Goal: Task Accomplishment & Management: Use online tool/utility

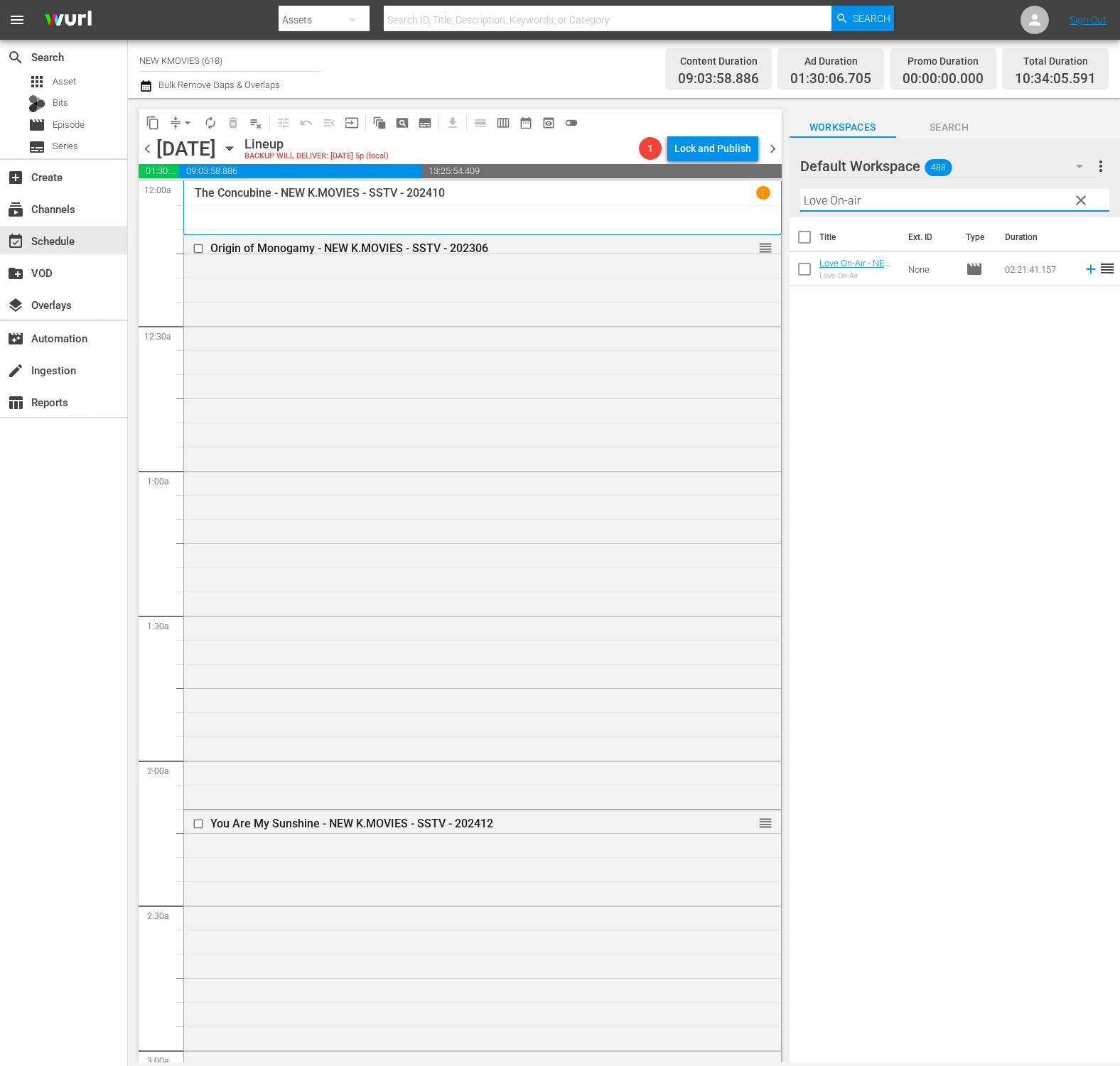
scroll to position [2518, 0]
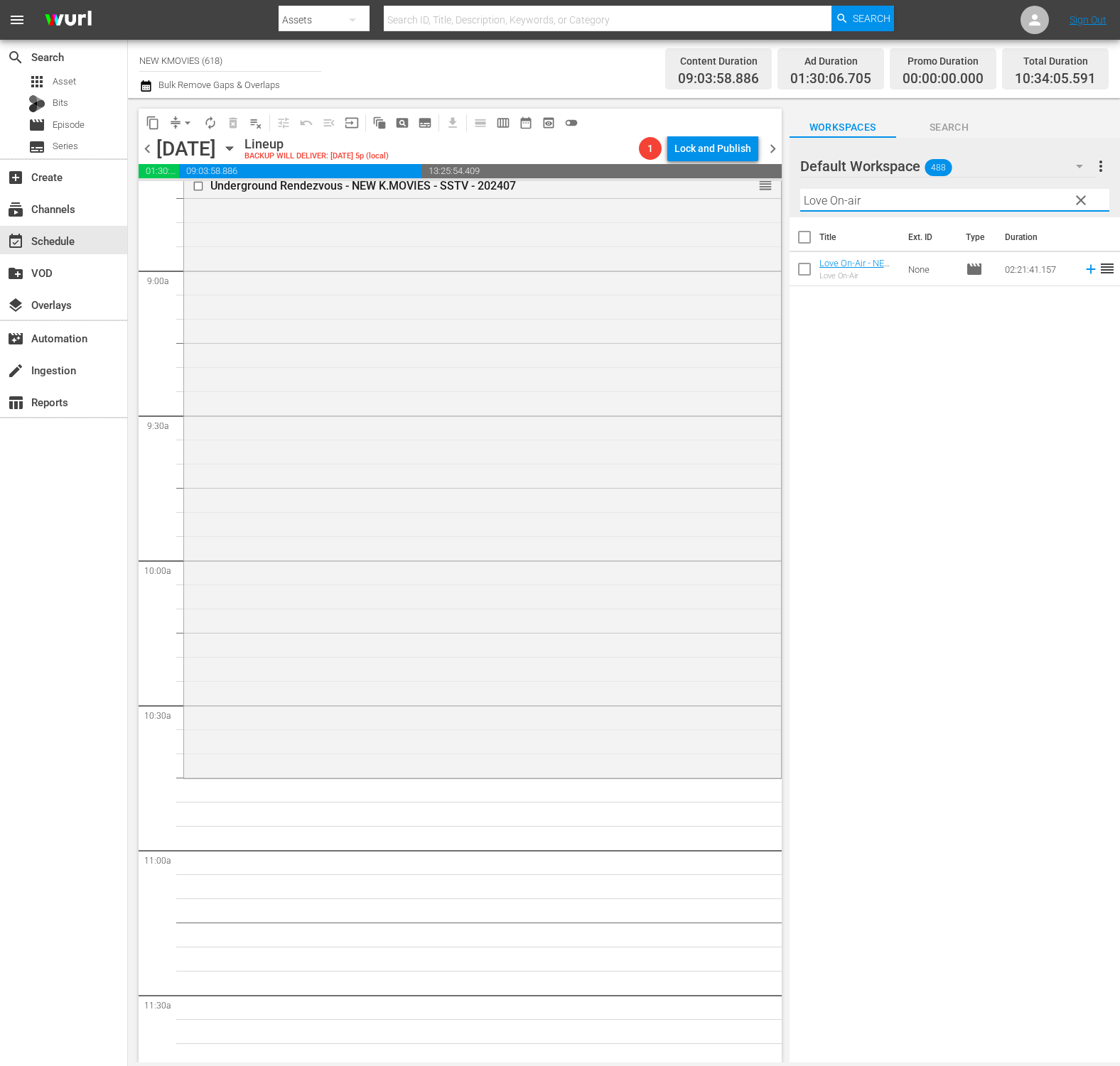
click at [830, 531] on div "Title Ext. ID Type Duration Love On-Air - NEW K.MOVIES - SSTV - 202402 Love On-…" at bounding box center [954, 641] width 330 height 848
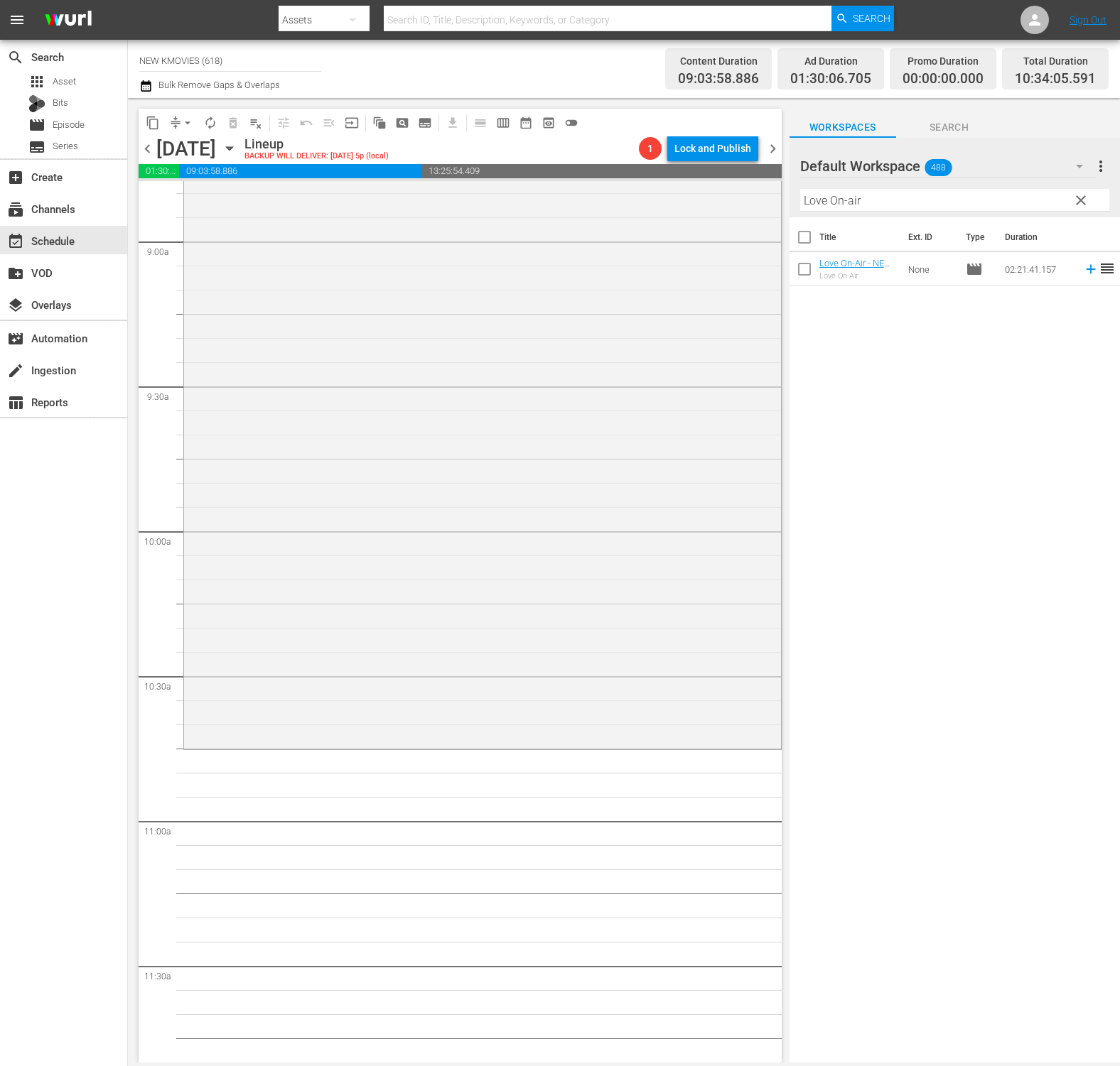
scroll to position [2553, 0]
drag, startPoint x: 980, startPoint y: 468, endPoint x: 840, endPoint y: 278, distance: 236.0
click at [979, 466] on div "Title Ext. ID Type Duration Love On-Air - NEW K.MOVIES - SSTV - 202402 Love On-…" at bounding box center [954, 641] width 330 height 848
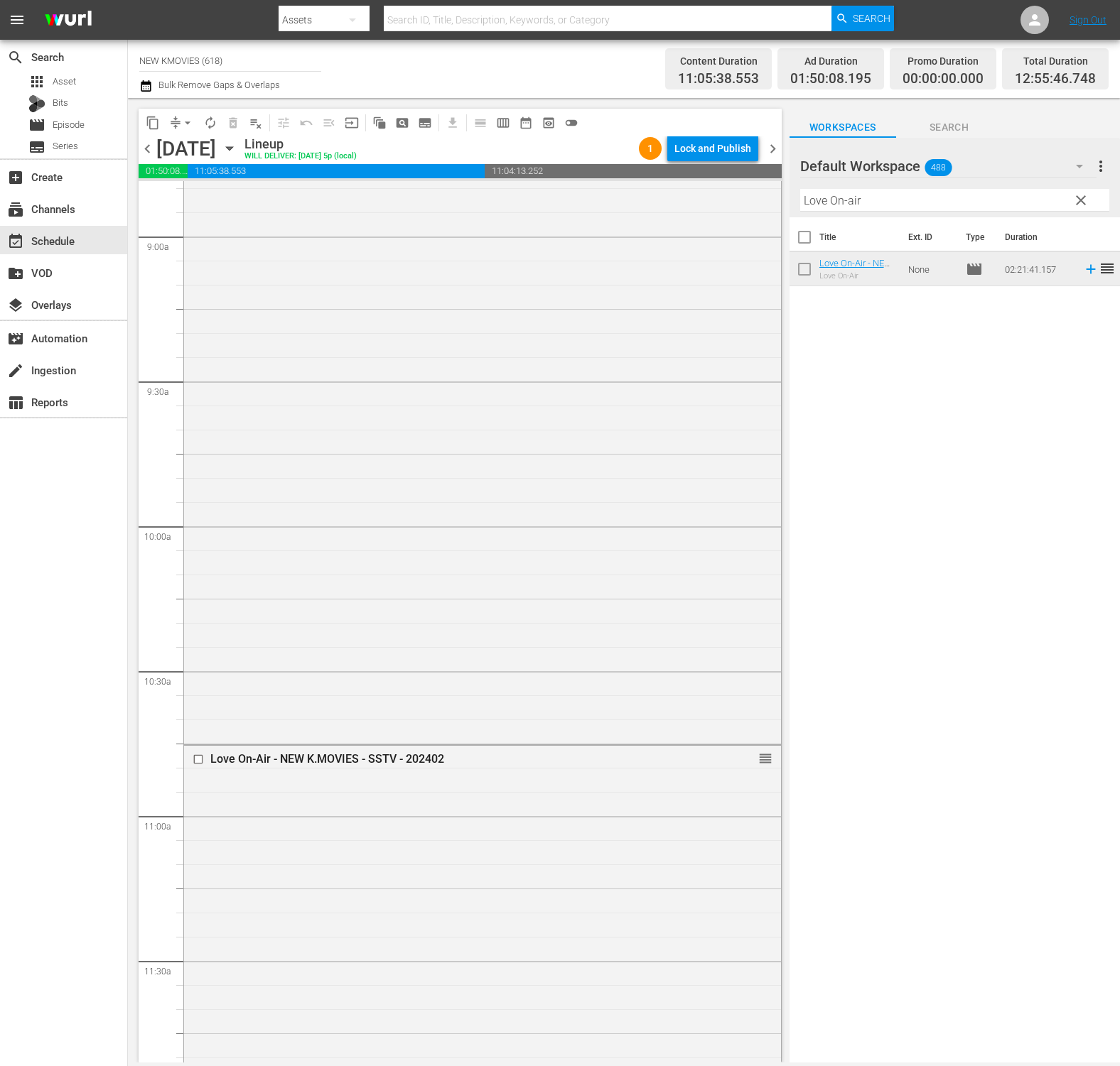
drag, startPoint x: 855, startPoint y: 275, endPoint x: 854, endPoint y: 1037, distance: 762.0
click at [850, 384] on div "Title Ext. ID Type Duration Love On-Air - NEW K.MOVIES - SSTV - 202402 Love On-…" at bounding box center [954, 641] width 330 height 848
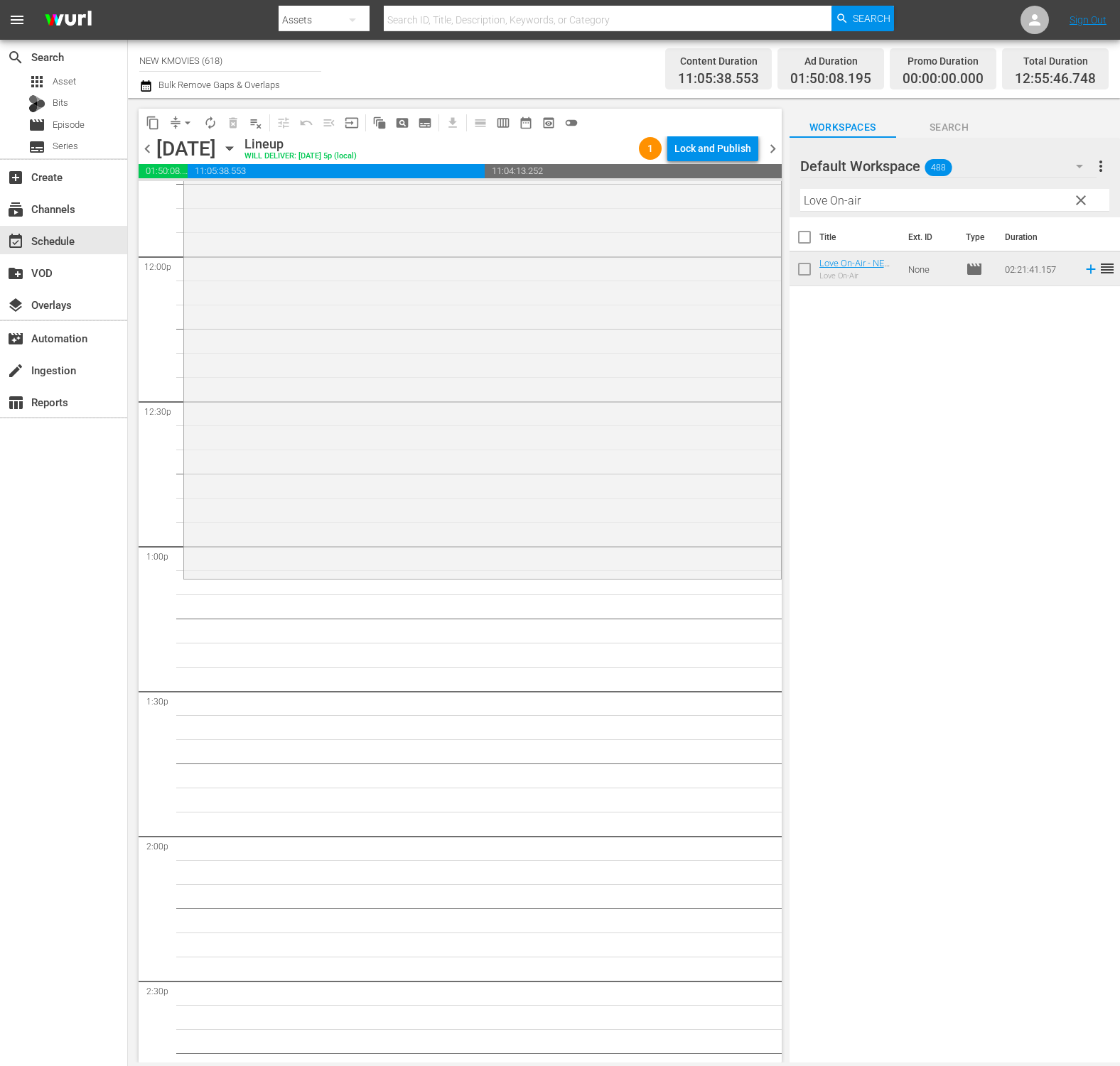
scroll to position [3423, 0]
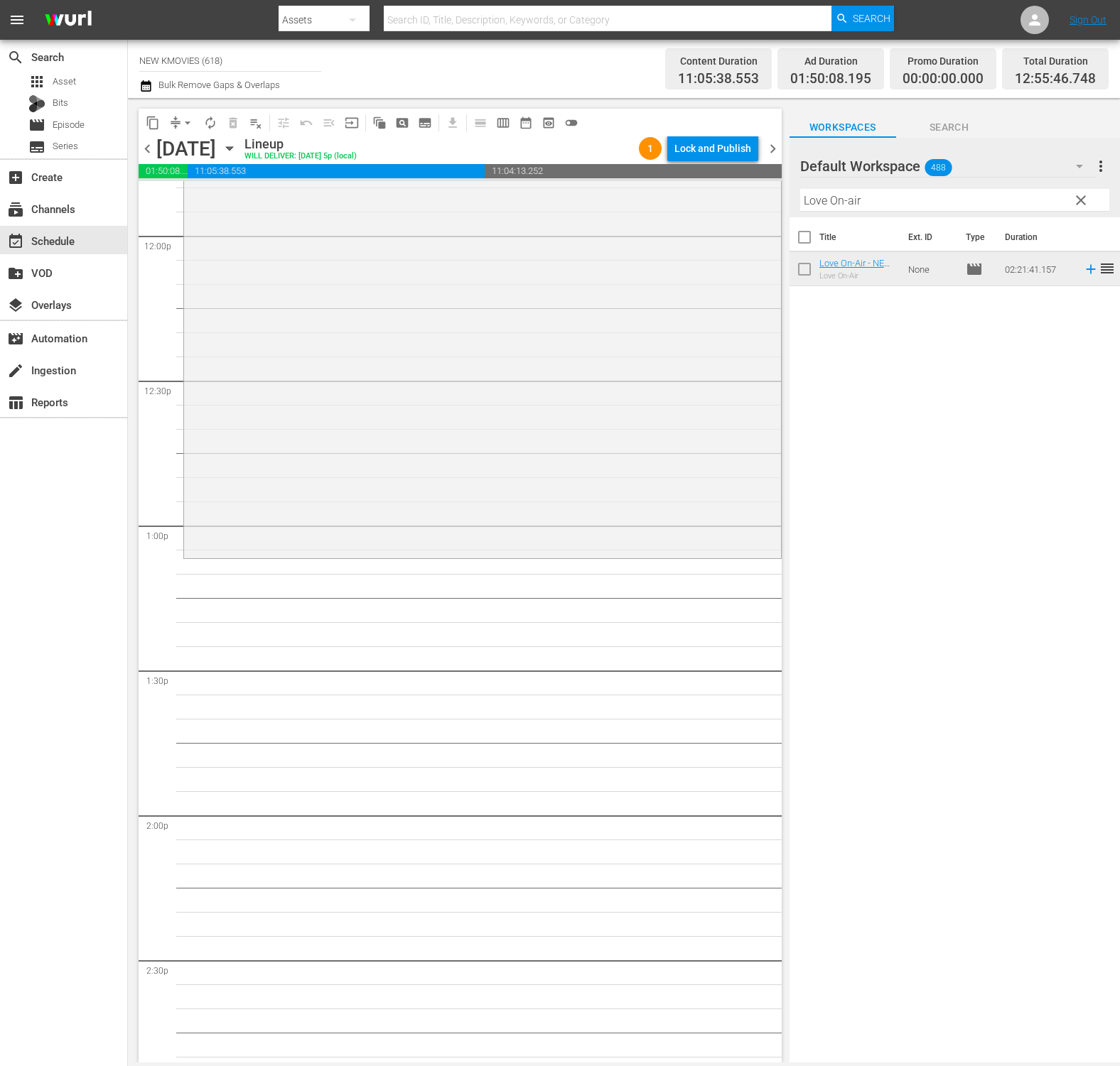
click at [839, 210] on input "Love On-air" at bounding box center [954, 200] width 309 height 22
click at [839, 210] on div "Filter by Title Love On-air" at bounding box center [954, 201] width 309 height 34
paste input ", Lies"
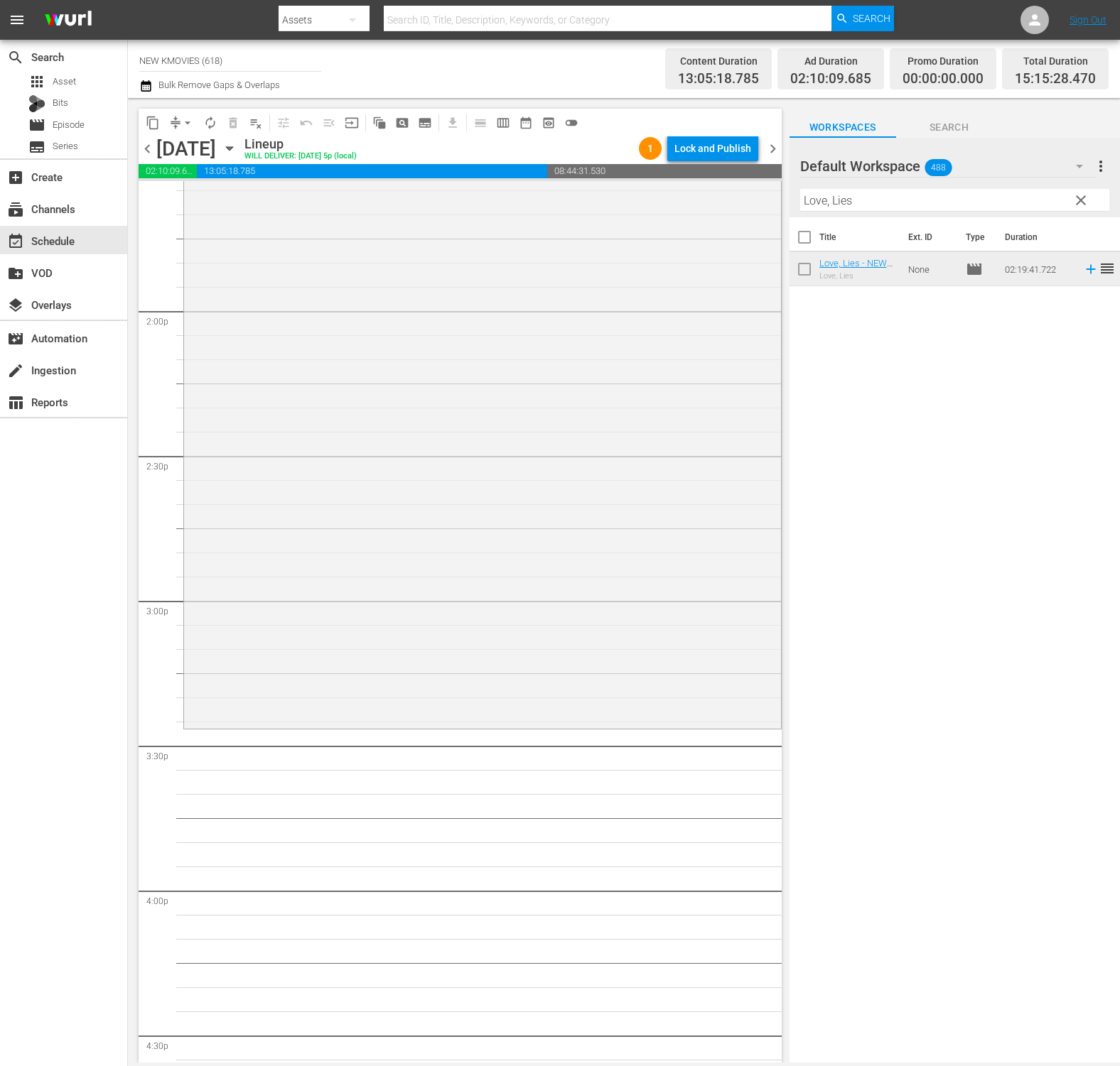
scroll to position [3959, 0]
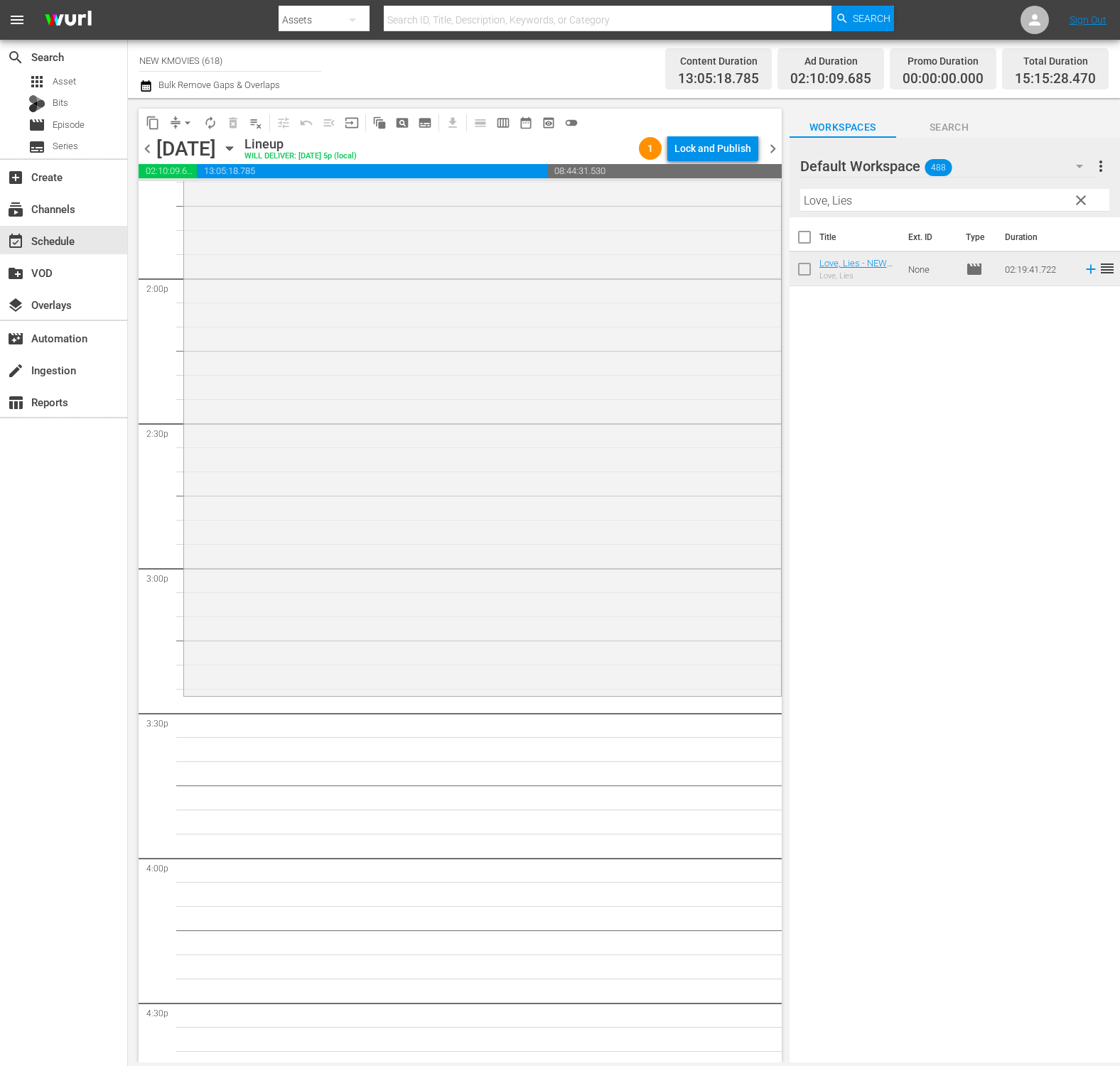
click at [894, 215] on div "Filter by Title Love, Lies" at bounding box center [954, 201] width 309 height 34
click at [895, 209] on input "Love, Lies" at bounding box center [954, 200] width 309 height 22
paste input "Iris: New Generation"
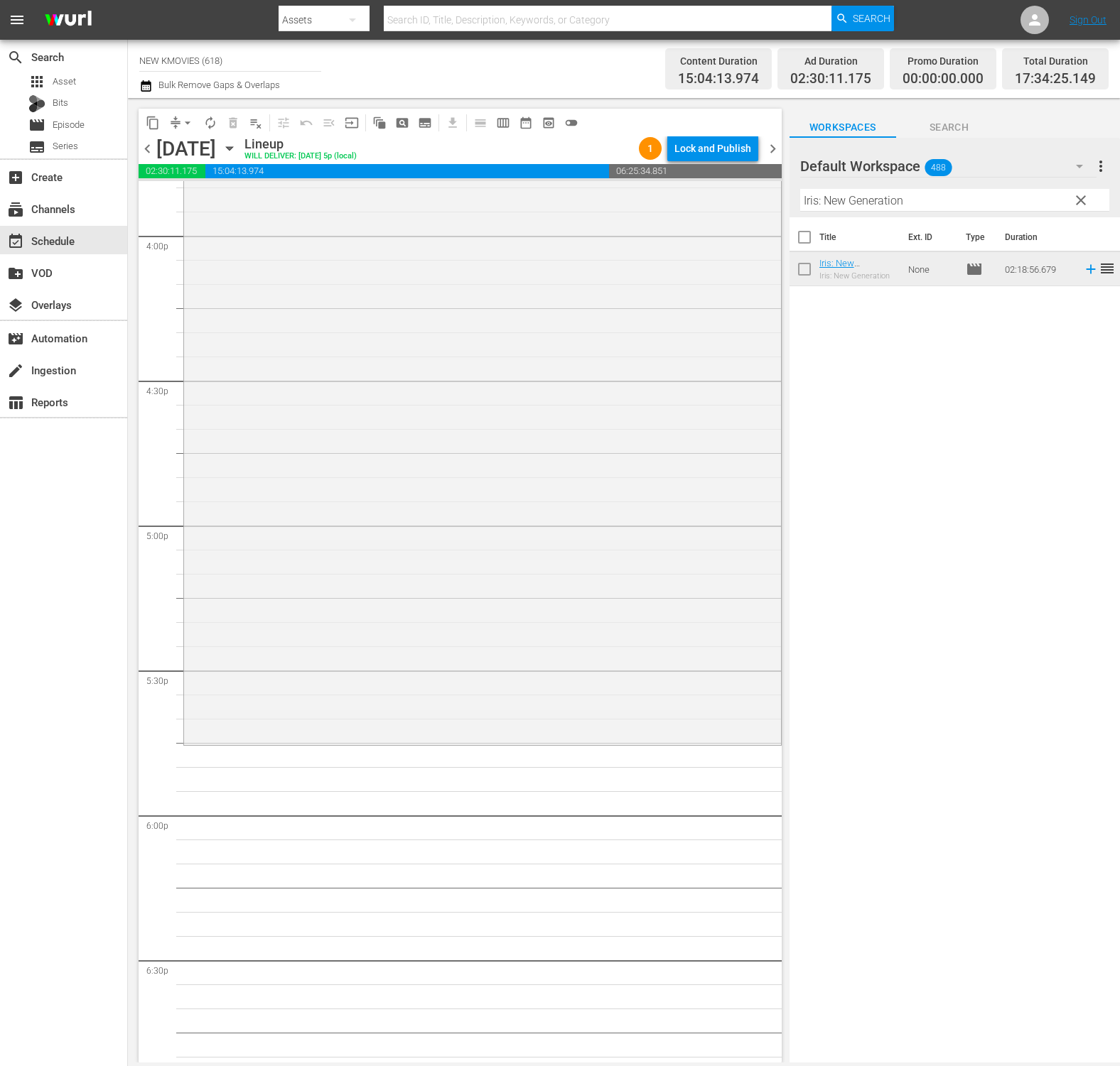
scroll to position [4589, 0]
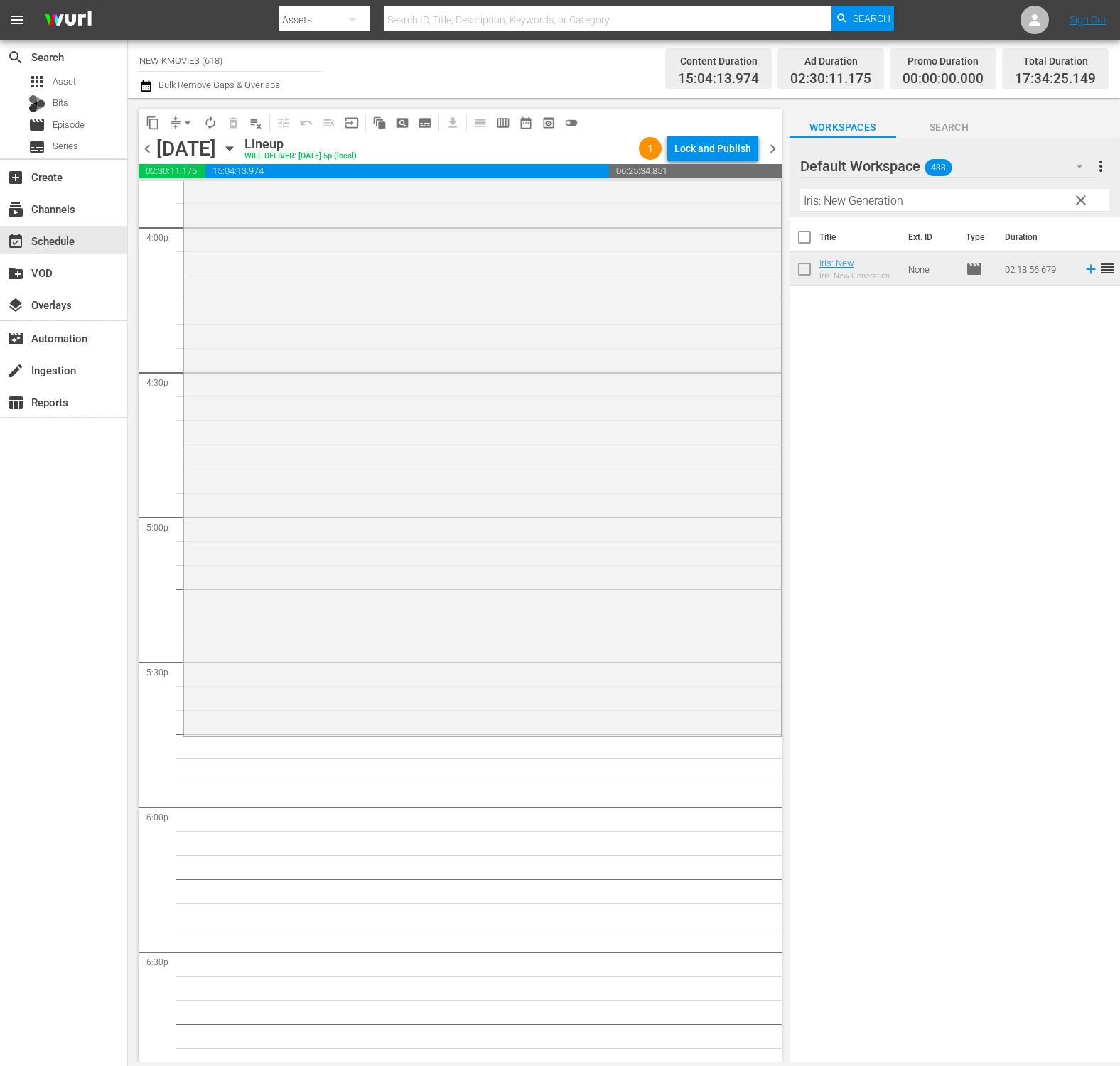
click at [885, 209] on input "Iris: New Generation" at bounding box center [954, 200] width 309 height 22
paste input "Gate (Dubbed)"
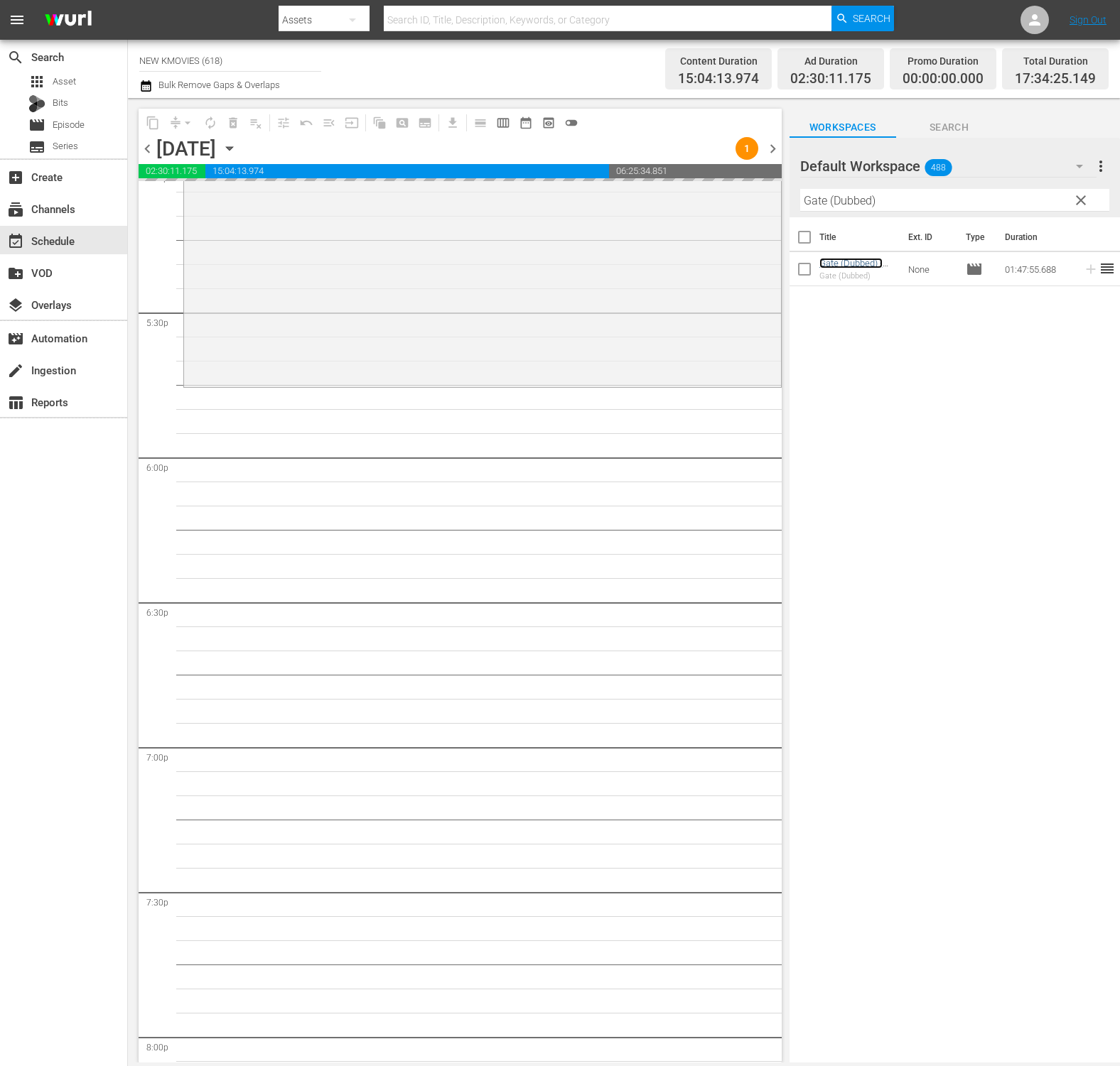
scroll to position [5075, 0]
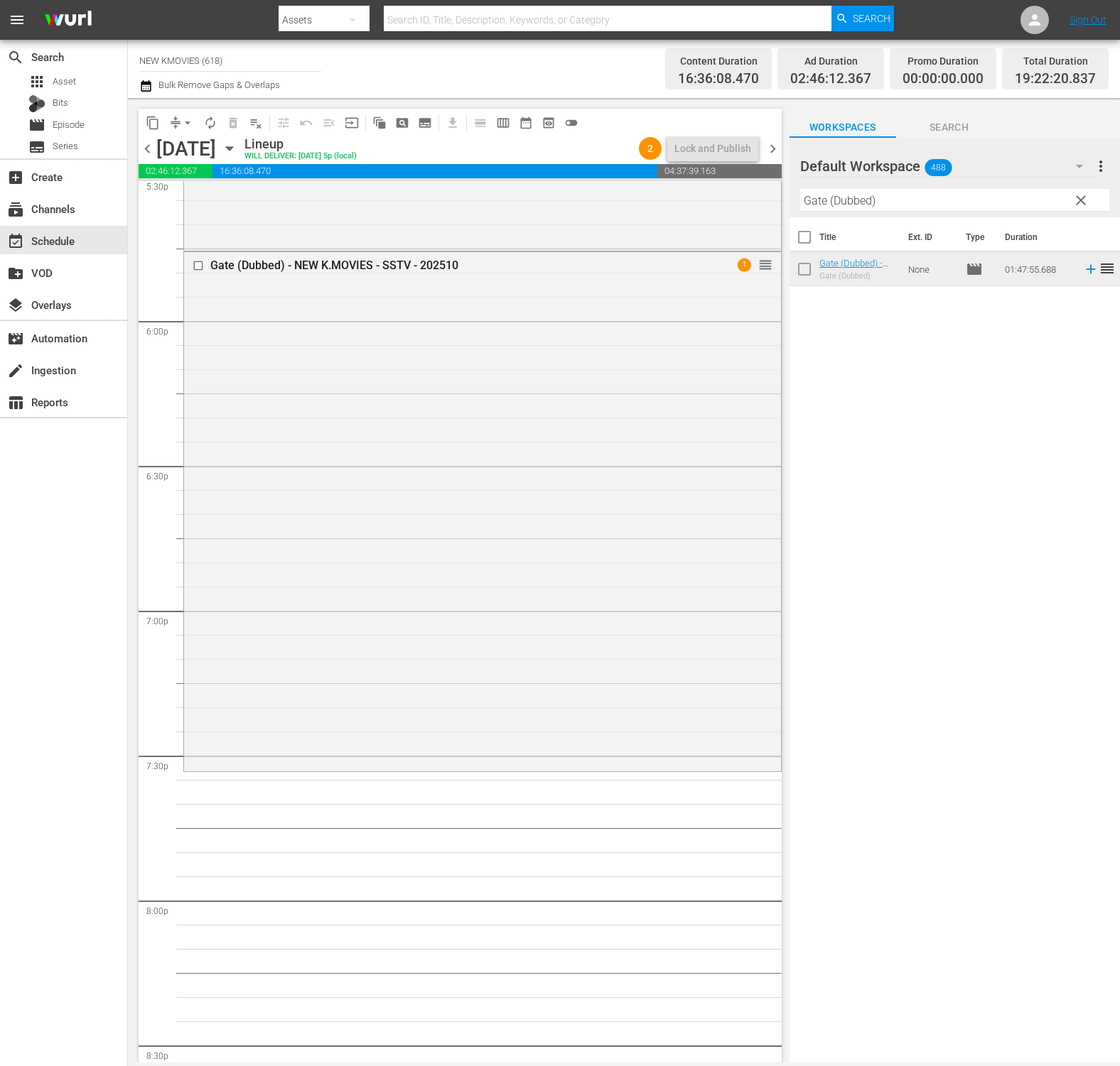
click at [894, 212] on div "Filter by Title Gate (Dubbed)" at bounding box center [954, 201] width 309 height 34
click at [901, 203] on input "Gate (Dubbed)" at bounding box center [954, 200] width 309 height 22
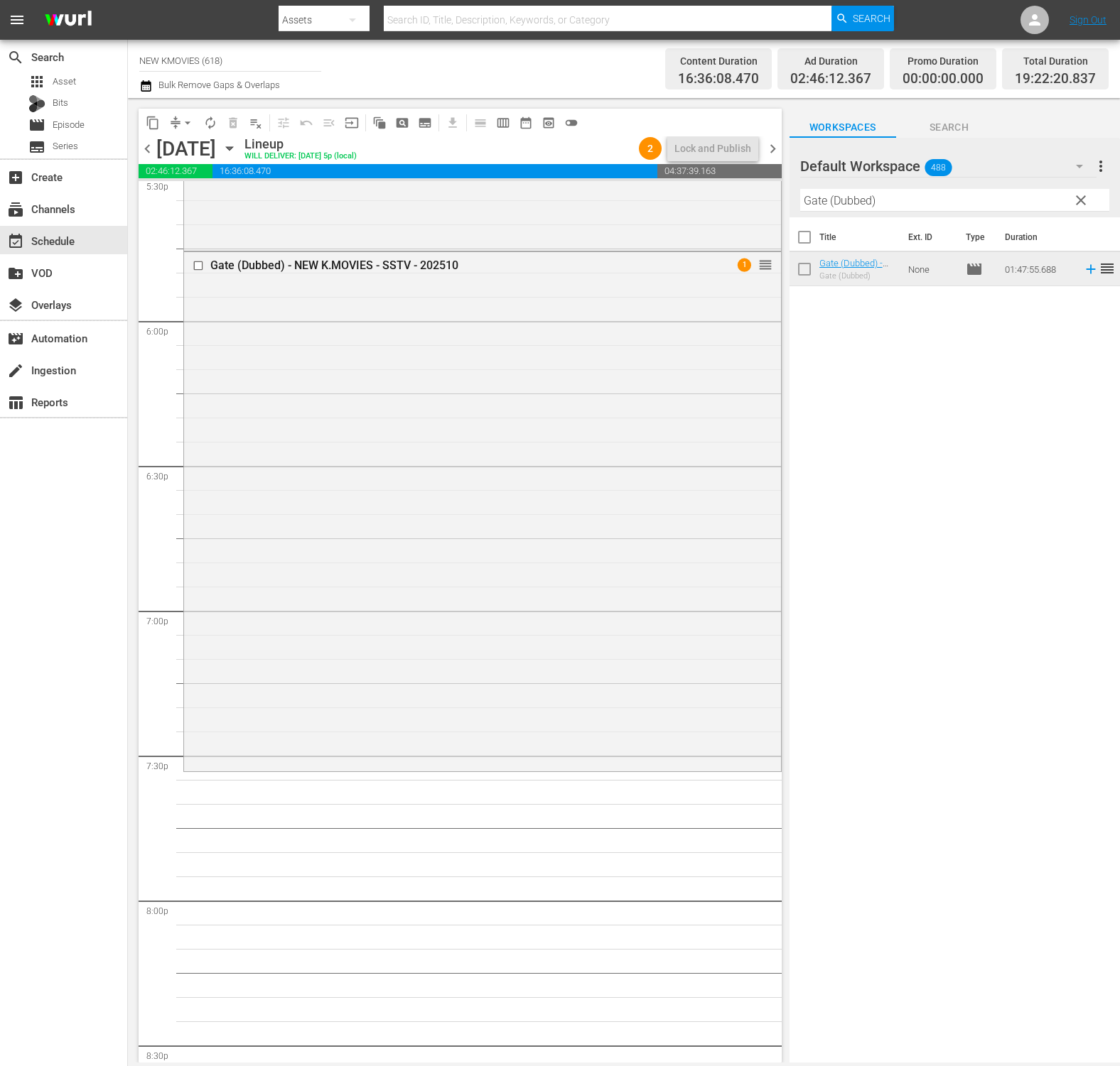
click at [901, 203] on input "Gate (Dubbed)" at bounding box center [954, 200] width 309 height 22
click at [853, 200] on input "Gate (Dubbed)" at bounding box center [954, 200] width 309 height 22
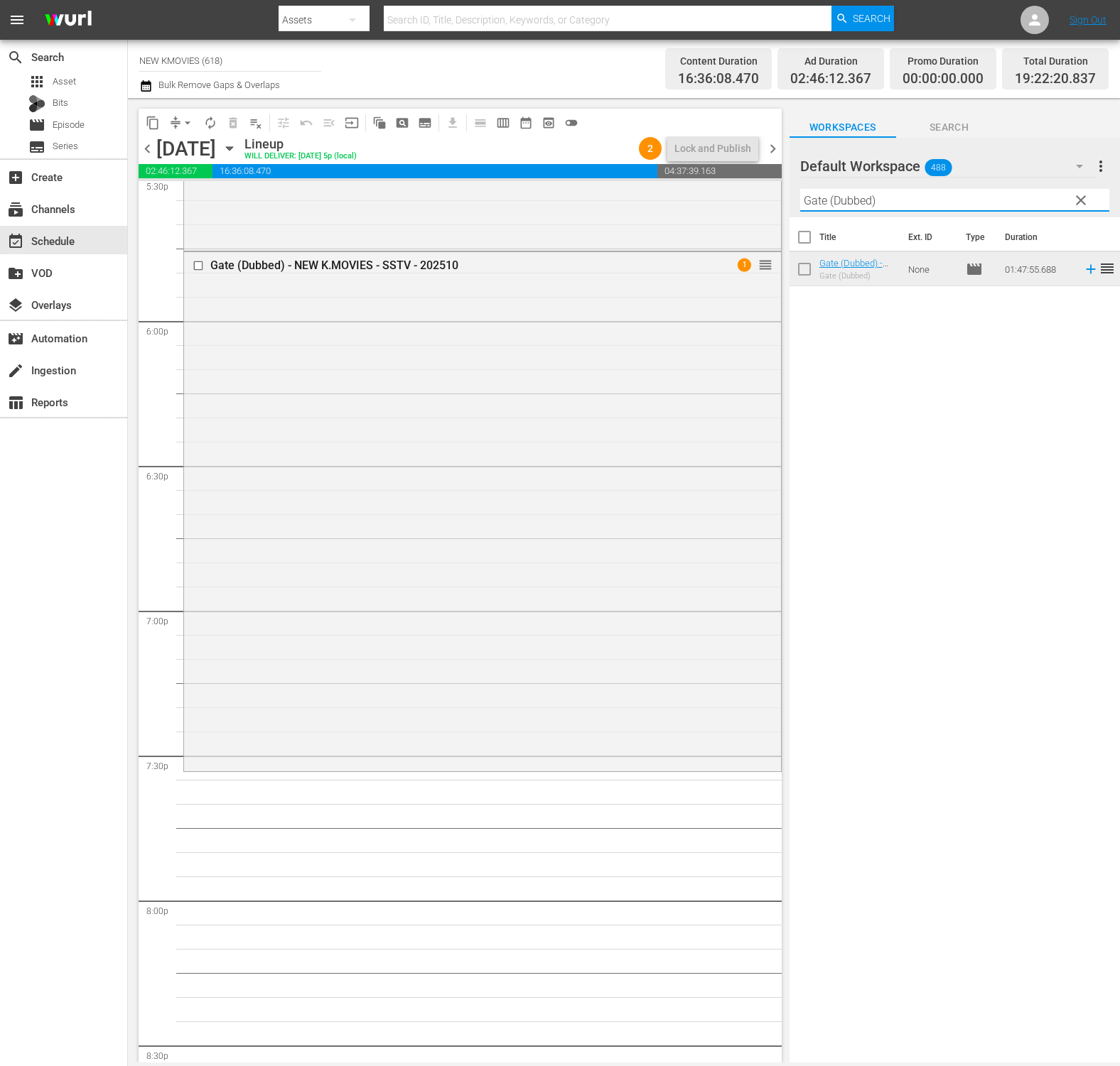
paste input "Shades Of The Heart"
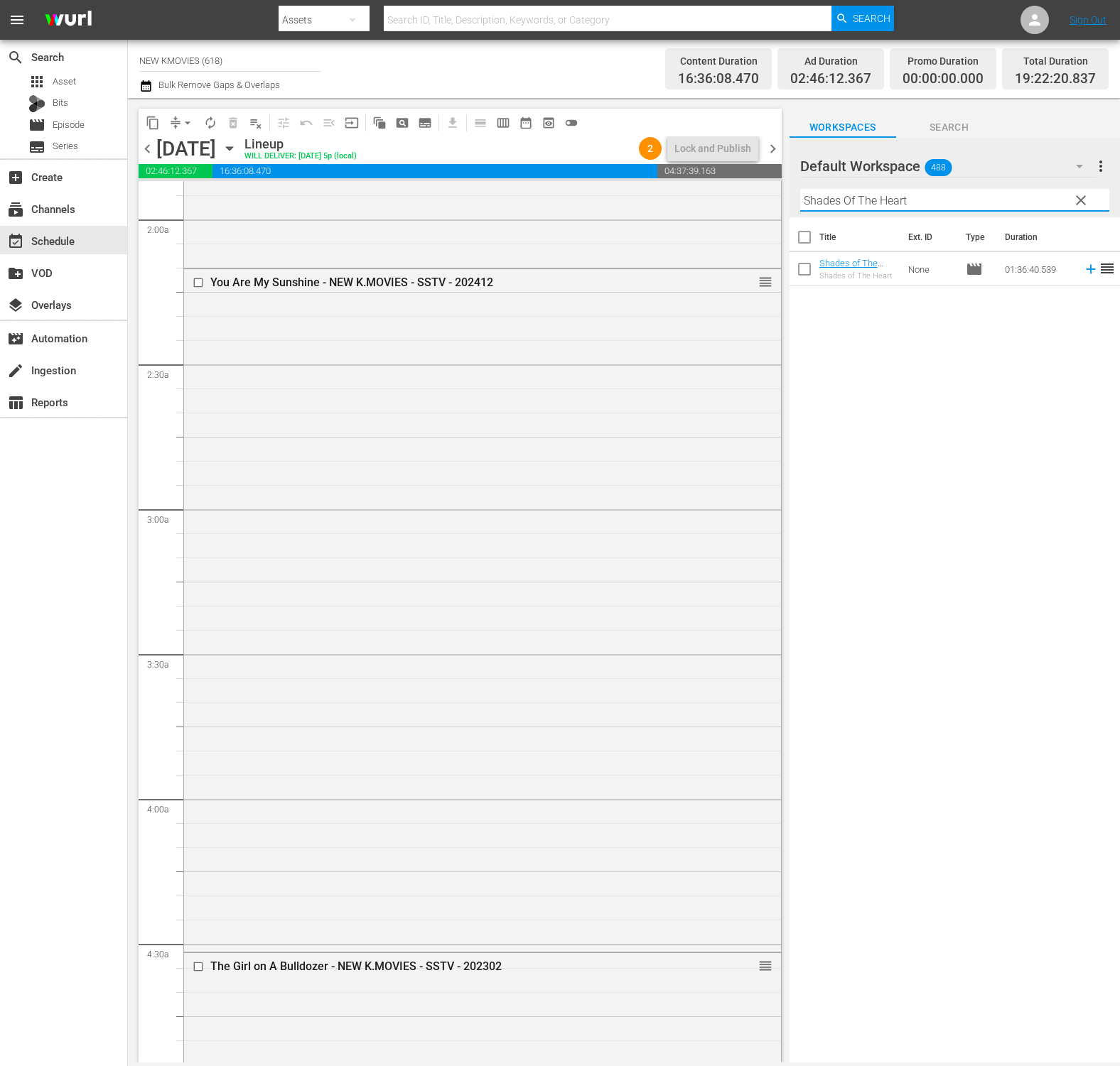
scroll to position [633, 0]
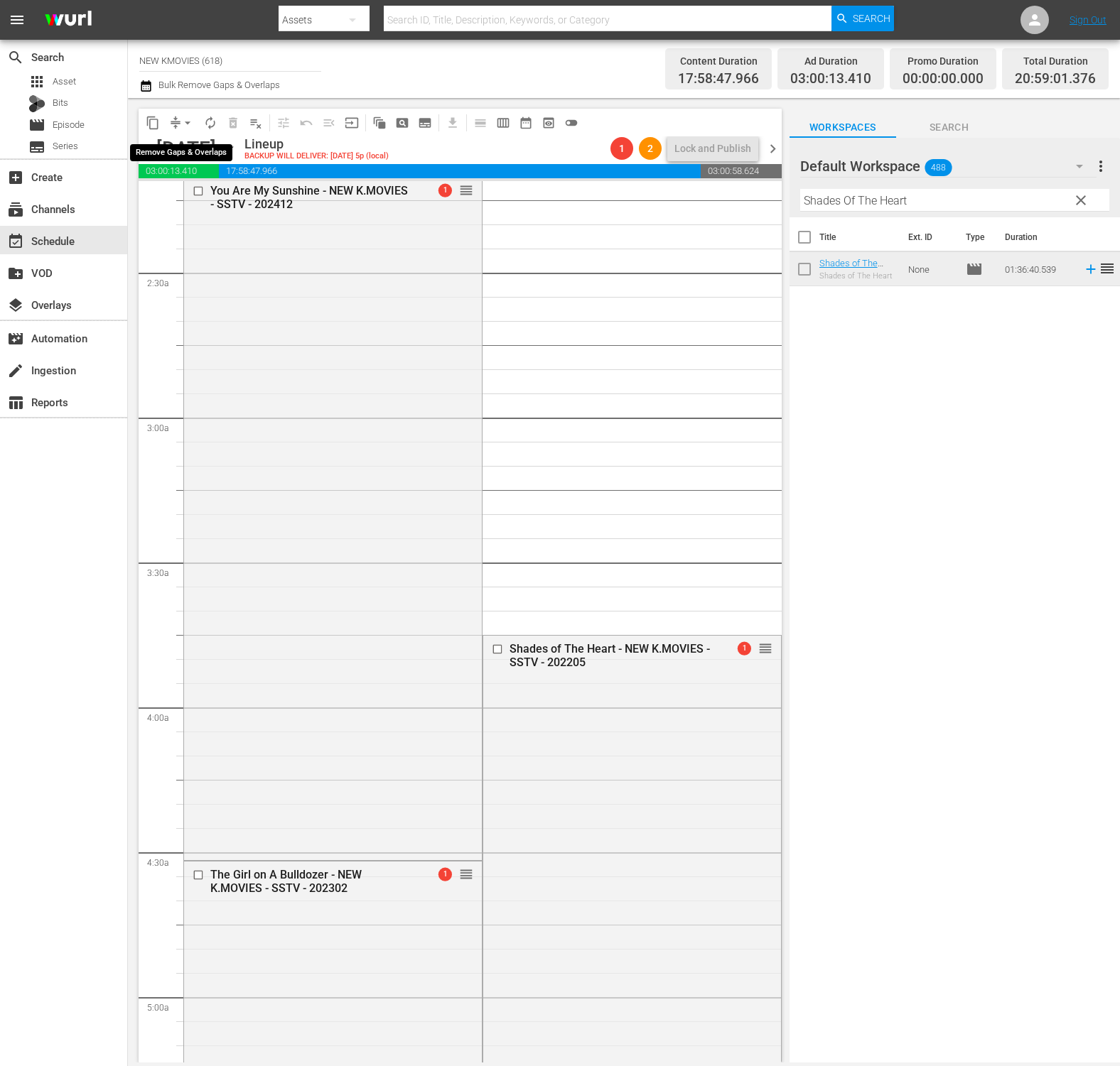
click at [177, 126] on button "arrow_drop_down" at bounding box center [187, 122] width 22 height 22
click at [197, 193] on li "Align to End of Previous Day" at bounding box center [187, 199] width 149 height 23
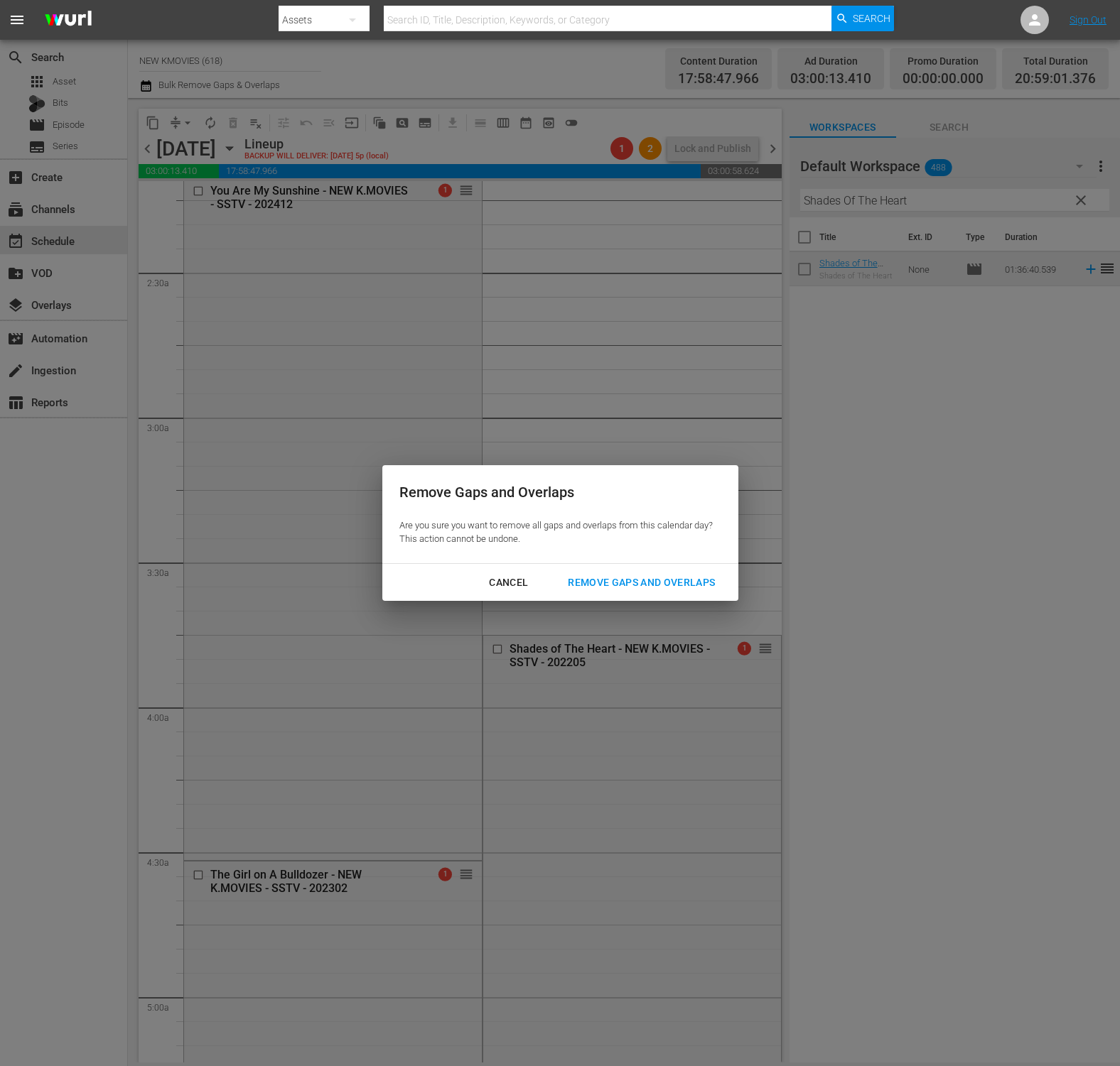
click at [659, 571] on button "Remove Gaps and Overlaps" at bounding box center [640, 582] width 181 height 26
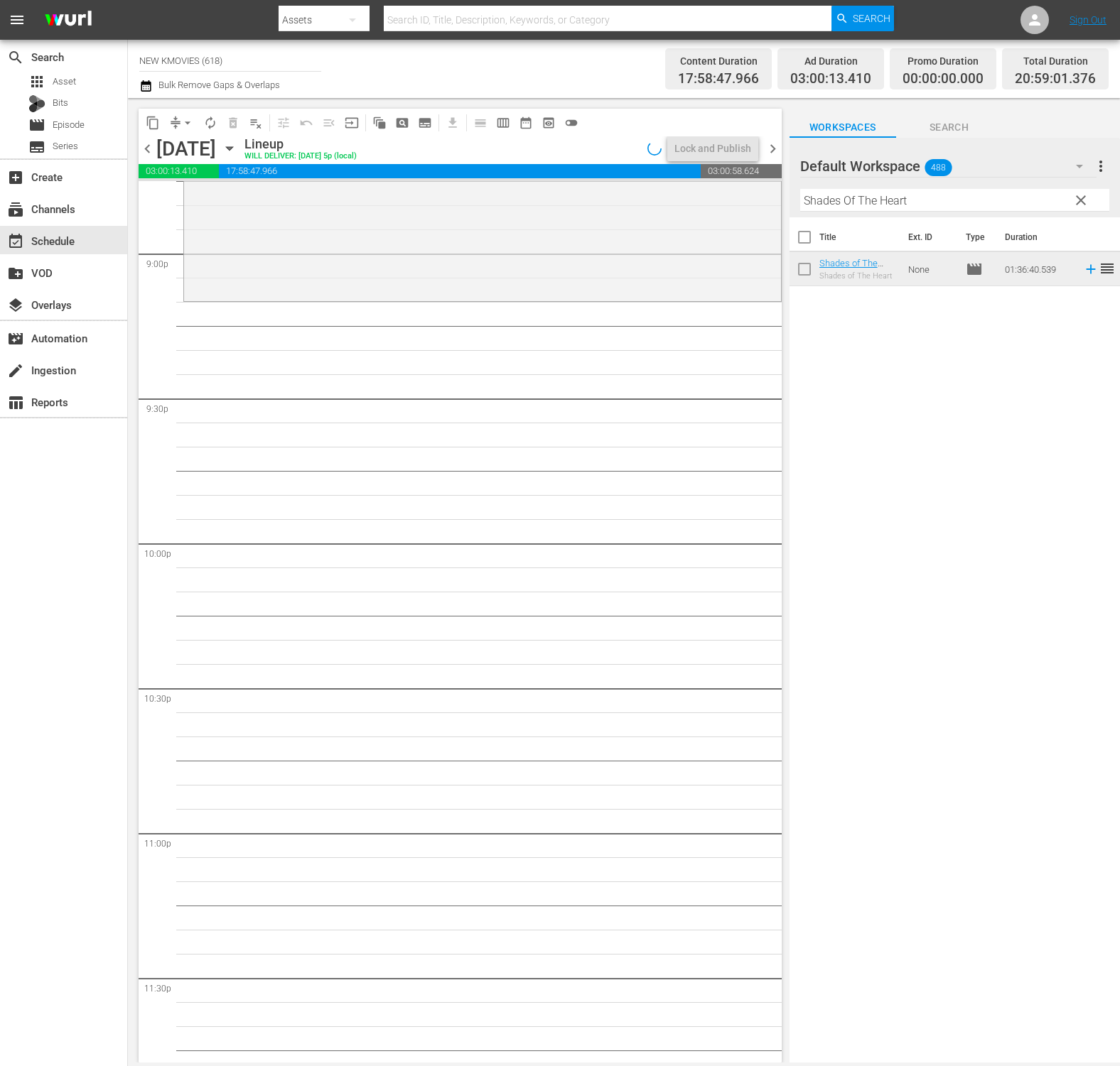
scroll to position [5991, 0]
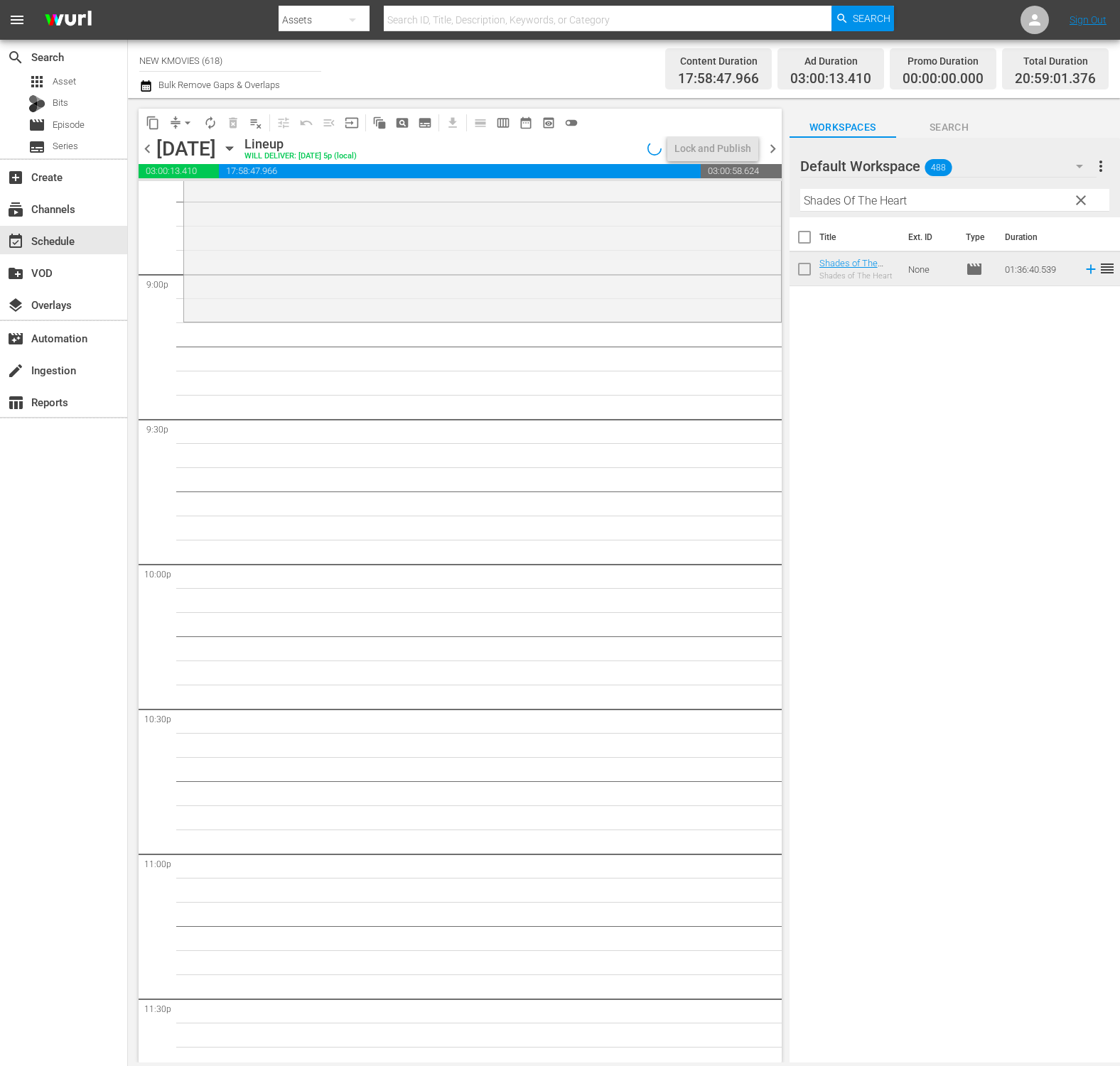
click at [890, 204] on input "Shades Of The Heart" at bounding box center [954, 200] width 309 height 22
paste input "Eungyo"
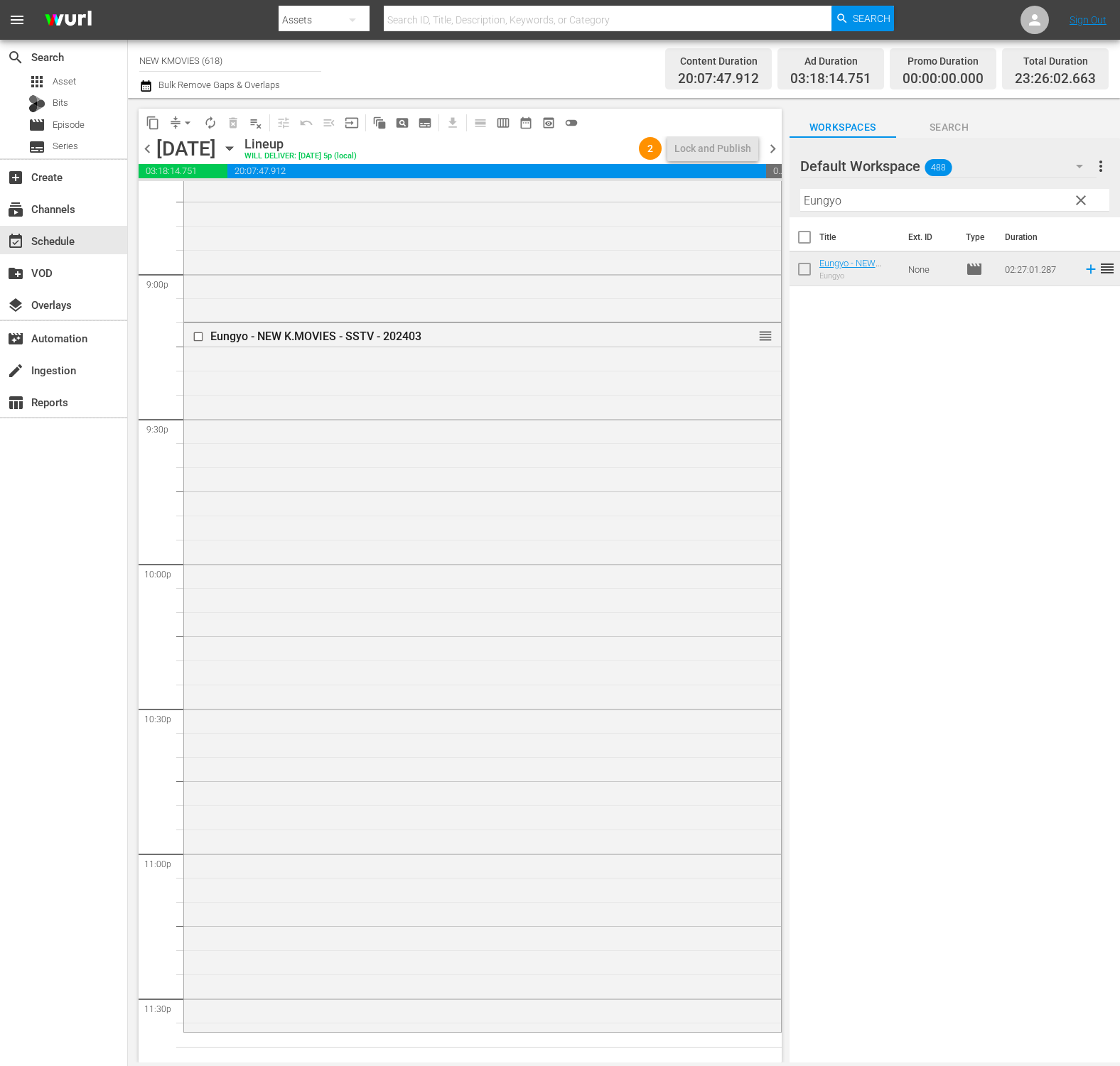
scroll to position [6072, 0]
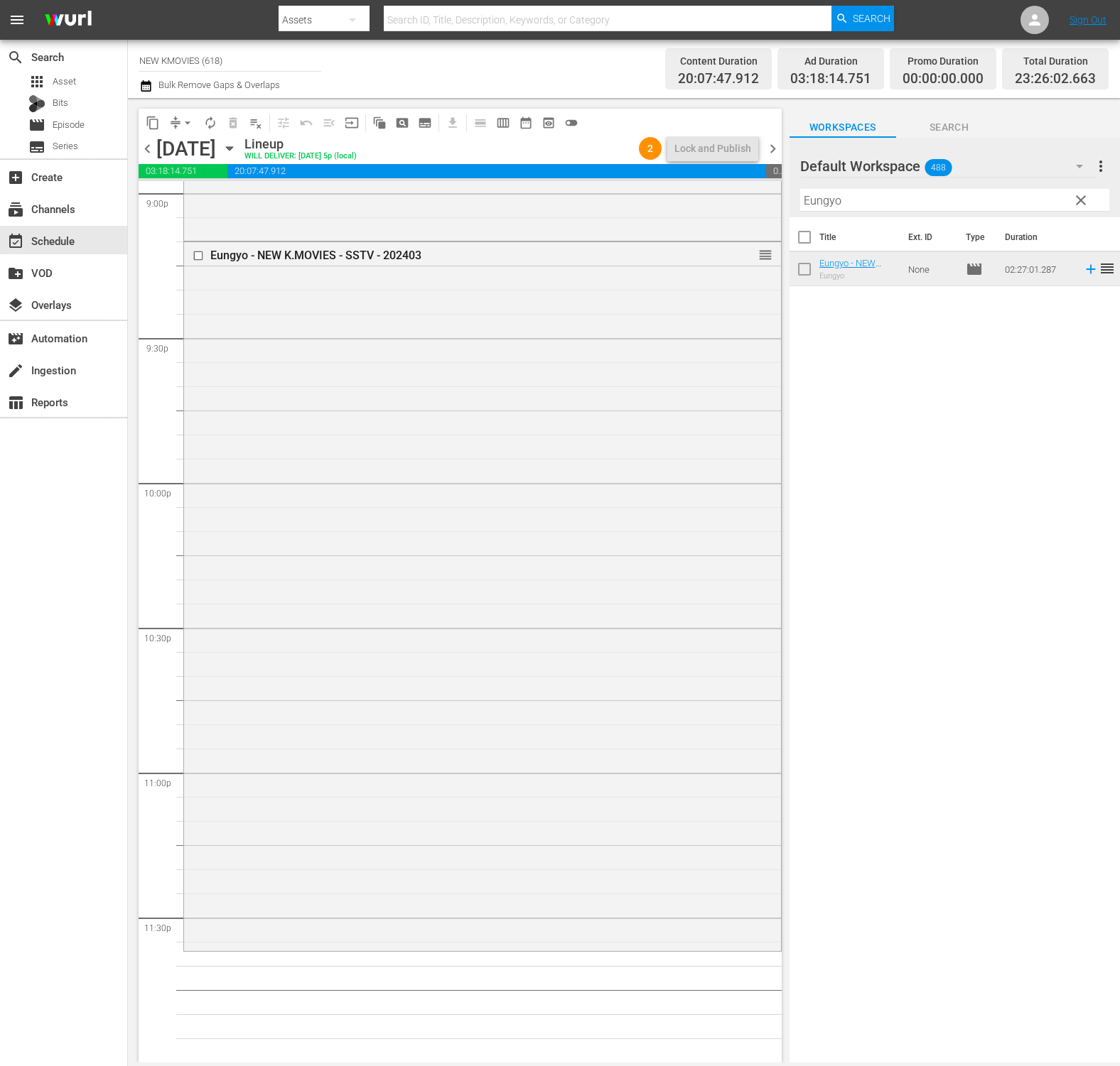
click at [891, 204] on input "Eungyo" at bounding box center [954, 200] width 309 height 22
paste input "In My End is My Beginning"
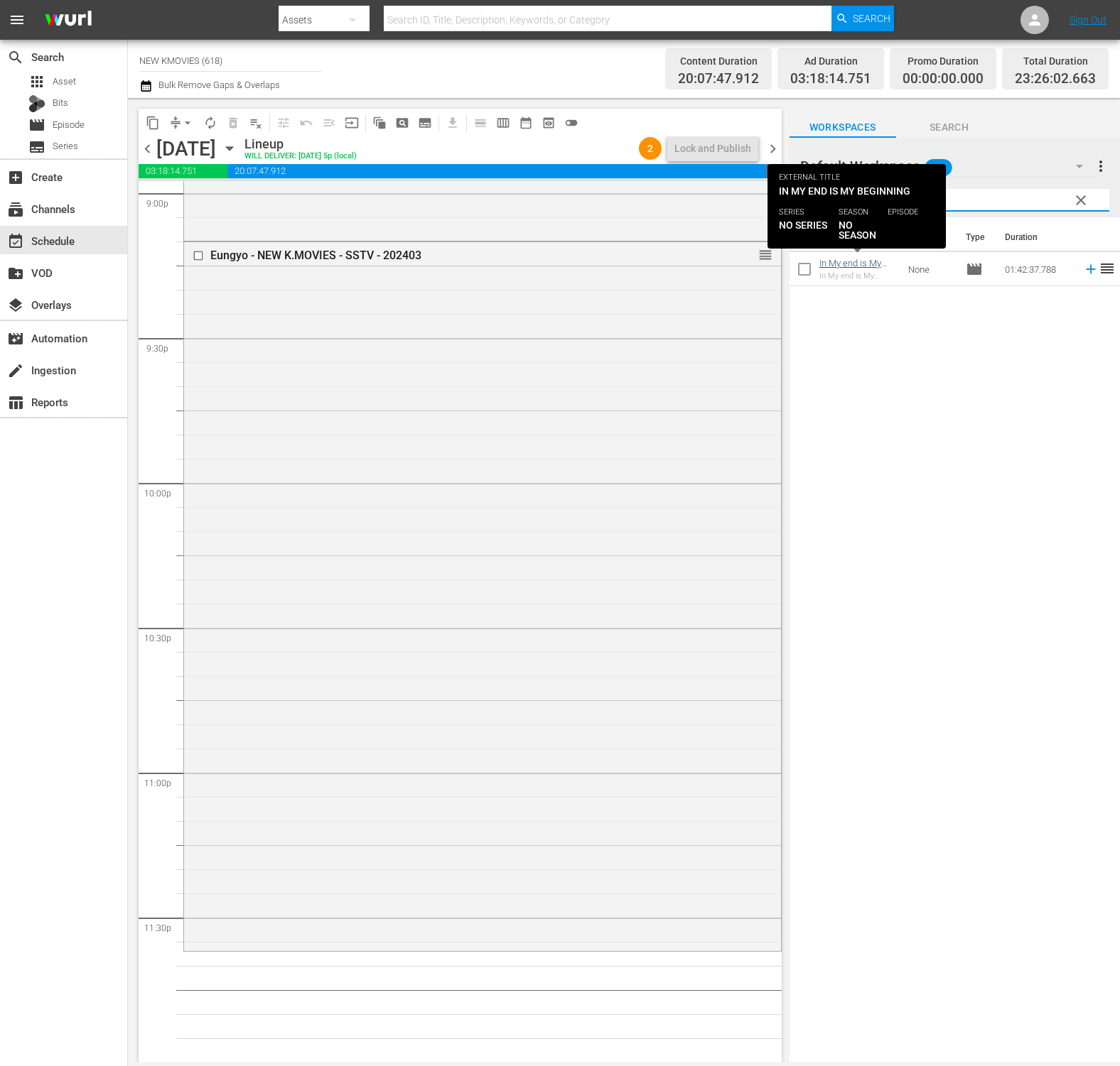
type input "In My End is My Beginning"
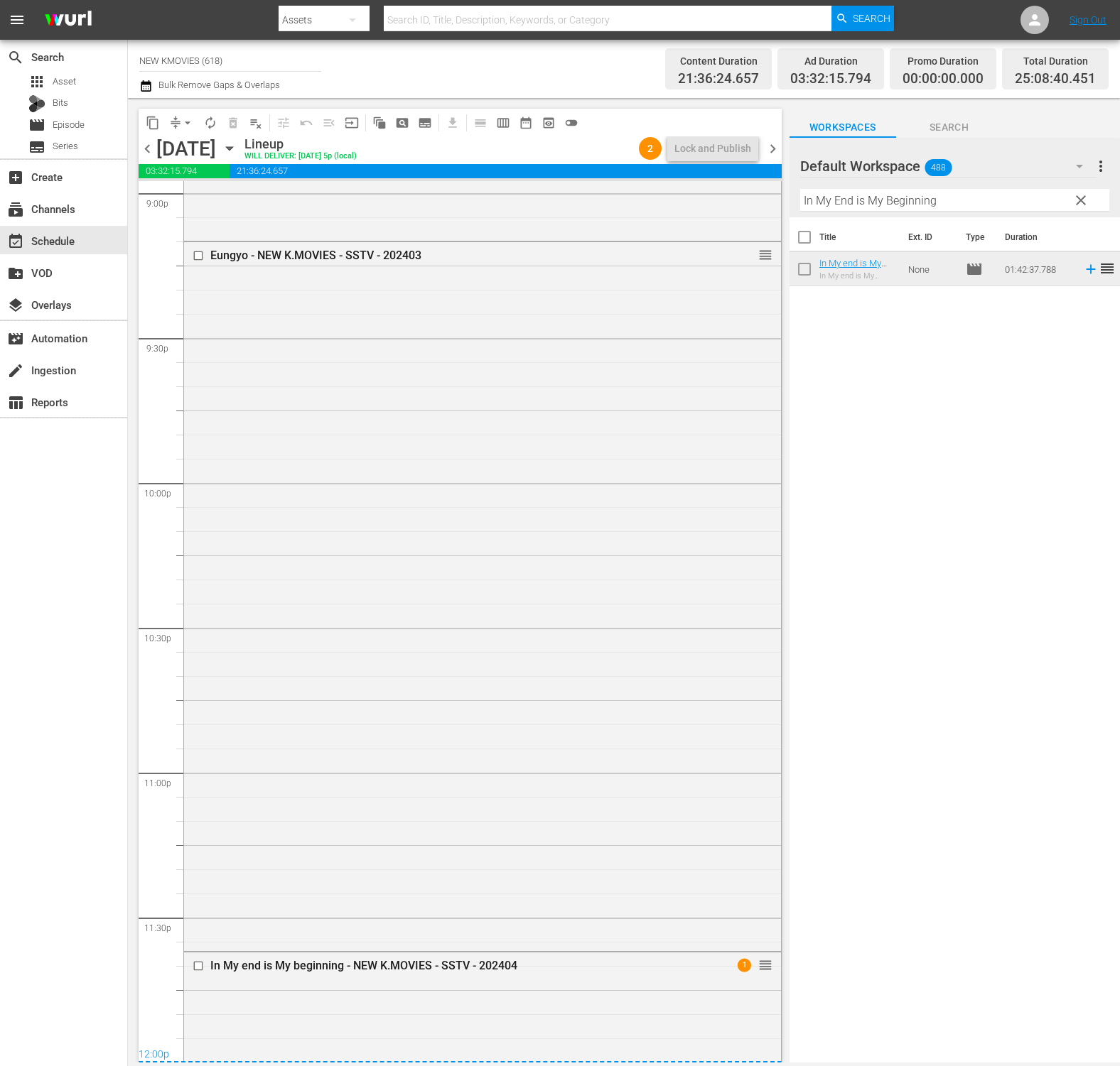
scroll to position [6458, 0]
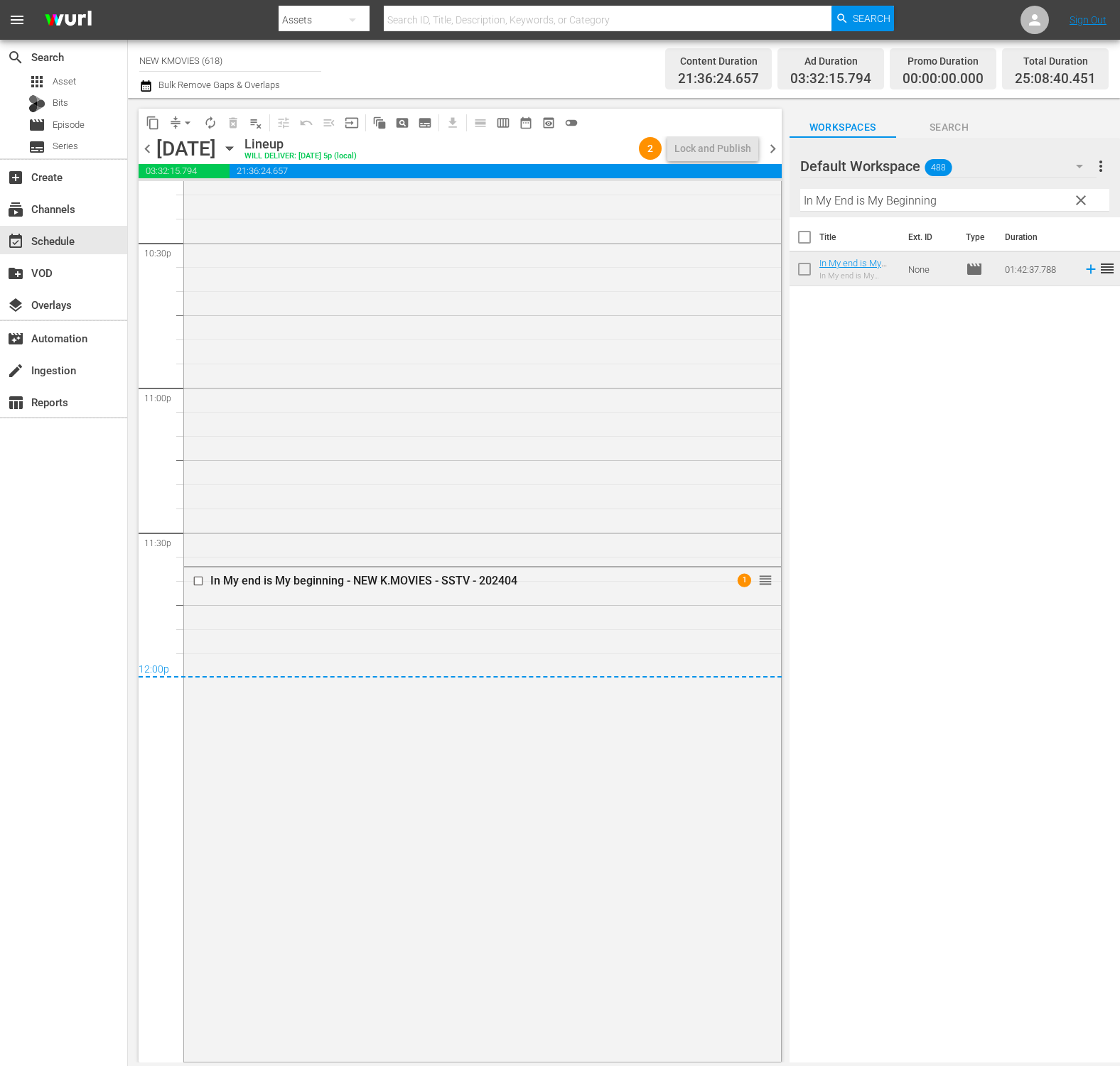
click at [773, 144] on span "chevron_right" at bounding box center [773, 149] width 18 height 18
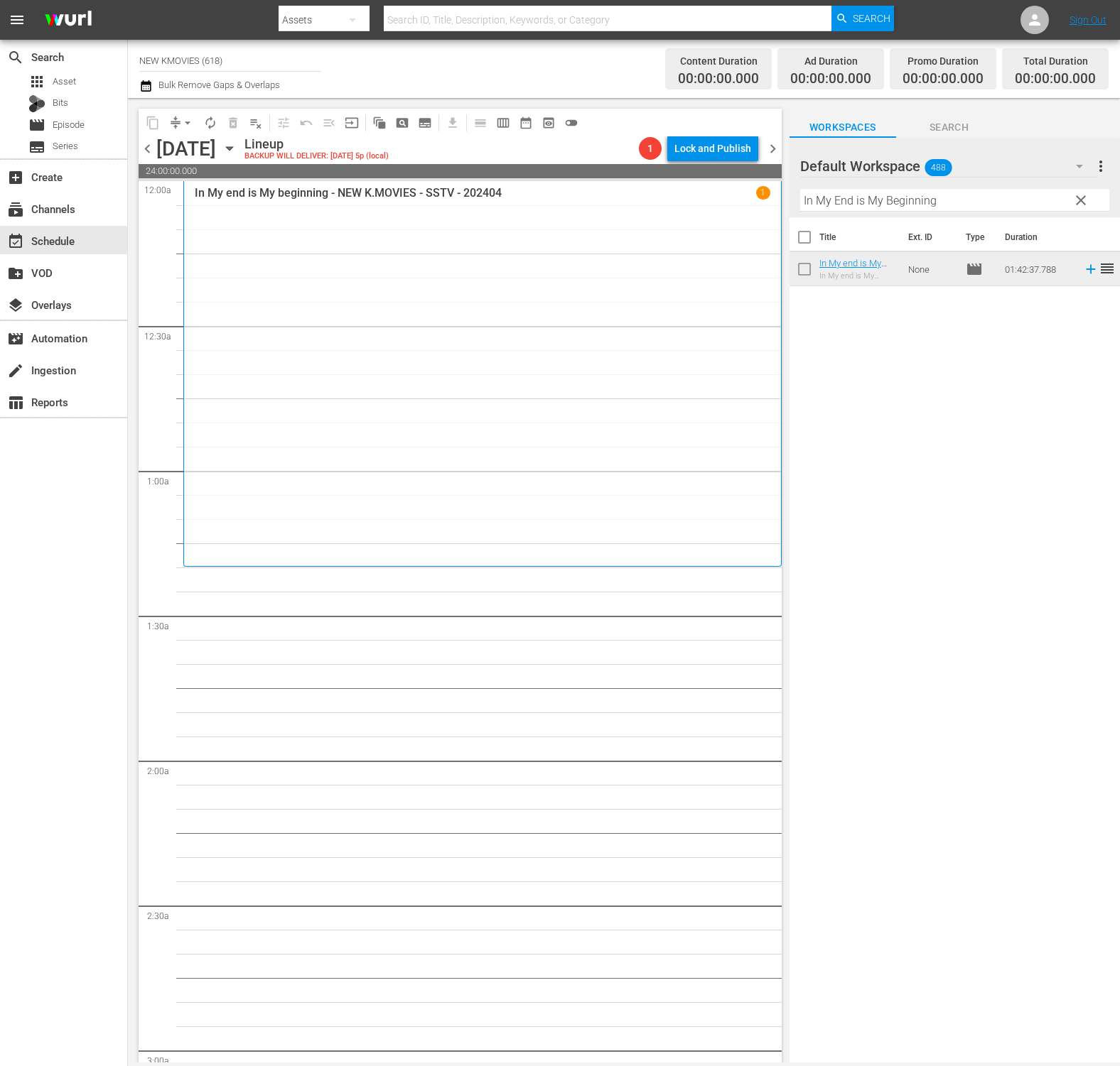
click at [899, 209] on input "In My End is My Beginning" at bounding box center [954, 200] width 309 height 22
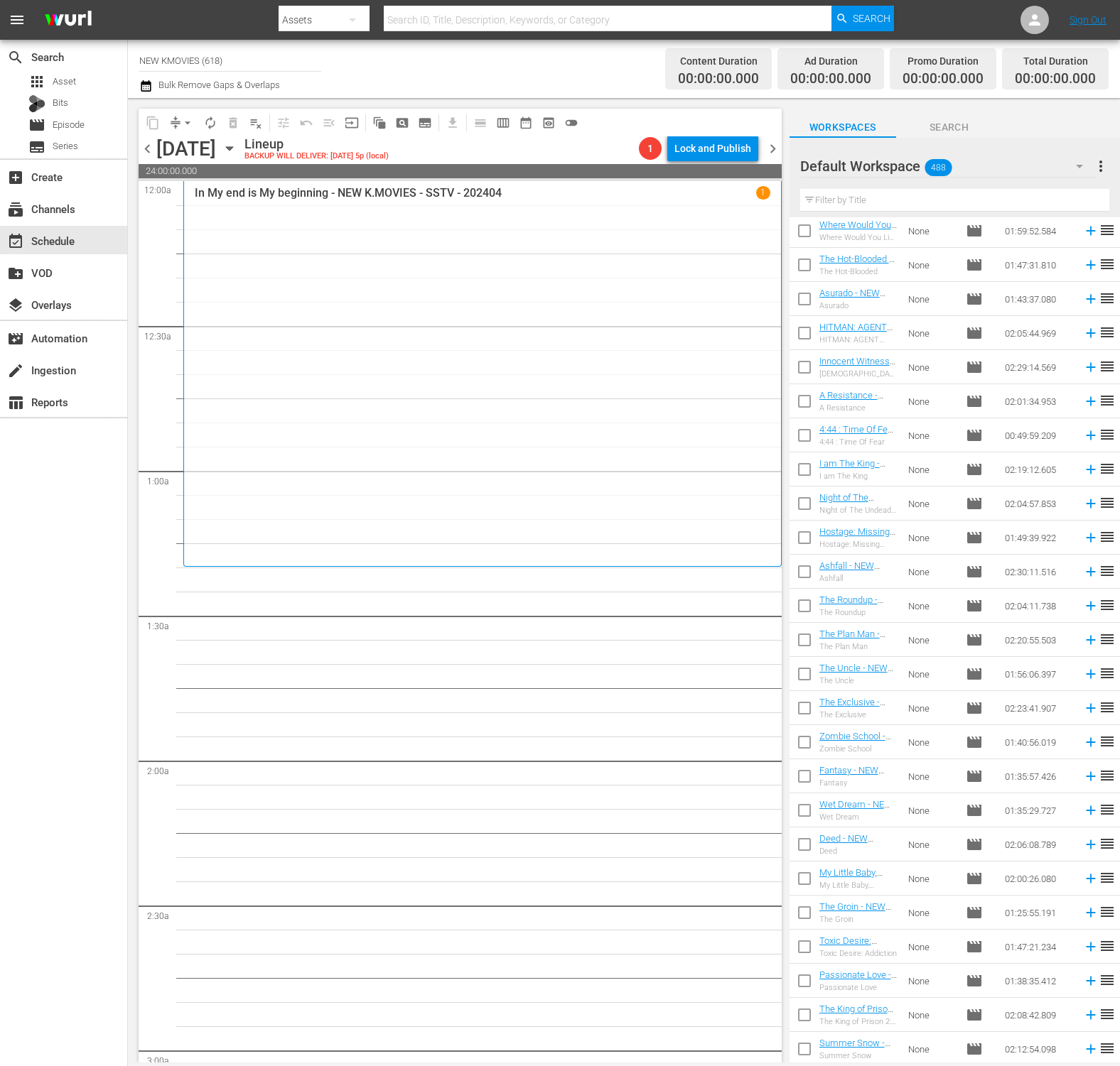
scroll to position [708, 0]
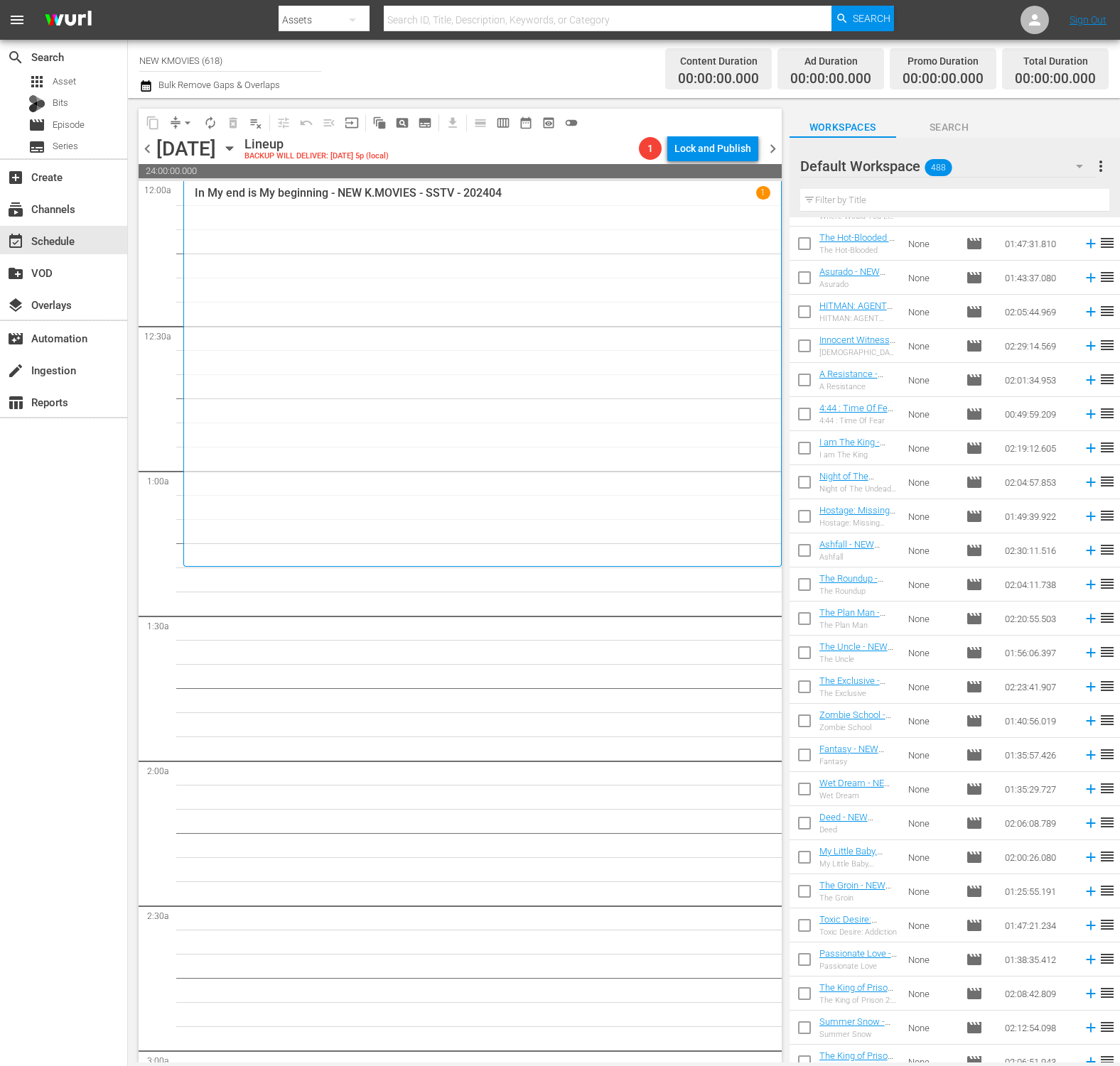
click at [909, 203] on input "text" at bounding box center [954, 200] width 309 height 22
paste input "The Groin"
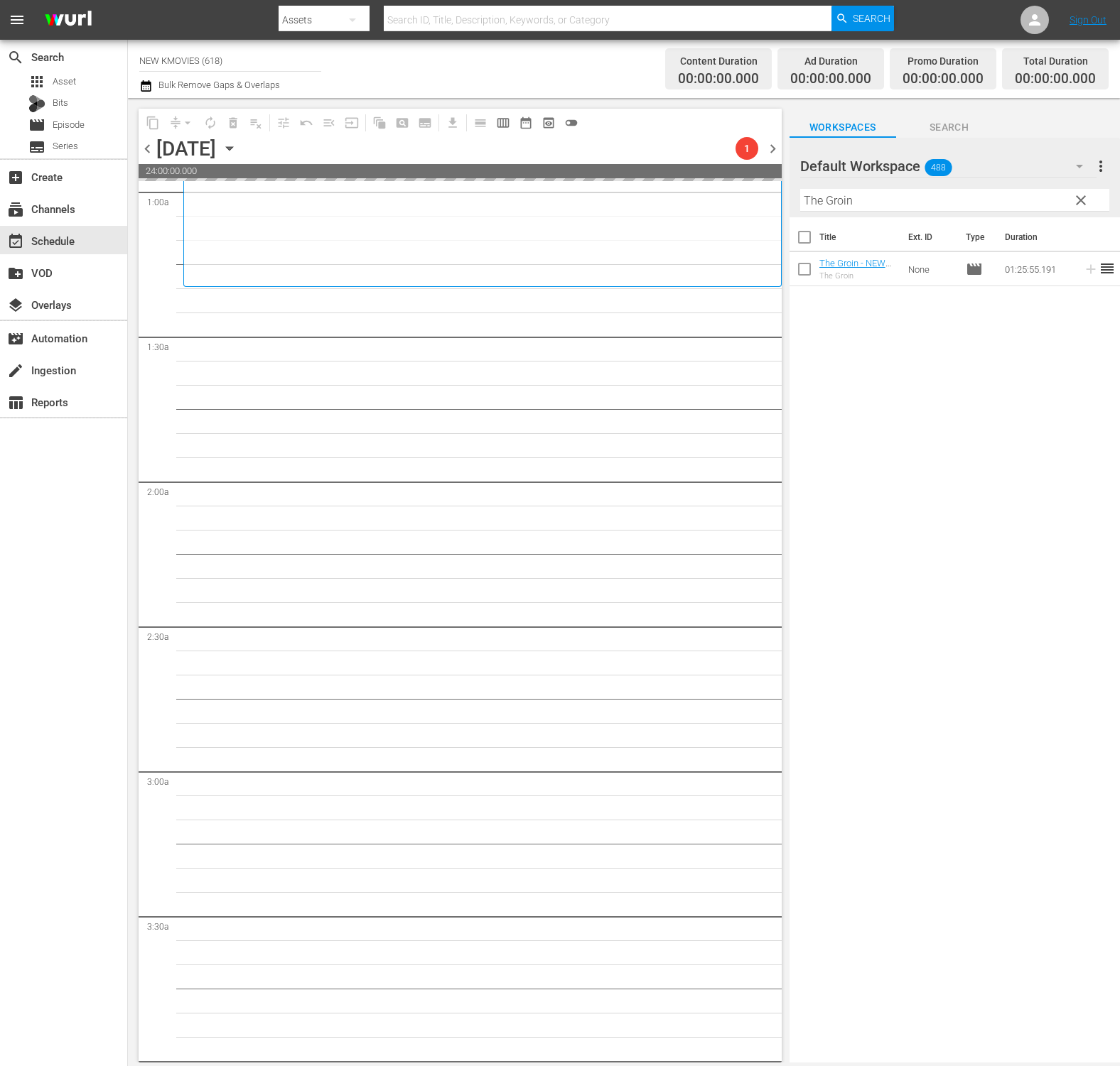
scroll to position [280, 0]
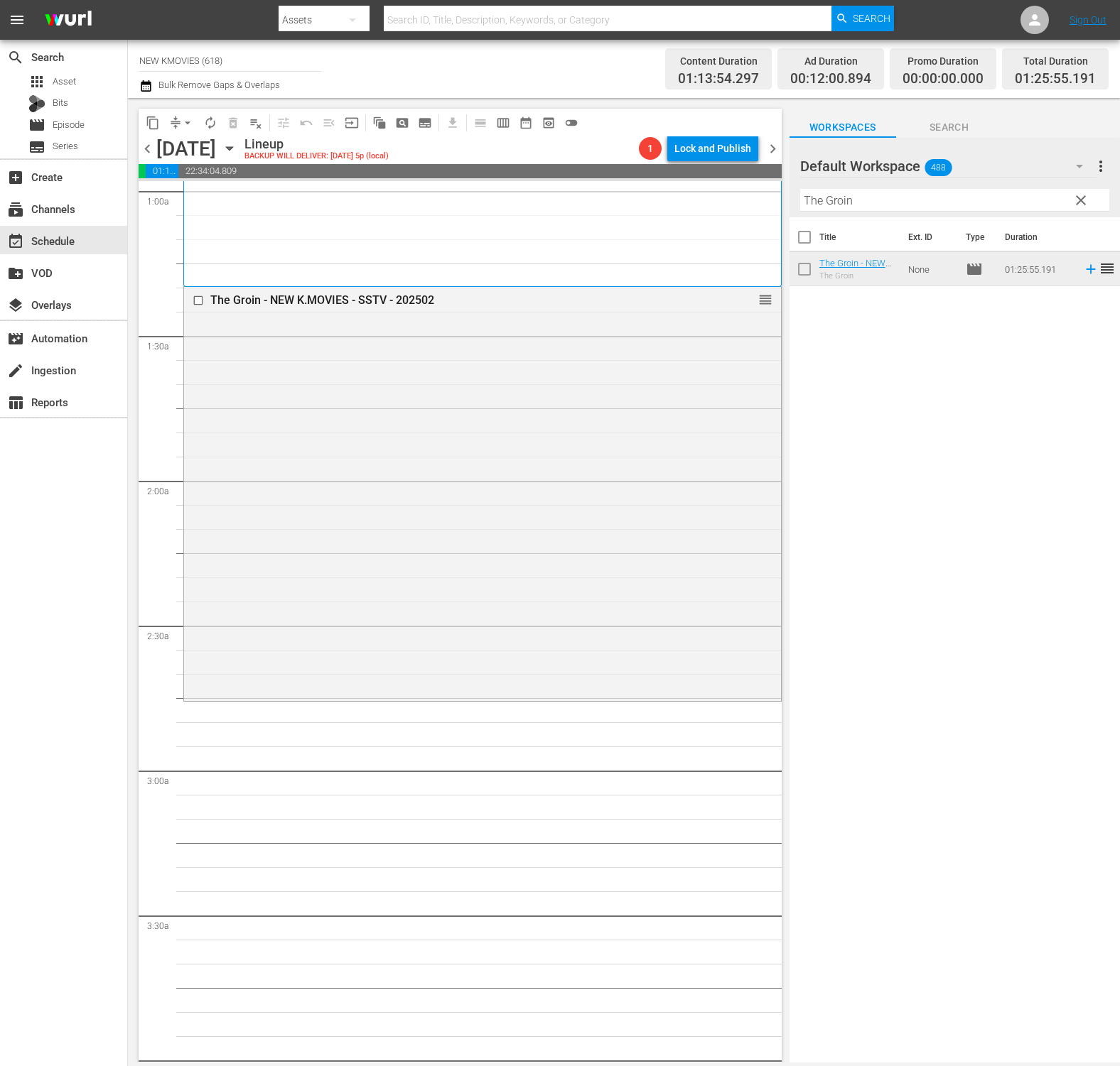
click at [954, 196] on input "The Groin" at bounding box center [954, 200] width 309 height 22
paste input "Hostage: Missing Celebrity"
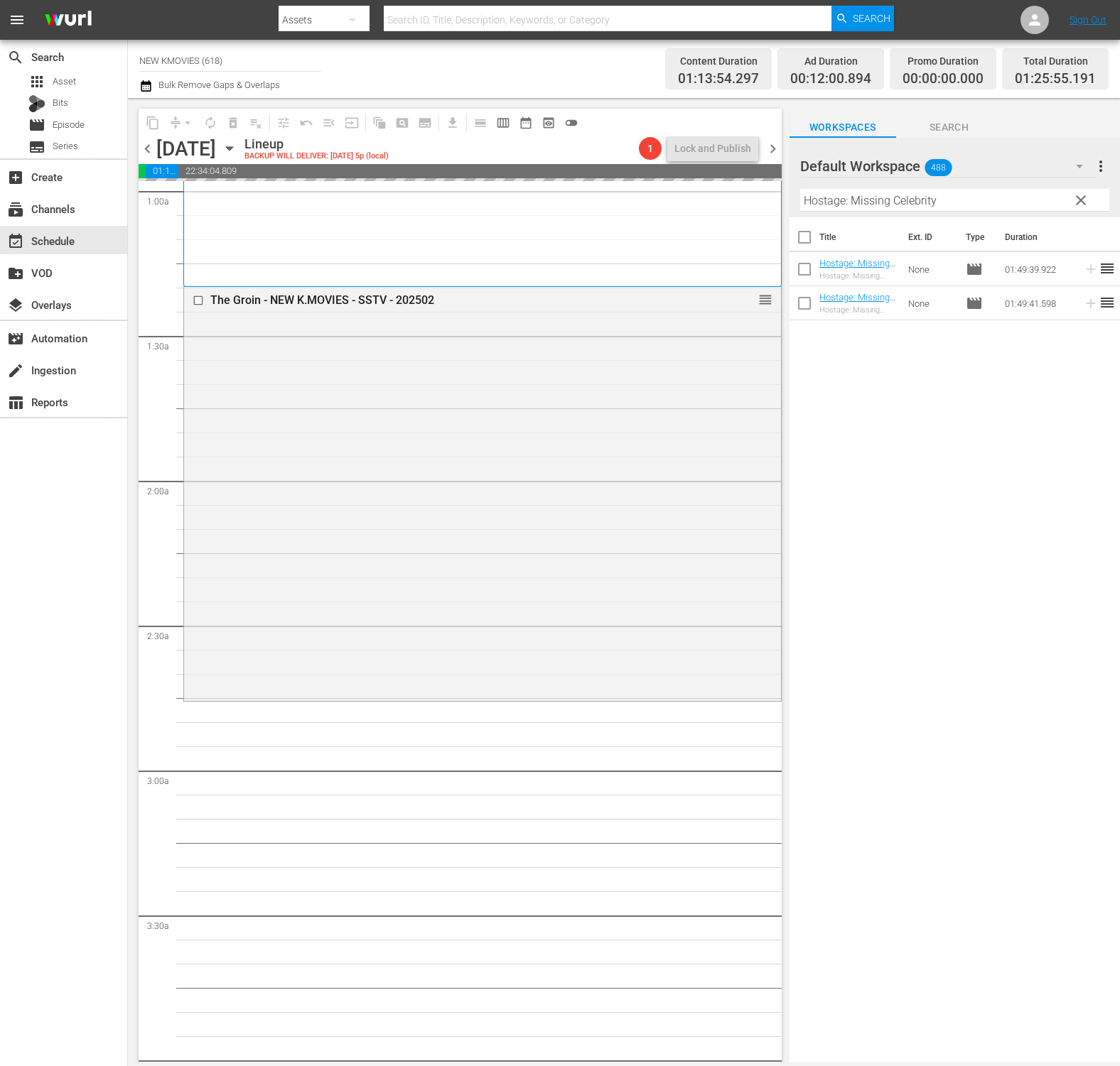
click at [927, 200] on input "Hostage: Missing Celebrity" at bounding box center [954, 200] width 309 height 22
paste input "Mission Possible"
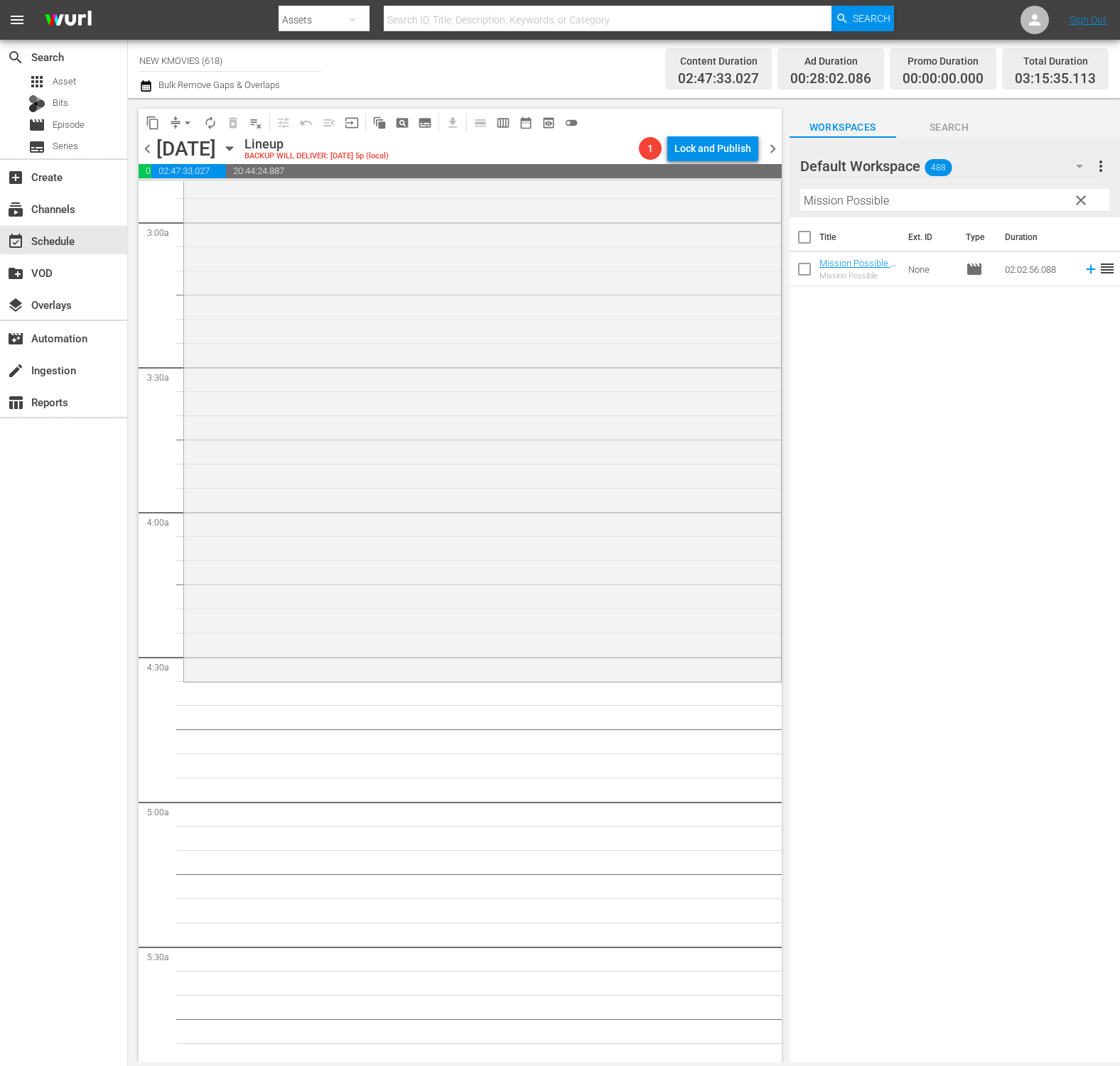
scroll to position [832, 0]
click at [963, 201] on input "Mission Possible" at bounding box center [954, 200] width 309 height 22
paste input "Snow in Sea Breez"
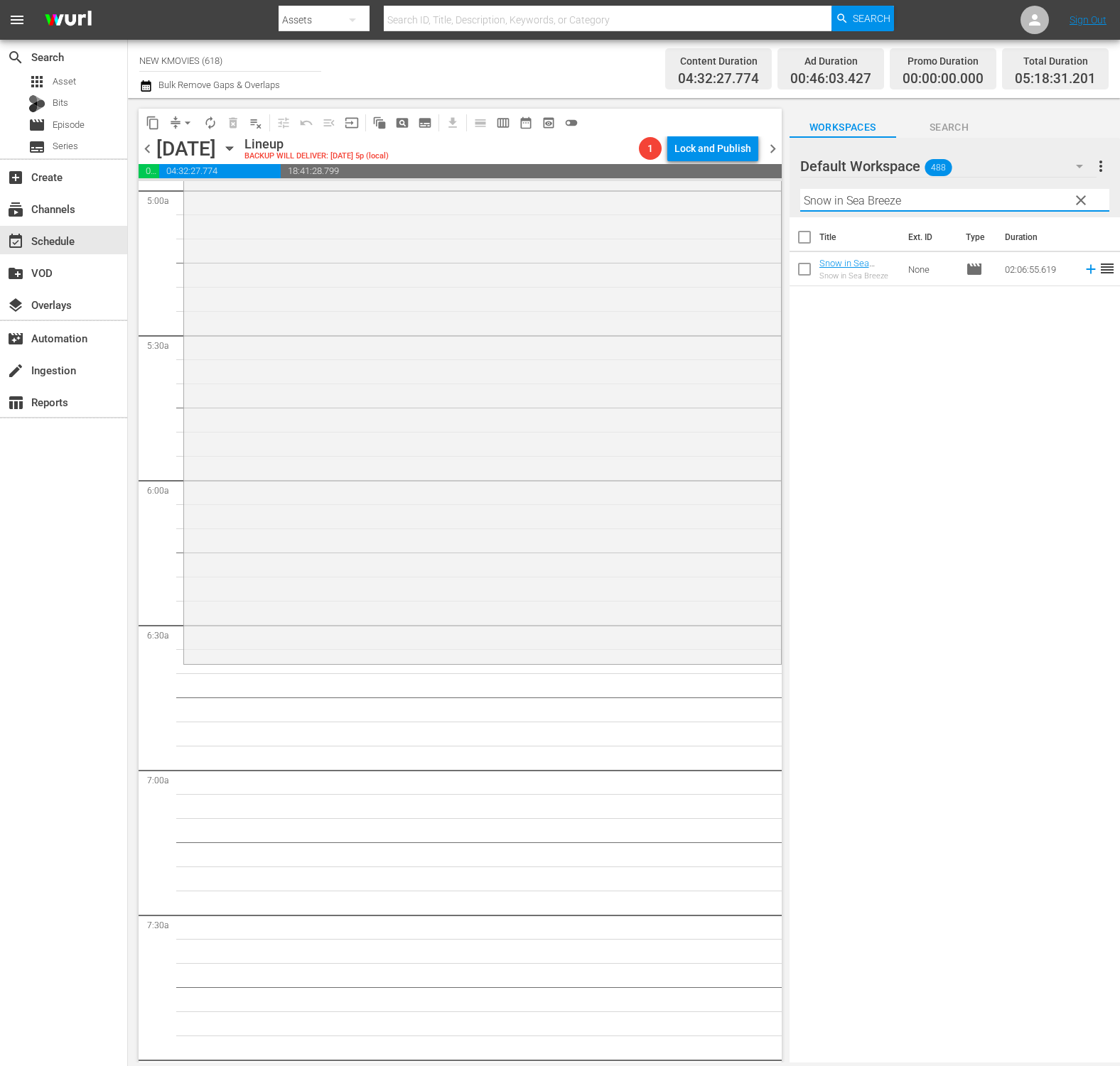
scroll to position [1478, 0]
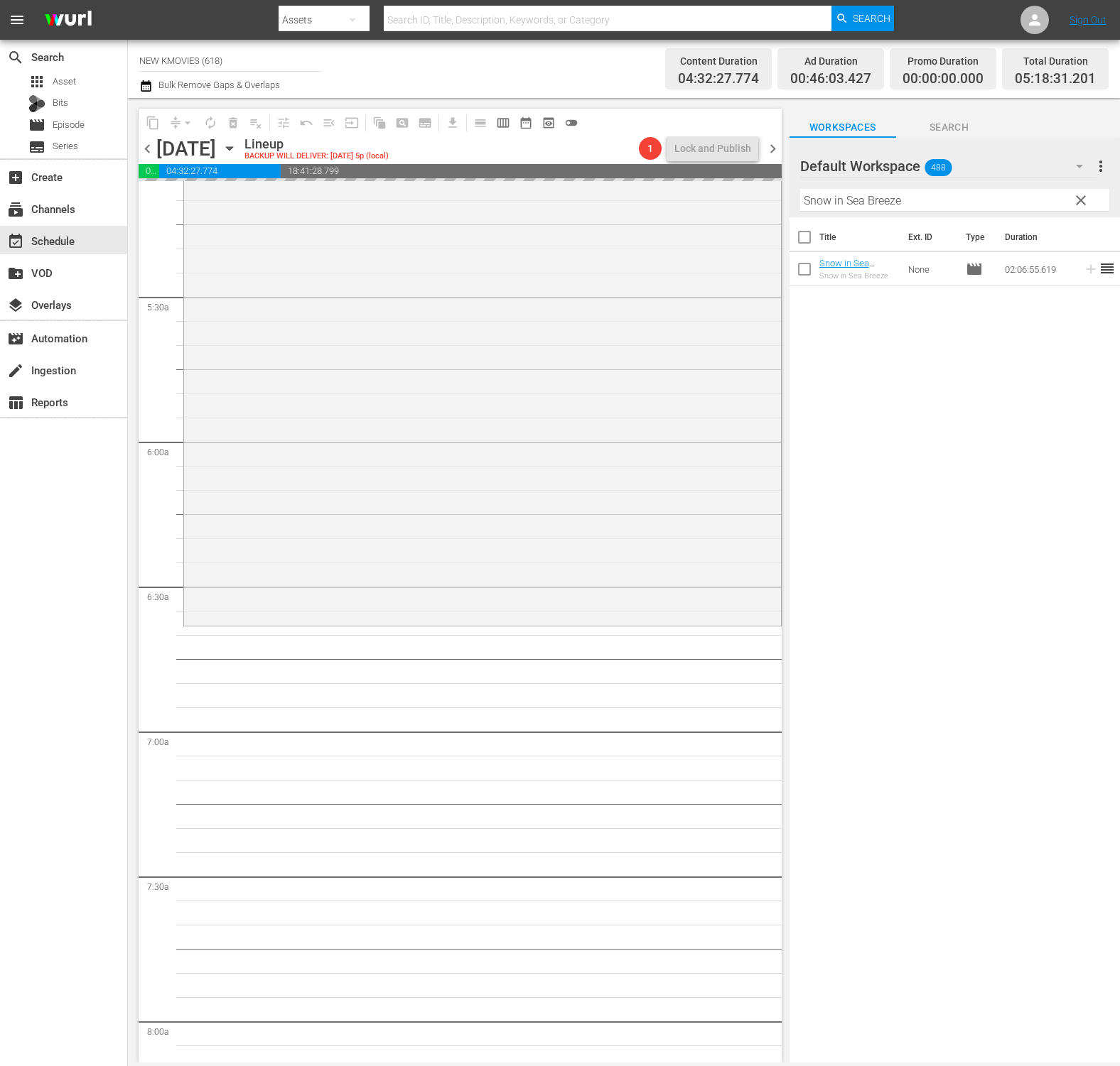
click at [957, 209] on input "Snow in Sea Breeze" at bounding box center [954, 200] width 309 height 22
paste input "ecretly greatly"
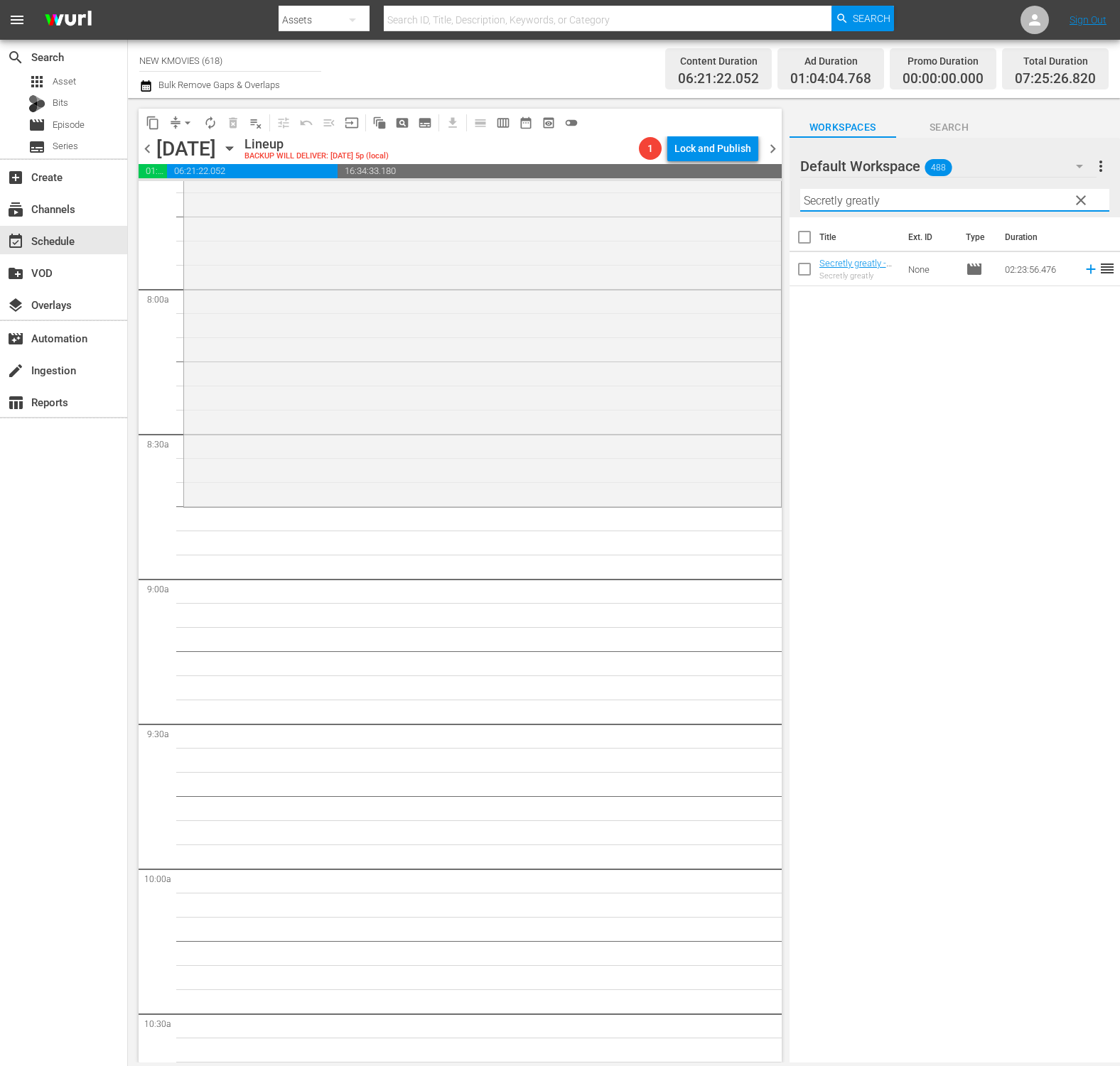
scroll to position [2290, 0]
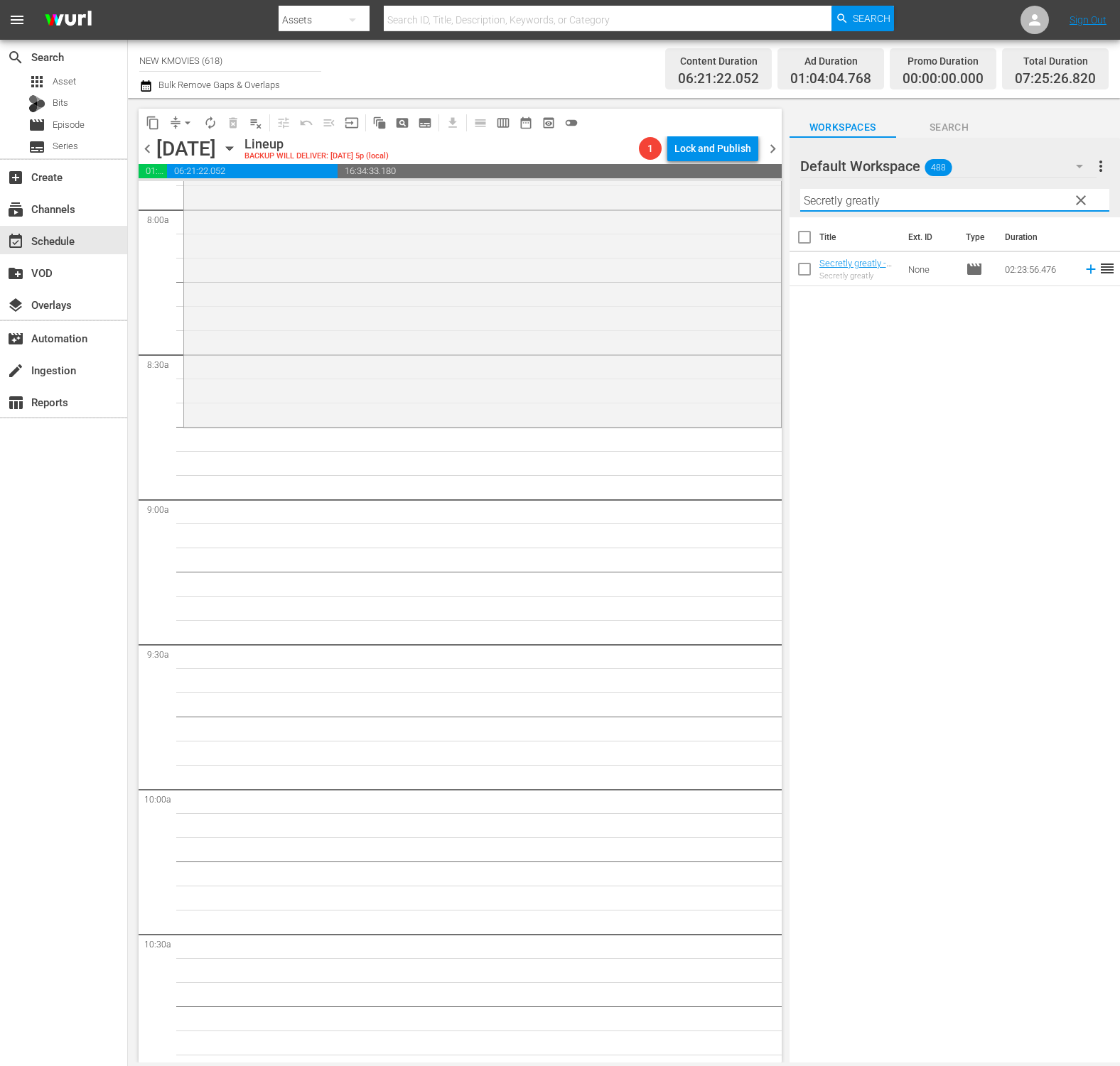
click at [869, 250] on th "Title" at bounding box center [860, 237] width 80 height 40
click at [967, 206] on input "Secretly greatly" at bounding box center [954, 200] width 309 height 22
paste input "Open Cit"
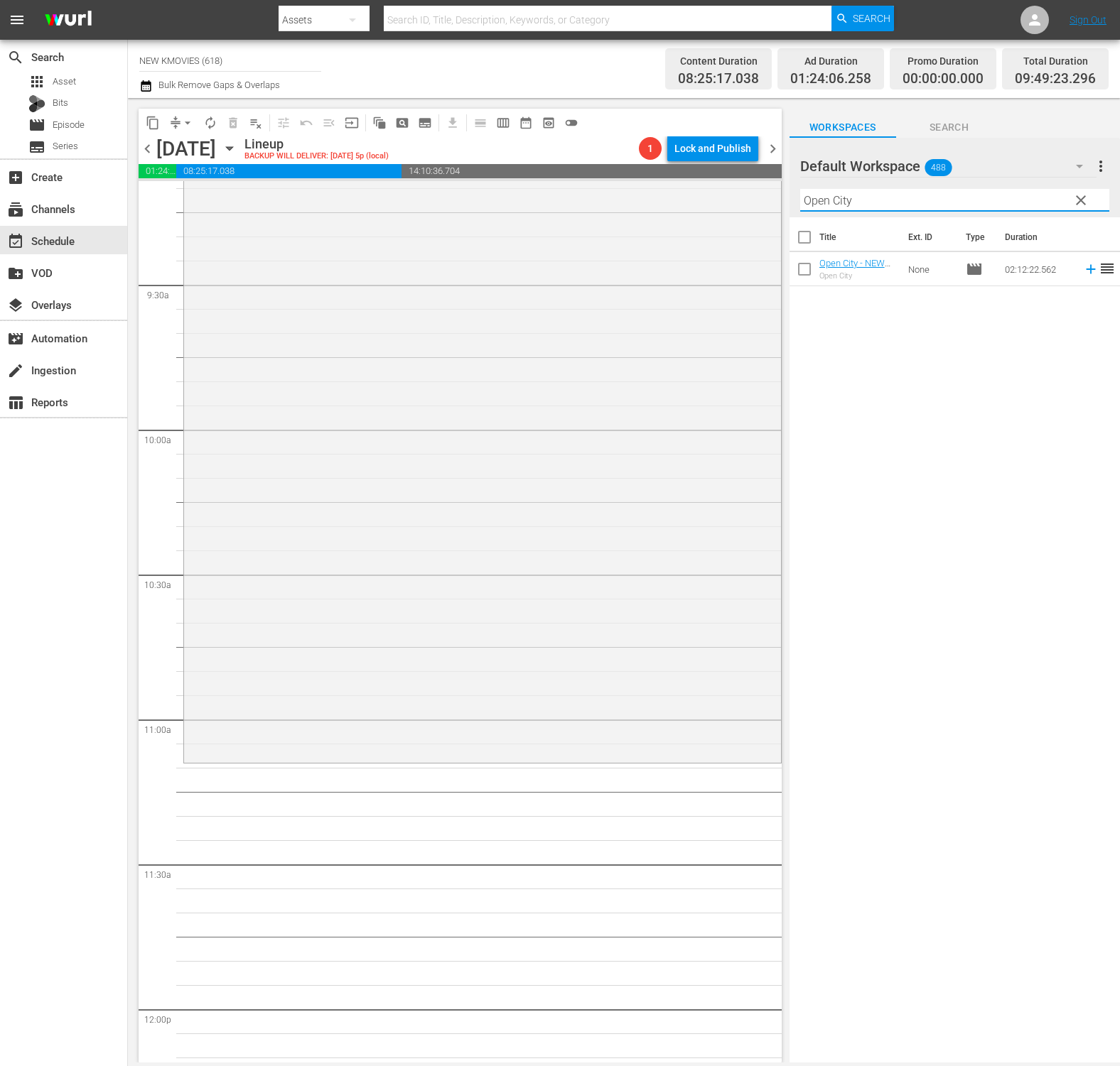
scroll to position [2692, 0]
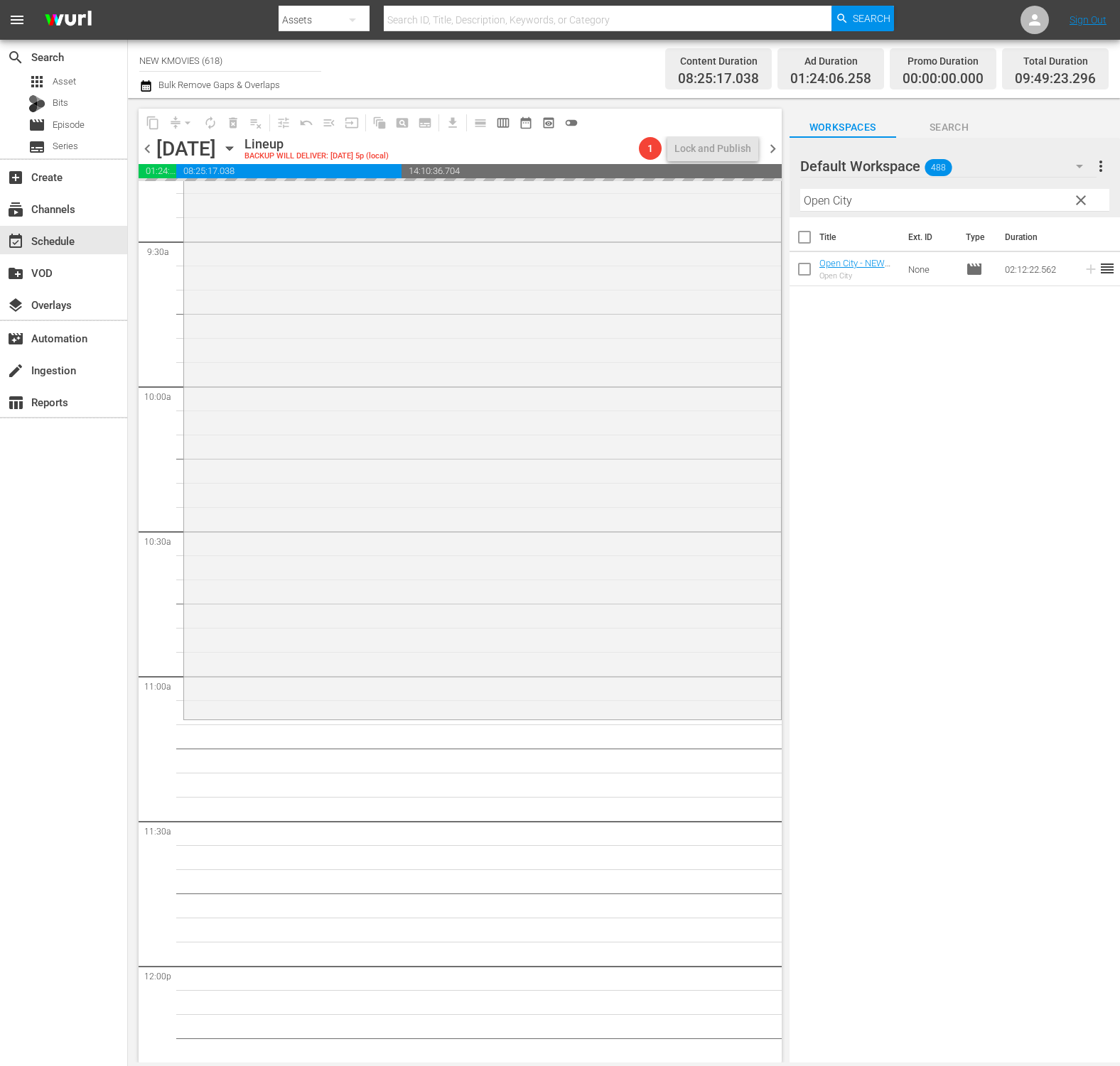
click at [982, 207] on input "Open City" at bounding box center [954, 200] width 309 height 22
paste input "The Huntresses"
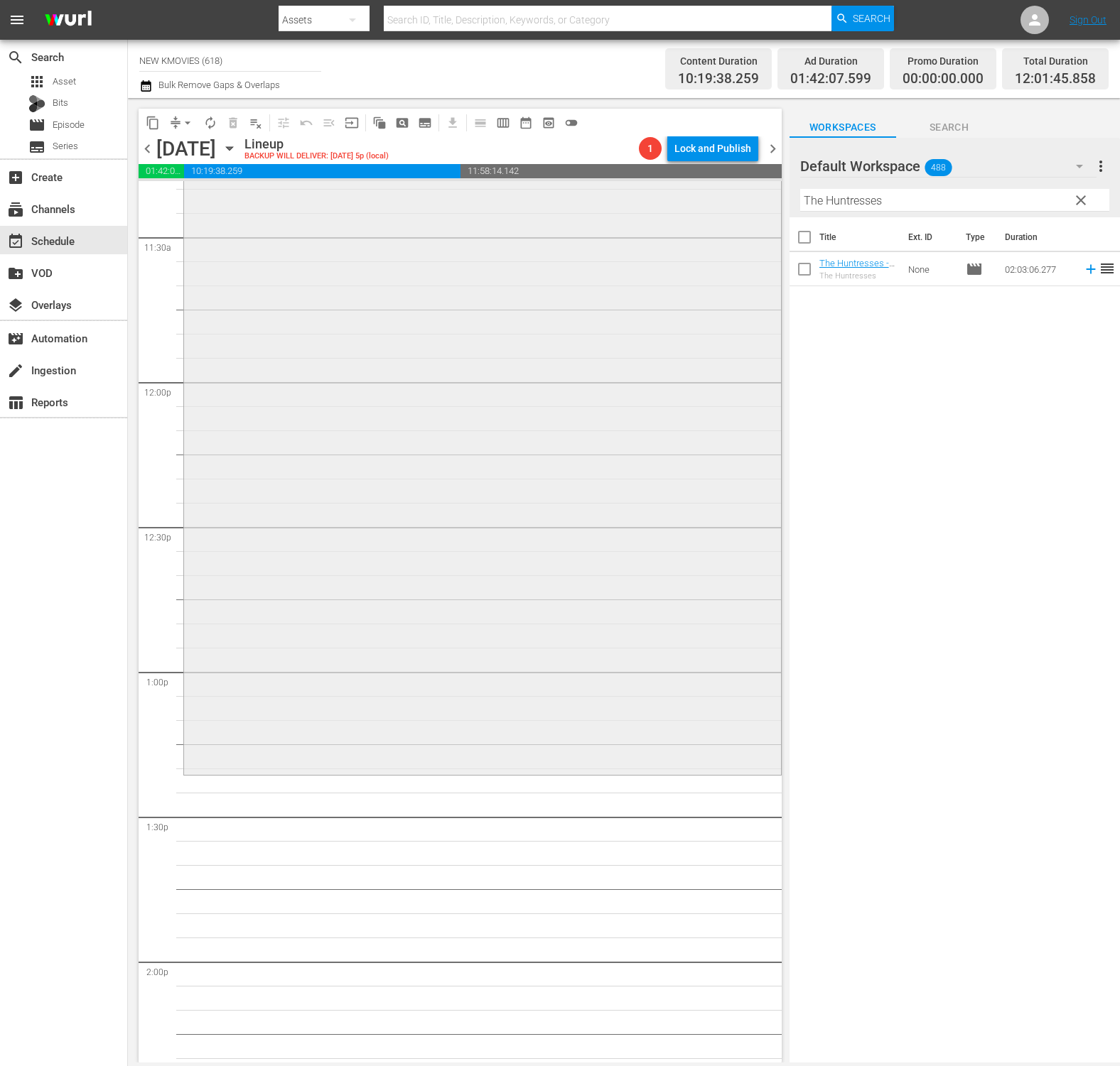
scroll to position [3294, 0]
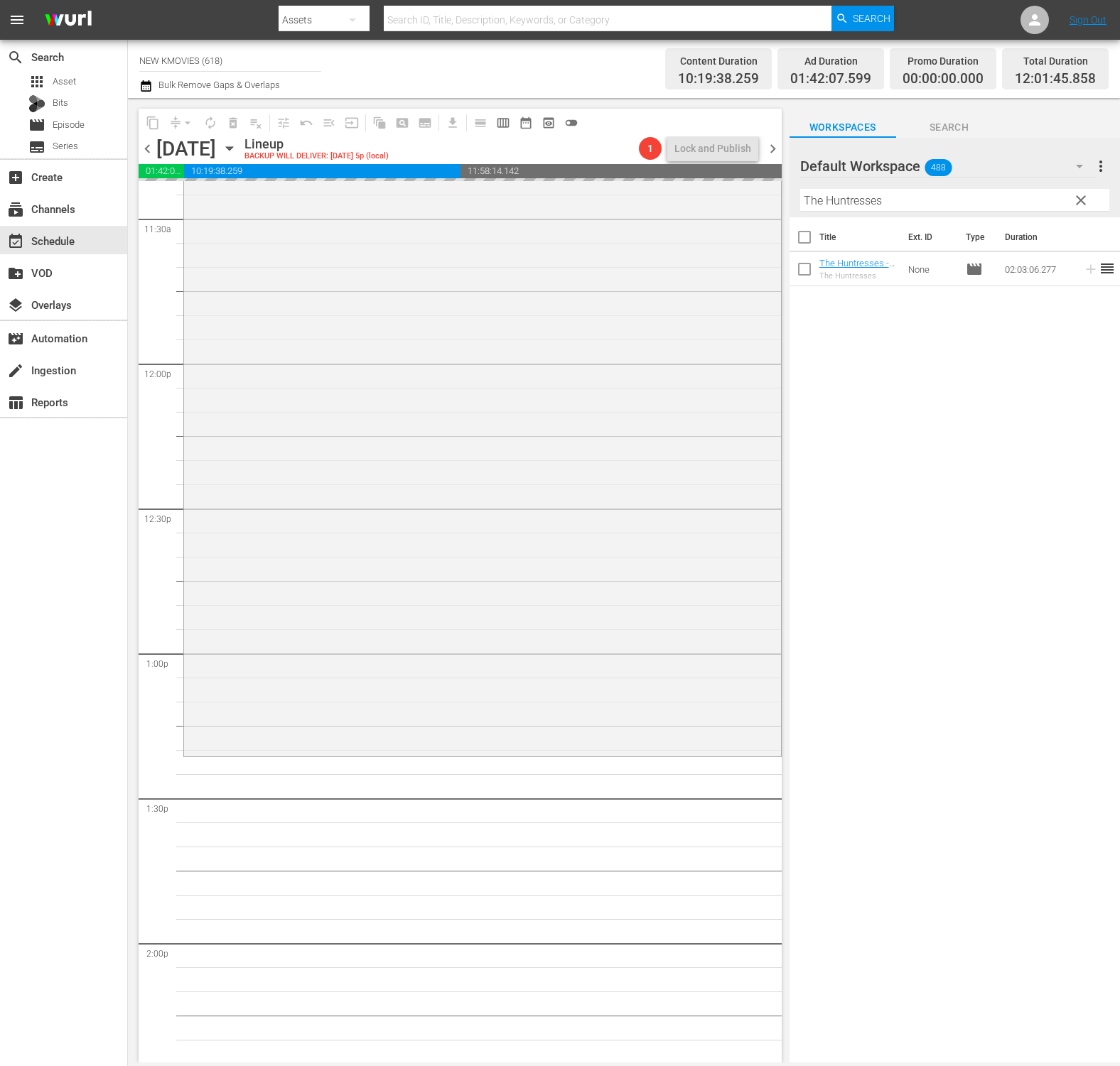
click at [924, 209] on input "The Huntresses" at bounding box center [954, 200] width 309 height 22
paste input "My Worst Neighbor"
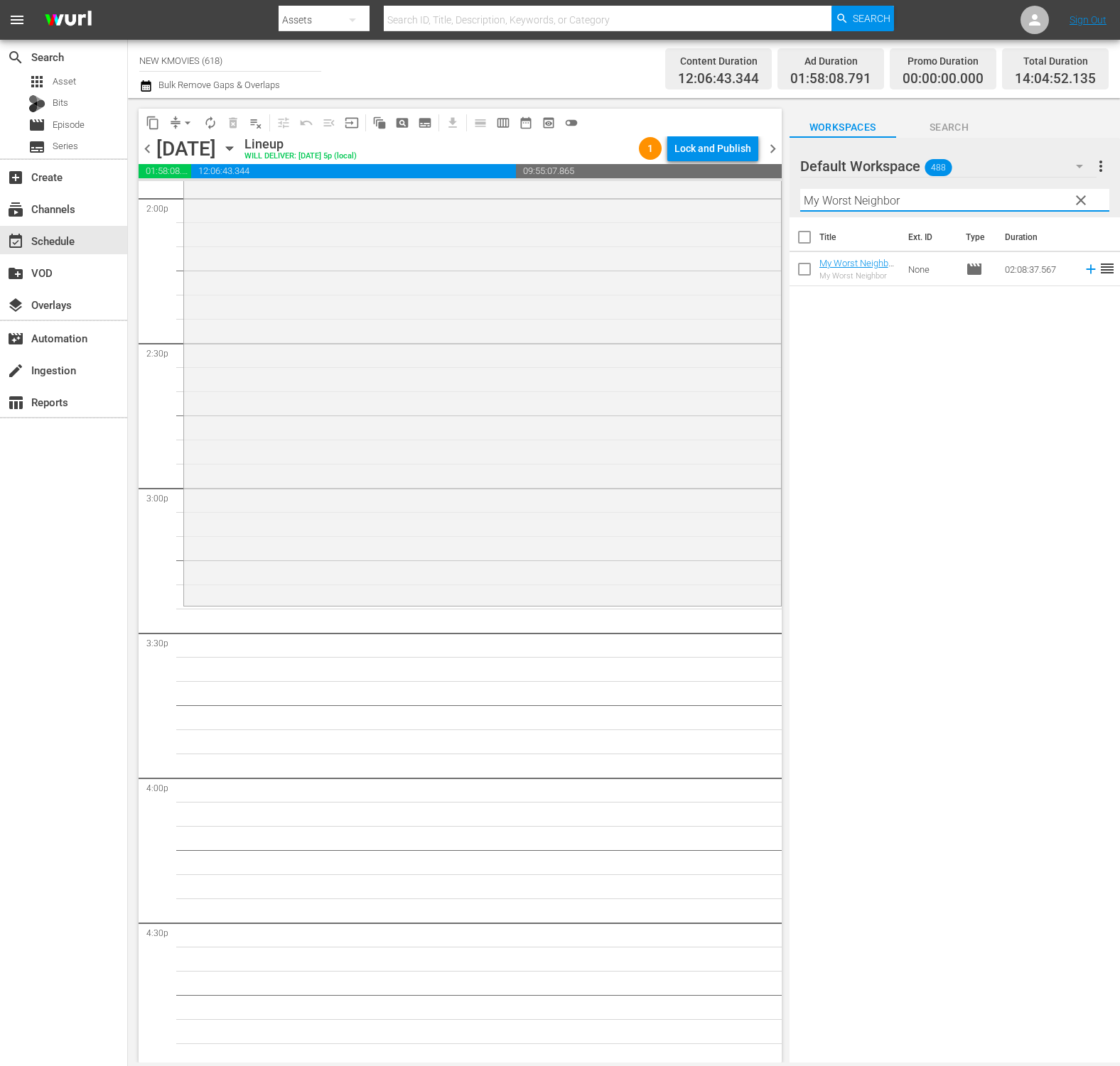
scroll to position [4104, 0]
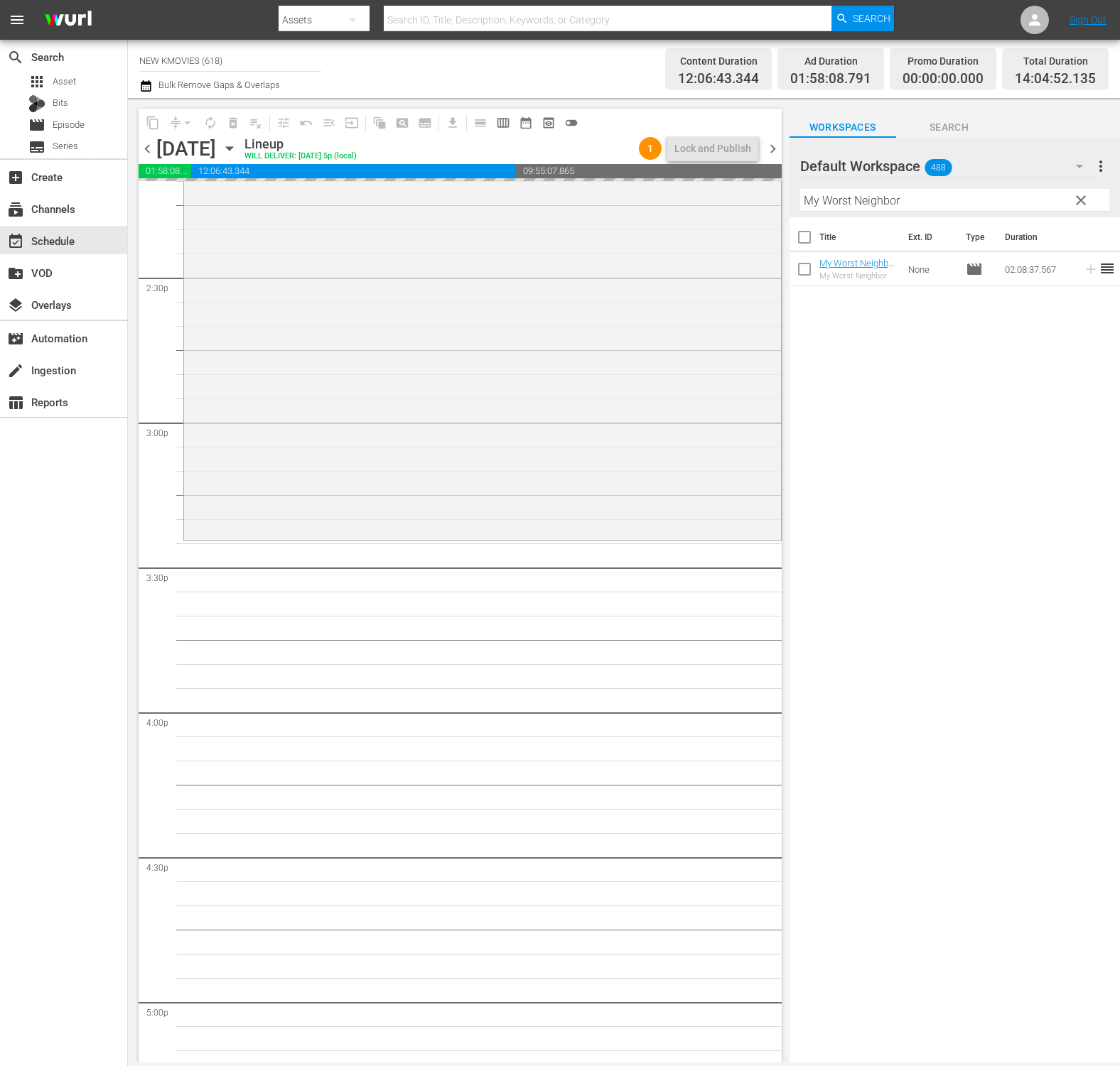
click at [892, 206] on input "My Worst Neighbor" at bounding box center [954, 200] width 309 height 22
paste input "Happy Togethe"
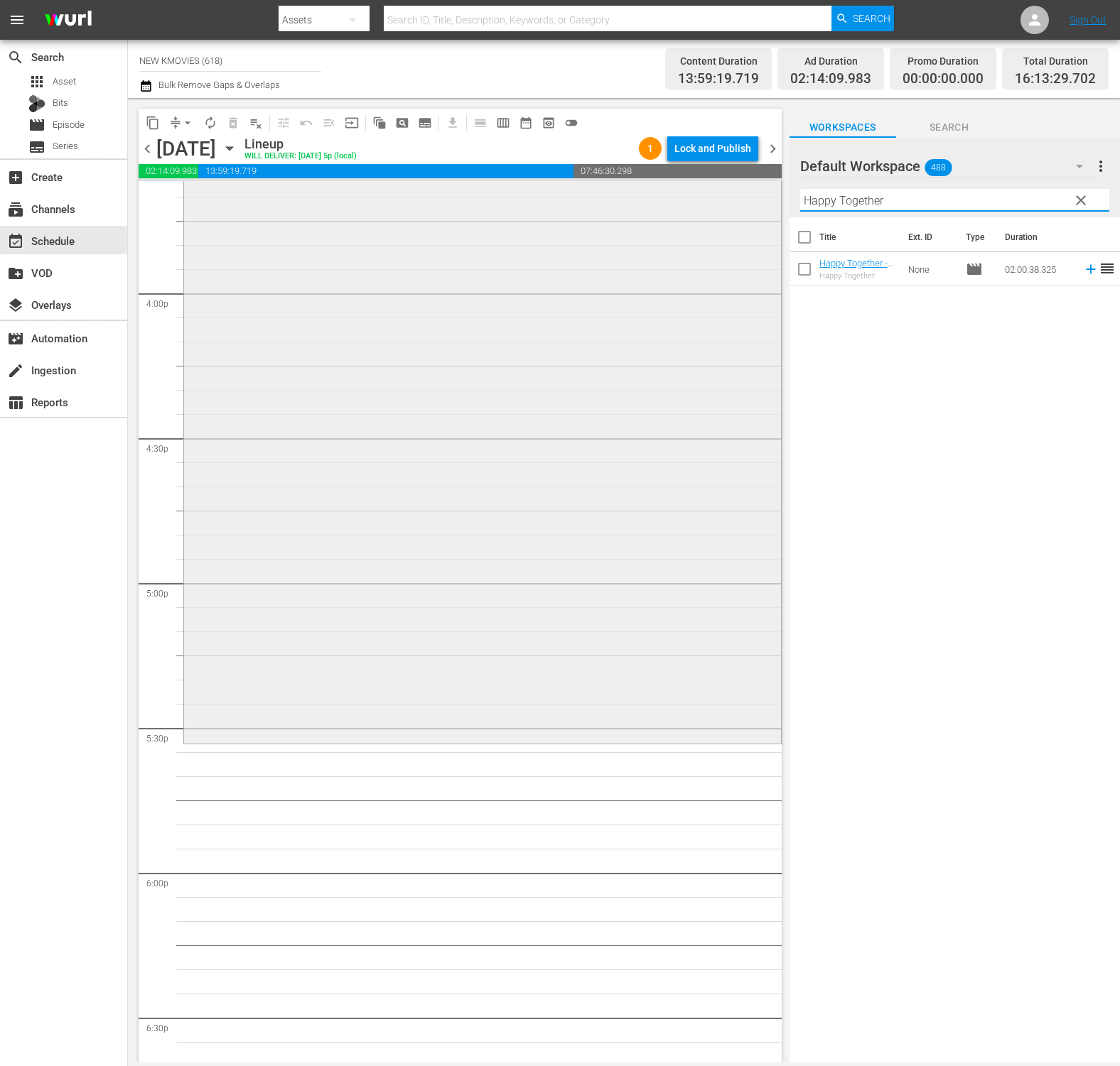
scroll to position [4649, 0]
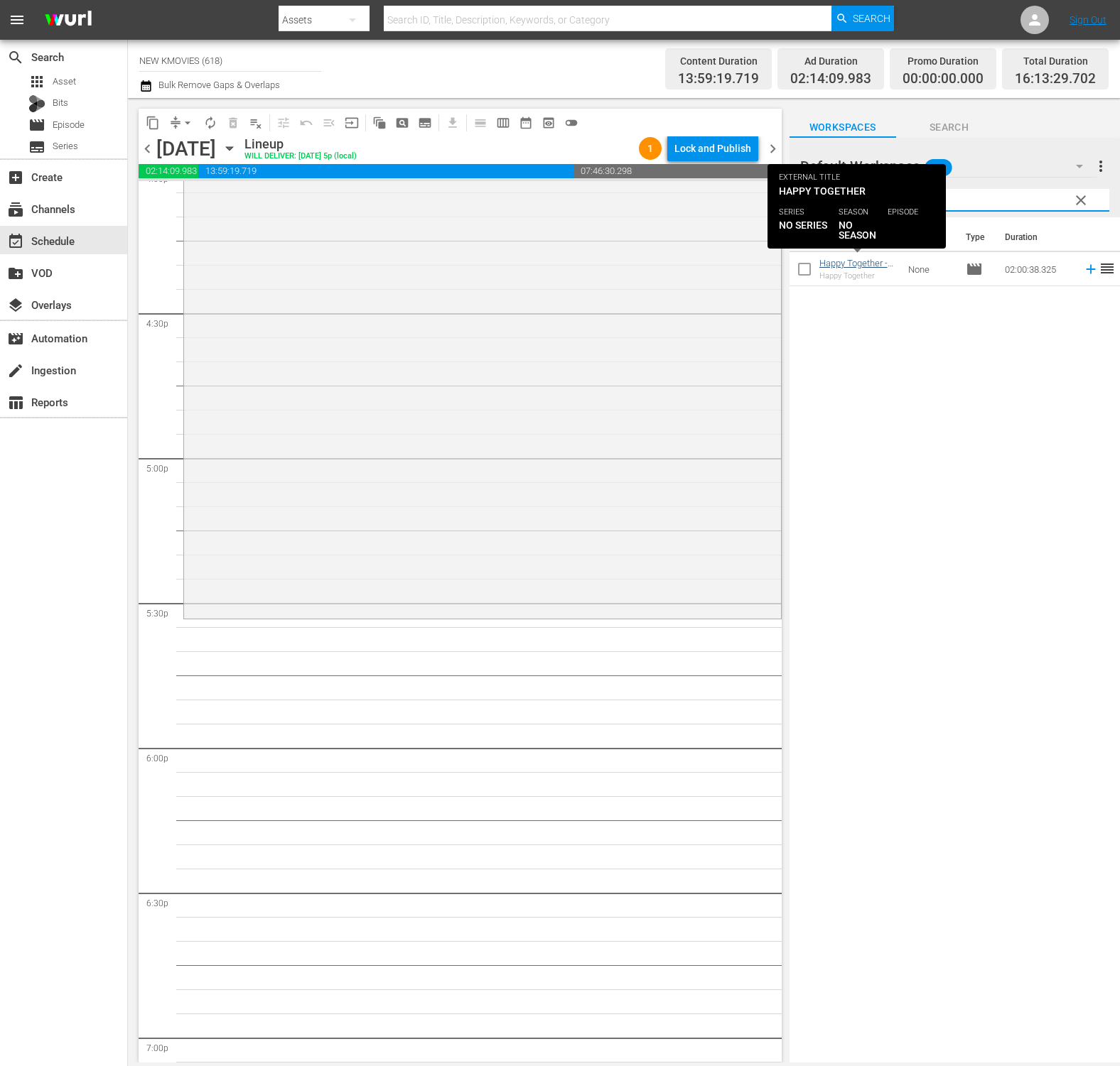
type input "Happy Together"
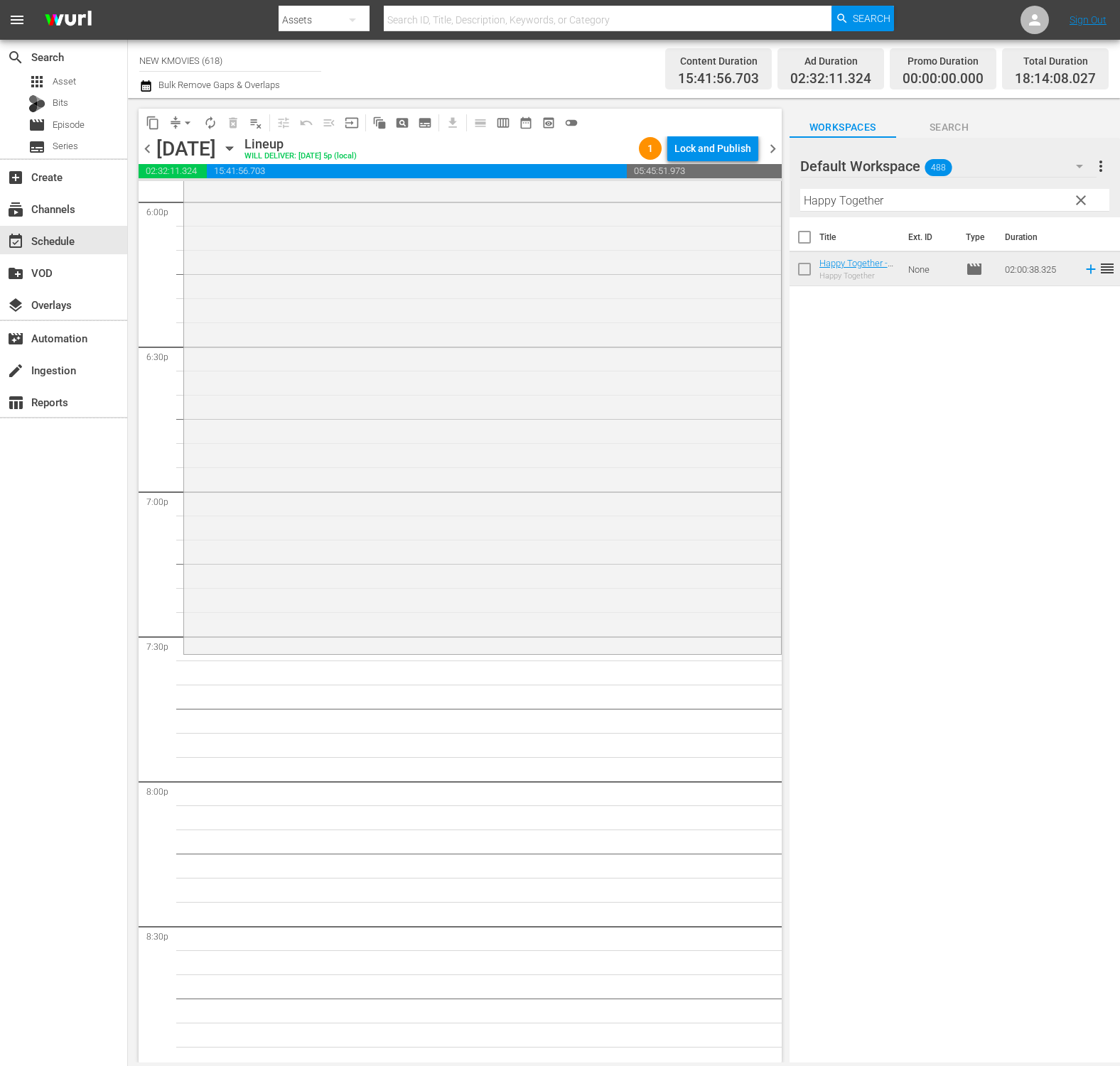
scroll to position [5211, 0]
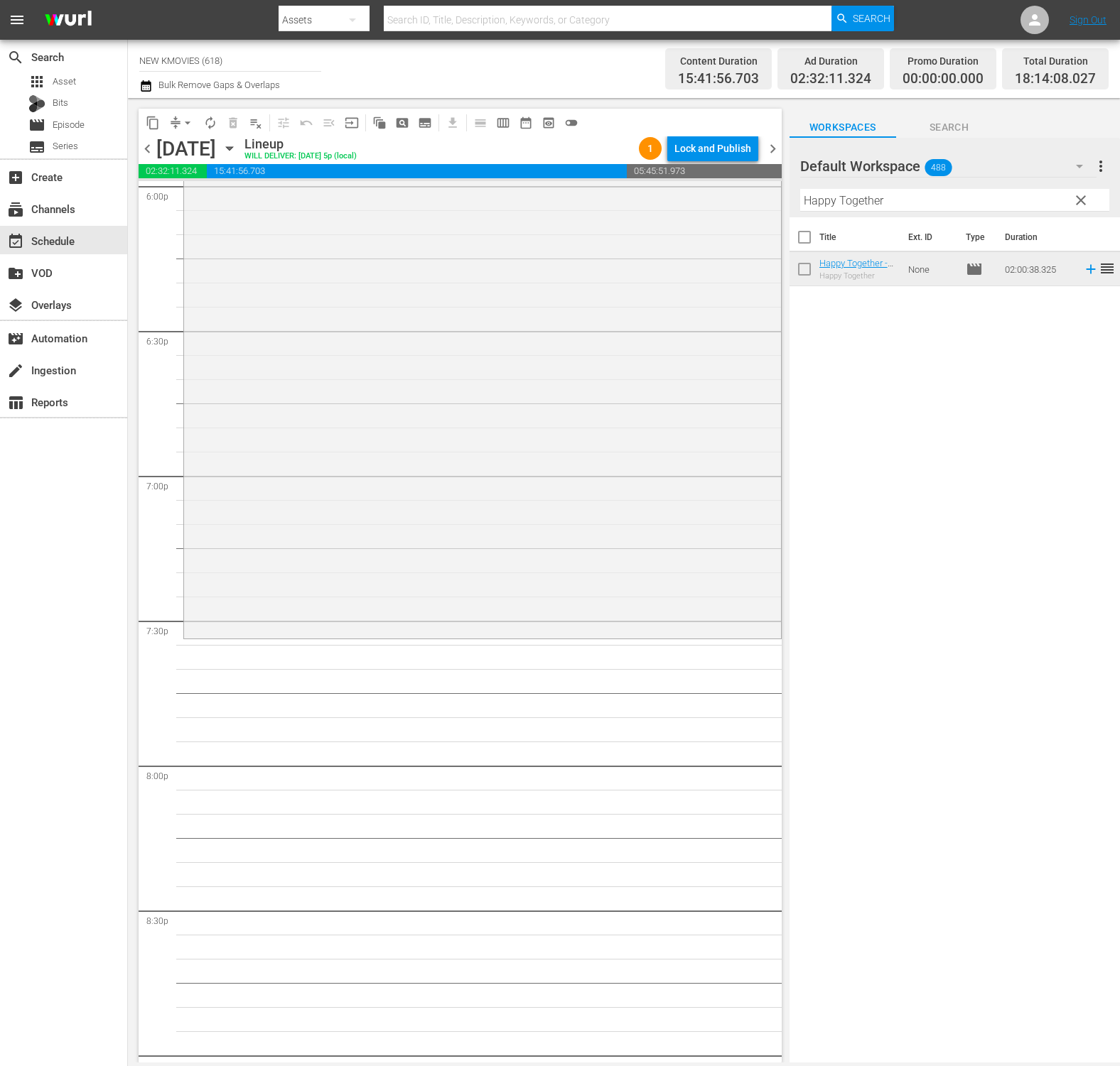
click at [913, 204] on input "Happy Together" at bounding box center [954, 200] width 309 height 22
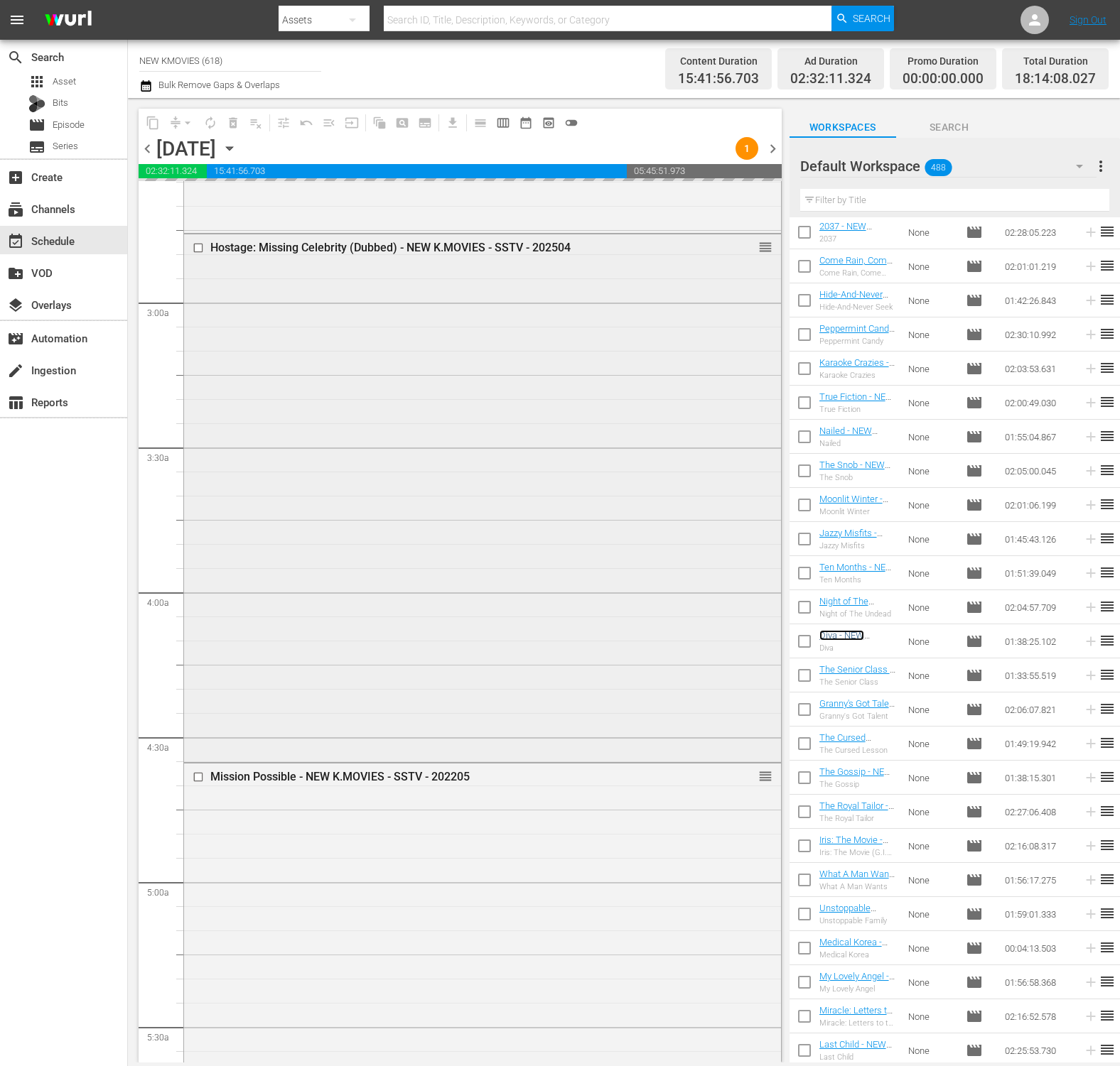
scroll to position [749, 0]
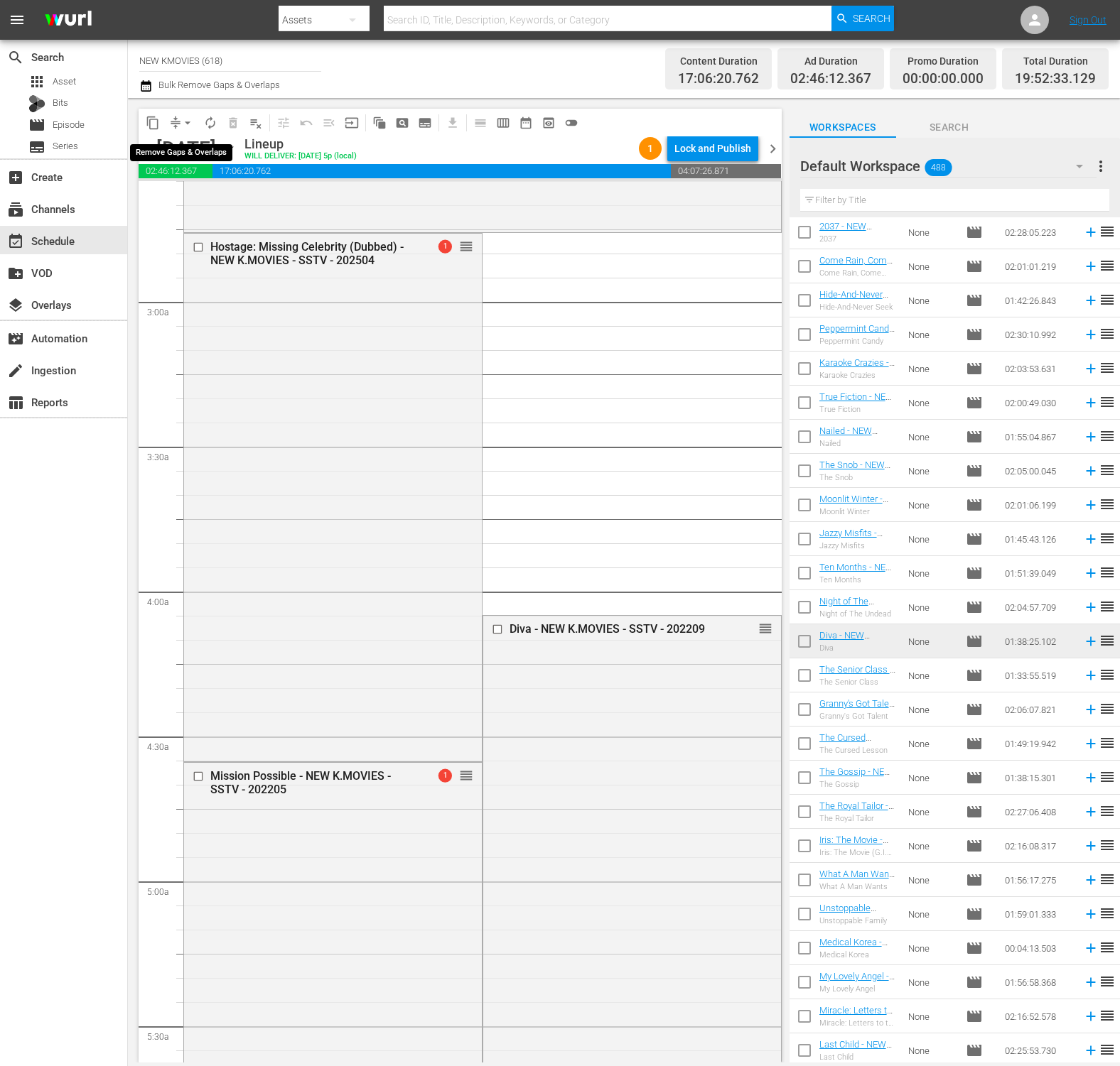
click at [177, 122] on button "arrow_drop_down" at bounding box center [187, 122] width 22 height 22
click at [191, 189] on li "Align to End of Previous Day" at bounding box center [187, 199] width 149 height 23
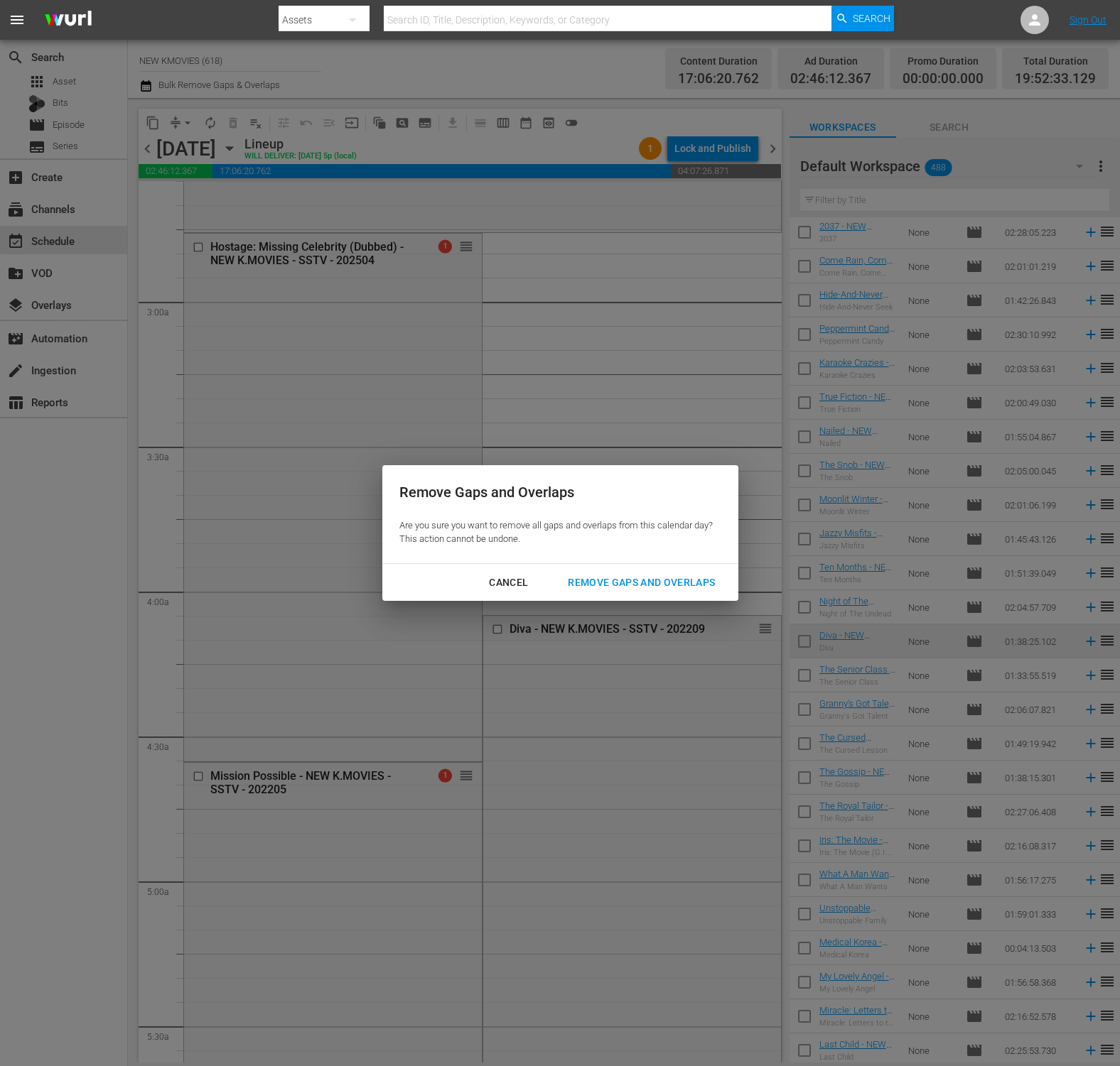
click at [707, 584] on div "Remove Gaps and Overlaps" at bounding box center [641, 583] width 169 height 18
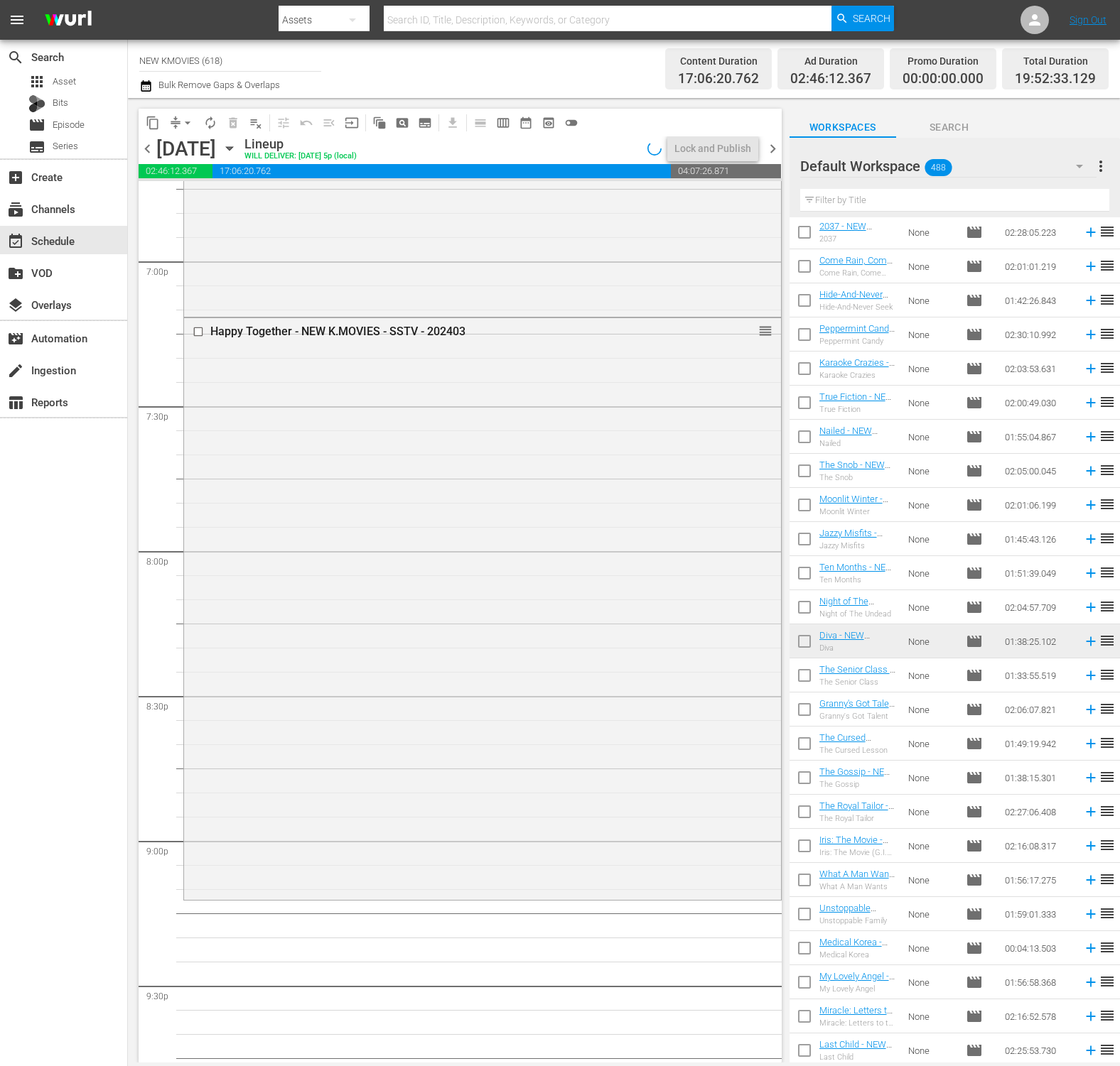
scroll to position [5577, 0]
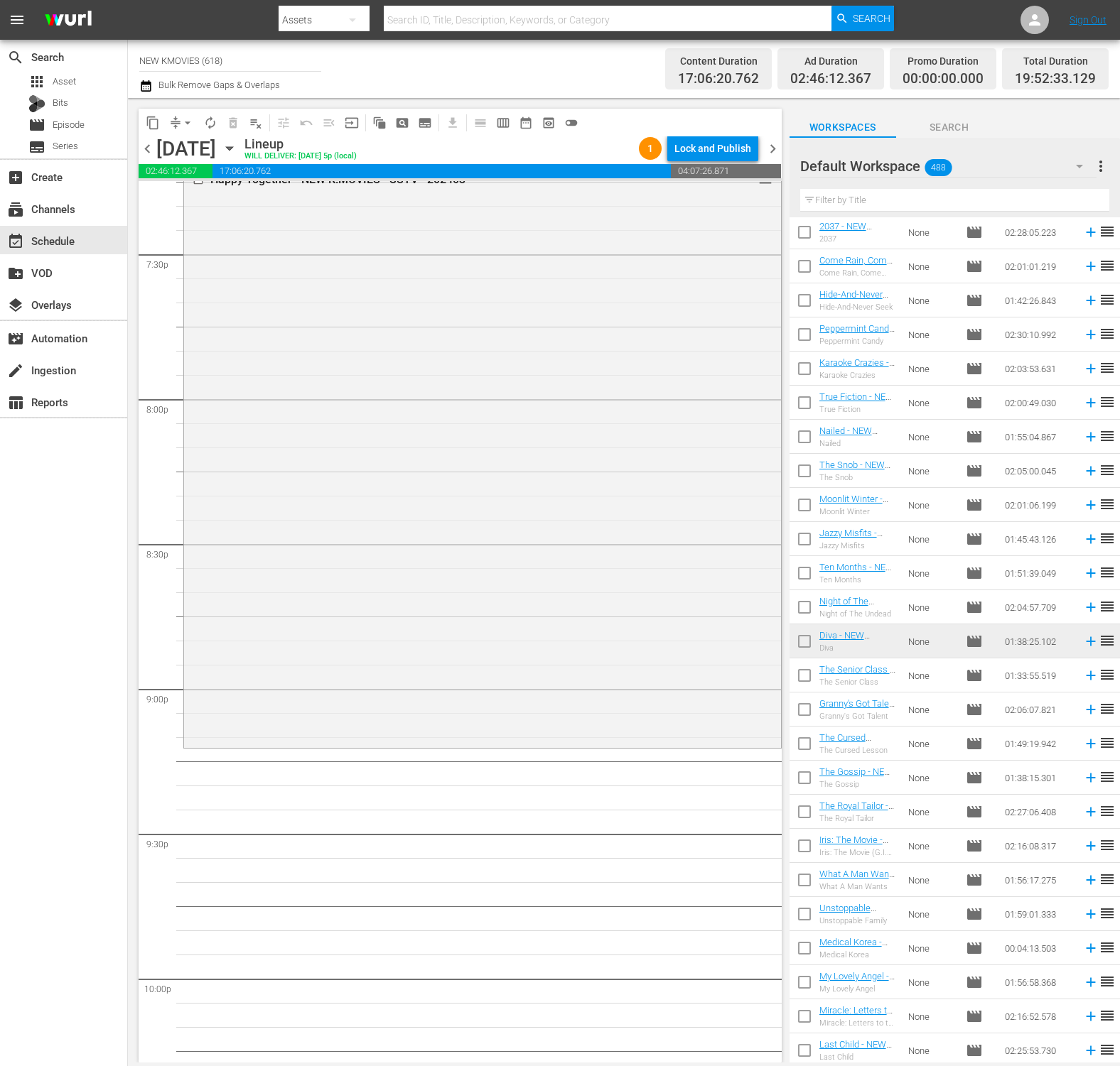
click at [984, 194] on input "text" at bounding box center [954, 200] width 309 height 22
paste input "Untold Scandal"
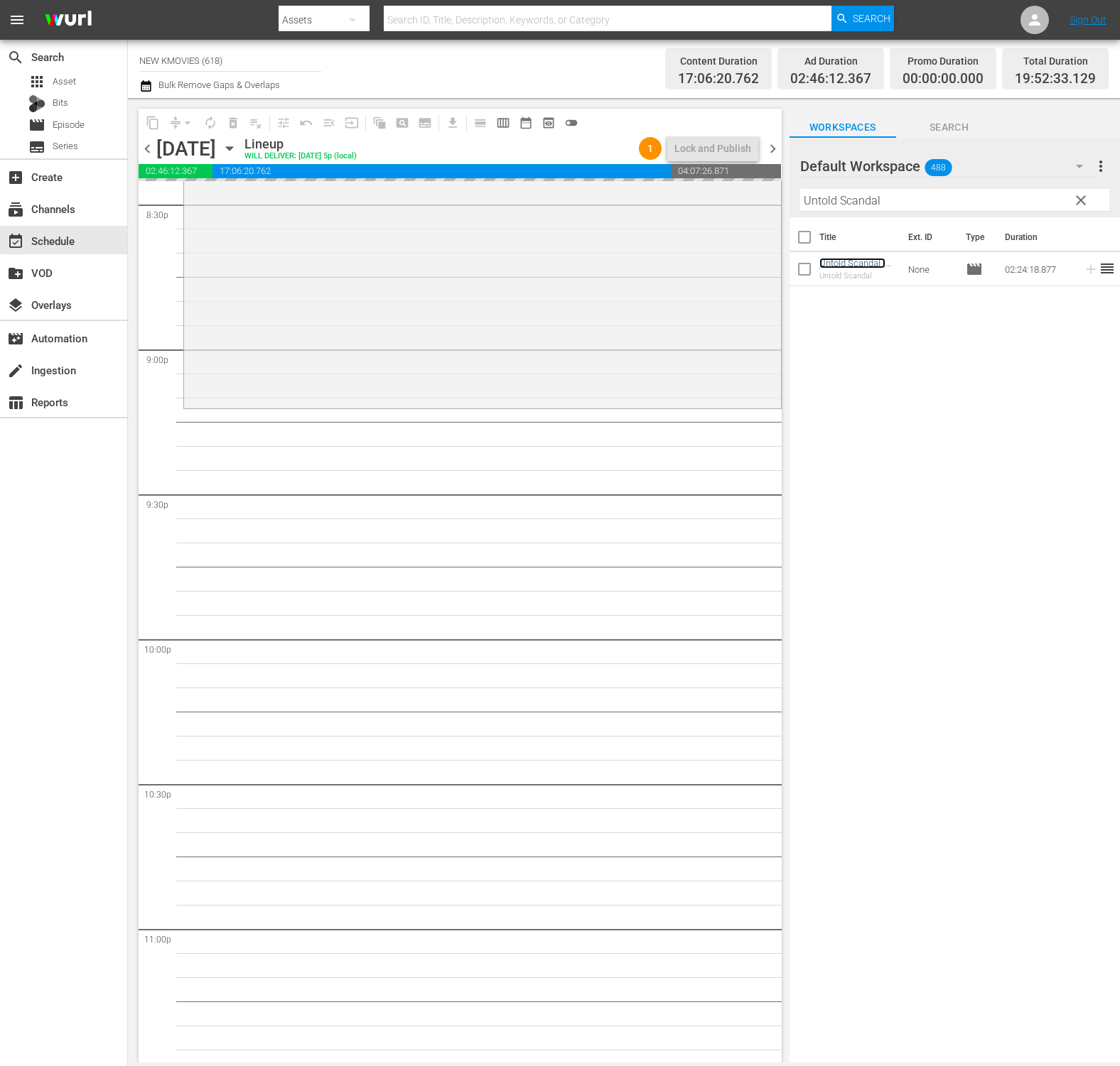
scroll to position [6072, 0]
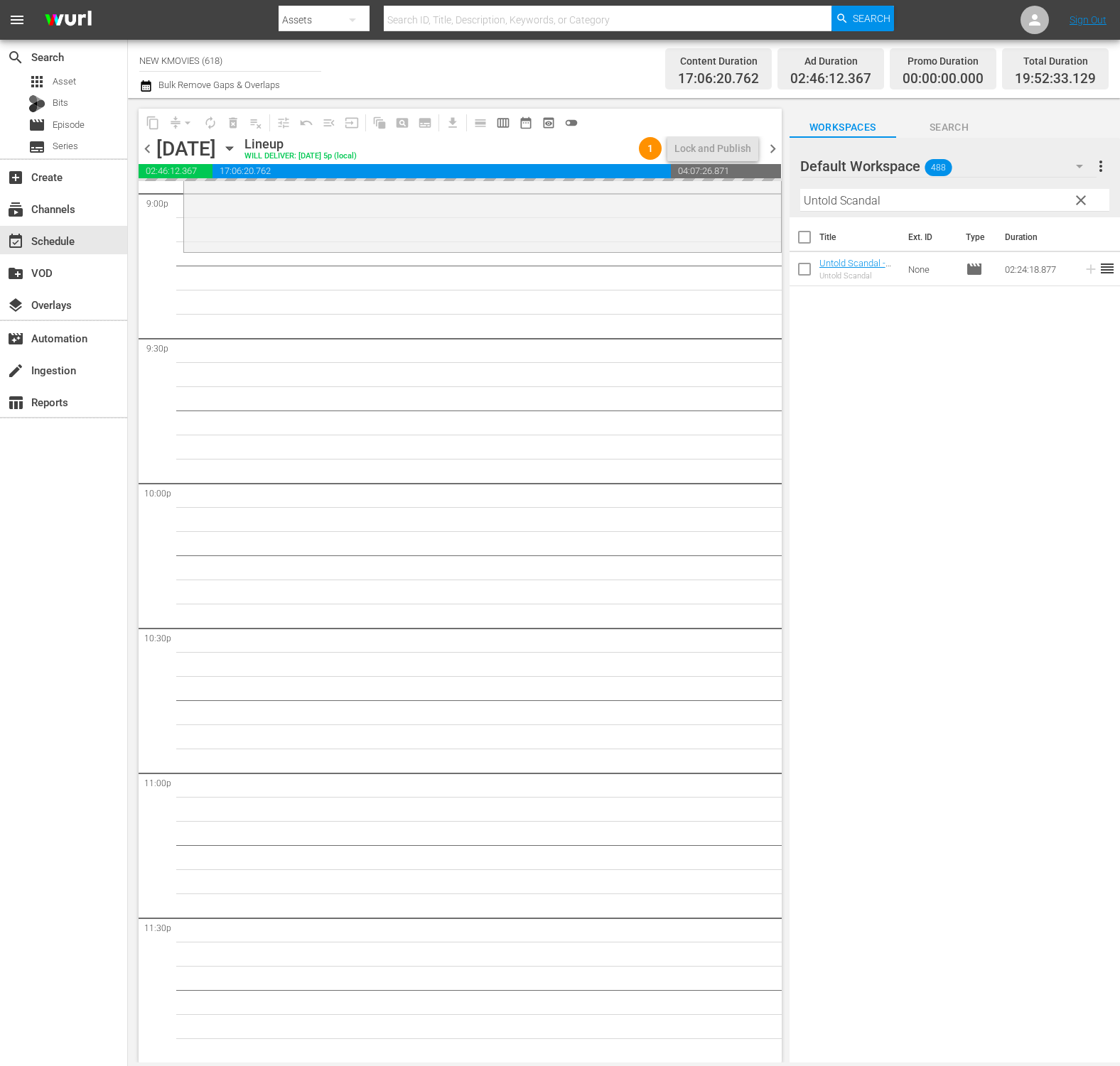
click at [950, 195] on input "Untold Scandal" at bounding box center [954, 200] width 309 height 22
paste input "Door to the Night"
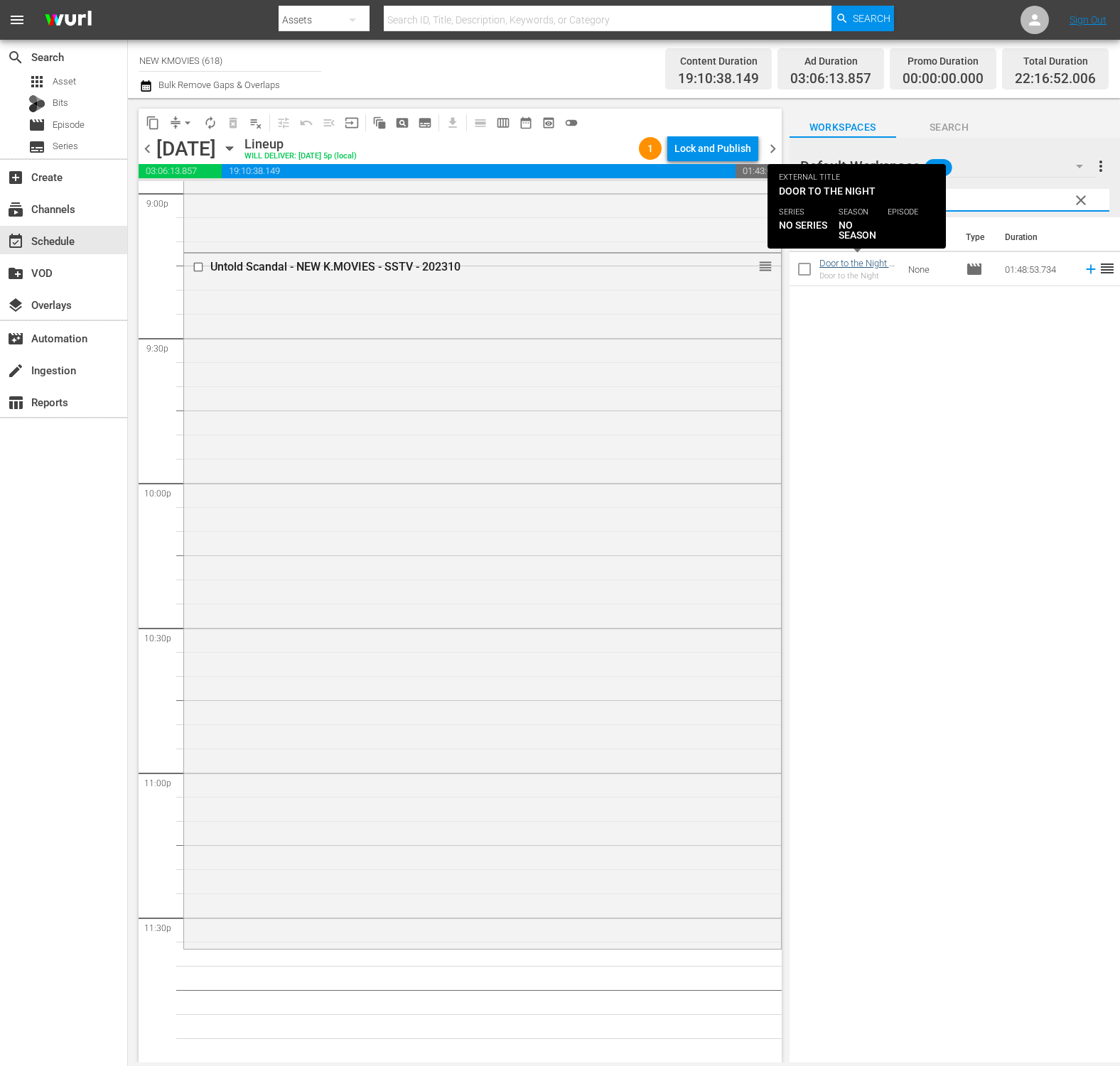
type input "Door to the Night"
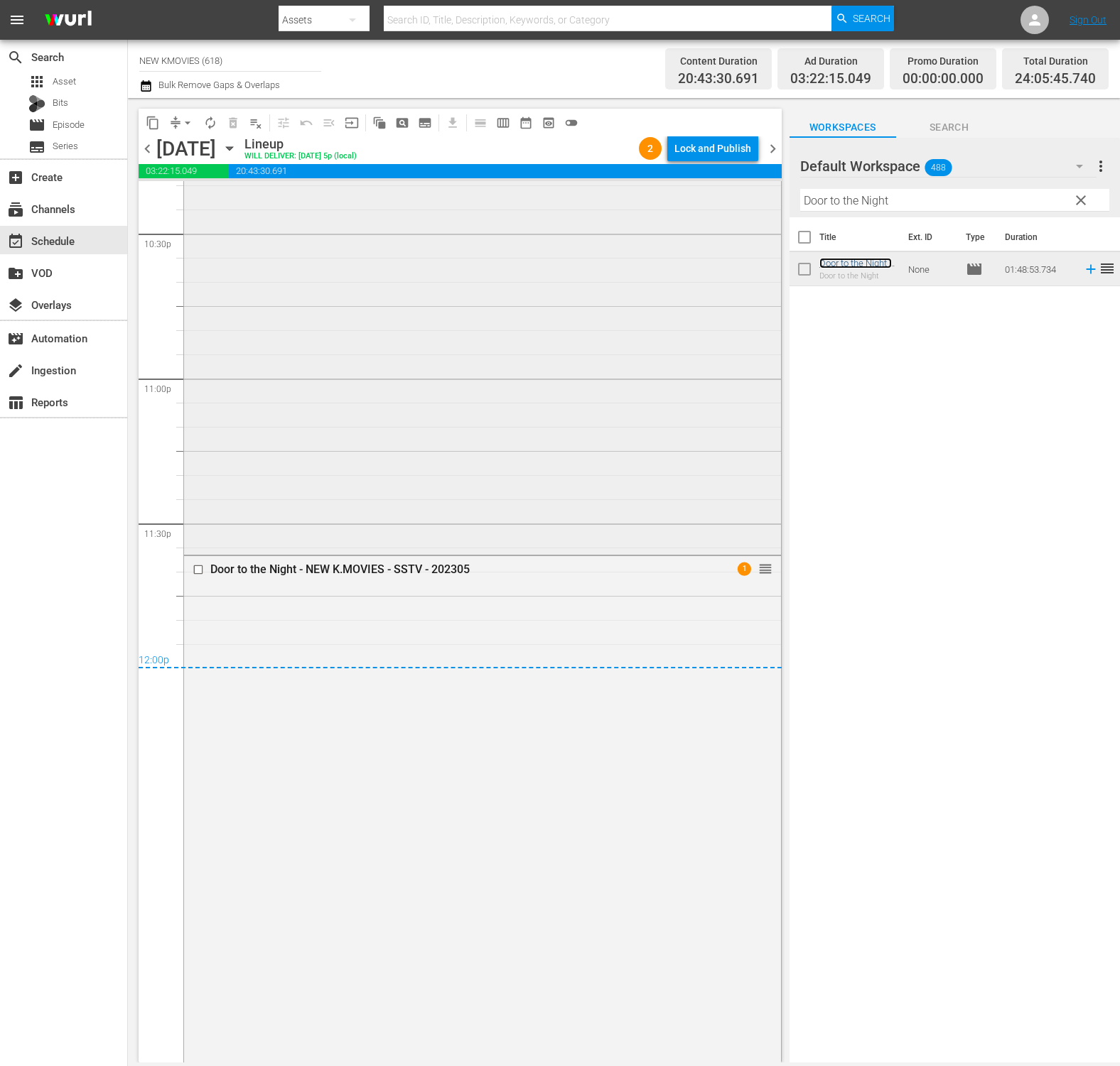
scroll to position [6485, 0]
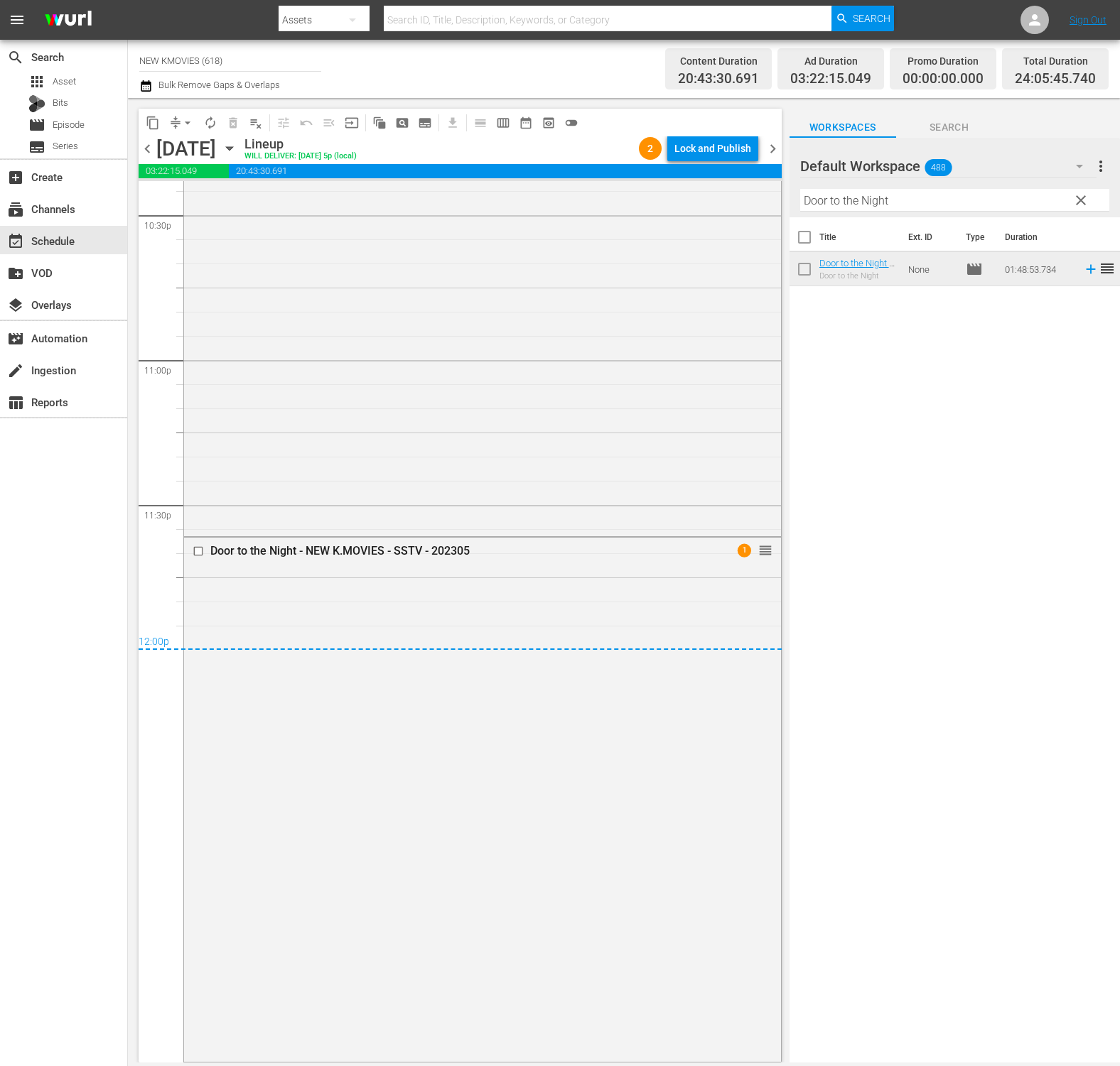
click at [770, 145] on span "chevron_right" at bounding box center [773, 149] width 18 height 18
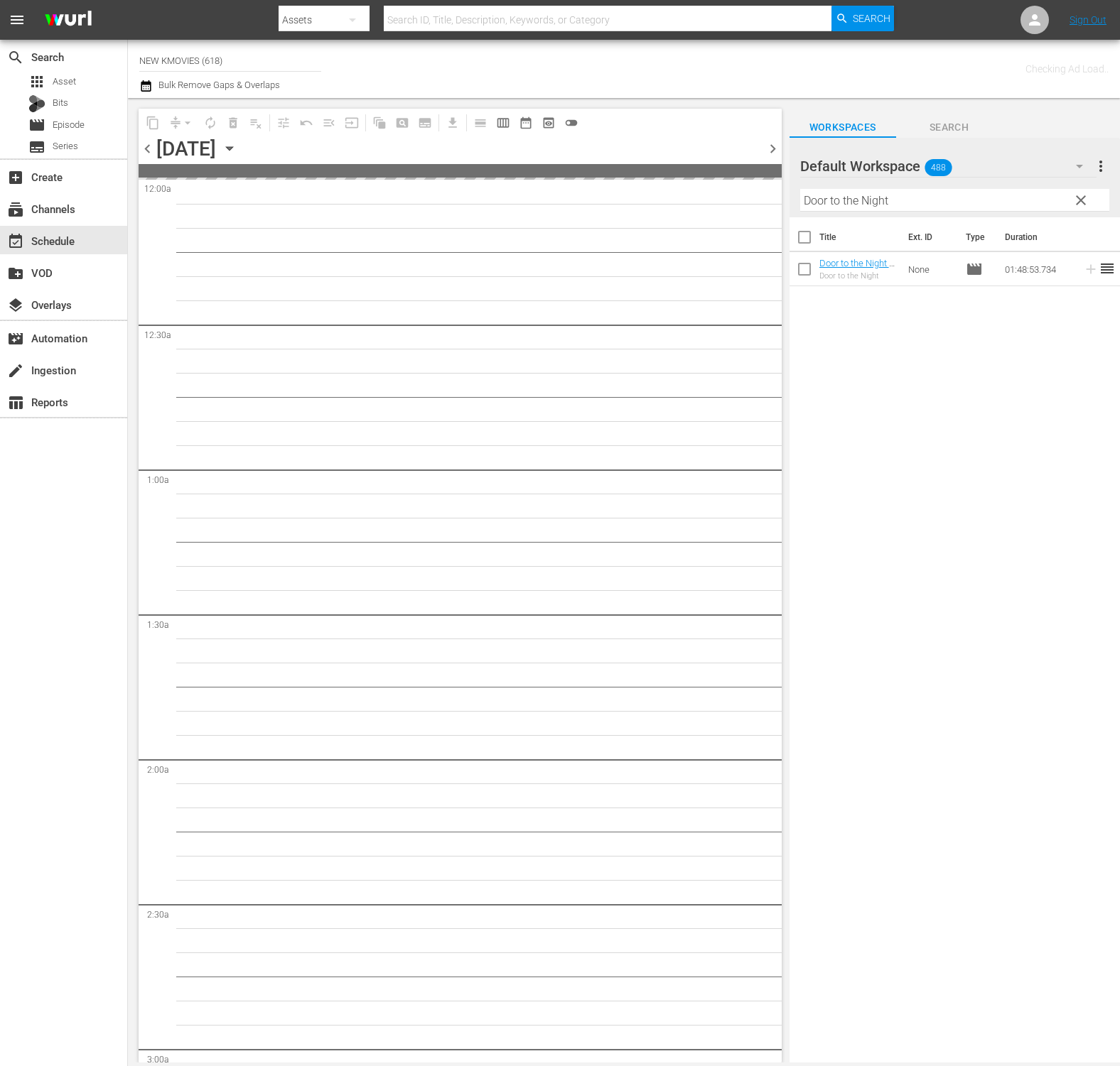
click at [966, 197] on input "Door to the Night" at bounding box center [954, 200] width 309 height 22
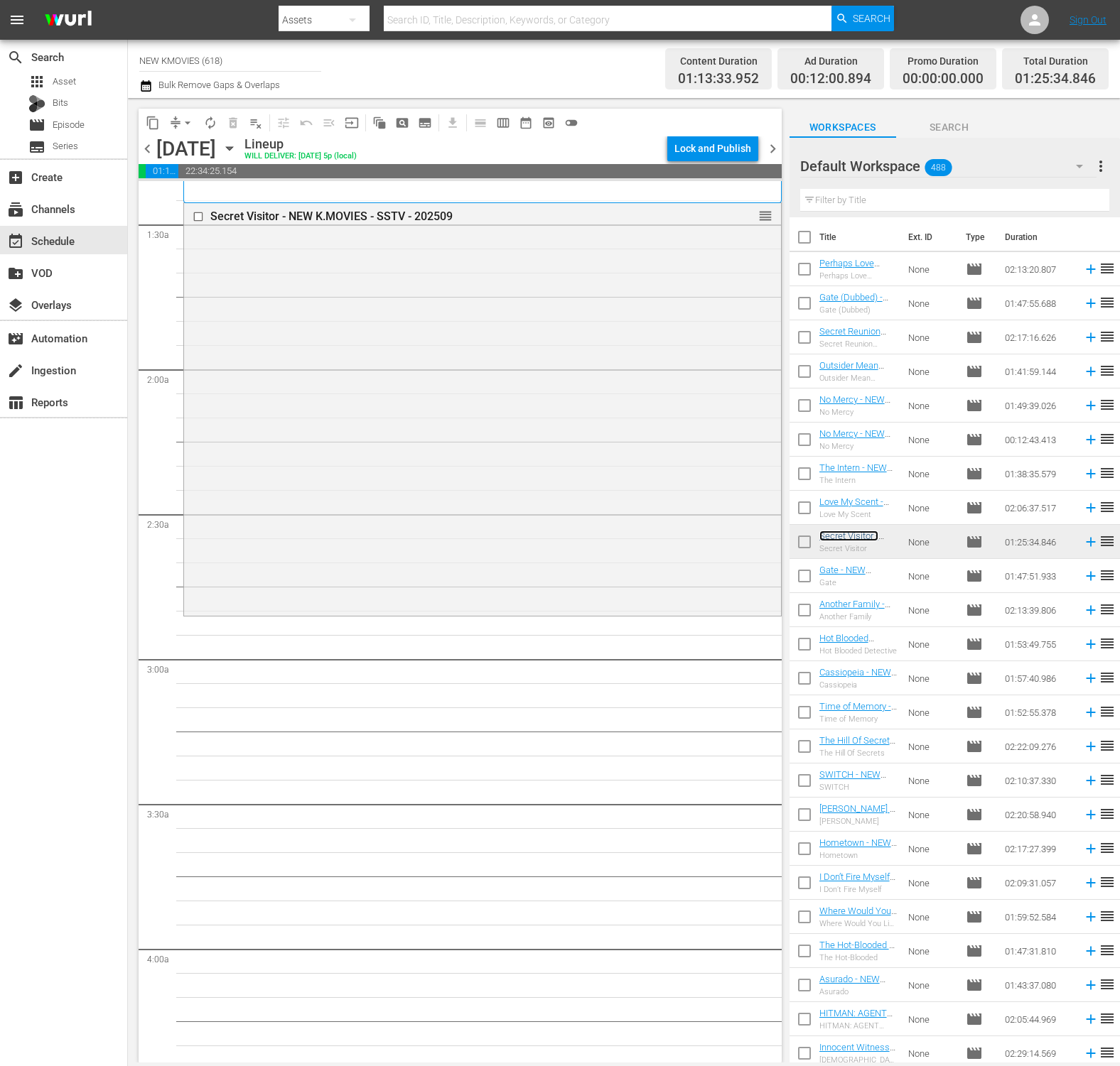
scroll to position [401, 0]
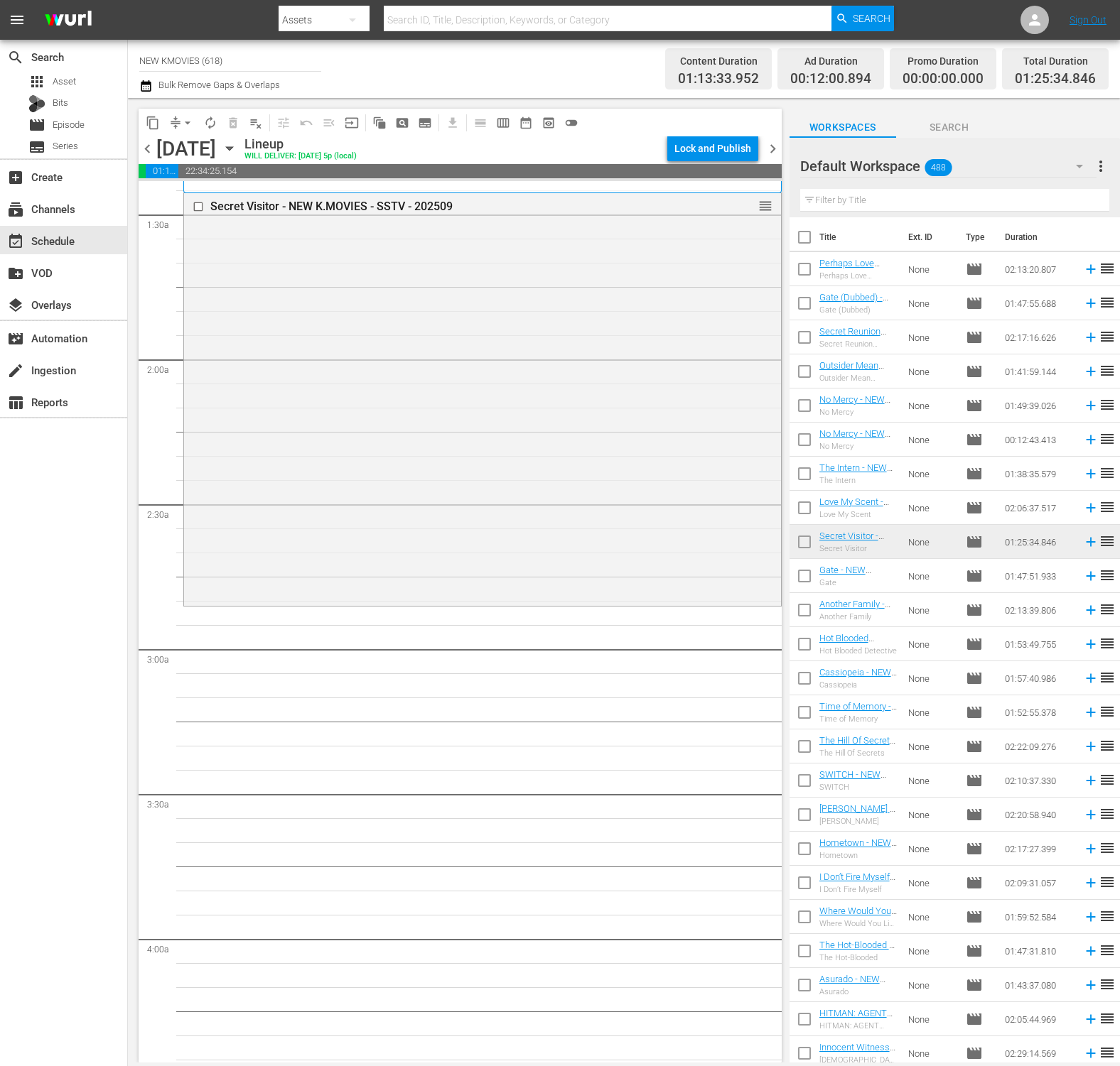
click at [921, 206] on input "text" at bounding box center [954, 200] width 309 height 22
paste input "The Magician"
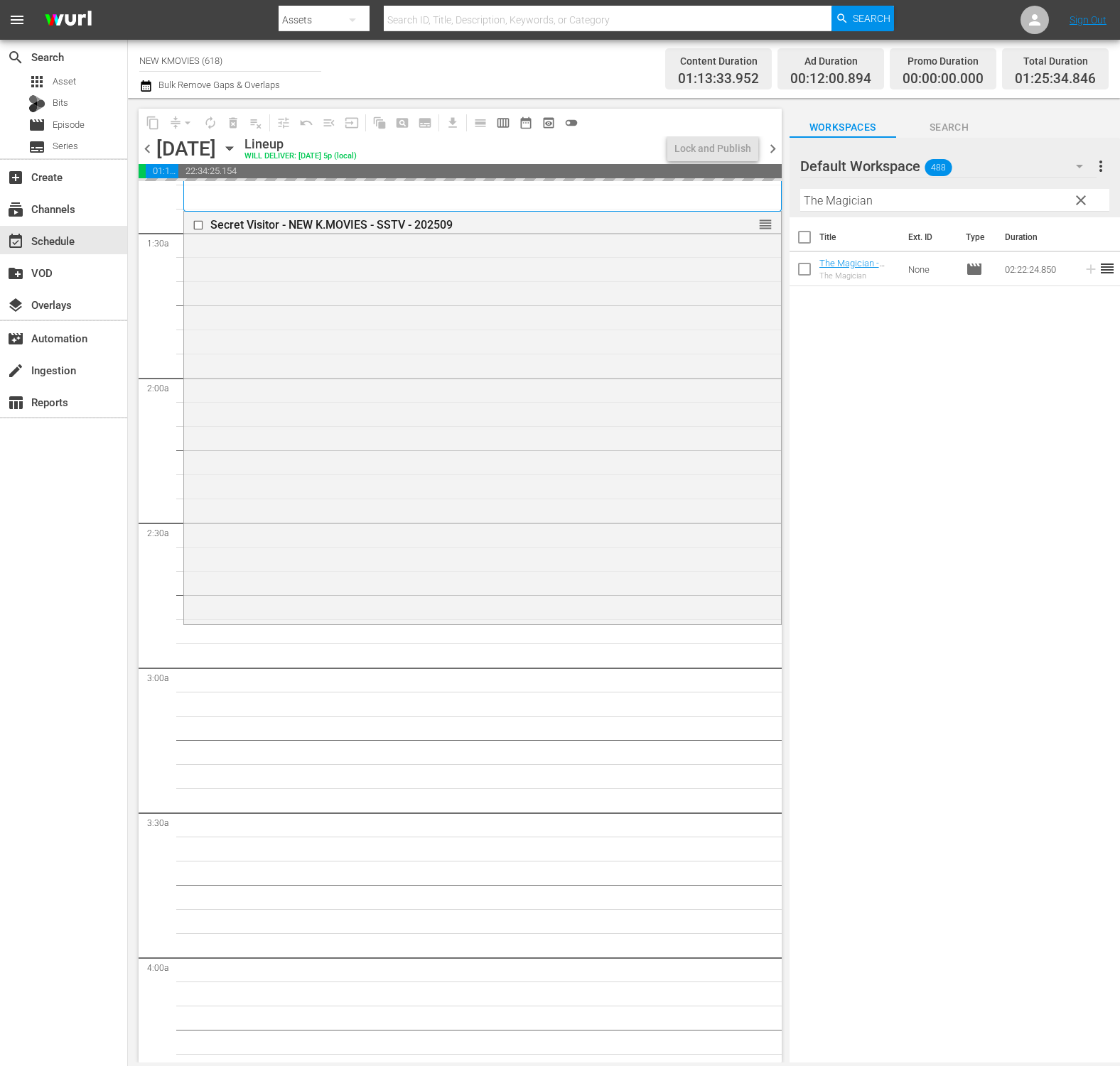
scroll to position [381, 0]
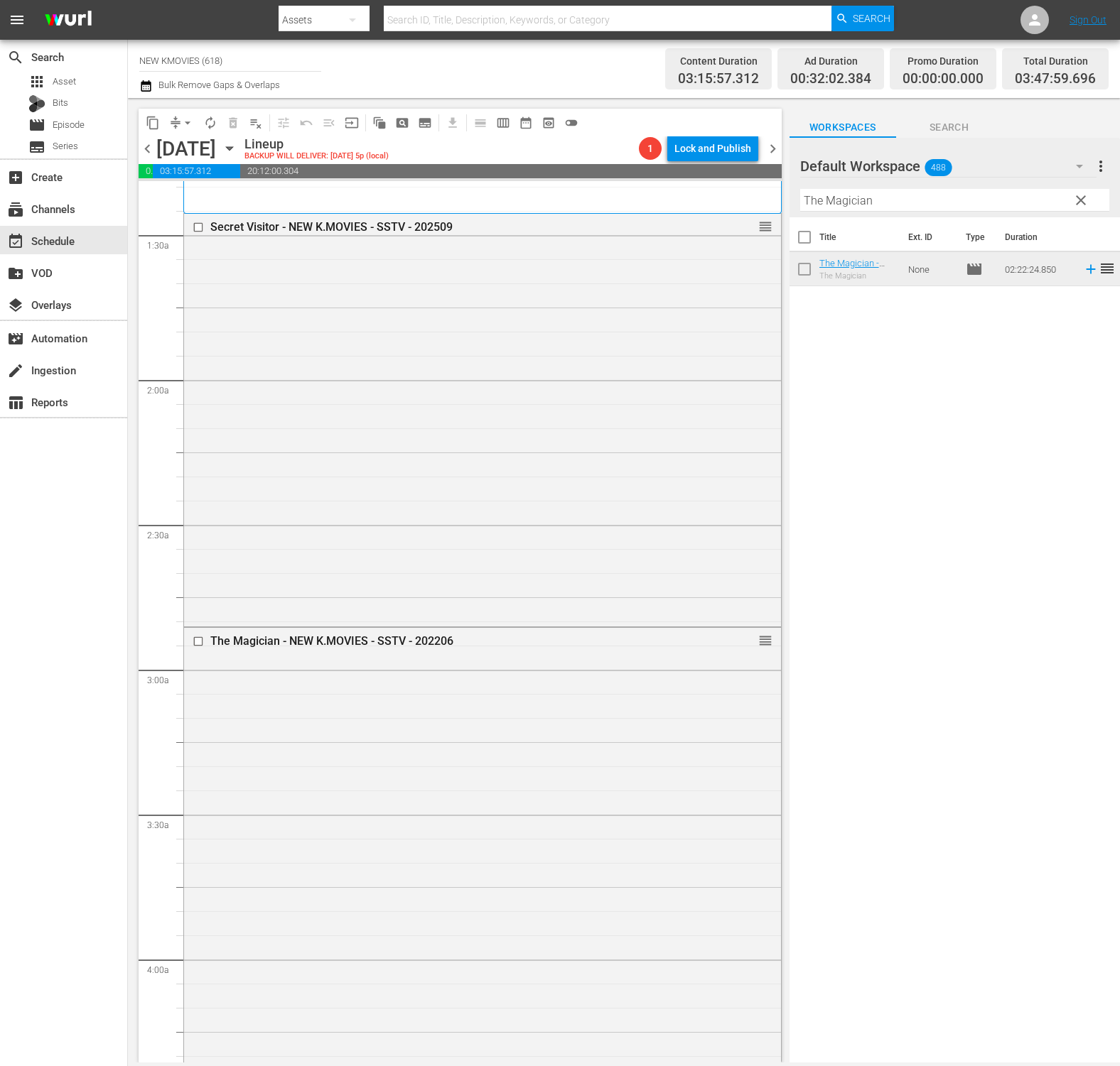
click at [939, 205] on input "The Magician" at bounding box center [954, 200] width 309 height 22
paste input "71: Into The Fire"
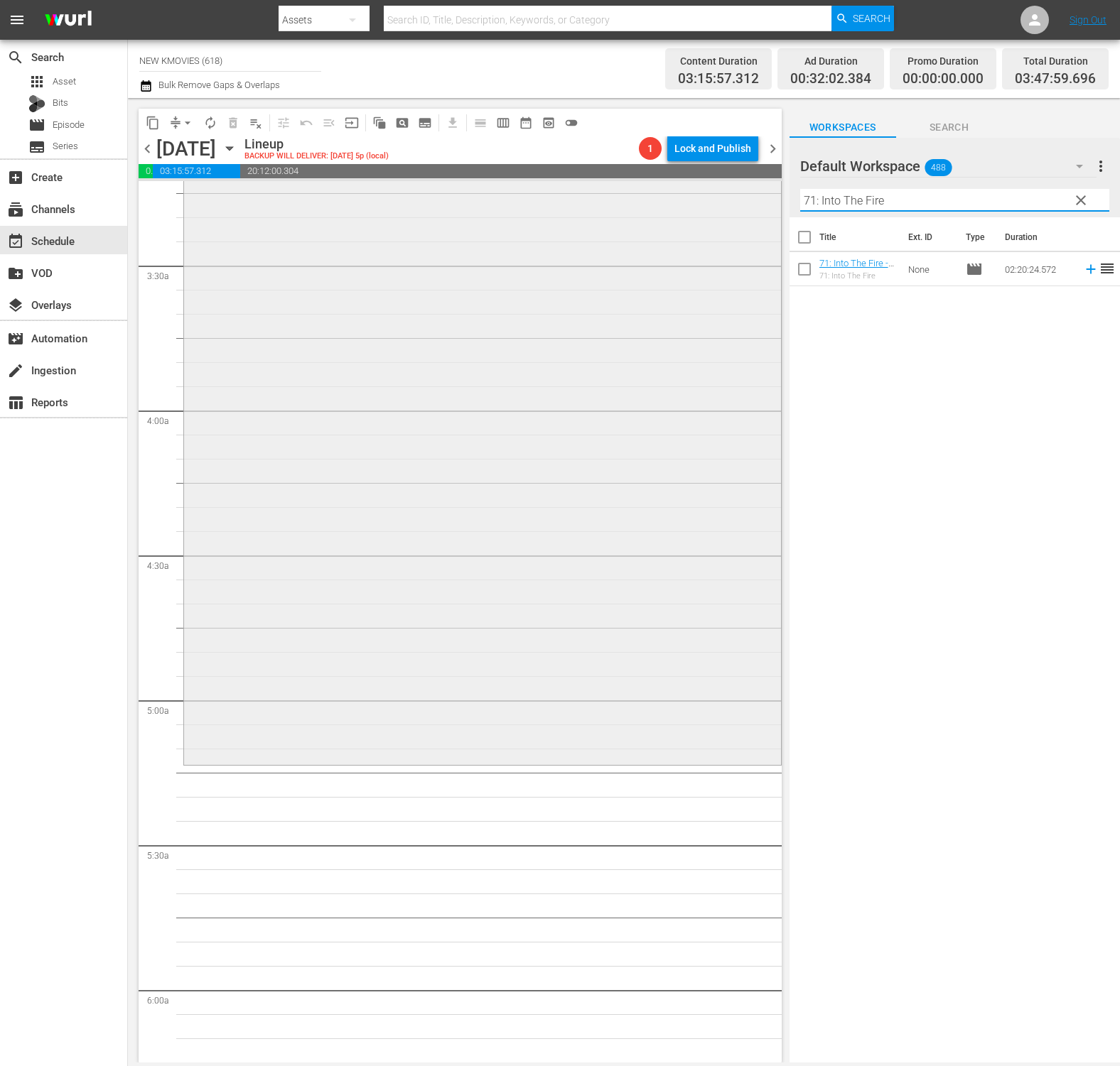
scroll to position [1010, 0]
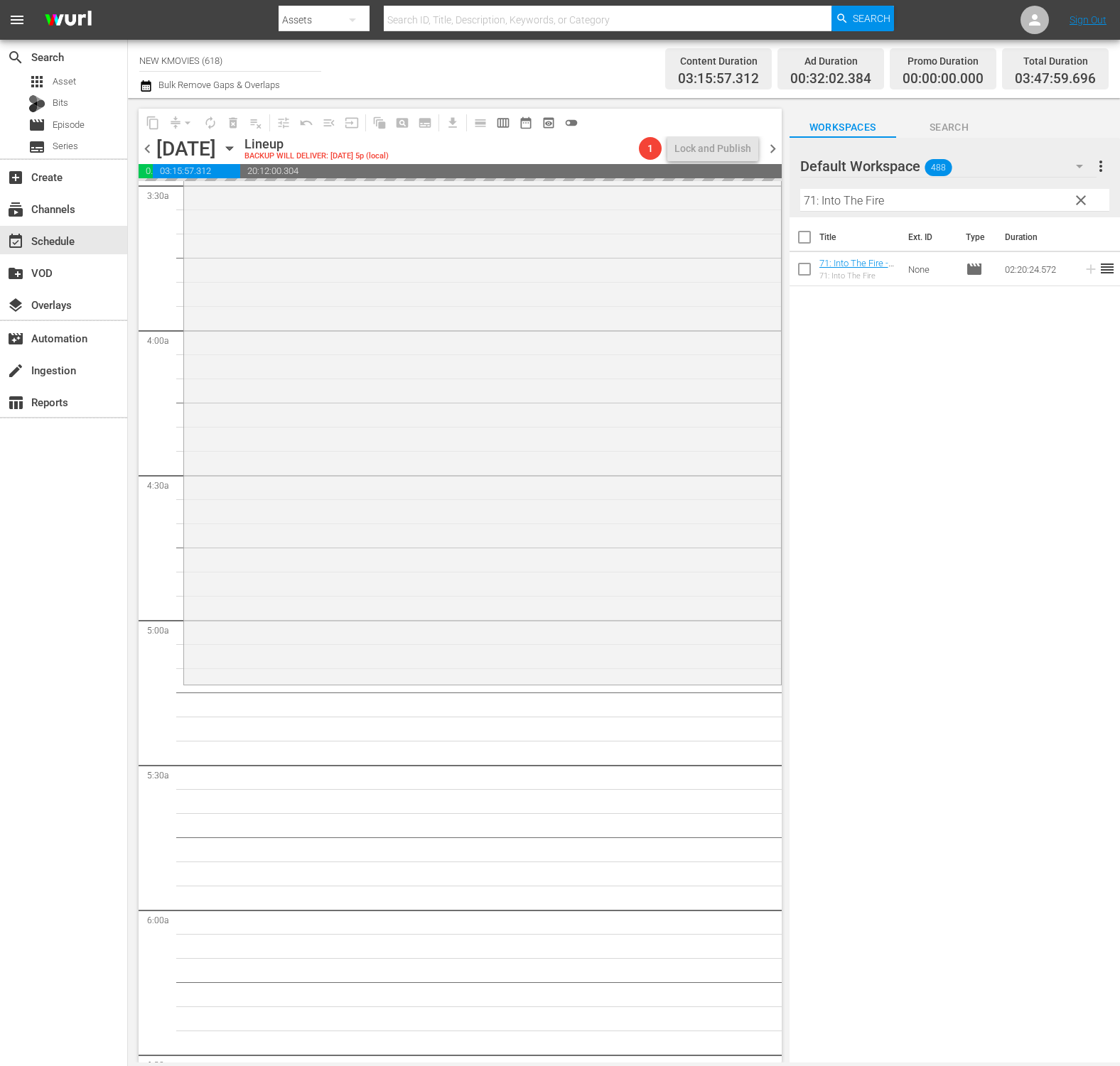
click at [990, 200] on input "71: Into The Fire" at bounding box center [954, 200] width 309 height 22
paste input "She's On Duty"
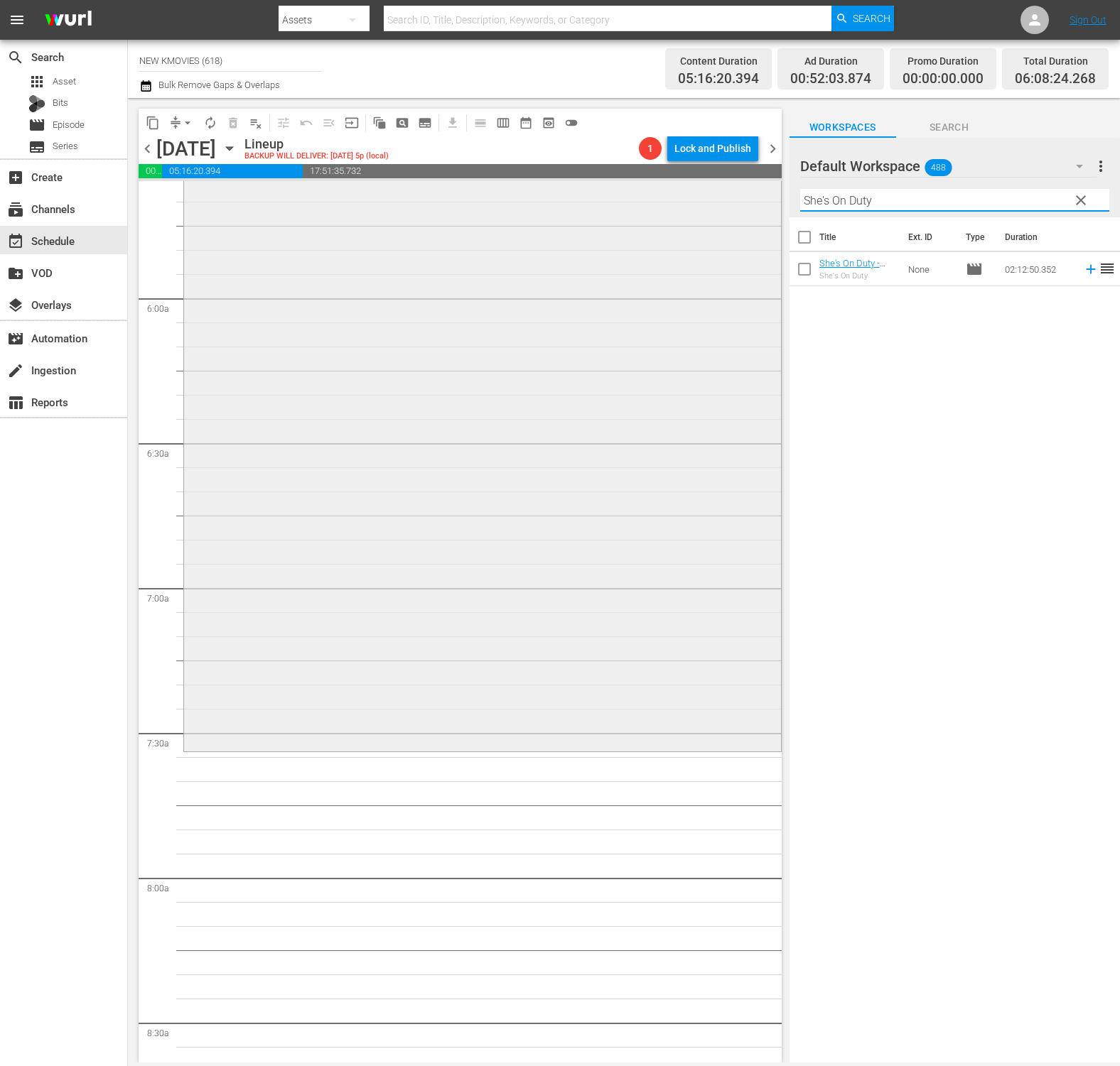
scroll to position [1700, 0]
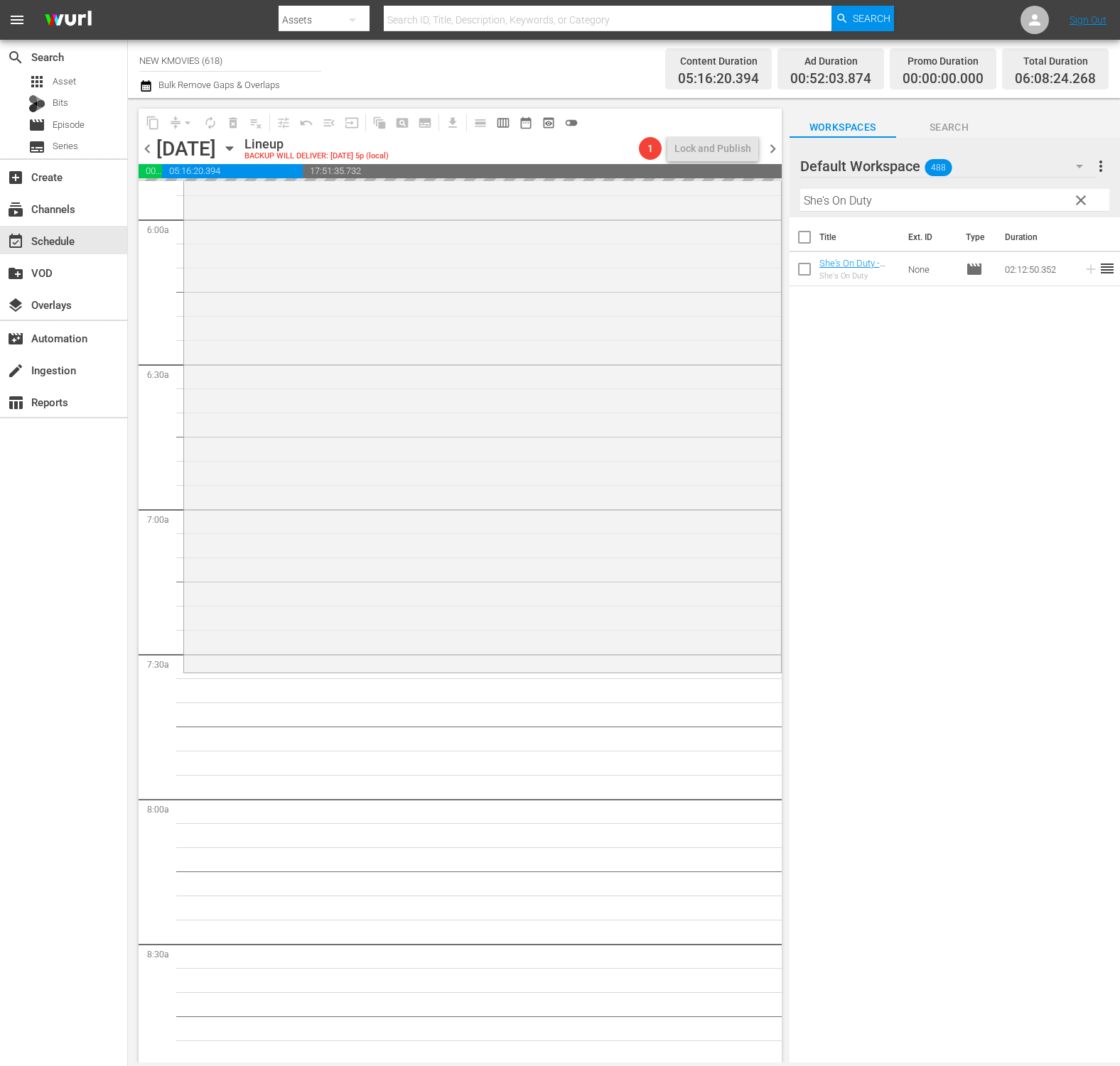
click at [876, 200] on input "She's On Duty" at bounding box center [954, 200] width 309 height 22
paste input "Architecture 101"
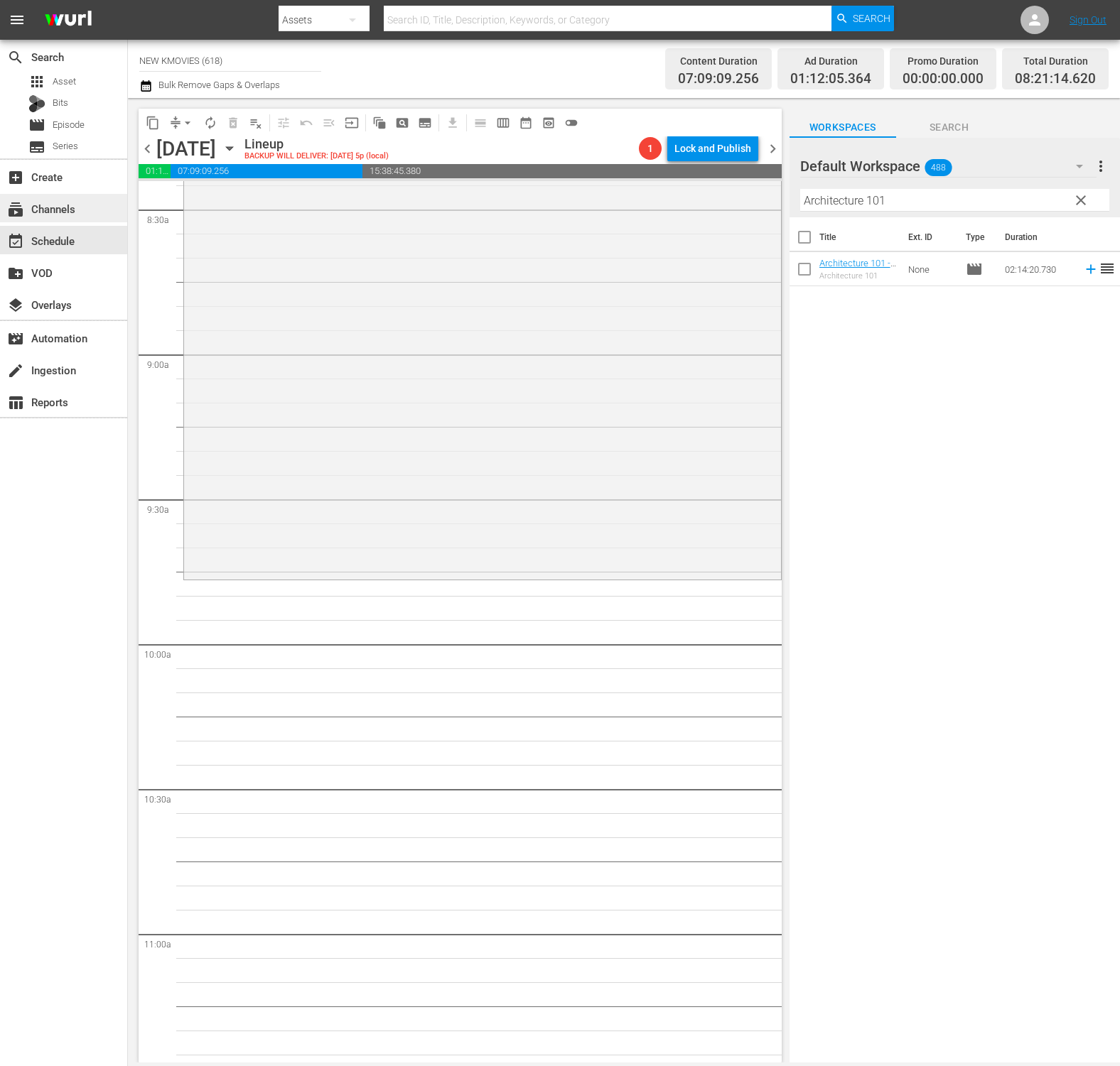
scroll to position [2470, 0]
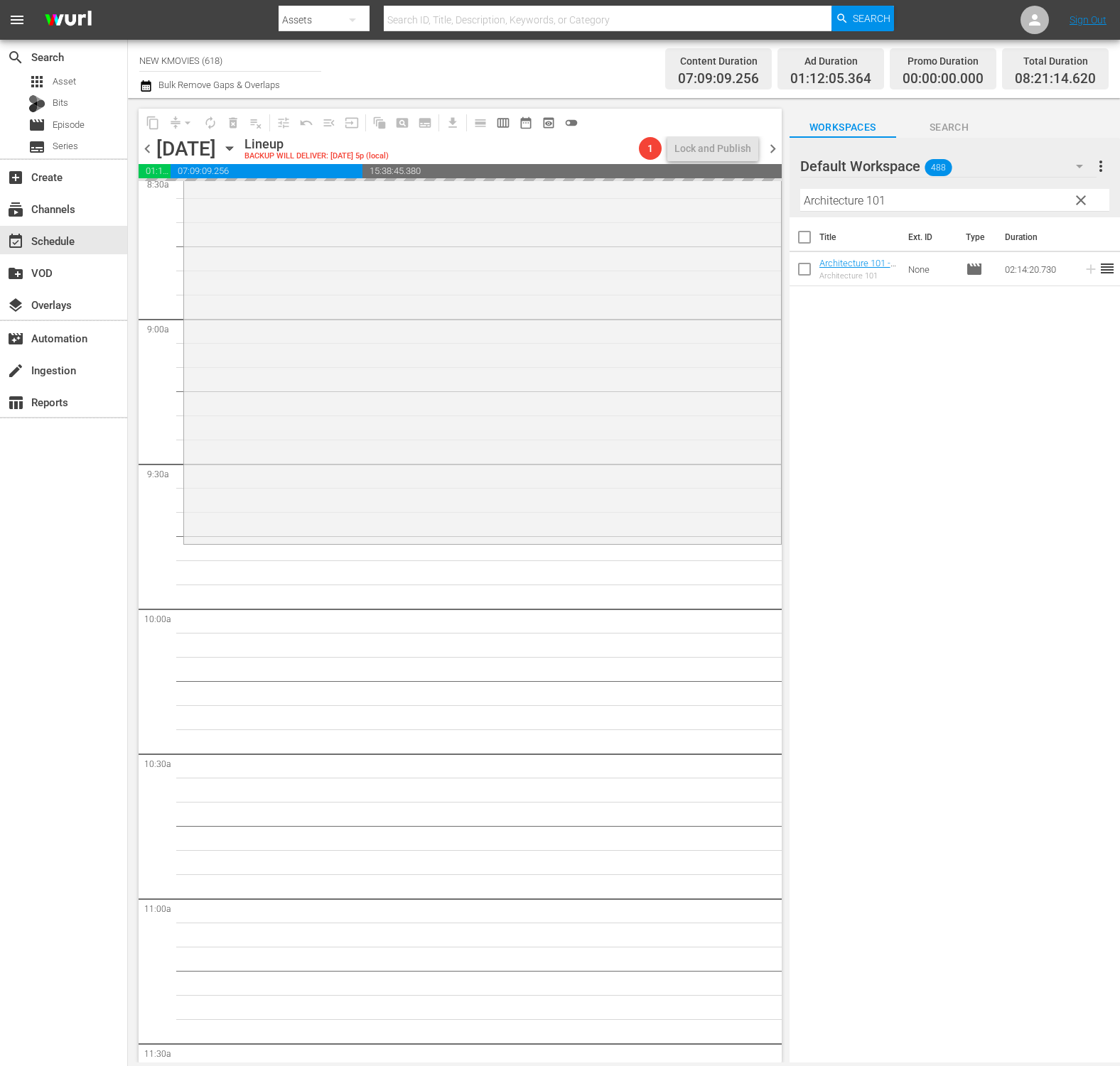
click at [921, 198] on input "Architecture 101" at bounding box center [954, 200] width 309 height 22
paste input "Hello Ghost"
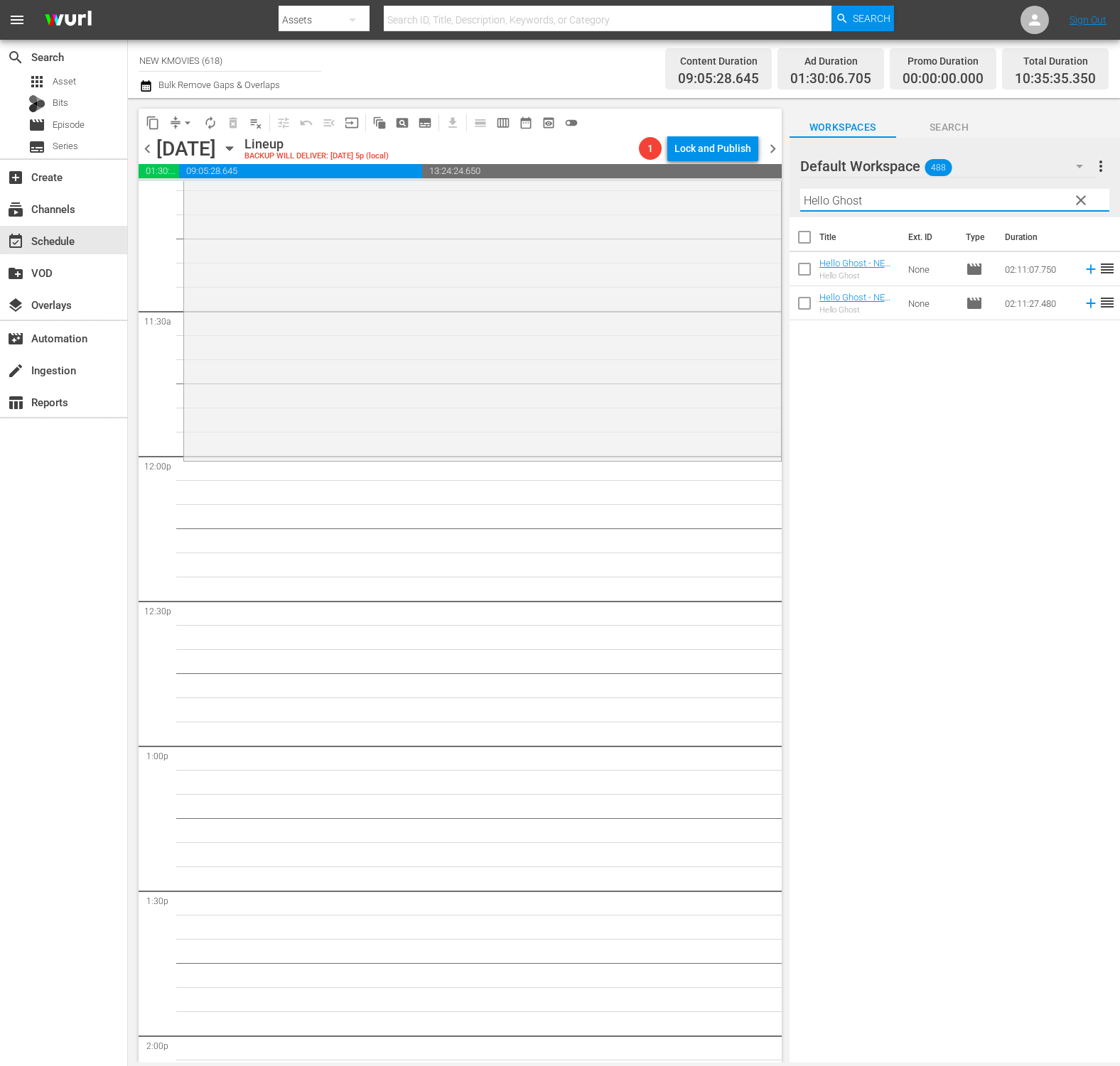
scroll to position [3233, 0]
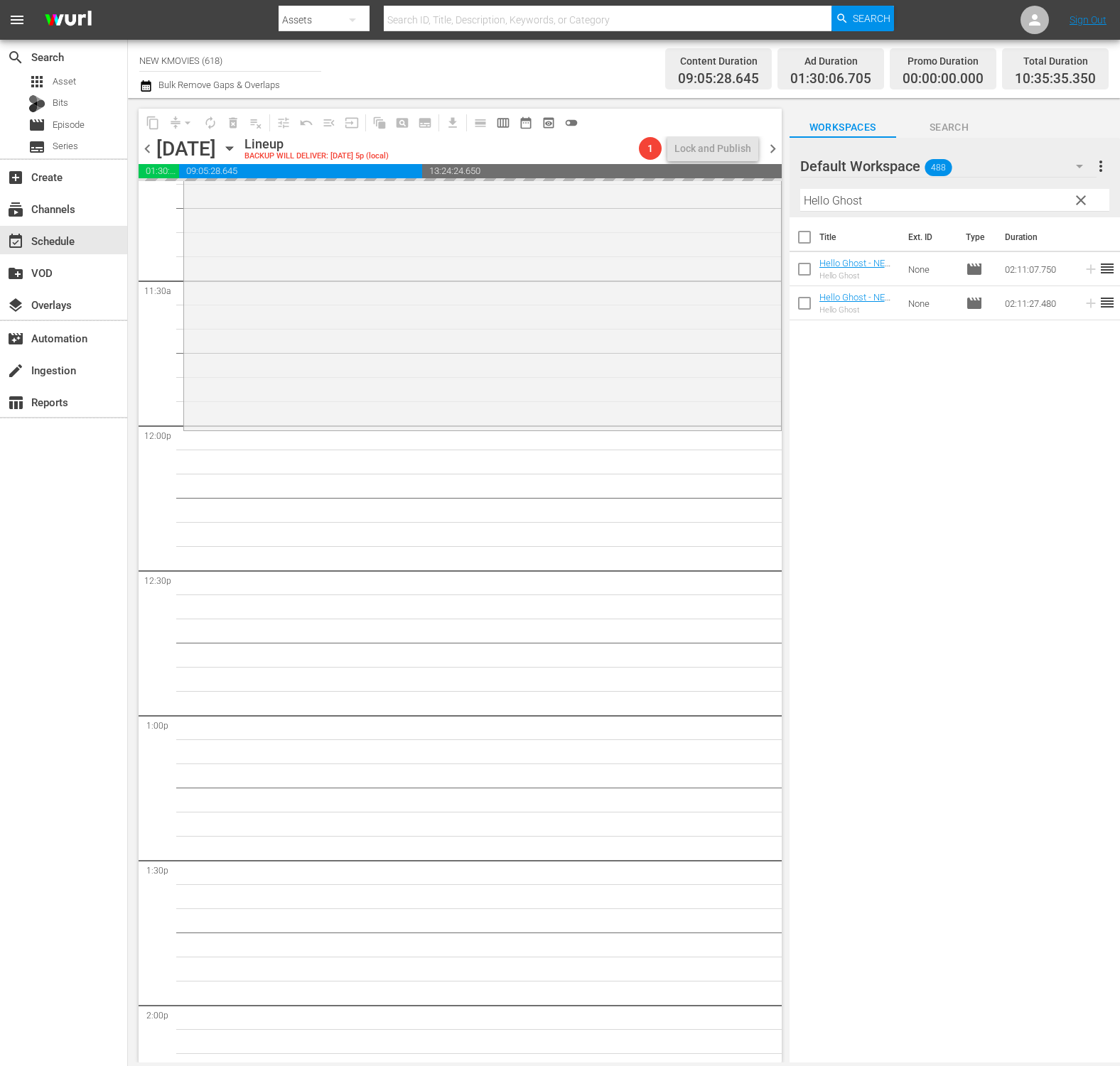
click at [920, 201] on input "Hello Ghost" at bounding box center [954, 200] width 309 height 22
paste input "Following"
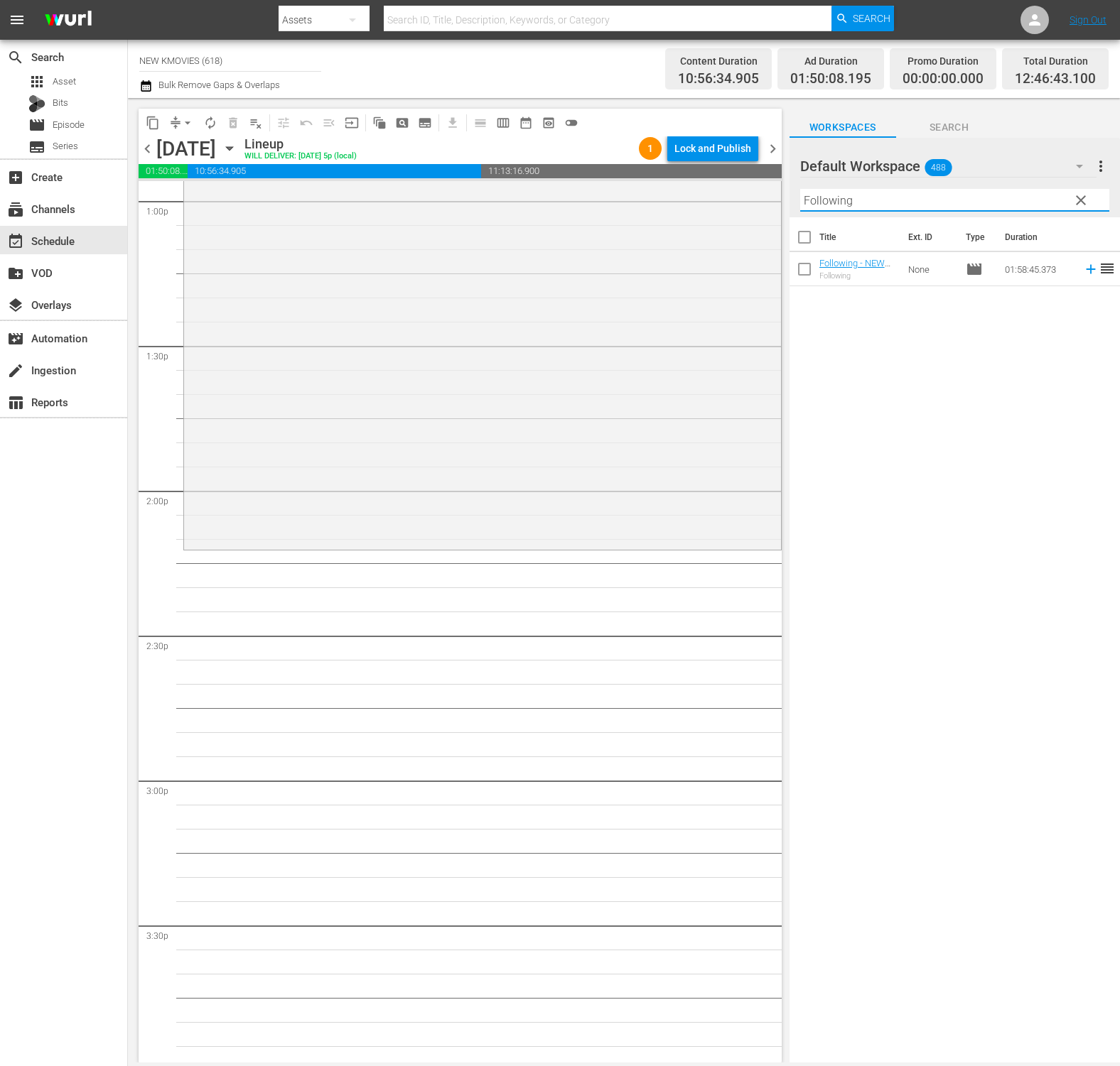
scroll to position [3740, 0]
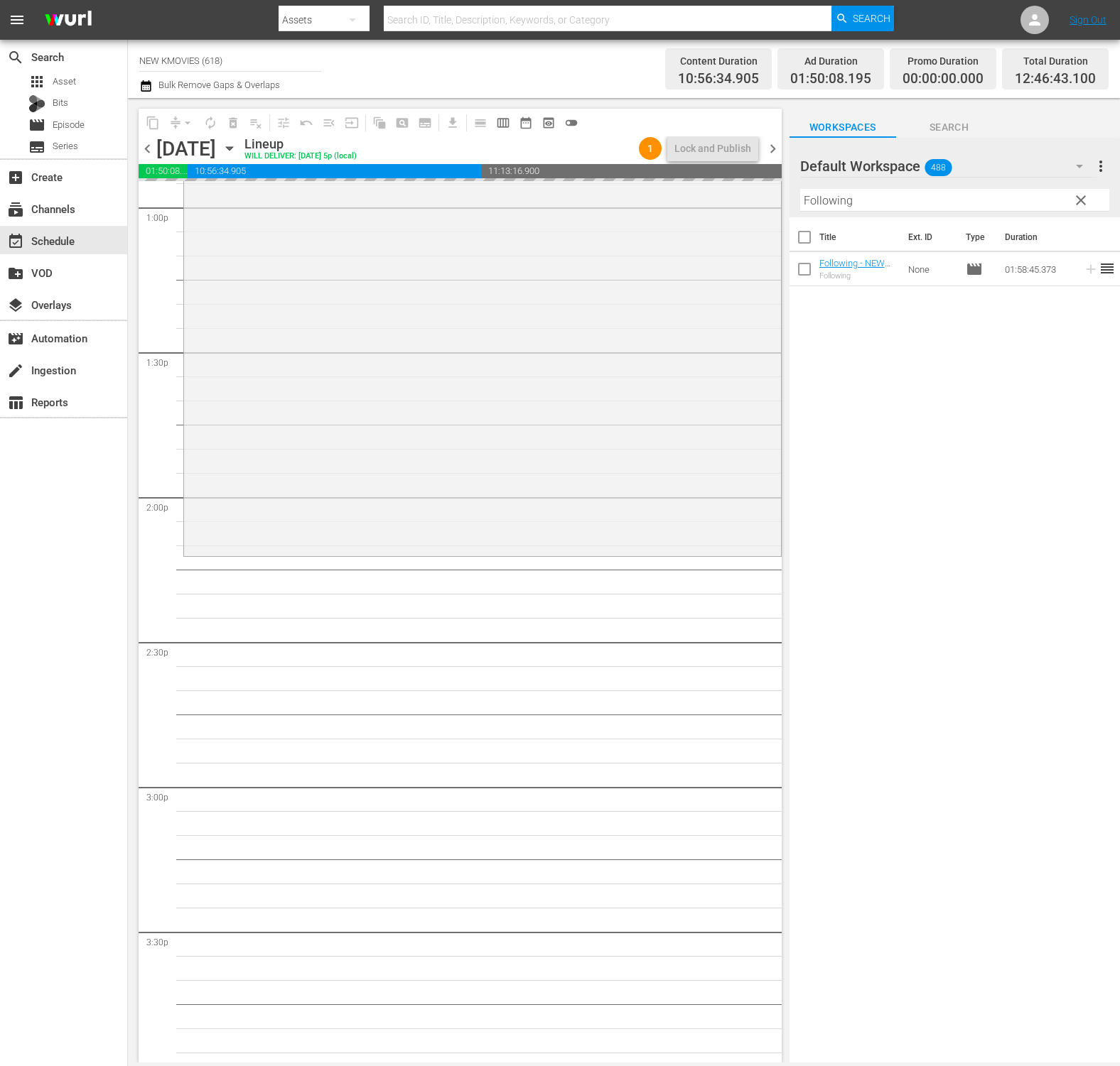
click at [976, 197] on input "Following" at bounding box center [954, 200] width 309 height 22
paste input "Ten Months"
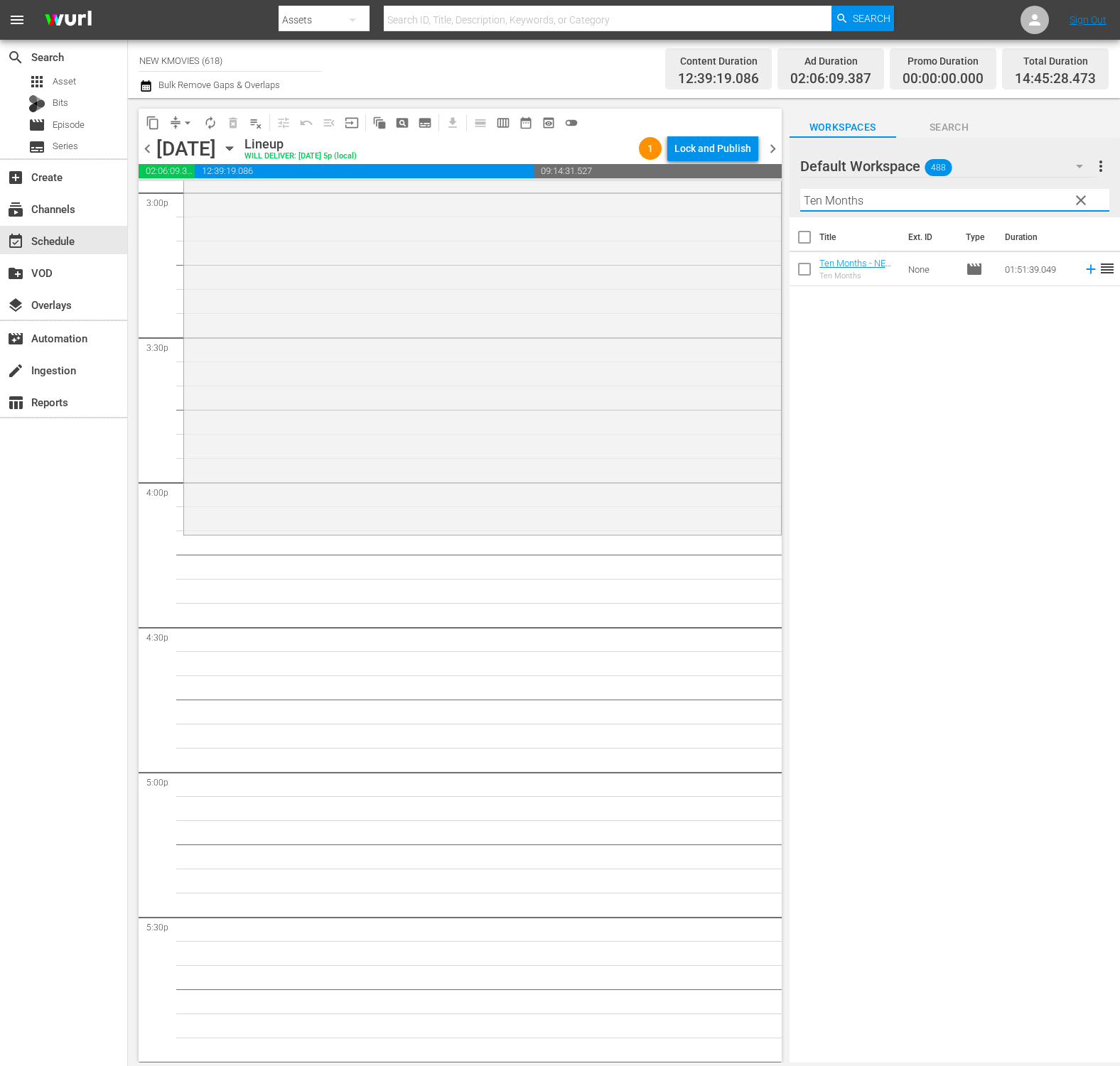
scroll to position [4470, 0]
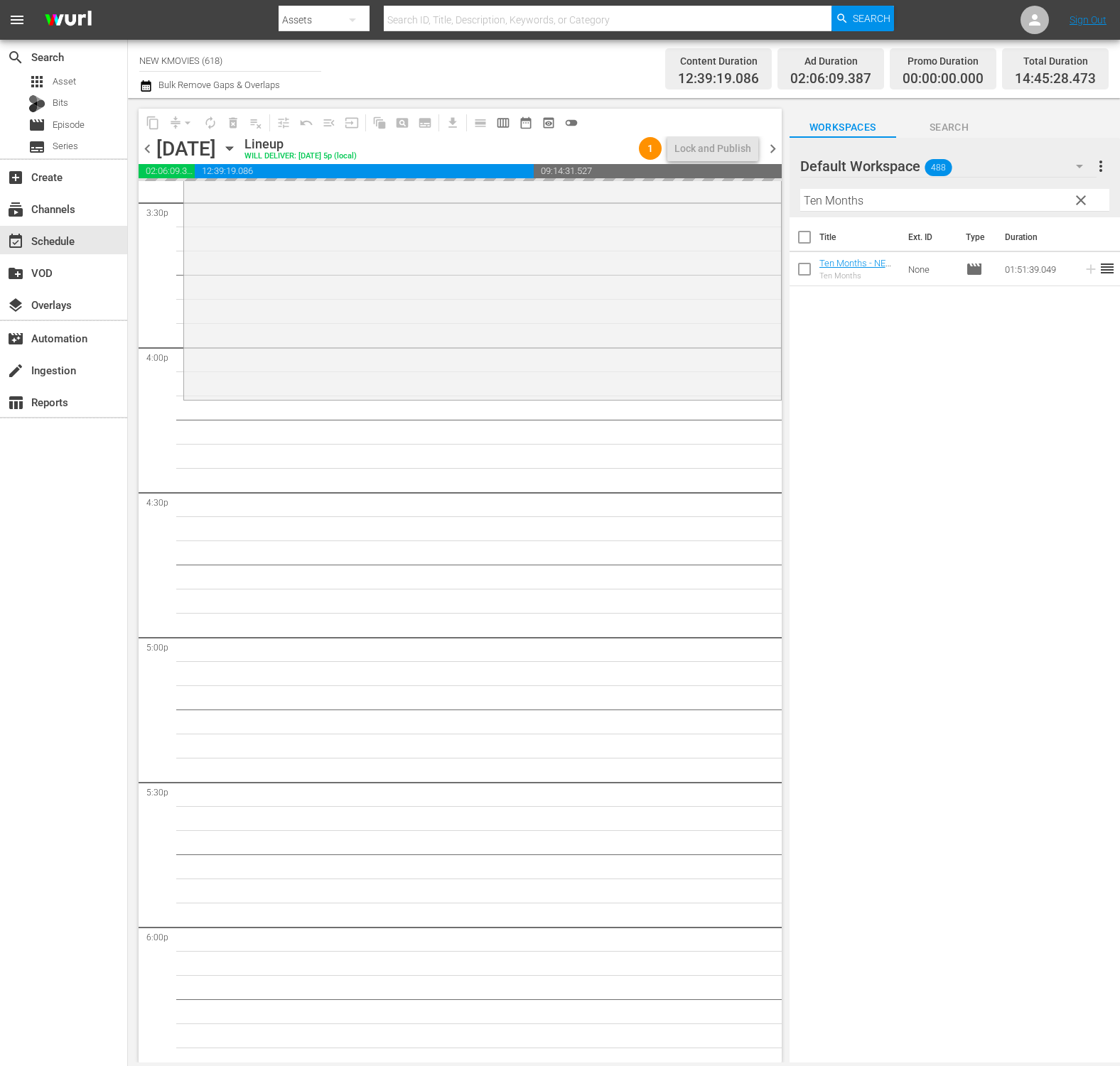
click at [903, 196] on input "Ten Months" at bounding box center [954, 200] width 309 height 22
paste input "OK! [GEOGRAPHIC_DATA]"
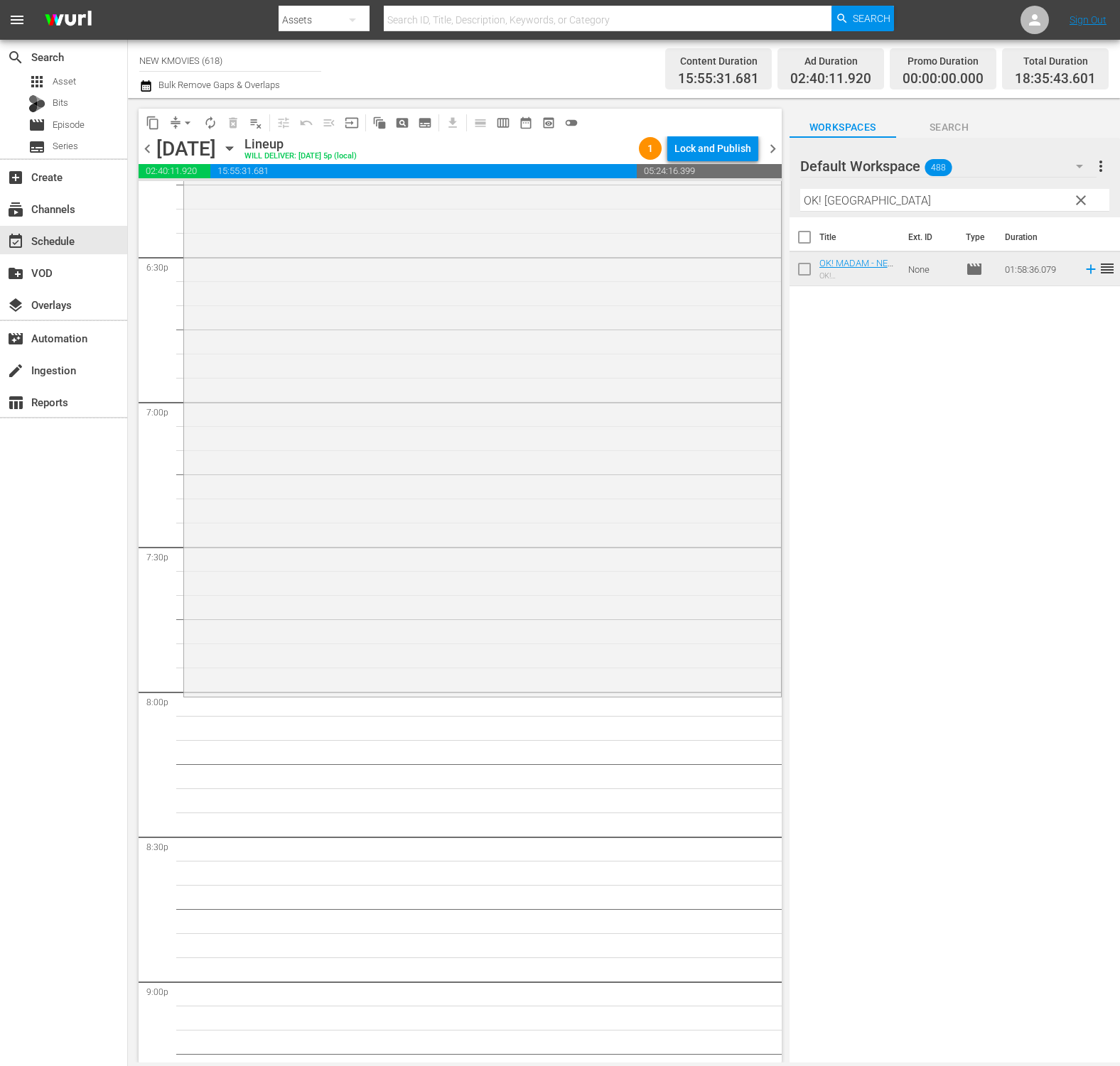
scroll to position [5449, 0]
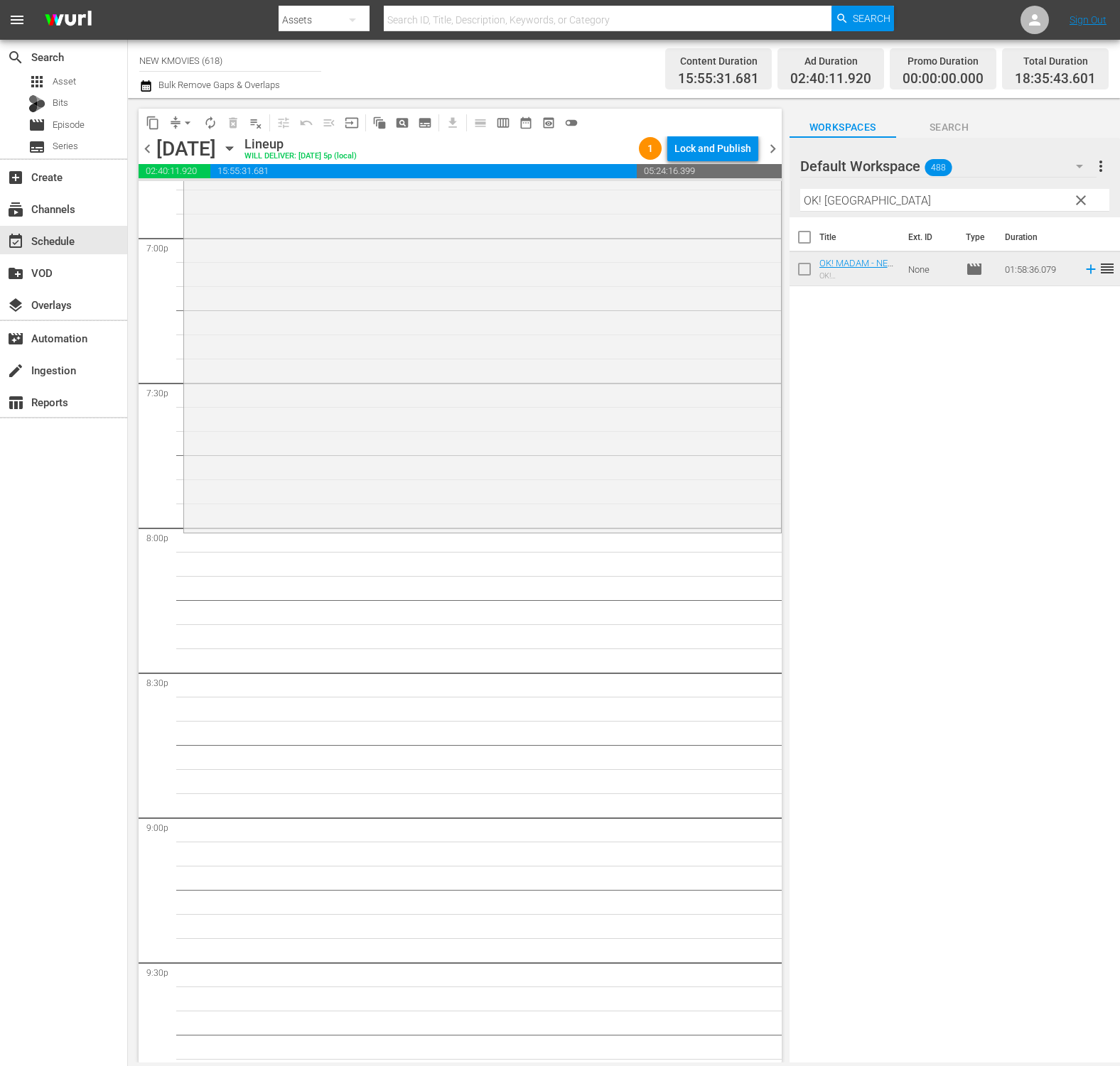
click at [977, 195] on input "OK! [GEOGRAPHIC_DATA]" at bounding box center [954, 200] width 309 height 22
paste input "4:44 : Time Of Fear"
type input "4:44 : Time Of Fear"
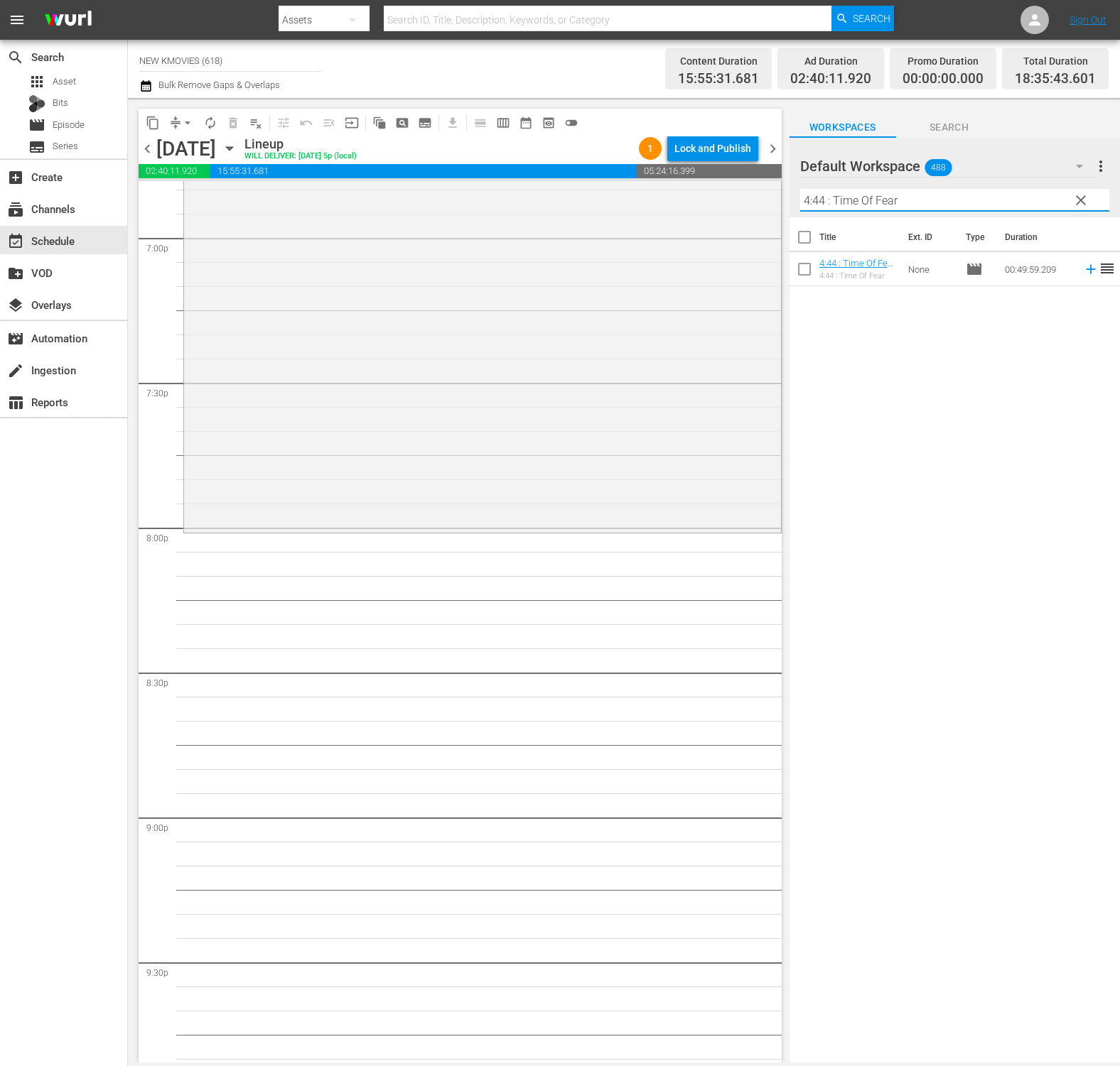
click at [963, 205] on input "4:44 : Time Of Fear" at bounding box center [954, 200] width 309 height 22
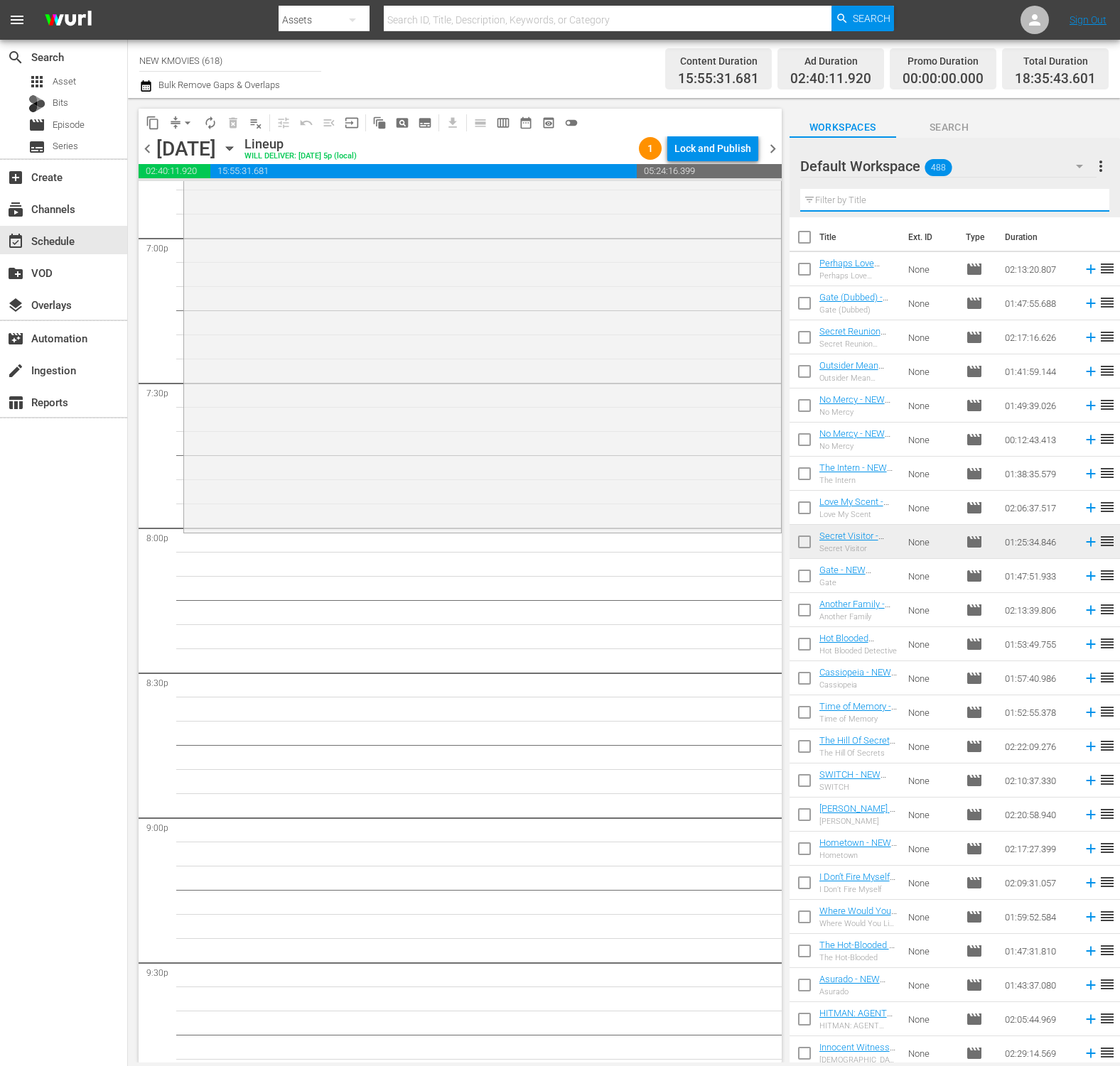
click at [865, 201] on input "text" at bounding box center [954, 200] width 309 height 22
paste input "Stalker"
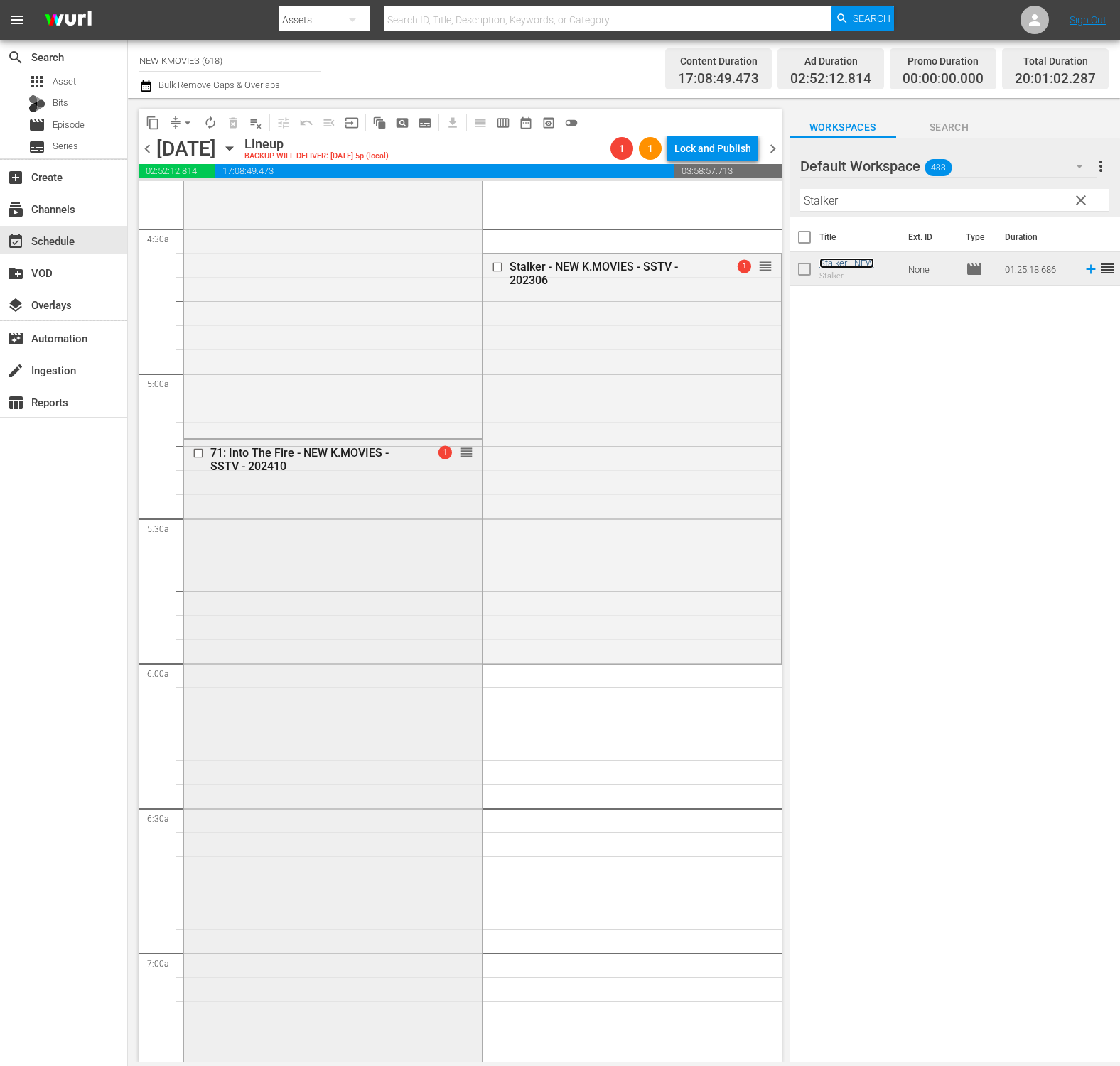
scroll to position [1451, 0]
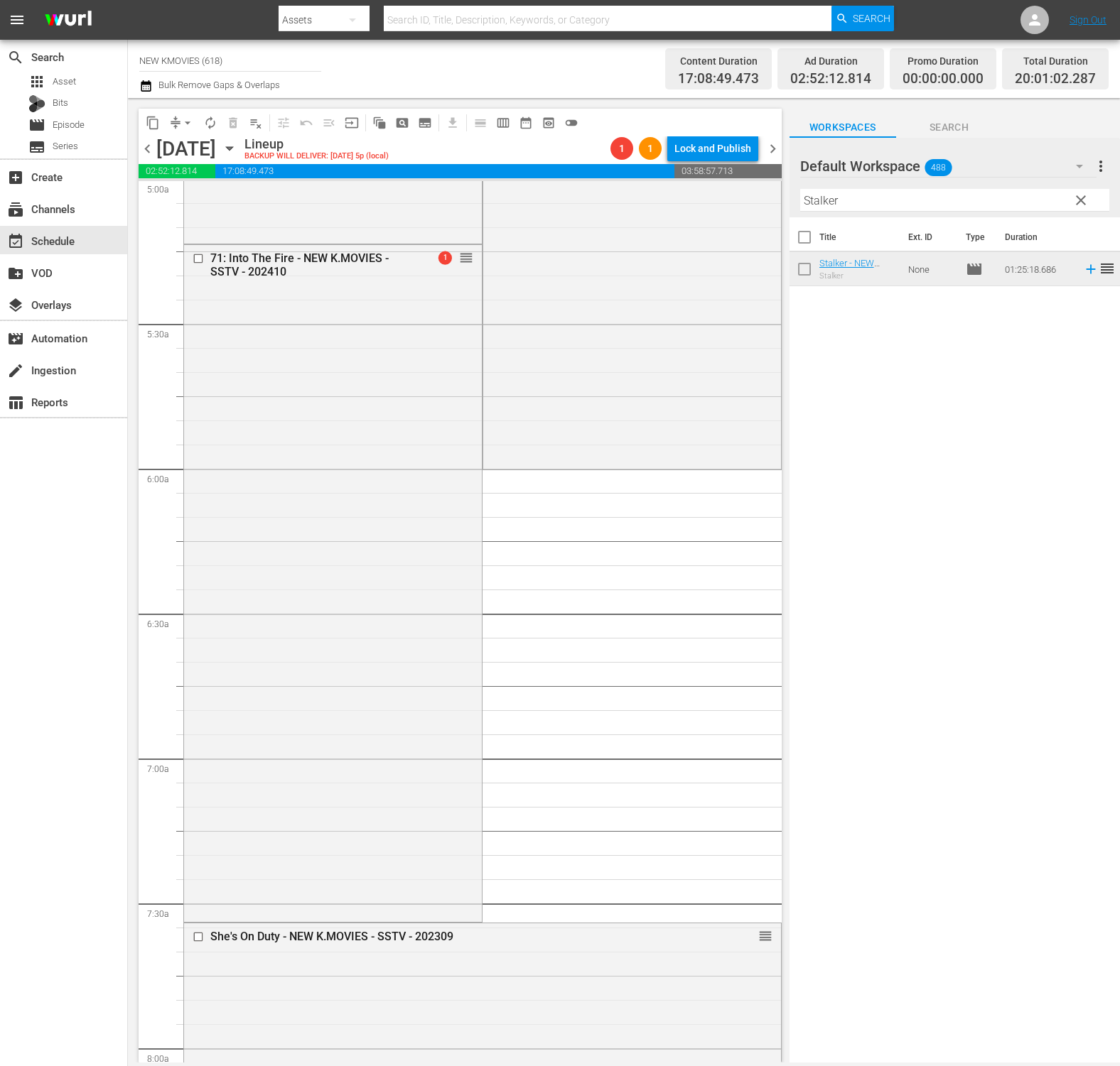
click at [187, 118] on span "arrow_drop_down" at bounding box center [187, 123] width 14 height 14
click at [193, 198] on li "Align to End of Previous Day" at bounding box center [187, 199] width 149 height 23
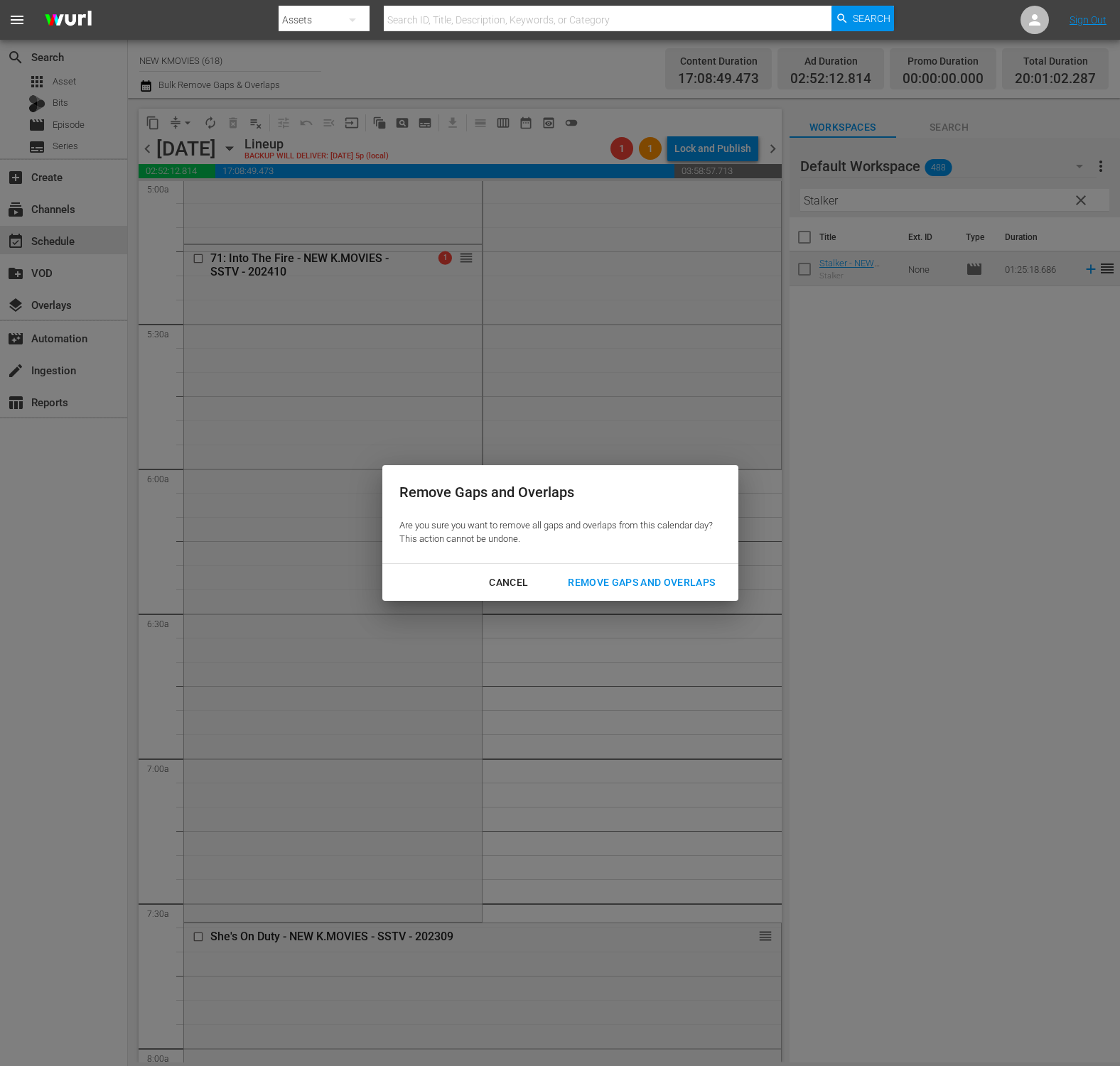
click at [617, 586] on div "Remove Gaps and Overlaps" at bounding box center [641, 583] width 169 height 18
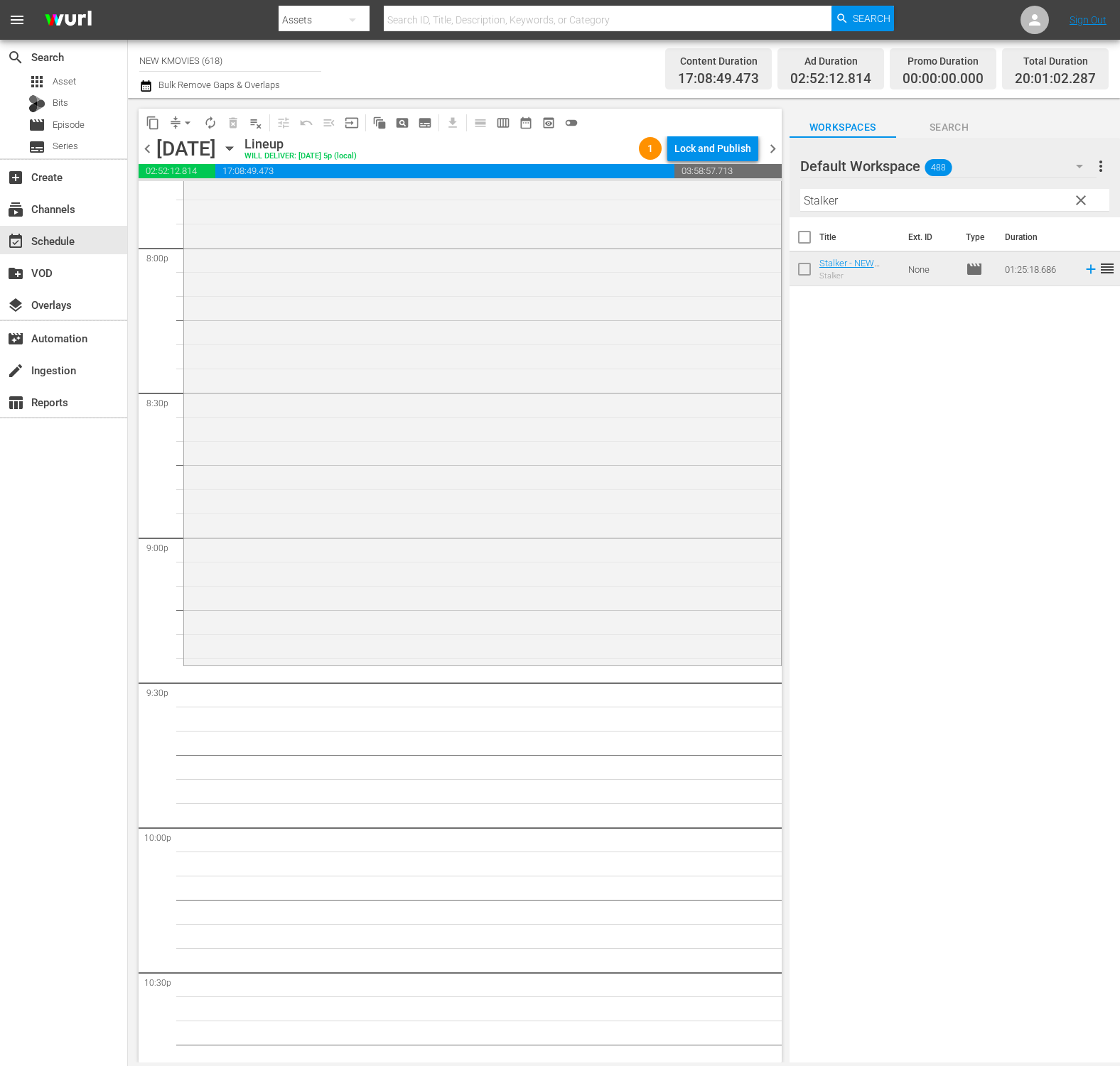
scroll to position [5731, 0]
click at [996, 196] on input "Stalker" at bounding box center [954, 200] width 309 height 22
paste input "Passionate Love"
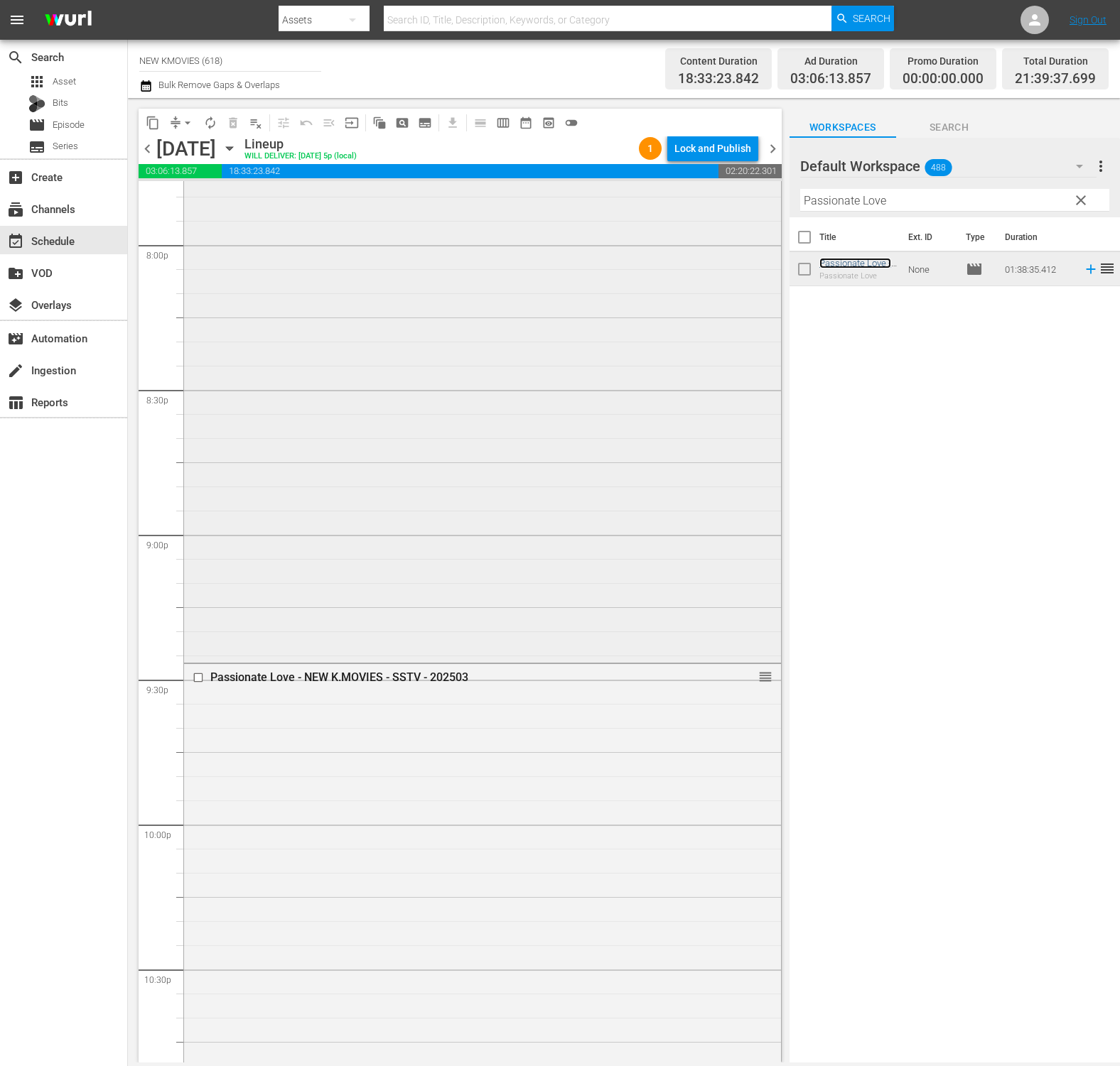
scroll to position [6072, 0]
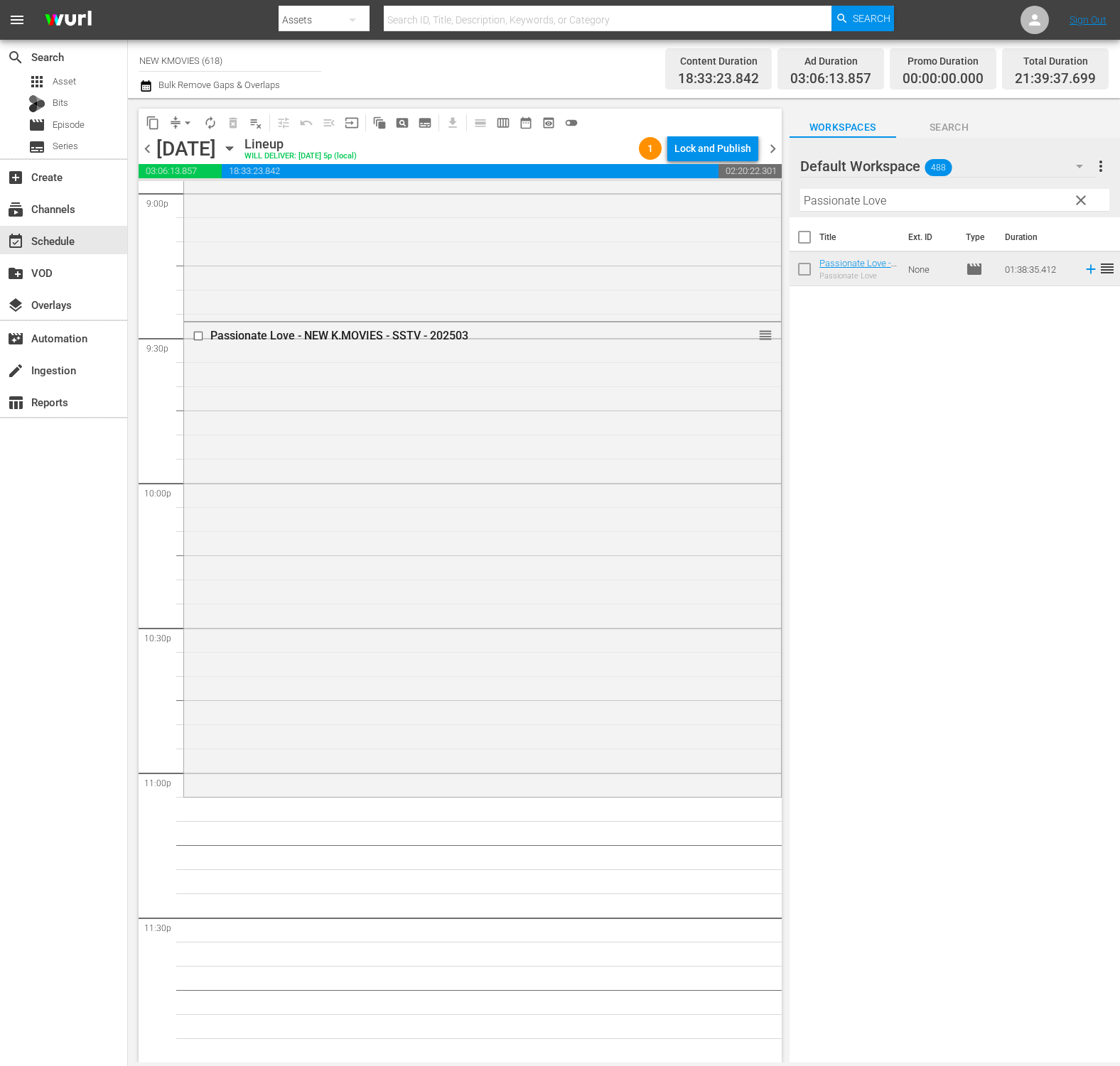
click at [966, 197] on input "Passionate Love" at bounding box center [954, 200] width 309 height 22
paste input "The Intimat"
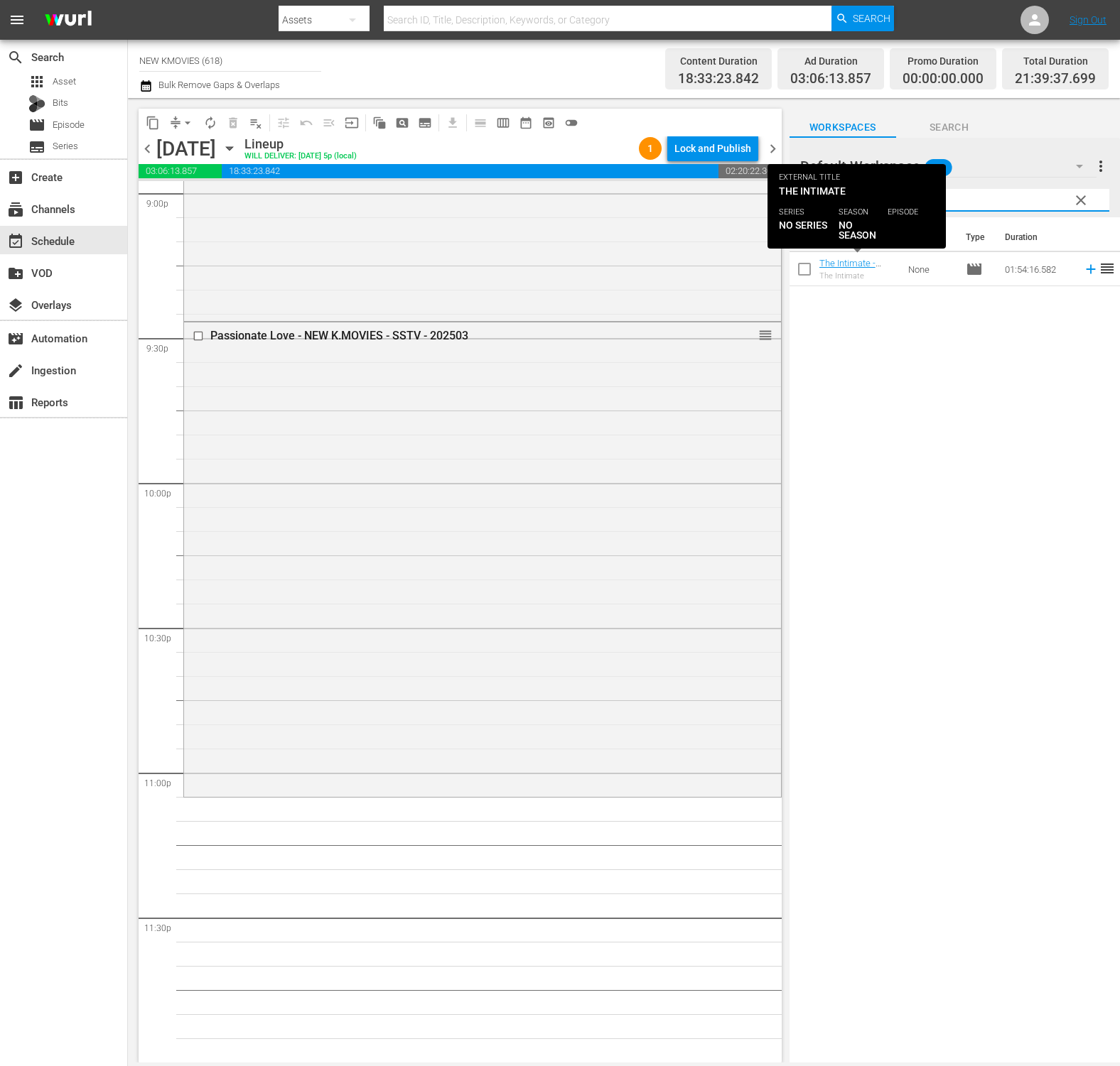
type input "The Intimate"
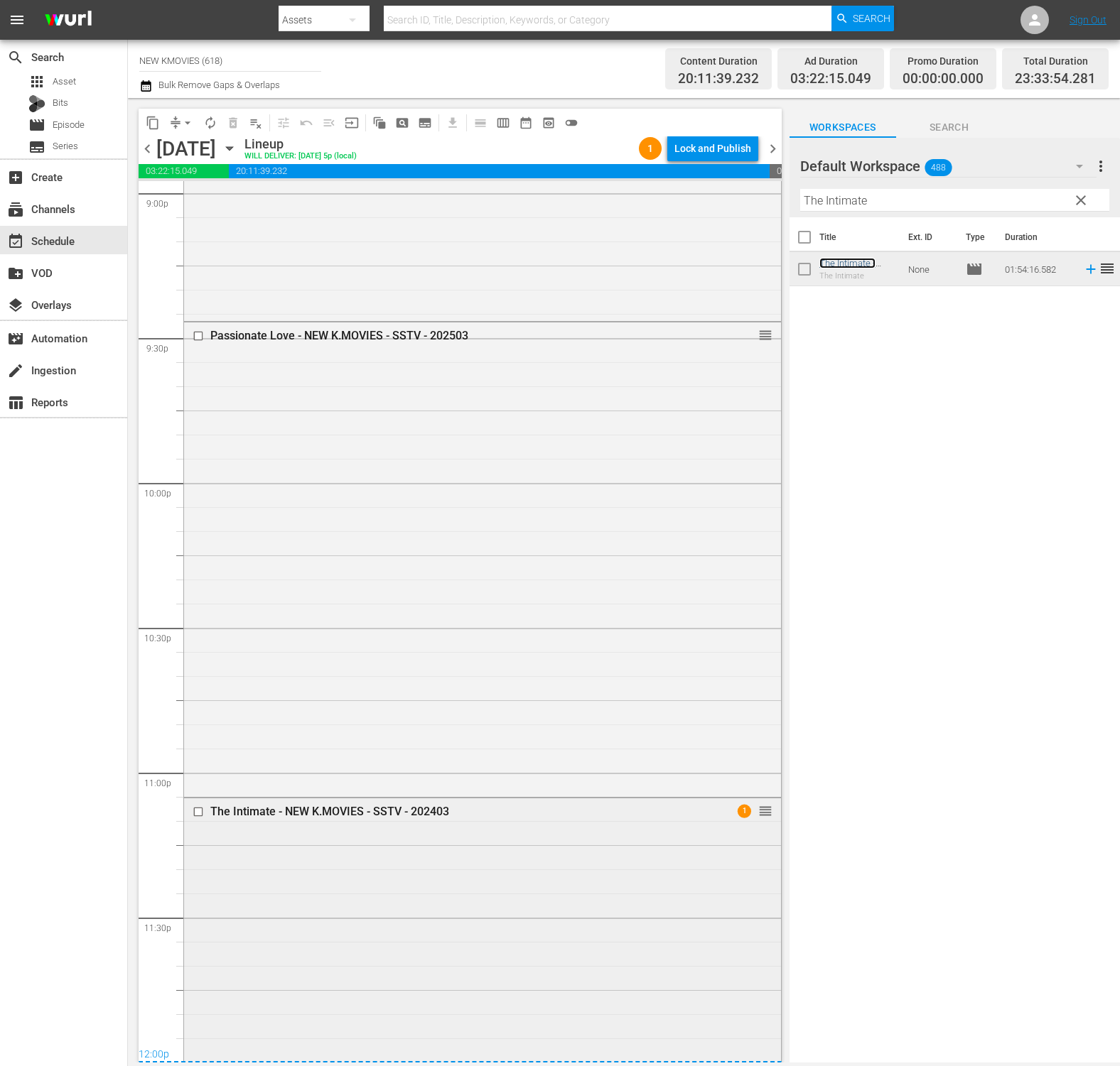
scroll to position [6359, 0]
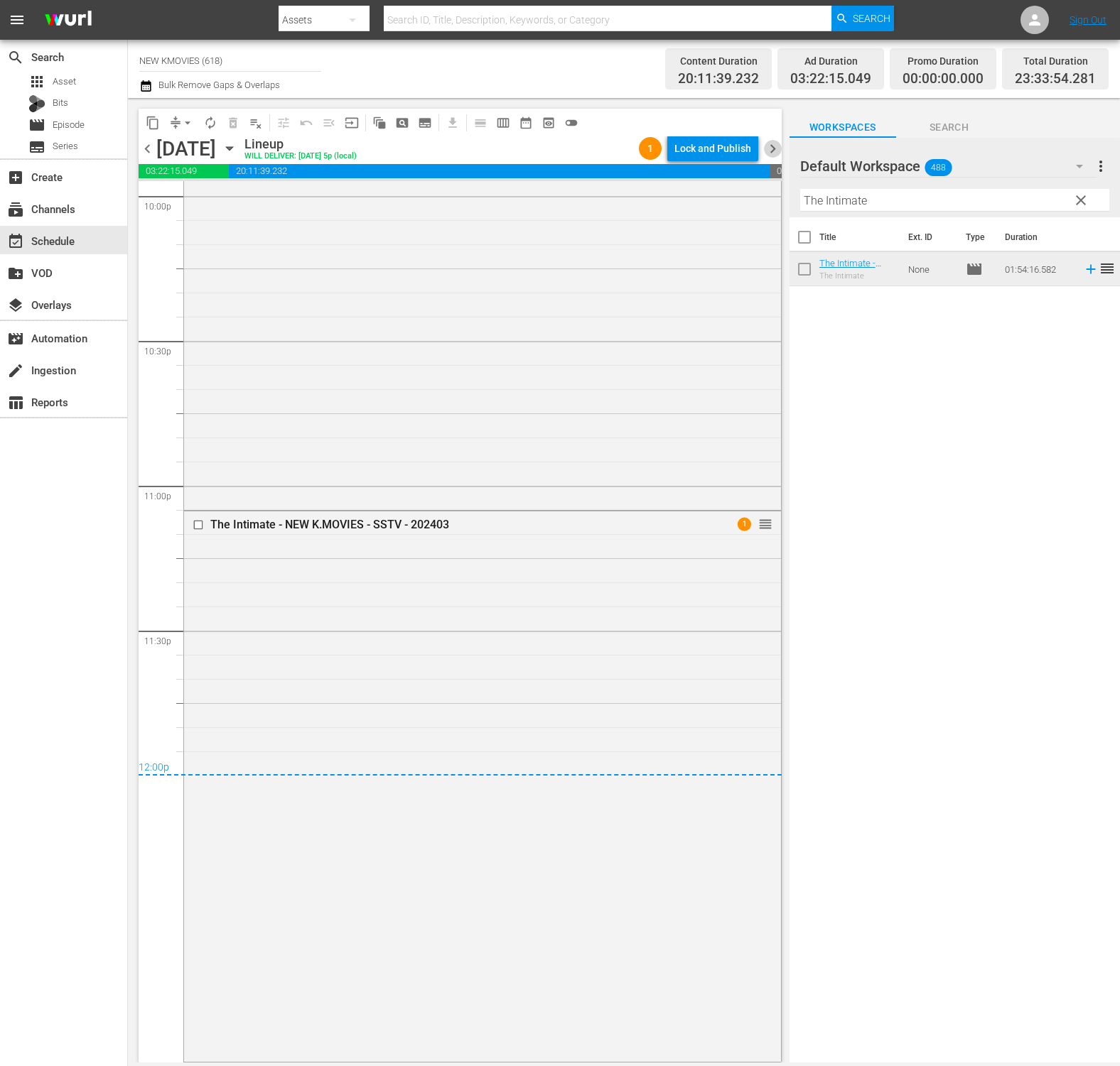
click at [780, 152] on span "chevron_right" at bounding box center [773, 149] width 18 height 18
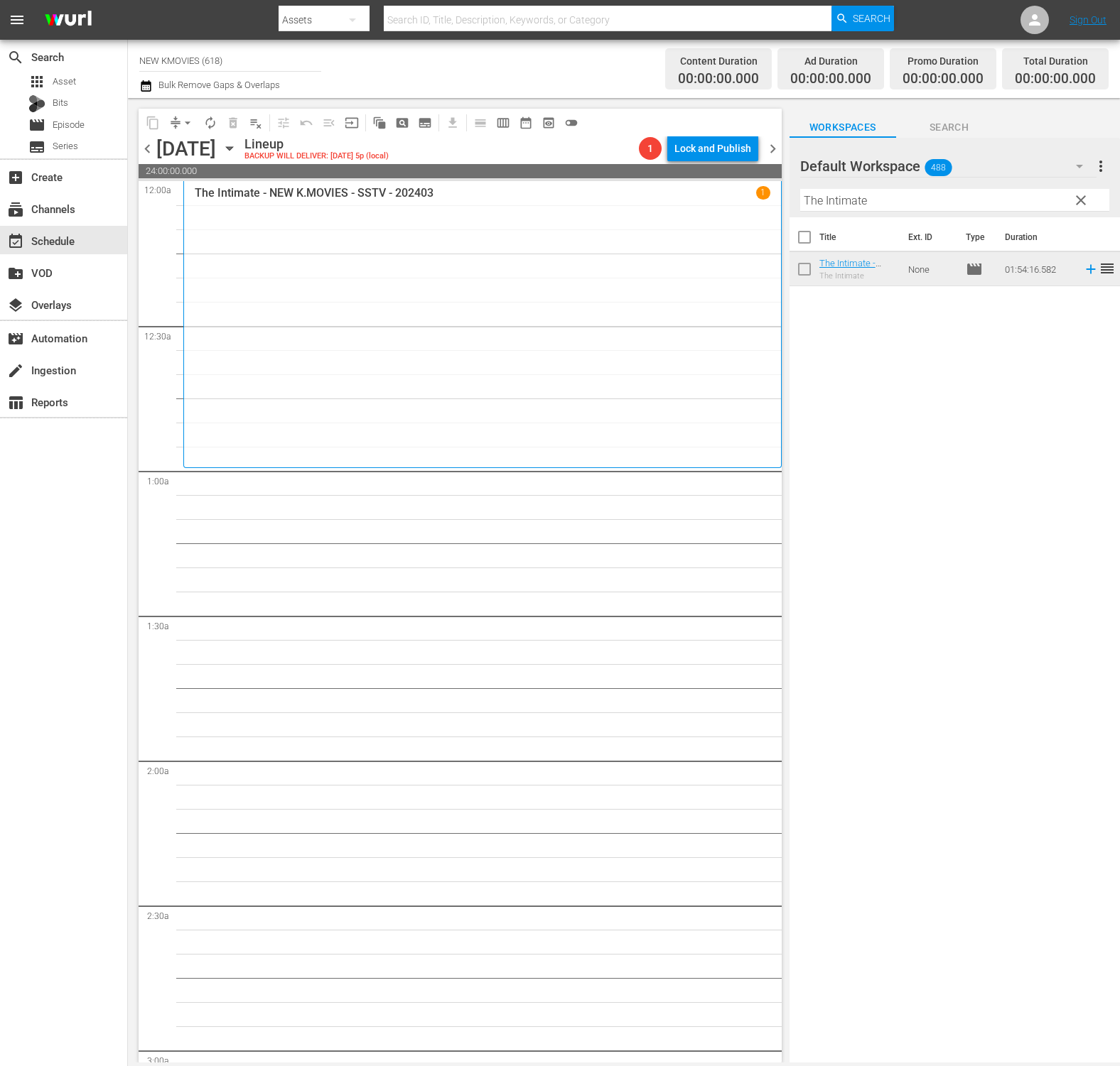
click at [972, 193] on input "The Intimate" at bounding box center [954, 200] width 309 height 22
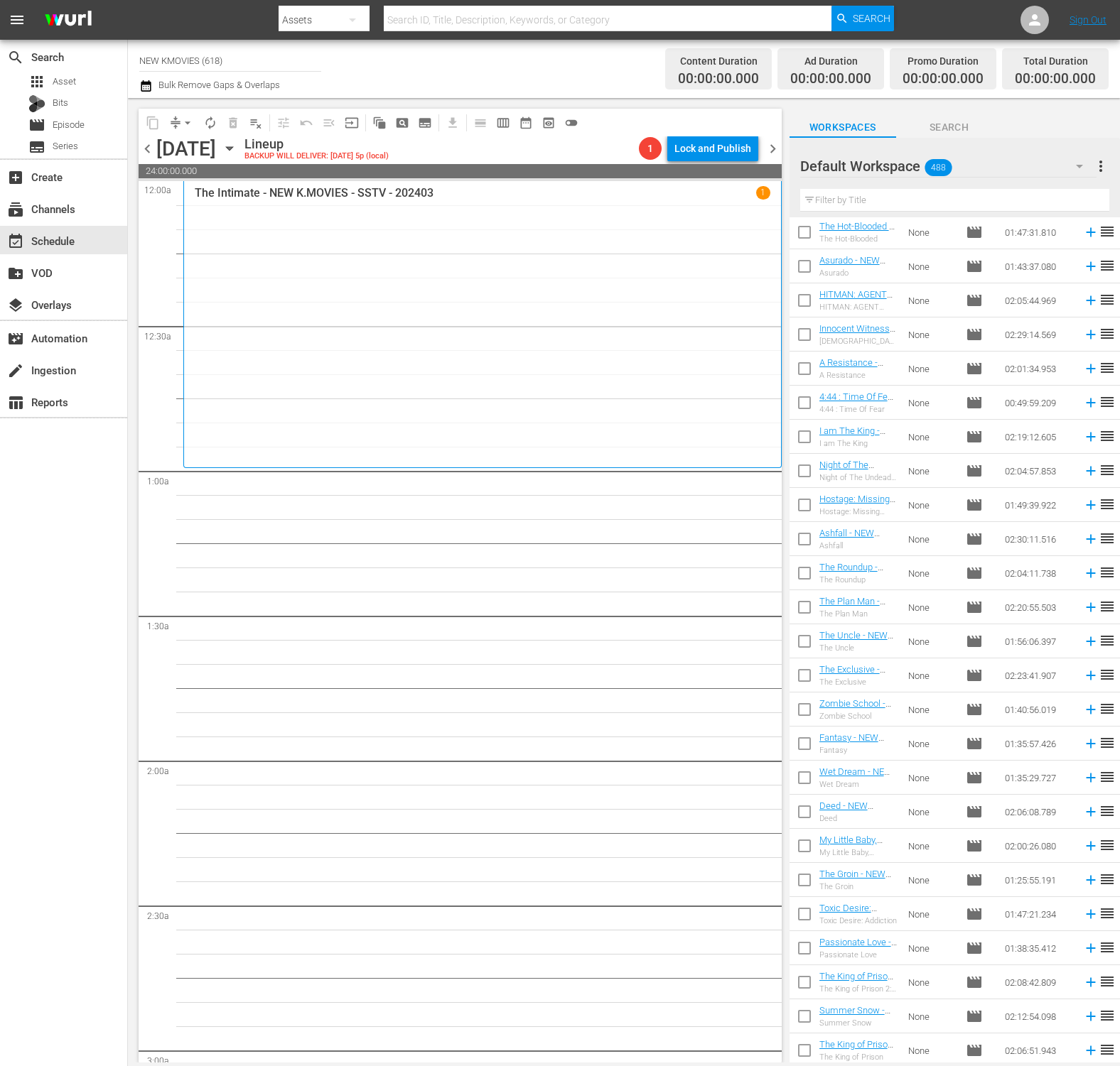
scroll to position [1161, 0]
click at [945, 199] on input "text" at bounding box center [954, 200] width 309 height 22
paste input "Lost Flower: [PERSON_NAME]"
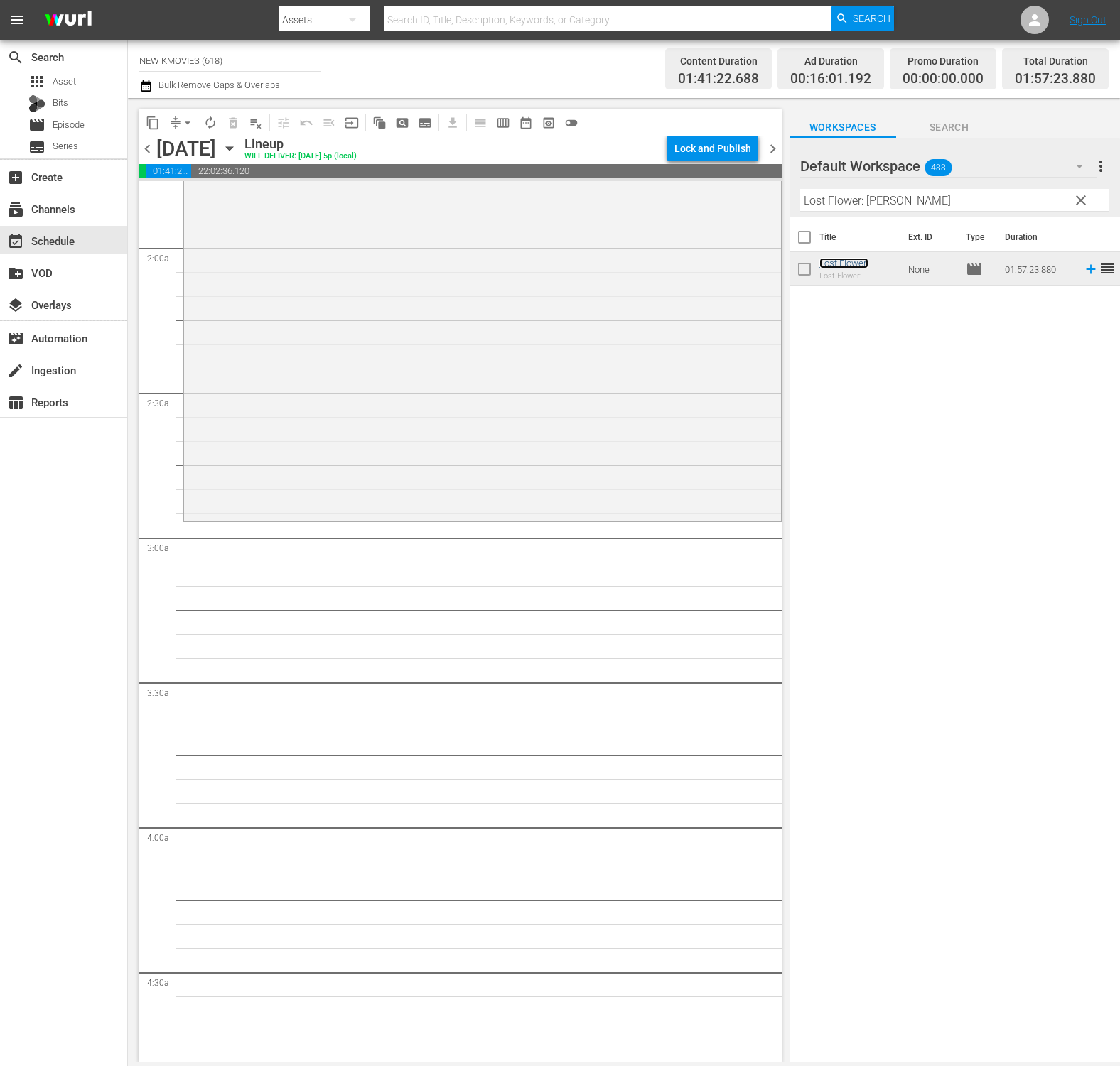
scroll to position [512, 0]
click at [910, 203] on input "Lost Flower: [PERSON_NAME]" at bounding box center [954, 200] width 309 height 22
paste input "Two Faces of My Girlfriend"
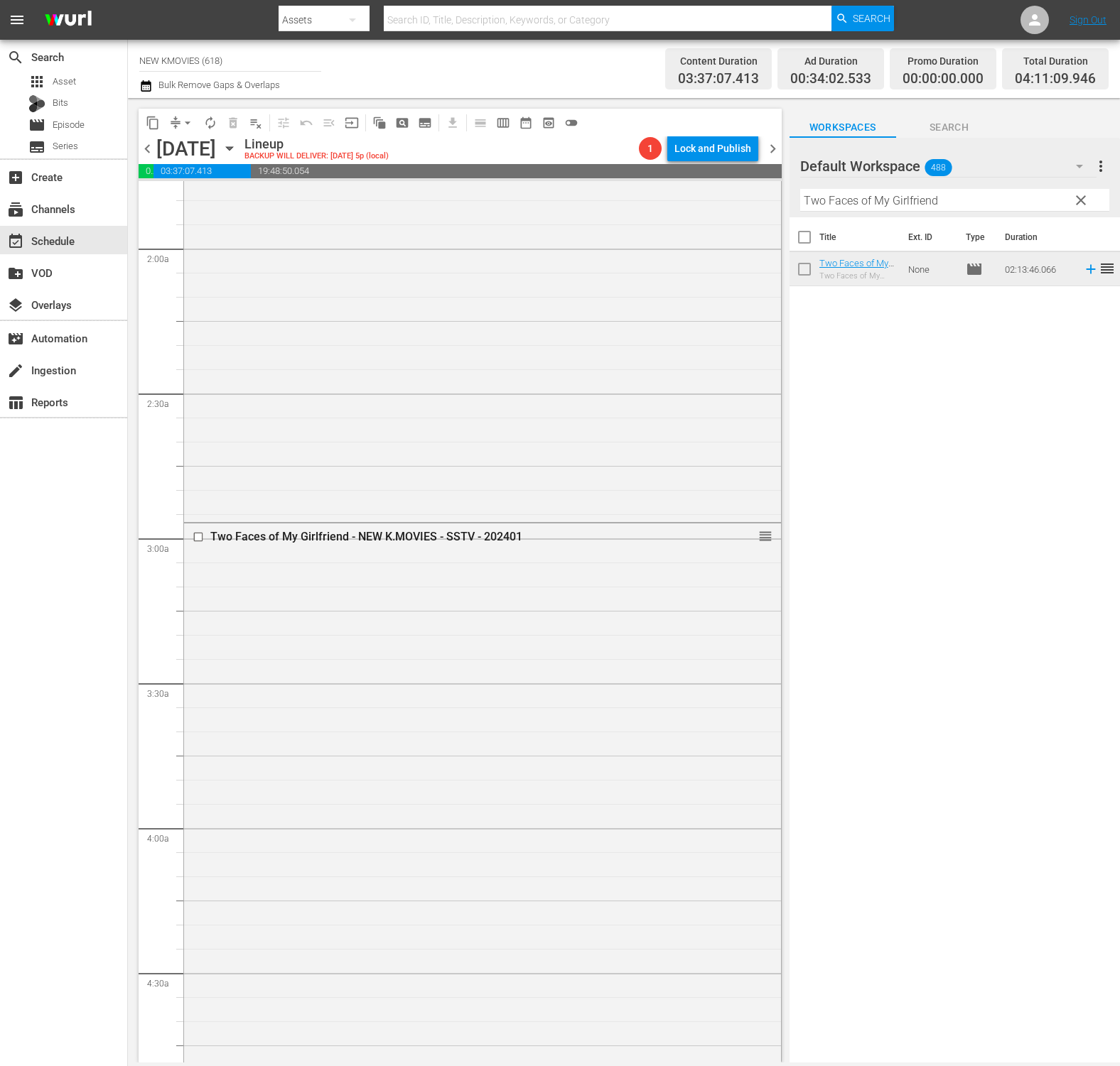
click at [930, 196] on input "Two Faces of My Girlfriend" at bounding box center [954, 200] width 309 height 22
paste input "Perfect Game"
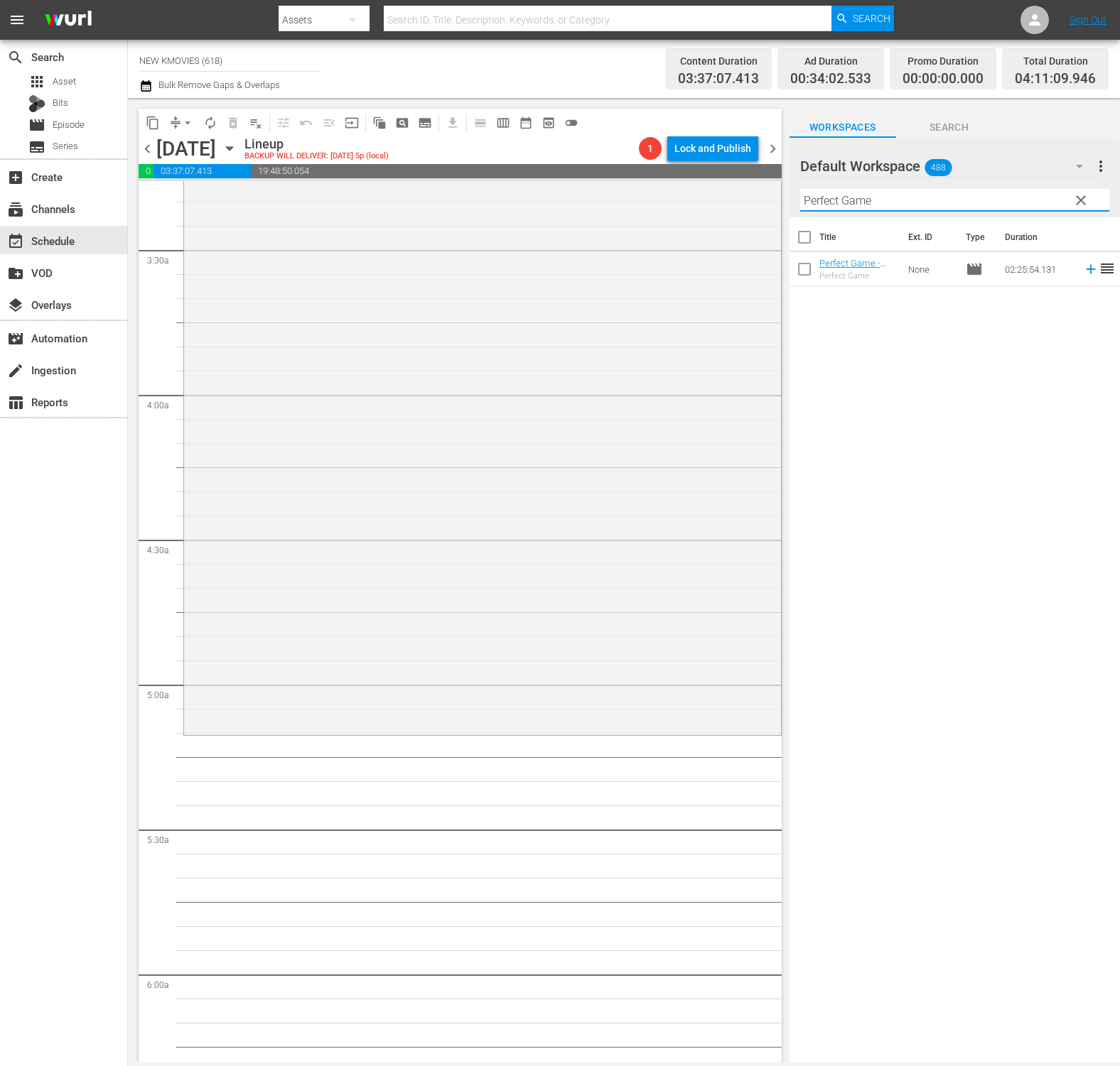
scroll to position [979, 0]
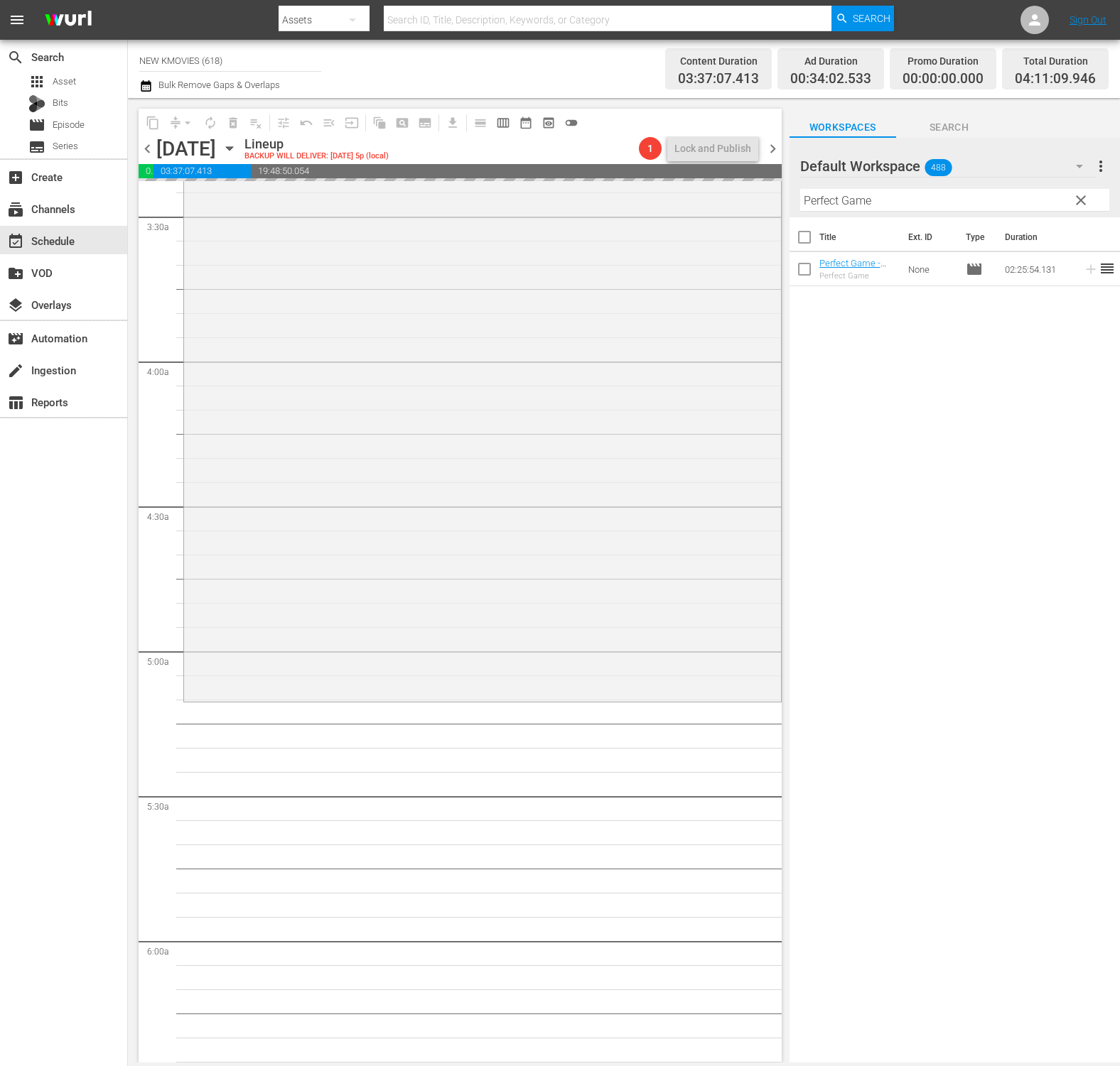
click at [1023, 201] on input "Perfect Game" at bounding box center [954, 200] width 309 height 22
paste input "Miss Conspirator"
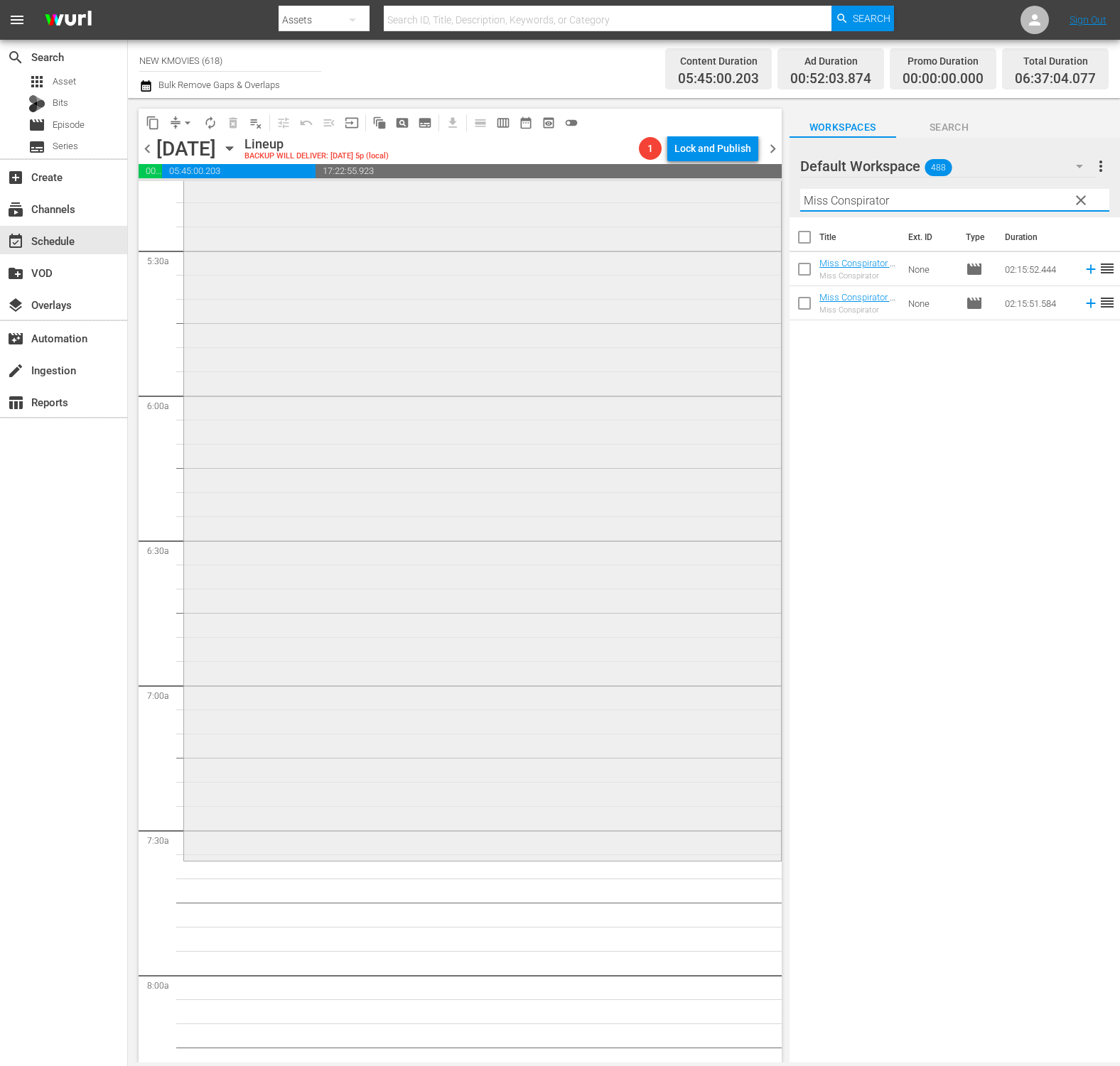
scroll to position [1530, 0]
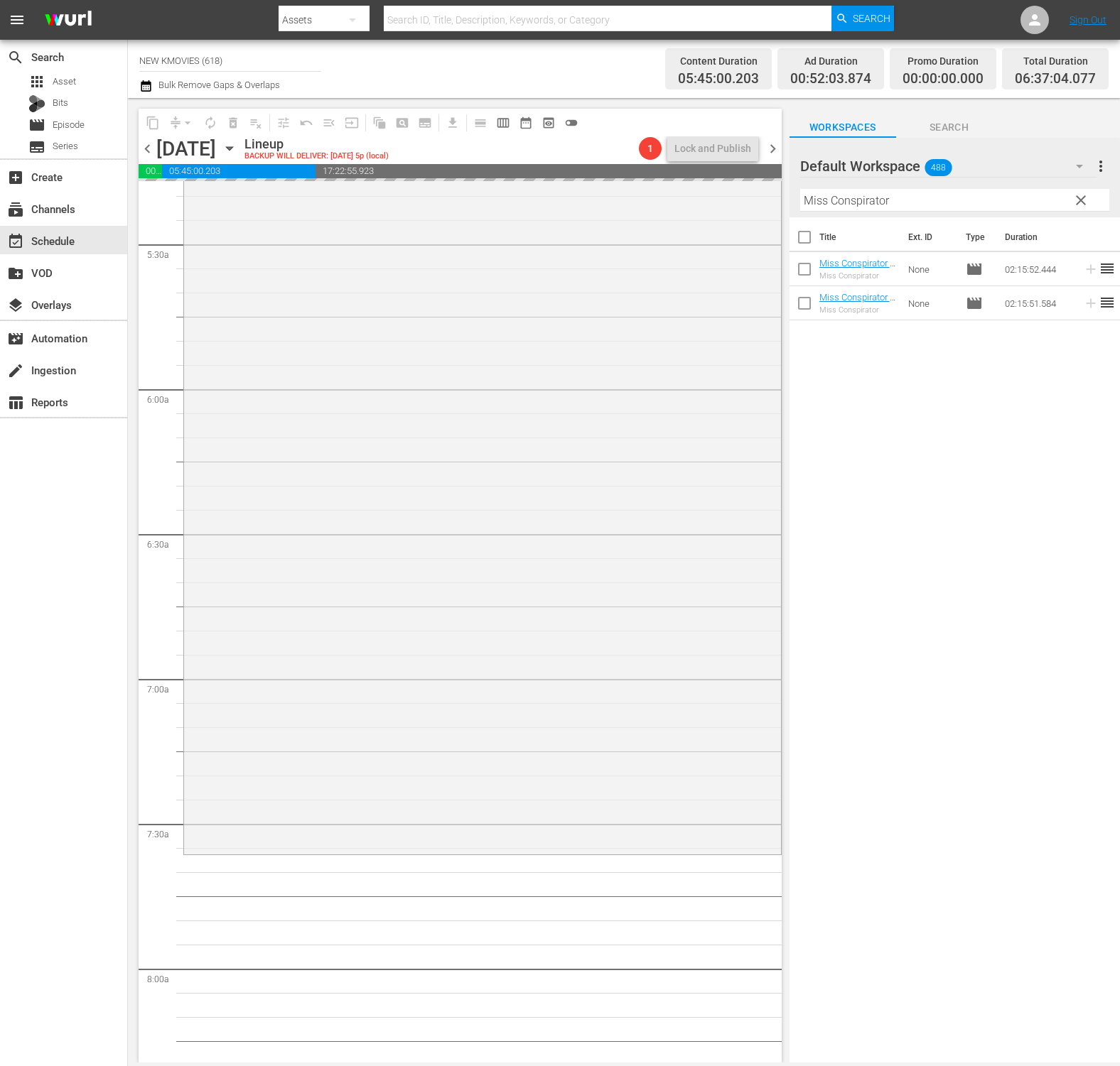
click at [959, 204] on input "Miss Conspirator" at bounding box center [954, 200] width 309 height 22
paste input "Unstoppable Family"
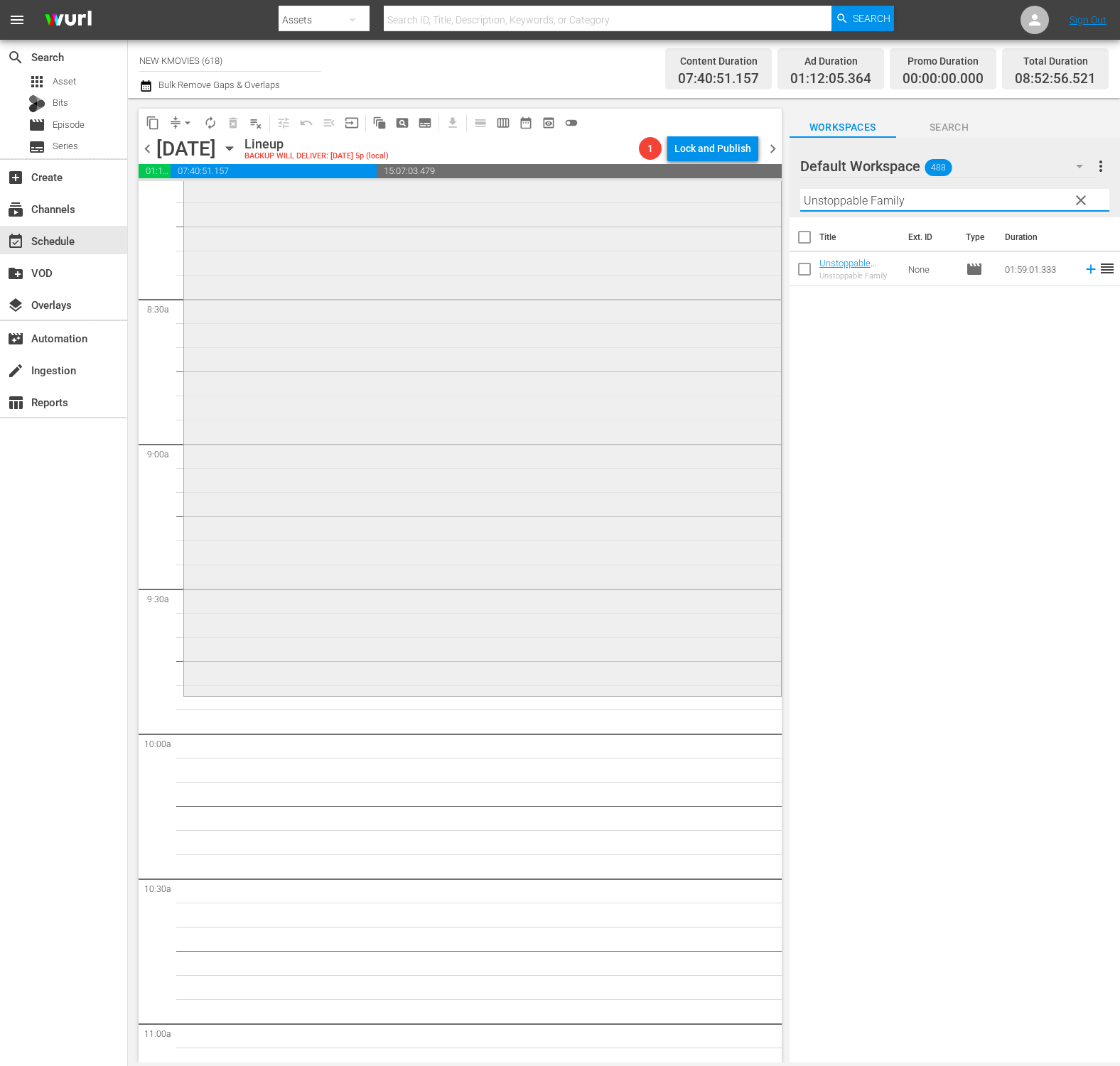
scroll to position [2466, 0]
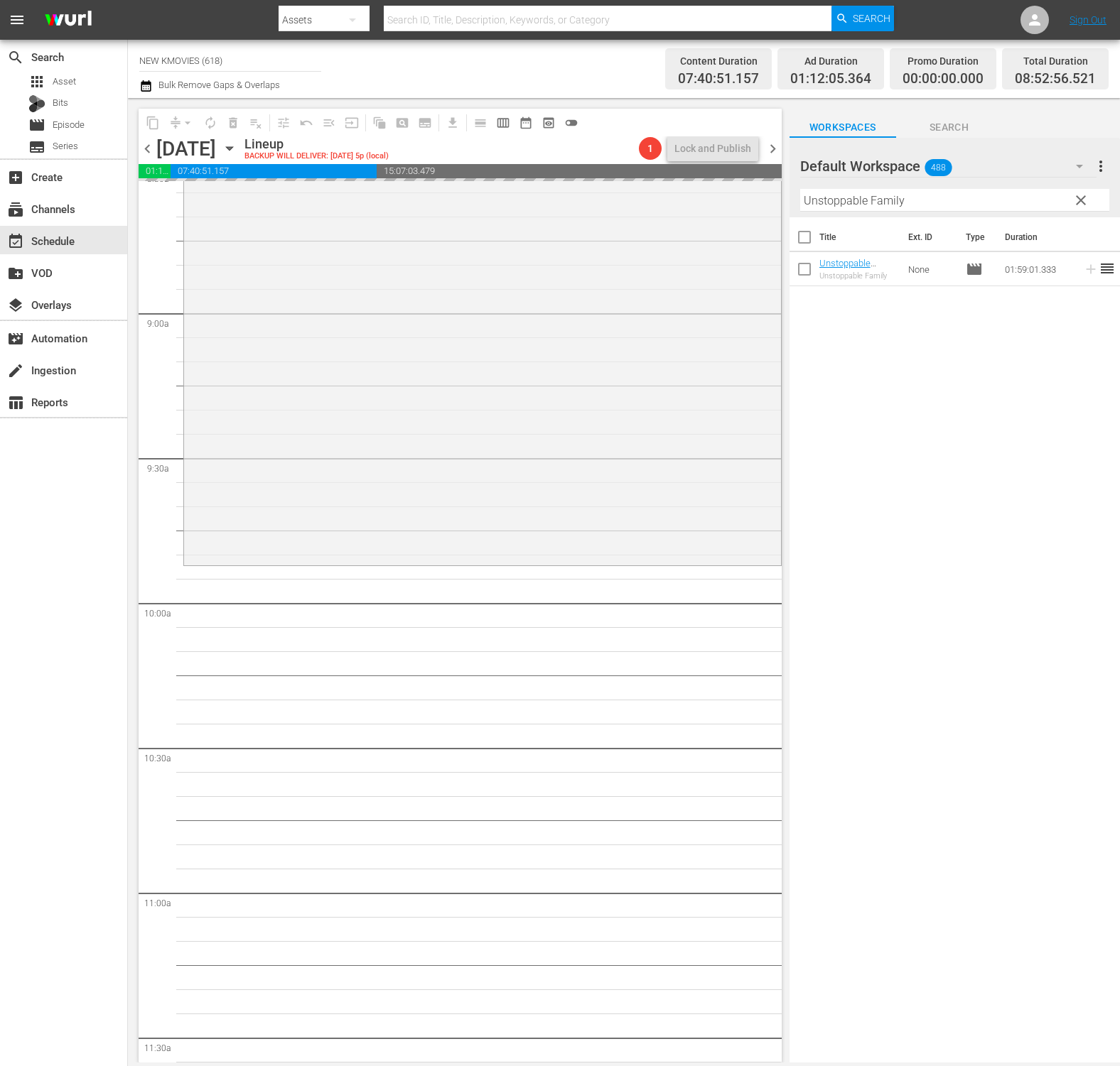
click at [914, 193] on input "Unstoppable Family" at bounding box center [954, 200] width 309 height 22
paste input "My Little Bride"
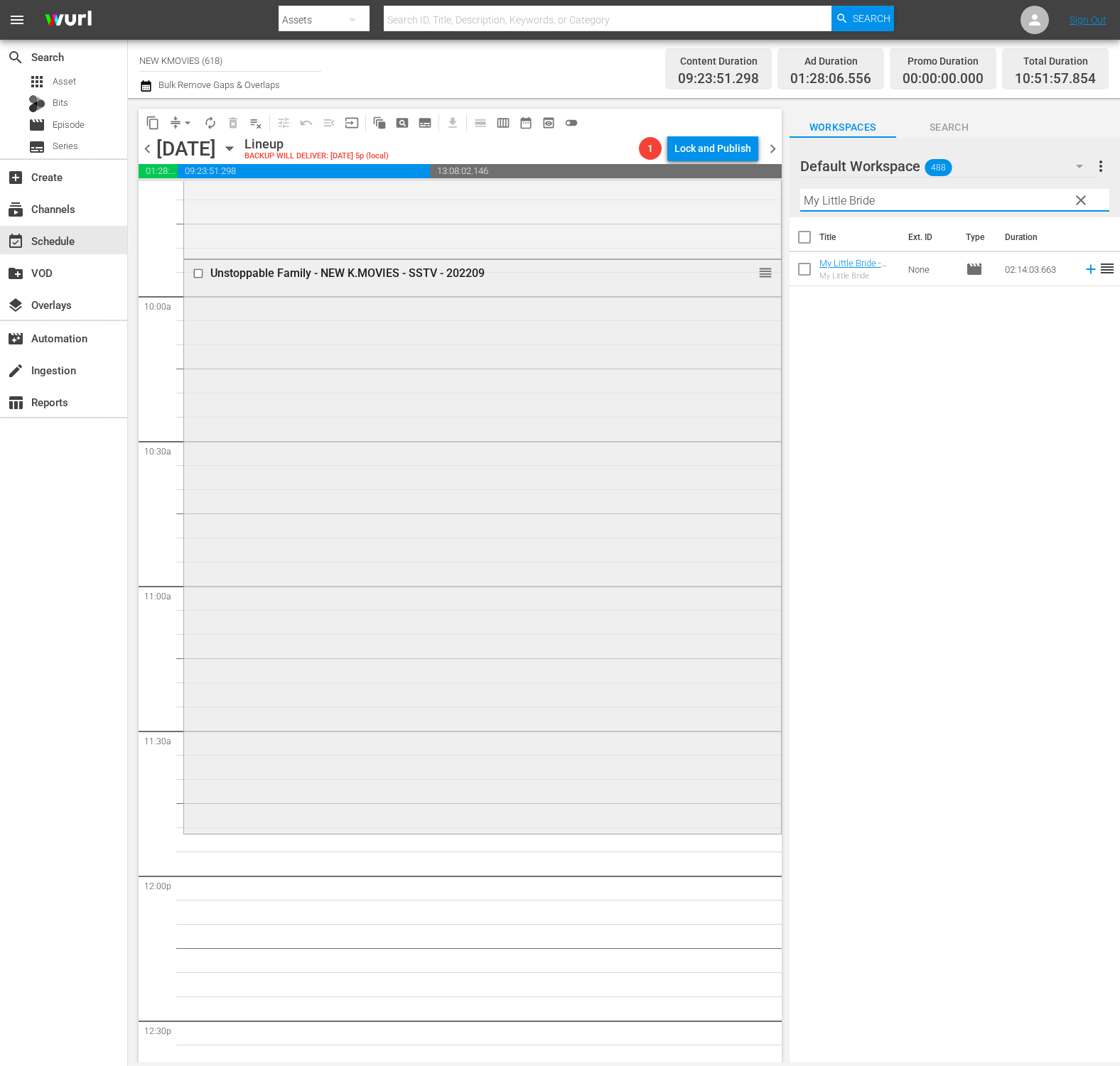
scroll to position [2783, 0]
click at [904, 193] on input "My Little Bride" at bounding box center [954, 200] width 309 height 22
paste input "Another Child"
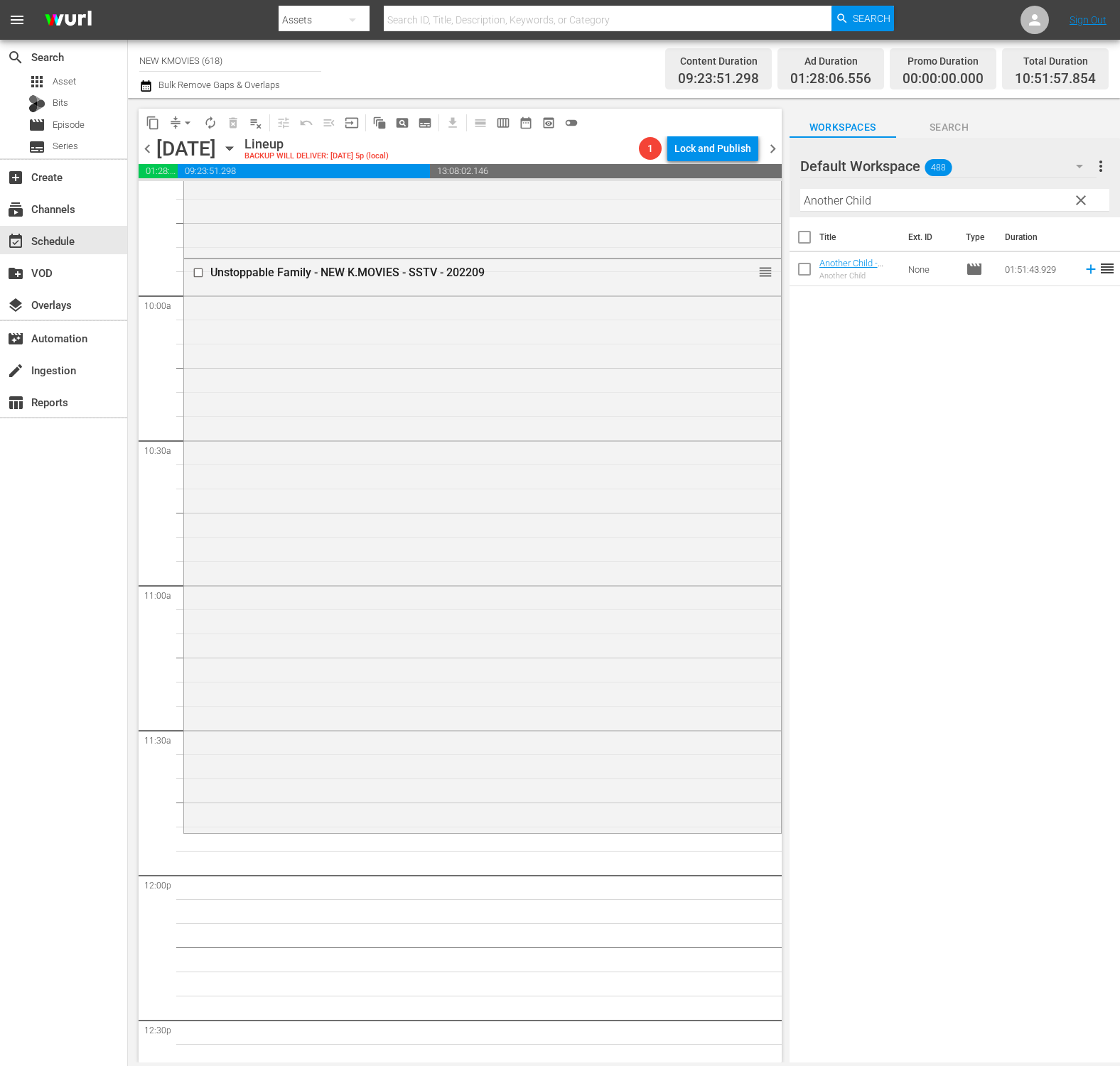
click at [1036, 207] on input "Another Child" at bounding box center [954, 200] width 309 height 22
paste input "My Little Bride"
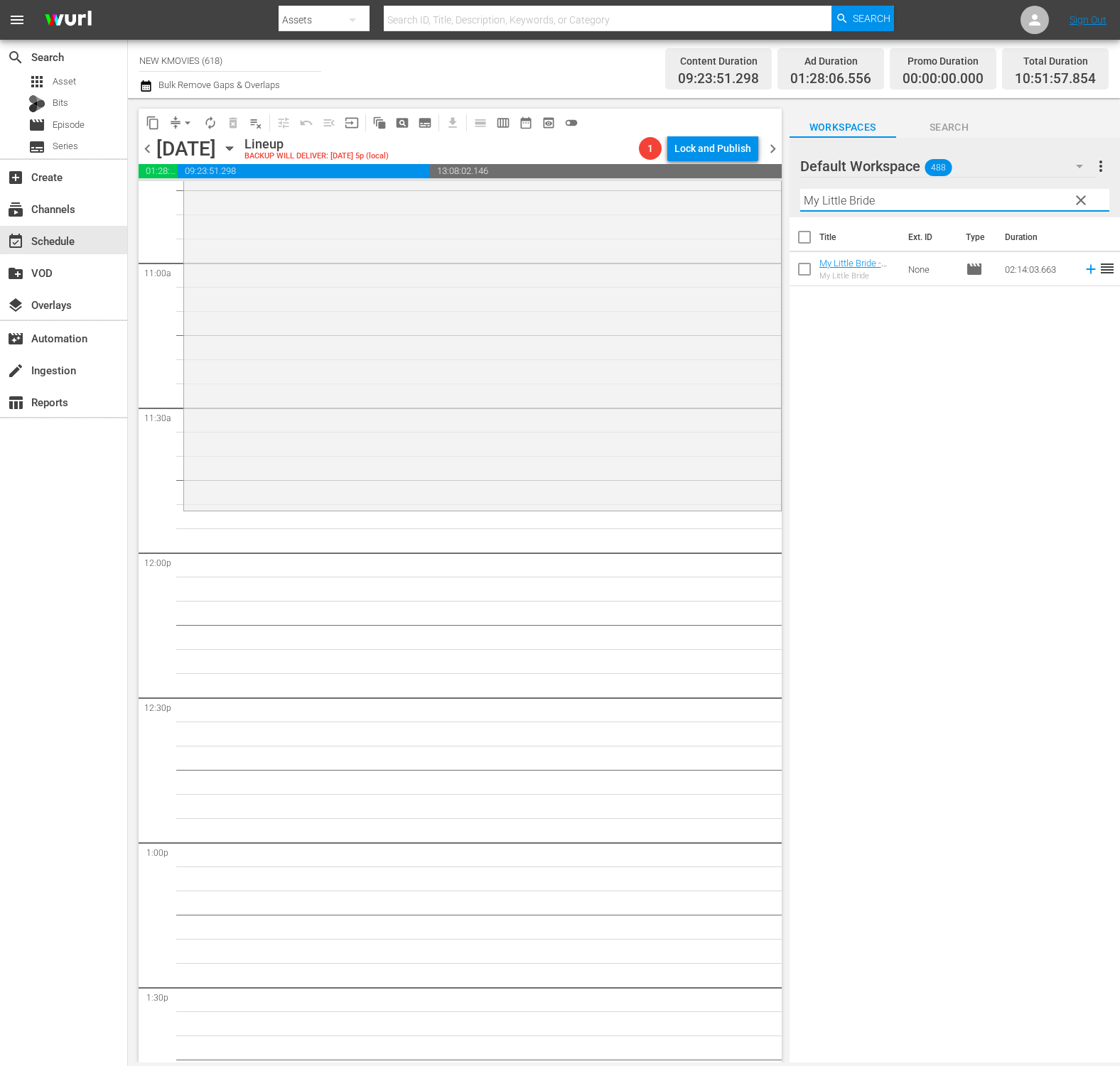
scroll to position [3340, 0]
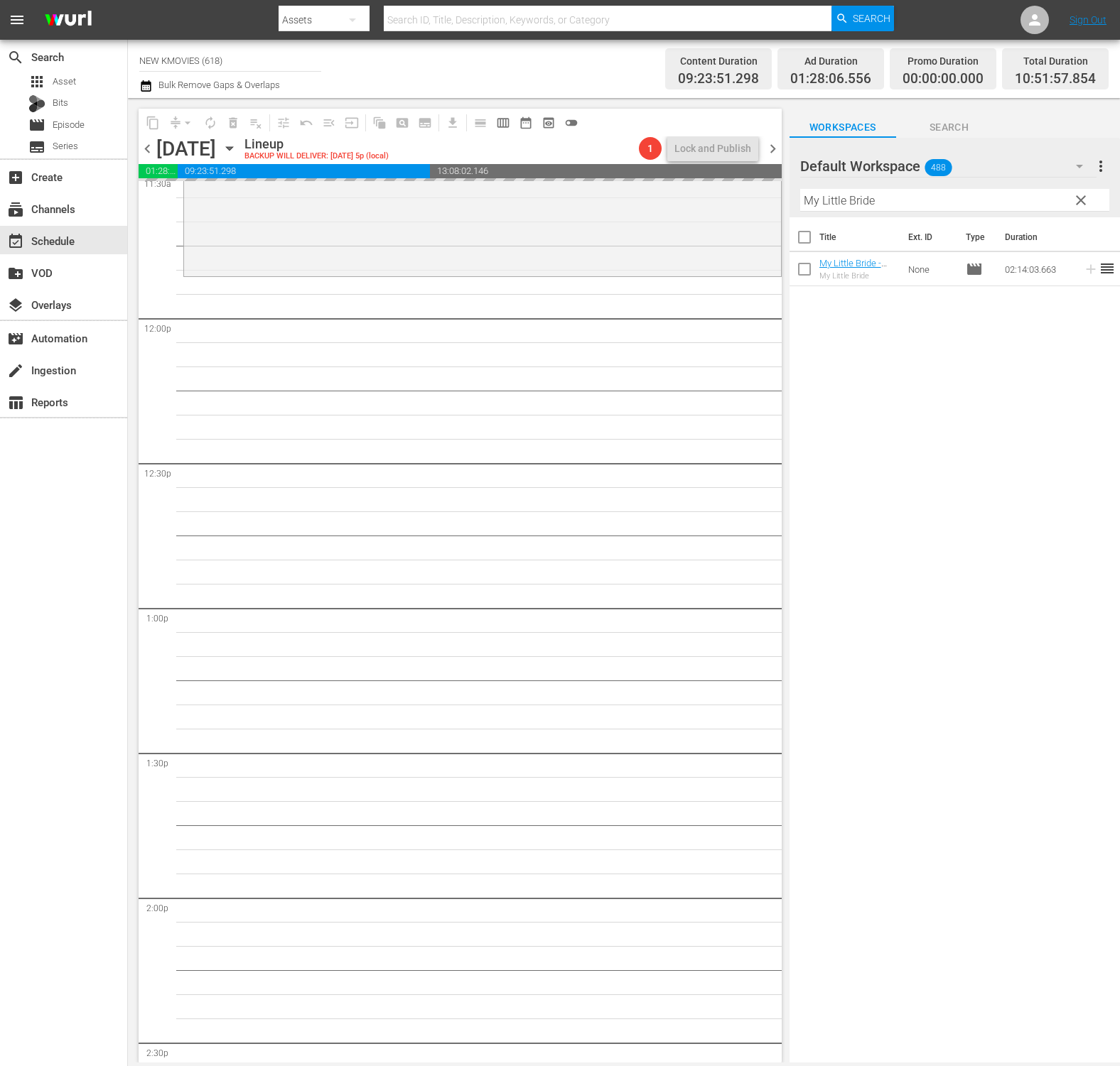
click at [885, 203] on input "My Little Bride" at bounding box center [954, 200] width 309 height 22
paste input "Another Child"
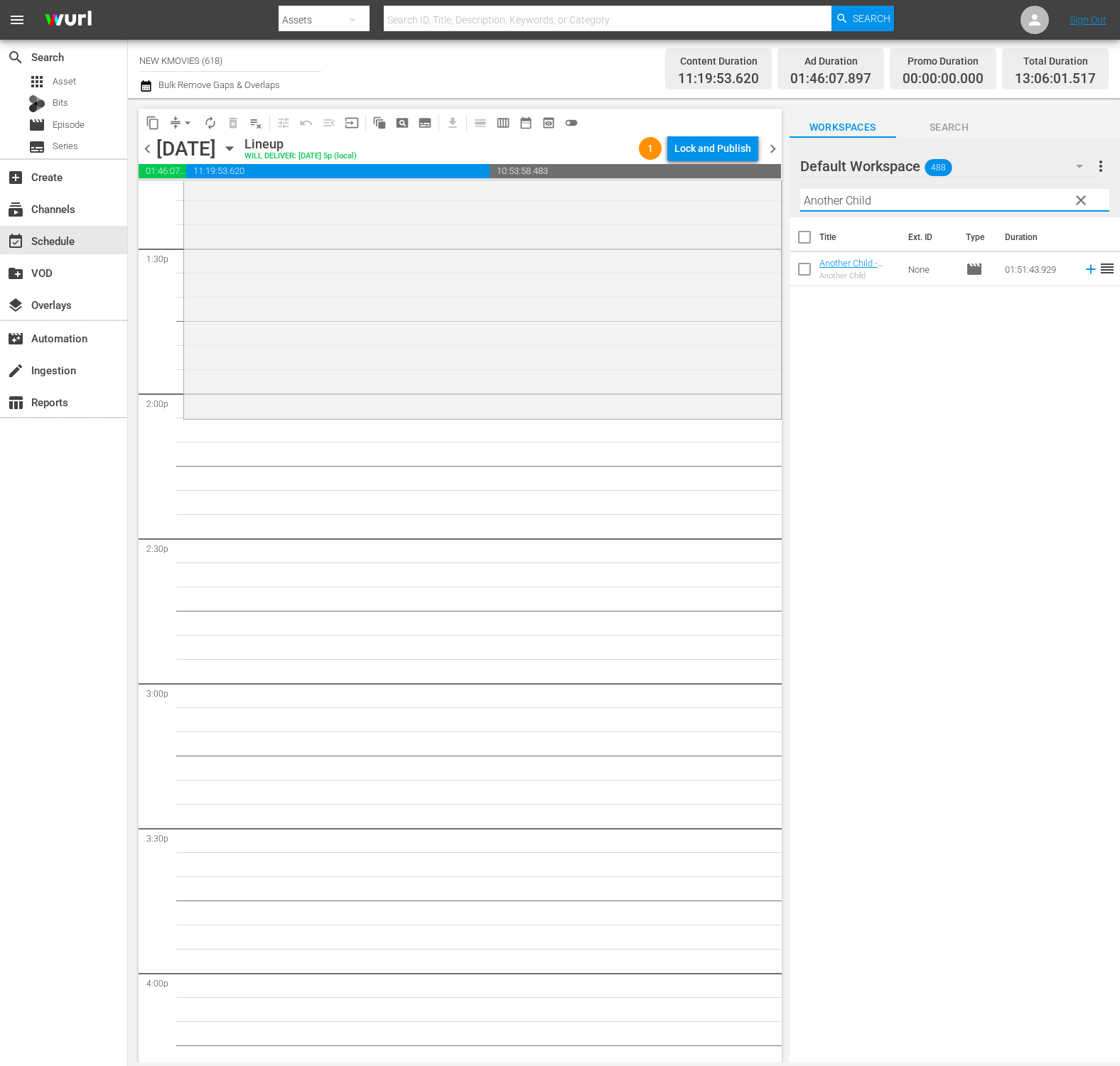
scroll to position [3869, 0]
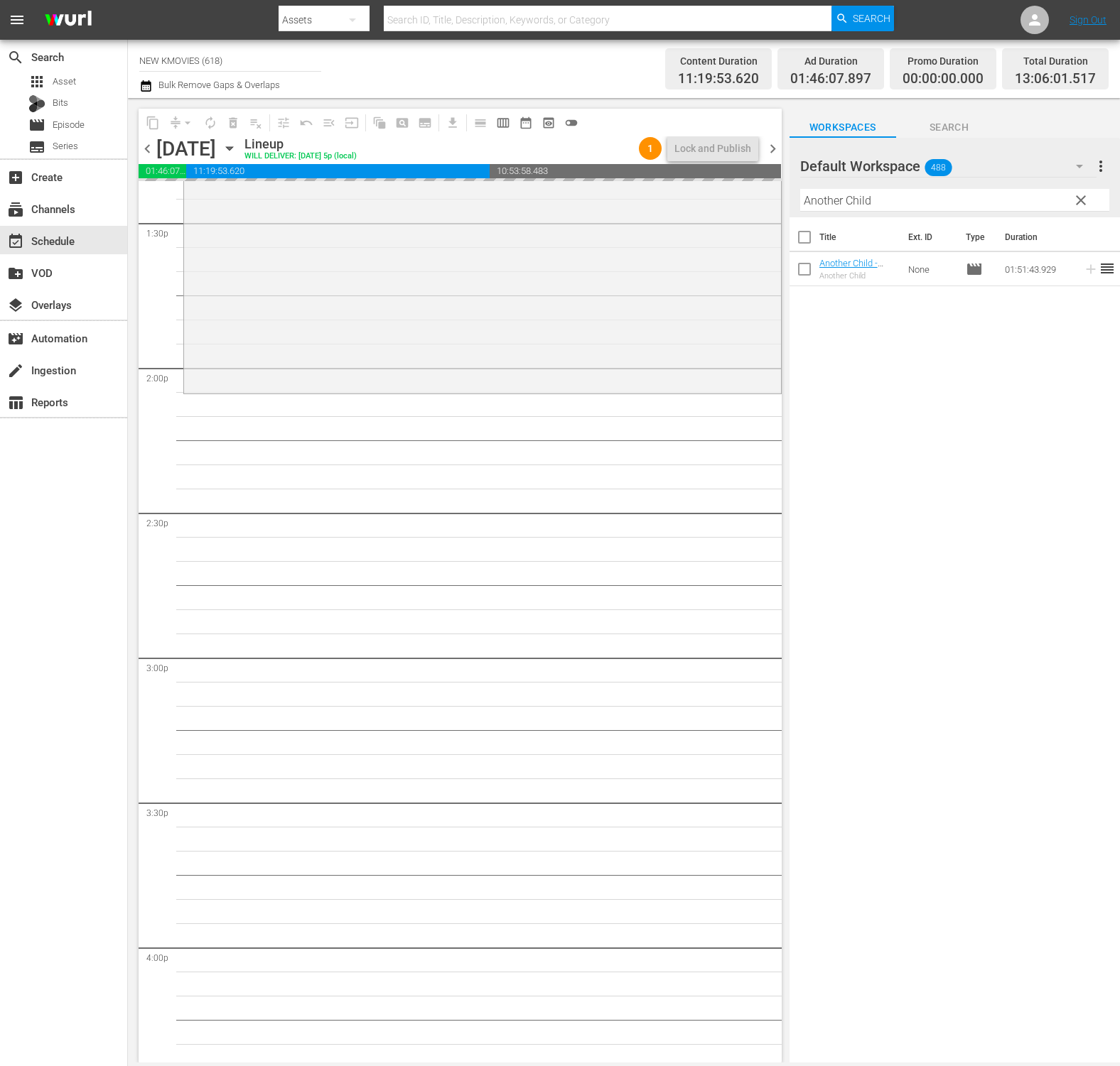
click at [955, 210] on input "Another Child" at bounding box center [954, 200] width 309 height 22
click at [955, 210] on div "Filter by Title Another Child" at bounding box center [954, 201] width 309 height 34
click at [955, 210] on hr at bounding box center [954, 211] width 309 height 2
click at [960, 207] on input "Another Child" at bounding box center [954, 200] width 309 height 22
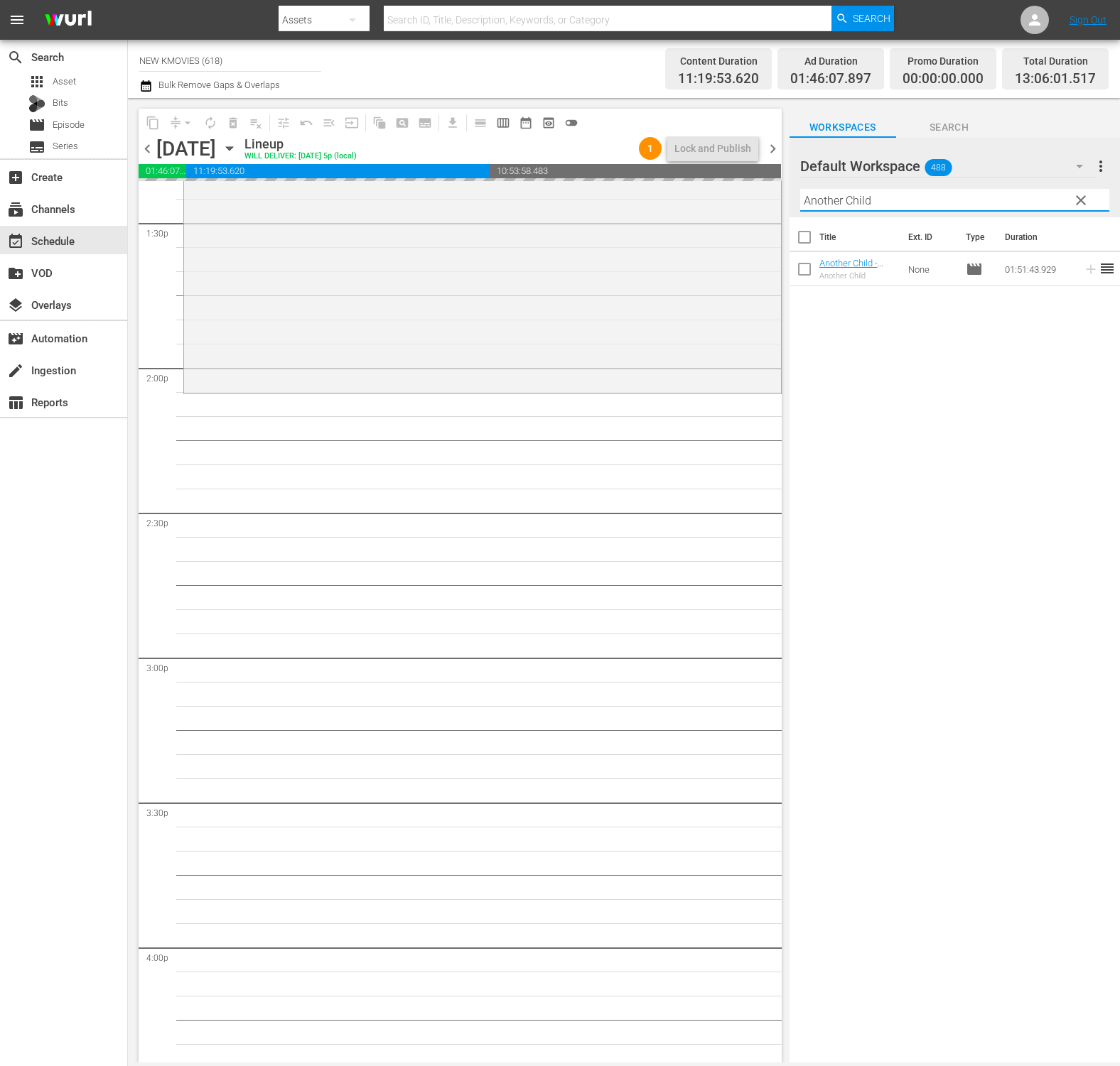
click at [960, 207] on input "Another Child" at bounding box center [954, 200] width 309 height 22
paste input "Night of The Undead (Dubbed)"
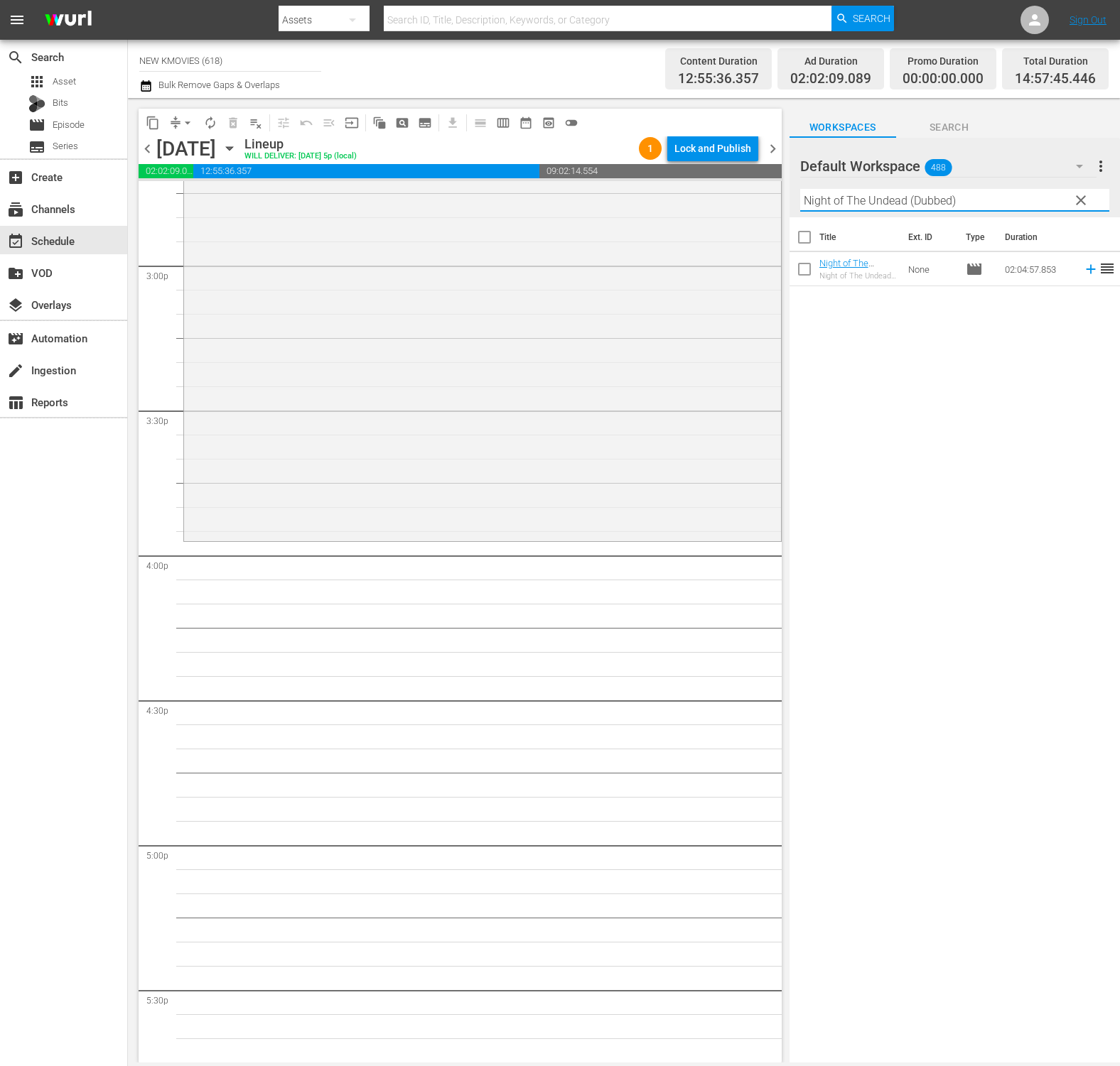
scroll to position [4304, 0]
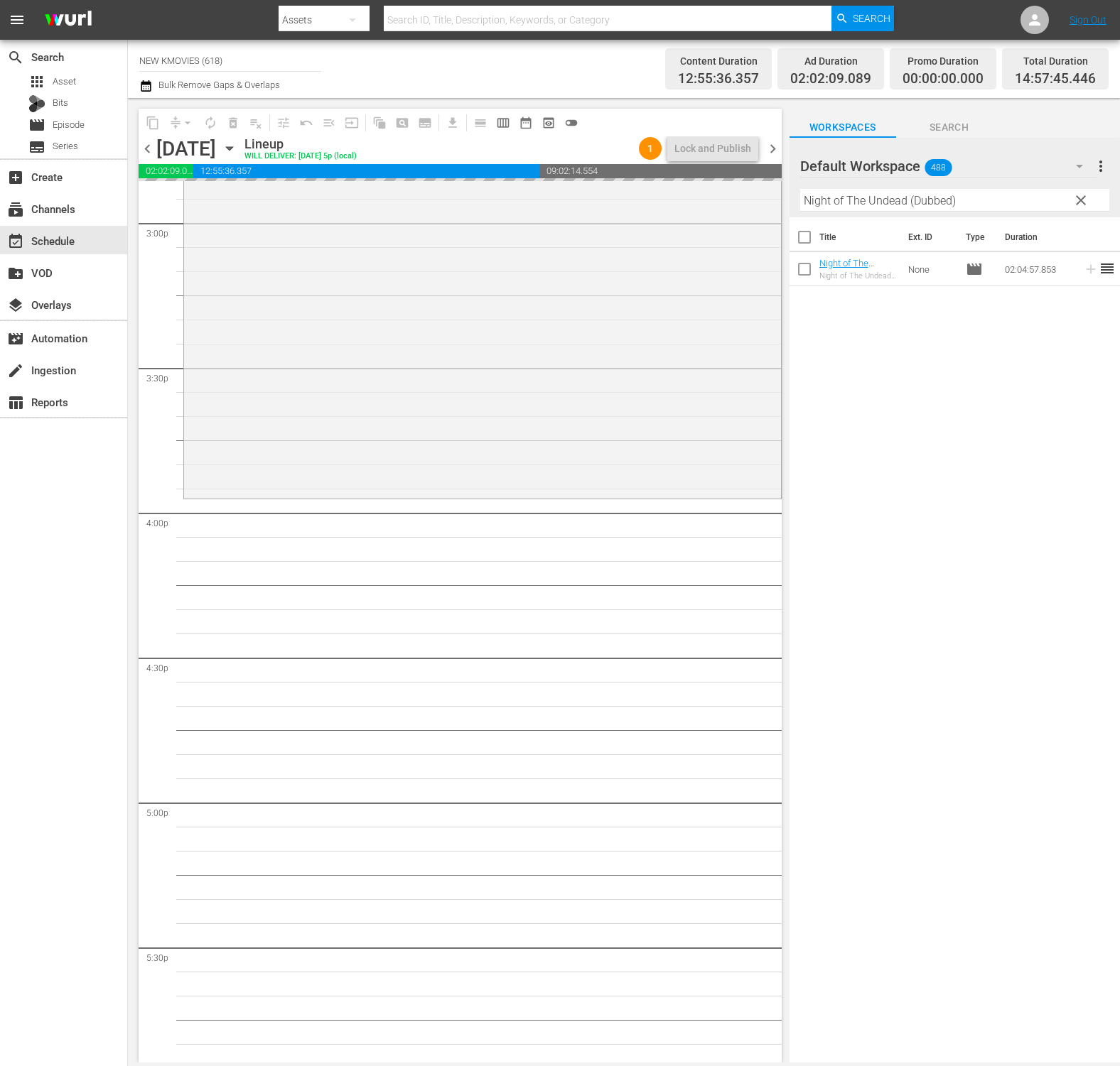
click at [1016, 201] on input "Night of The Undead (Dubbed)" at bounding box center [954, 200] width 309 height 22
paste input "Usury Academy"
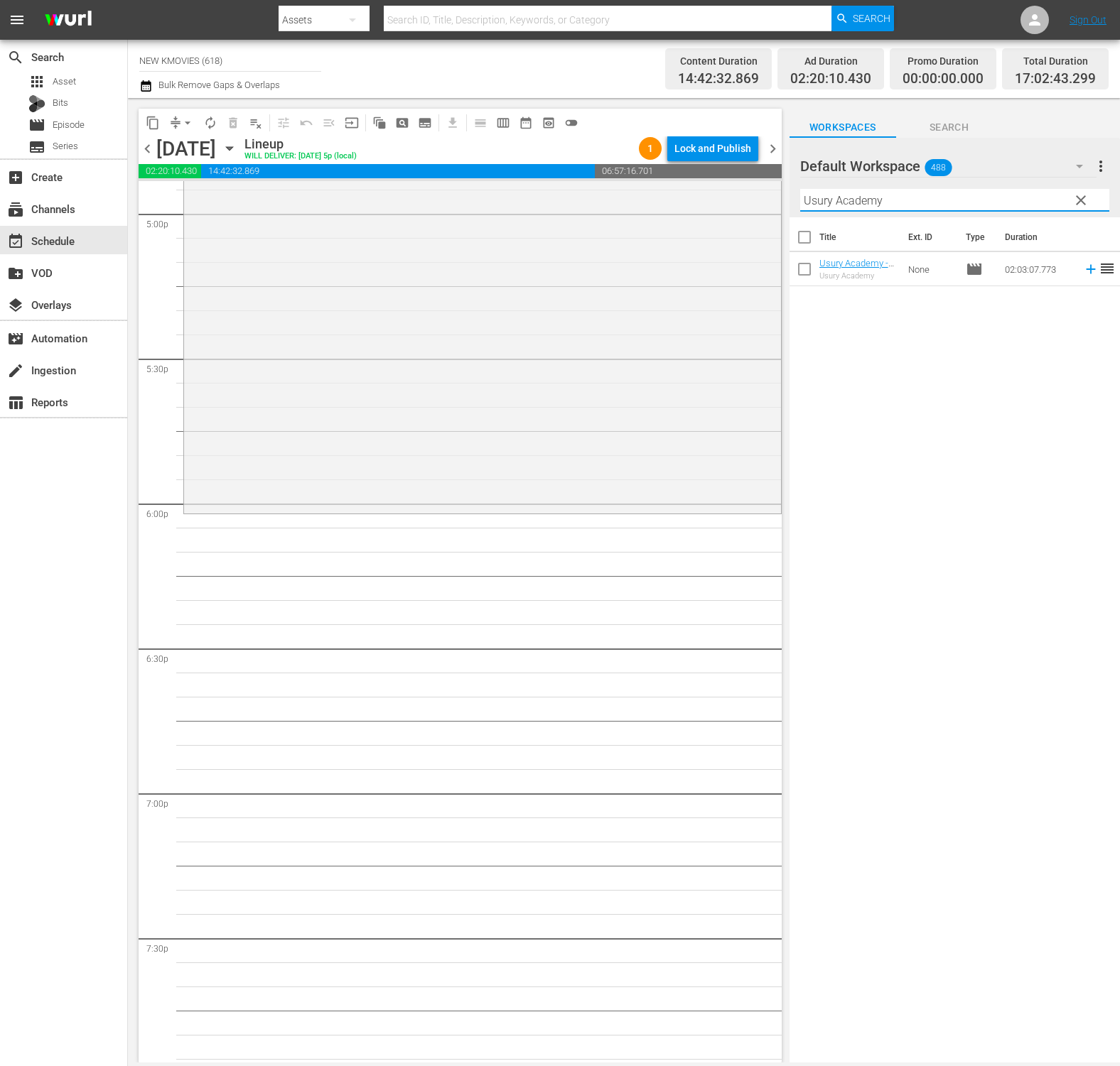
scroll to position [4900, 0]
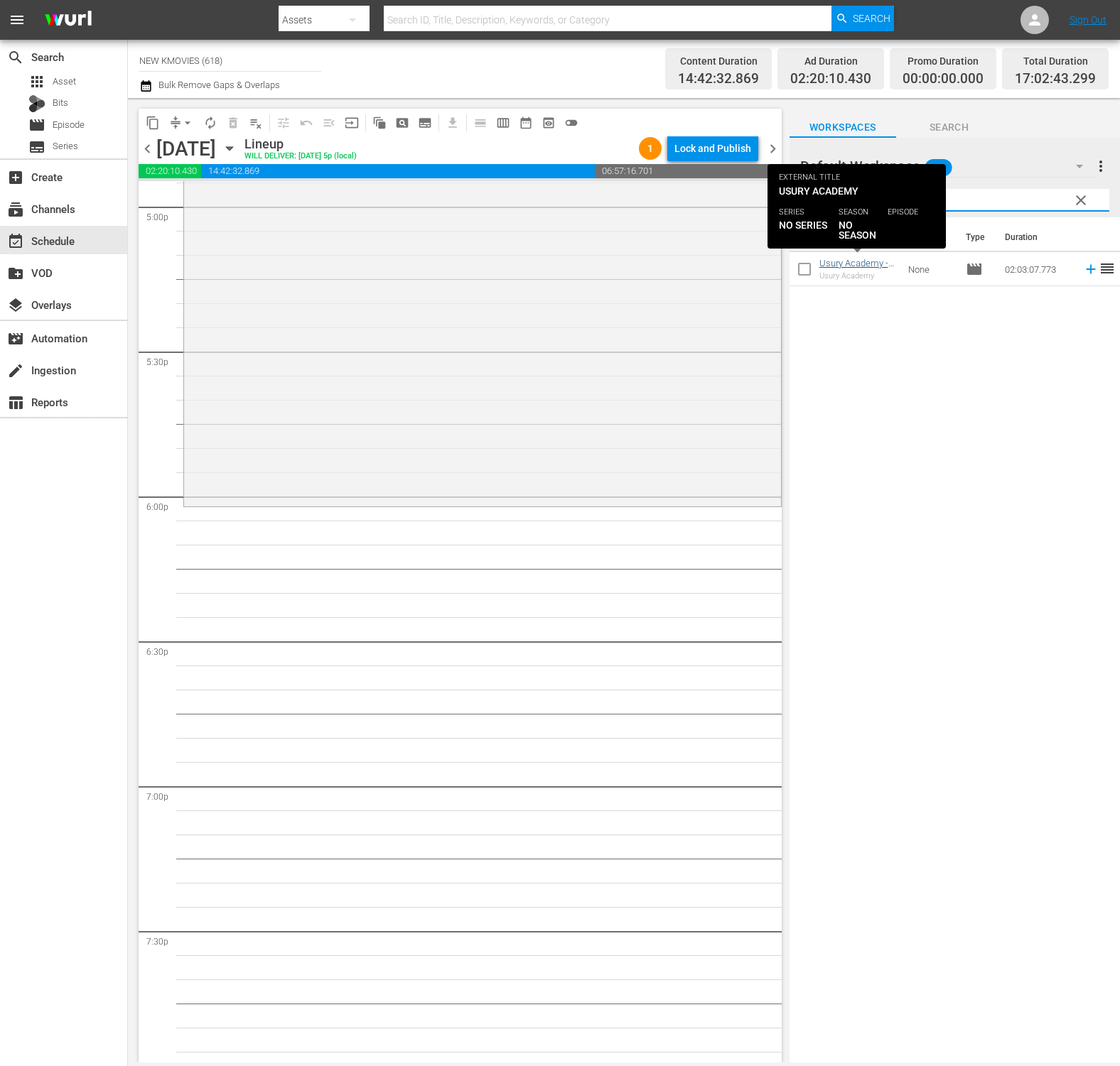
type input "Usury Academy"
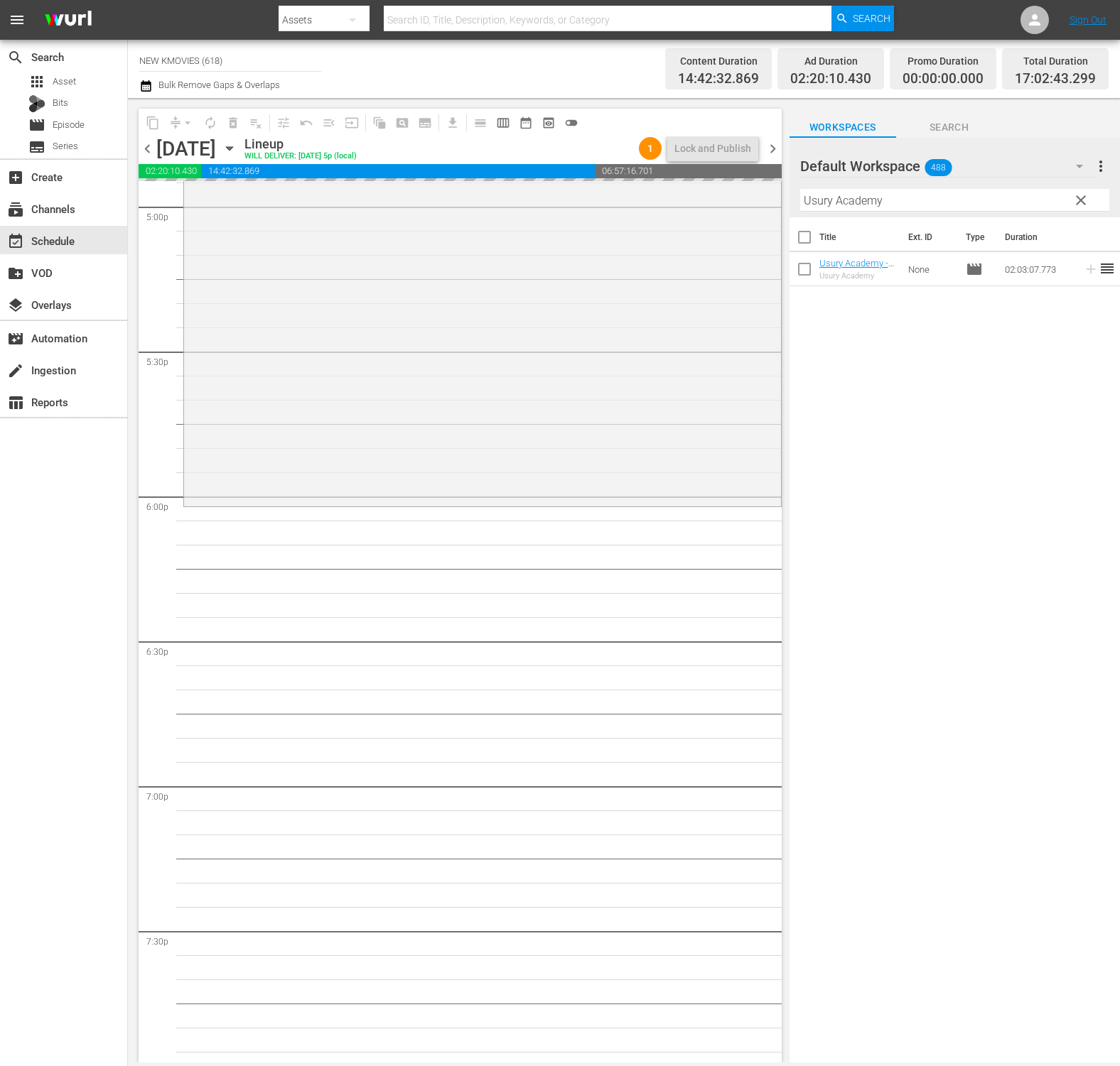
click at [976, 197] on input "Usury Academy" at bounding box center [954, 200] width 309 height 22
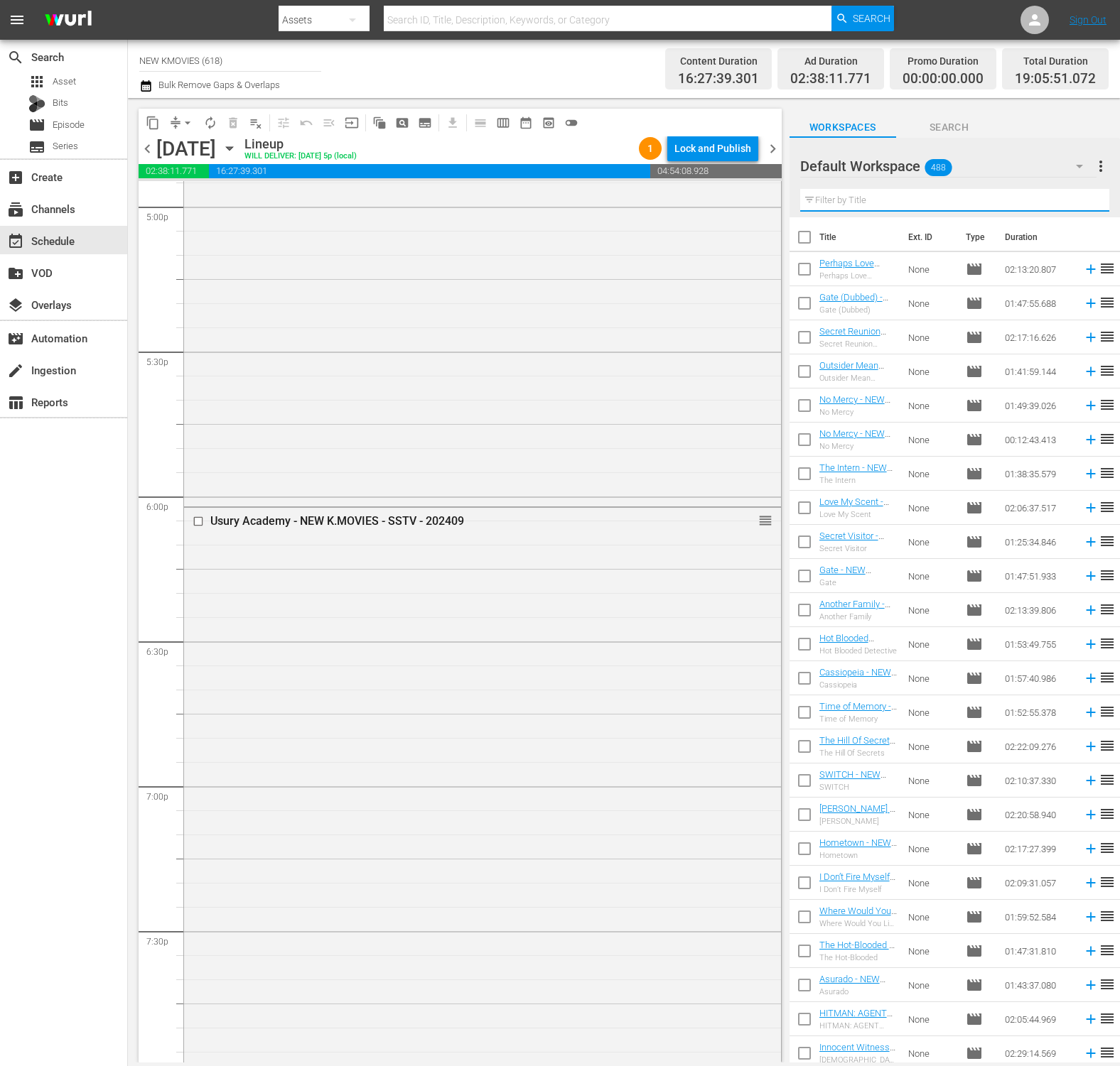
click at [1025, 200] on input "text" at bounding box center [954, 200] width 309 height 22
paste input "Awake"
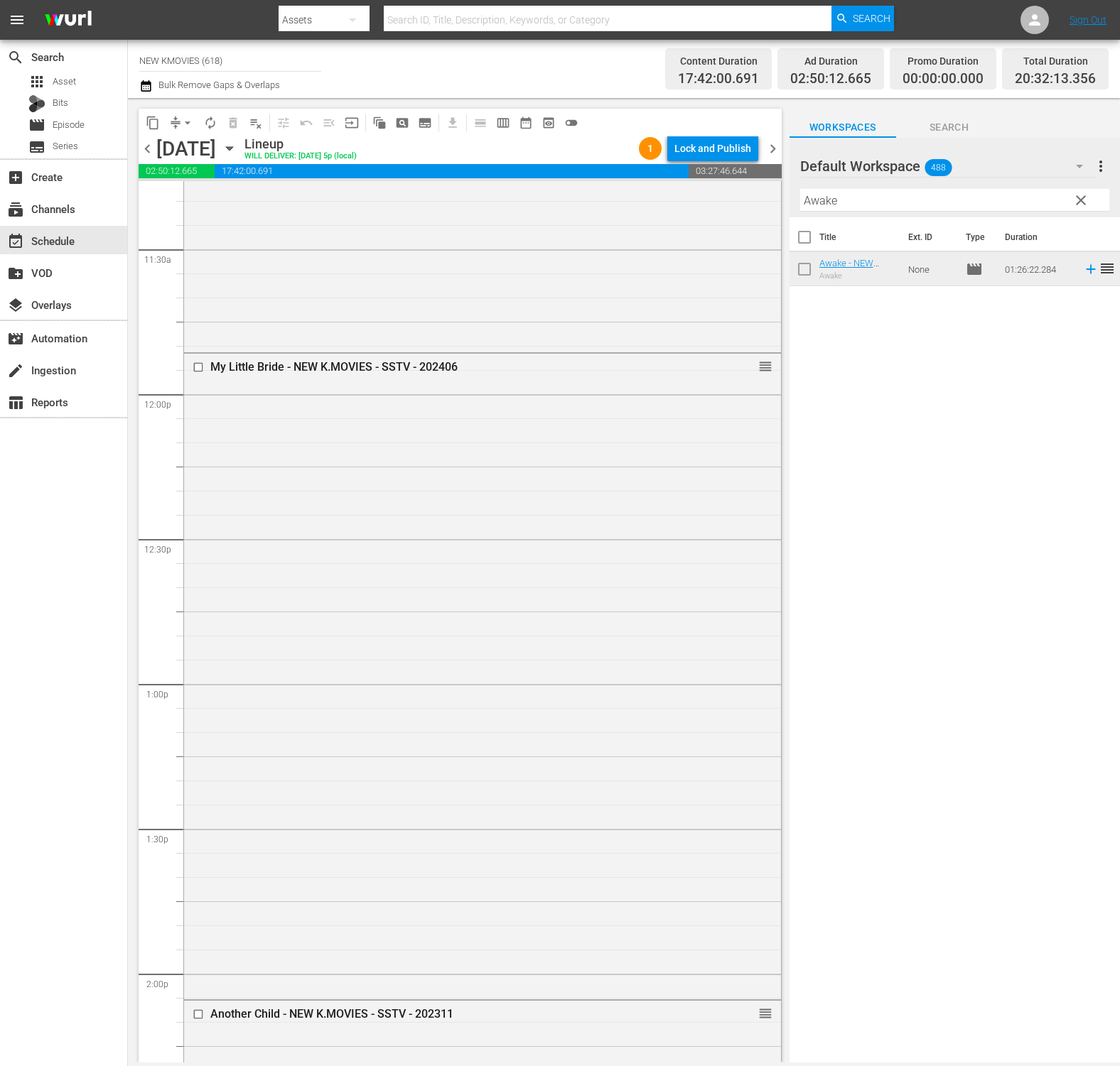
scroll to position [3240, 0]
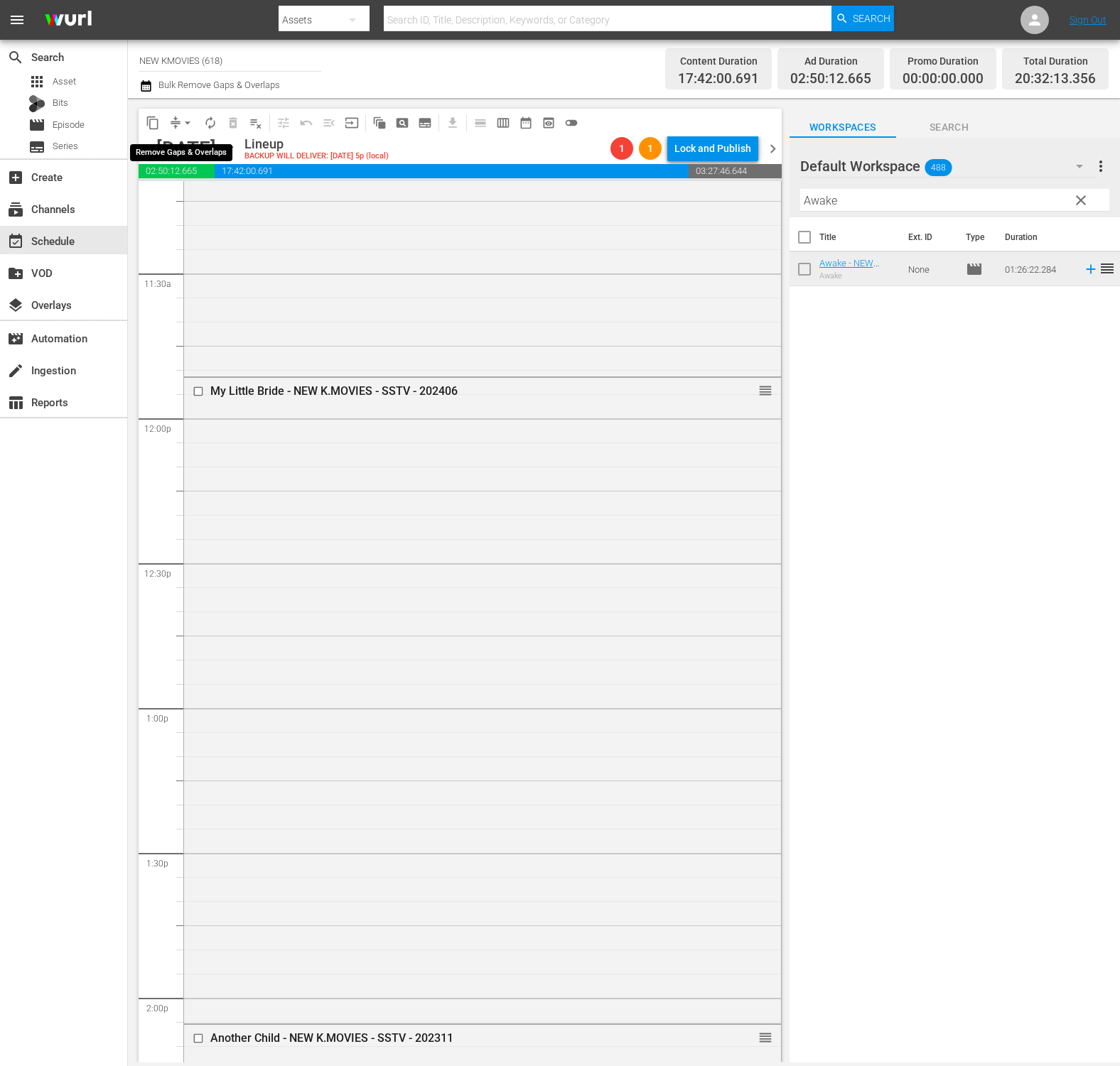
click at [188, 127] on span "arrow_drop_down" at bounding box center [187, 123] width 14 height 14
click at [196, 197] on li "Align to End of Previous Day" at bounding box center [187, 199] width 149 height 23
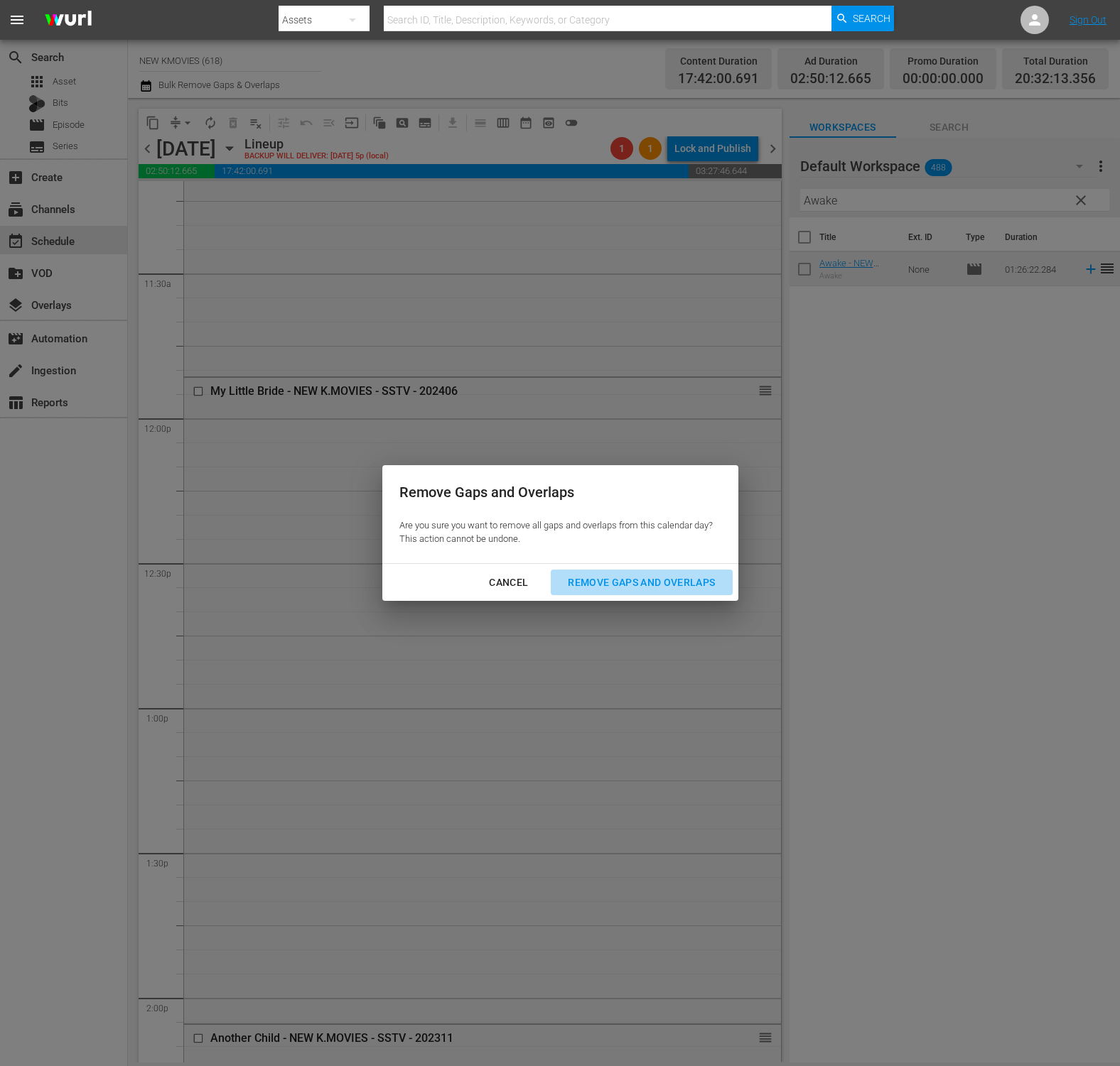
click at [701, 593] on button "Remove Gaps and Overlaps" at bounding box center [640, 582] width 181 height 26
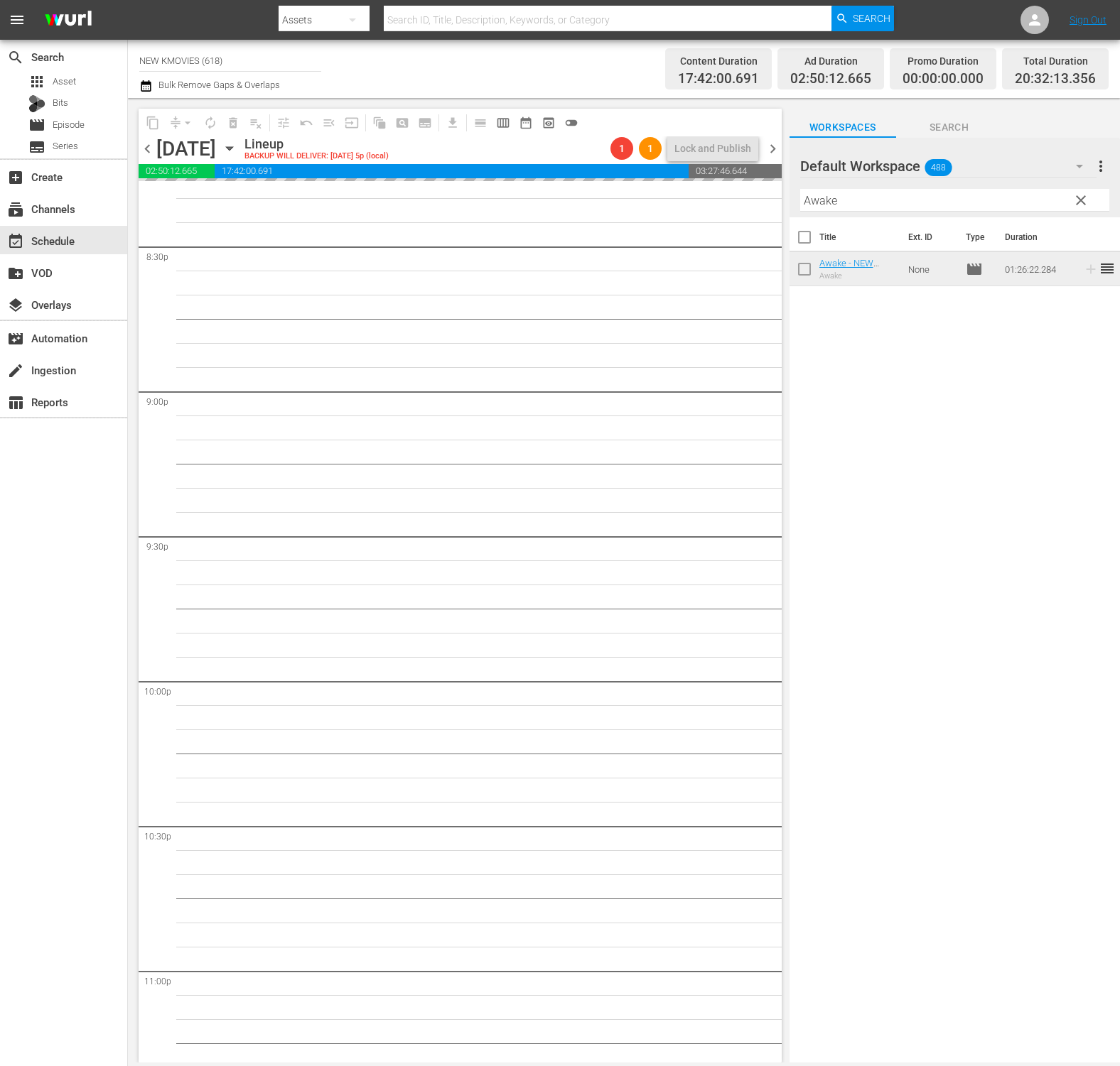
scroll to position [5813, 0]
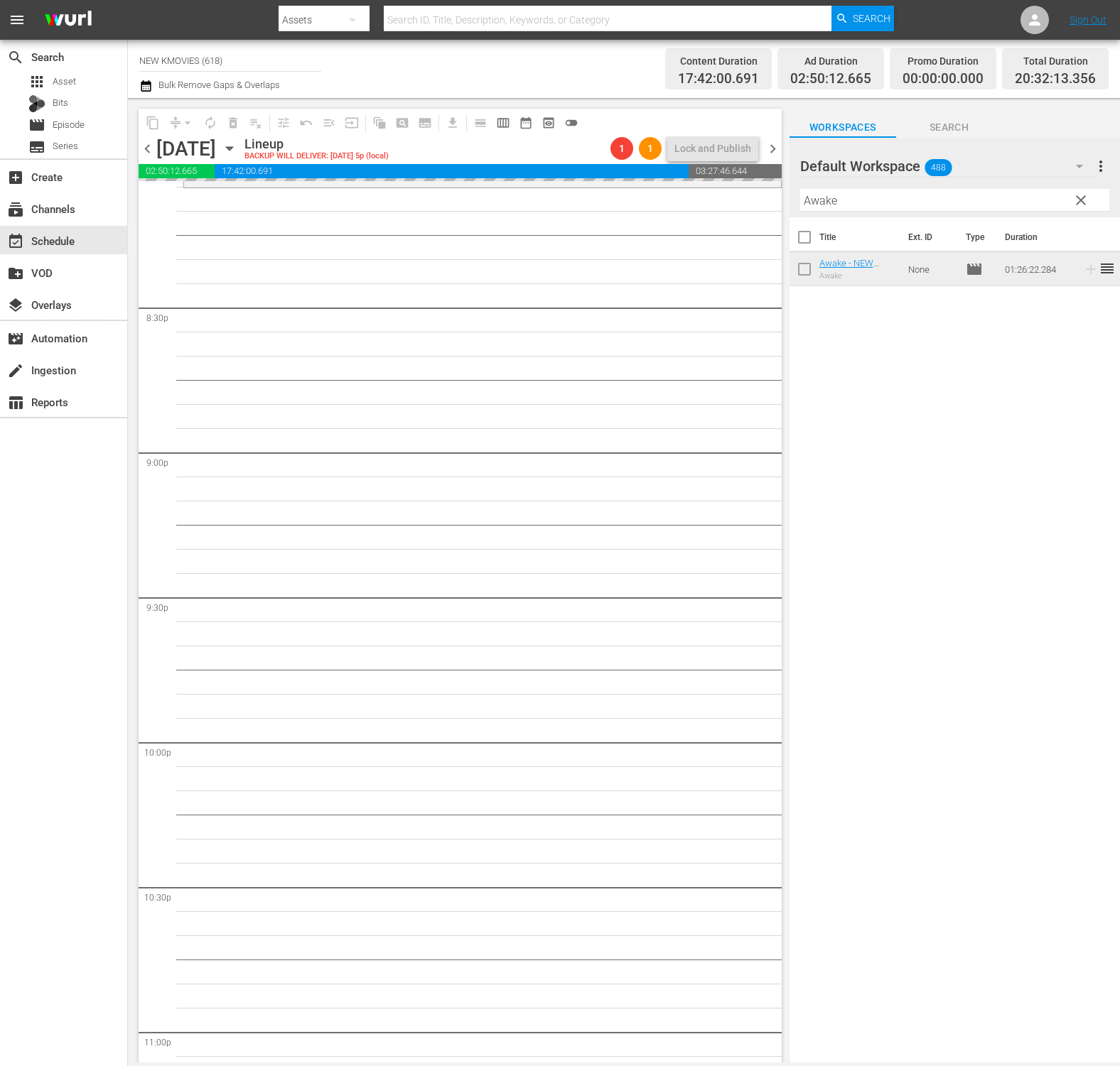
click at [967, 197] on input "Awake" at bounding box center [954, 200] width 309 height 22
paste input "Suddenly In Dark Night"
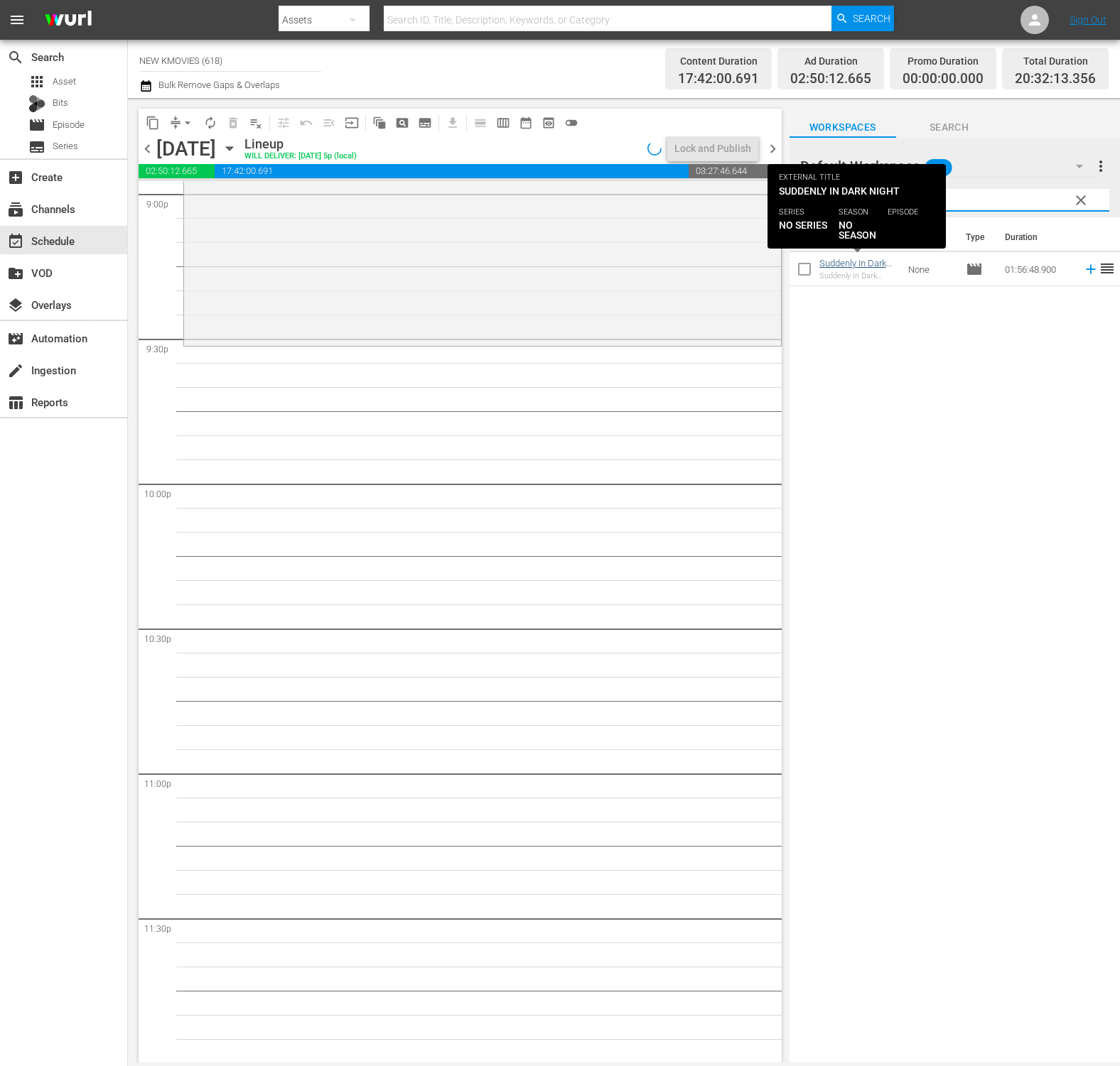
scroll to position [6048, 0]
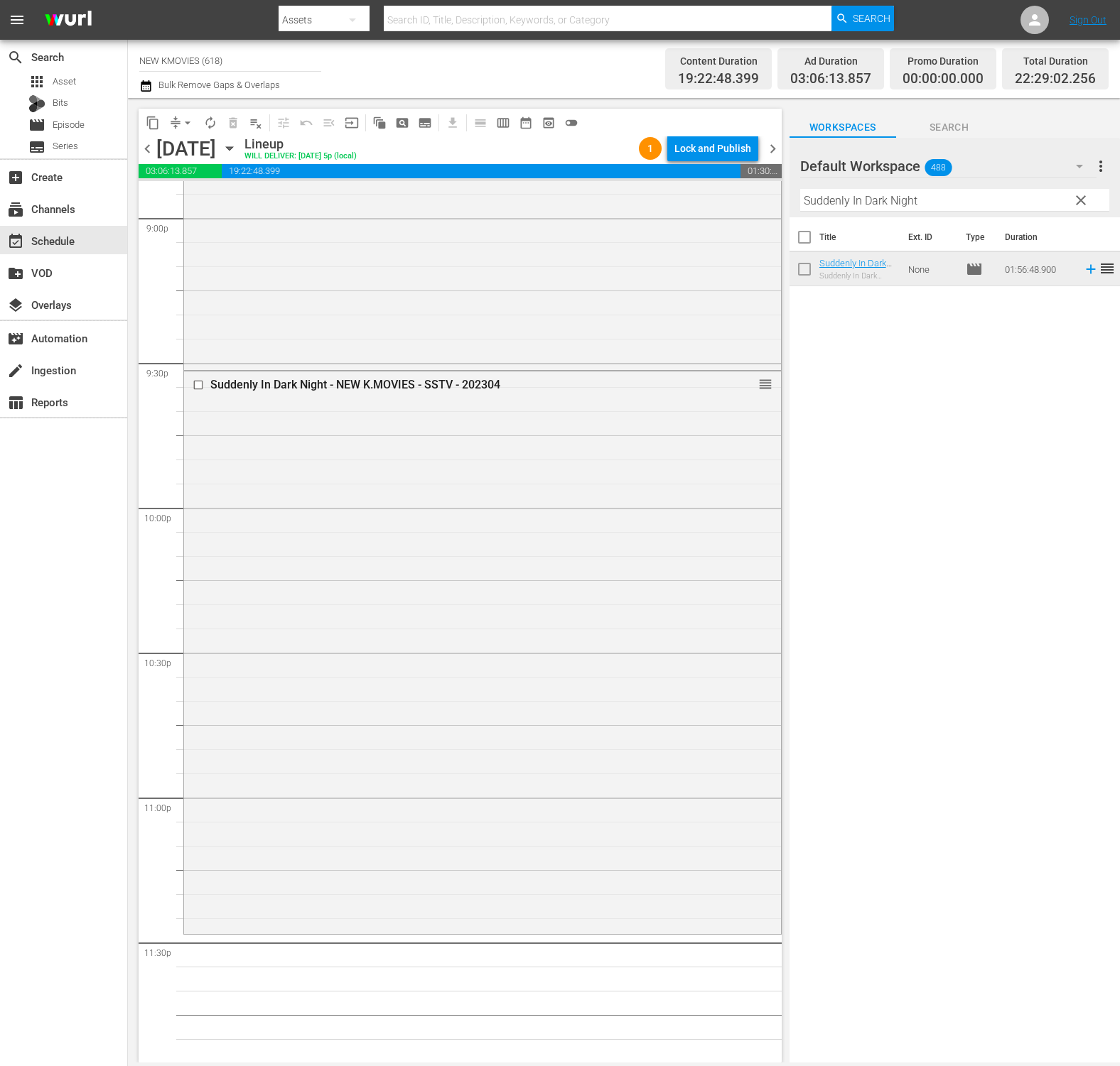
click at [1061, 642] on div "Title Ext. ID Type Duration Suddenly In Dark Night - NEW K.MOVIES - SSTV - 2023…" at bounding box center [954, 641] width 330 height 848
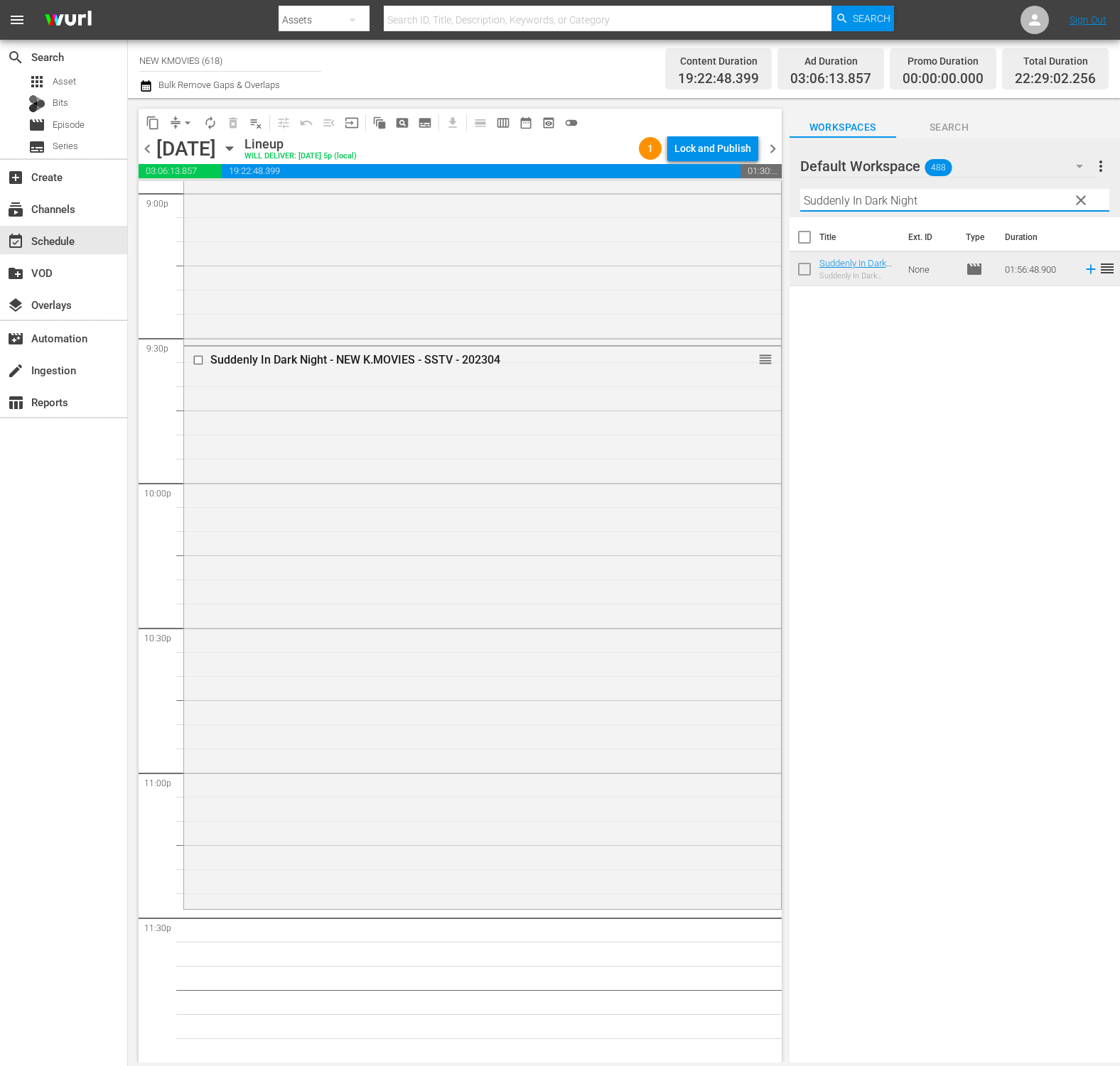
click at [1015, 210] on div "Filter by Title Suddenly In Dark Night" at bounding box center [954, 201] width 309 height 34
paste input "Angel is Dead"
type input "Angel is Dead"
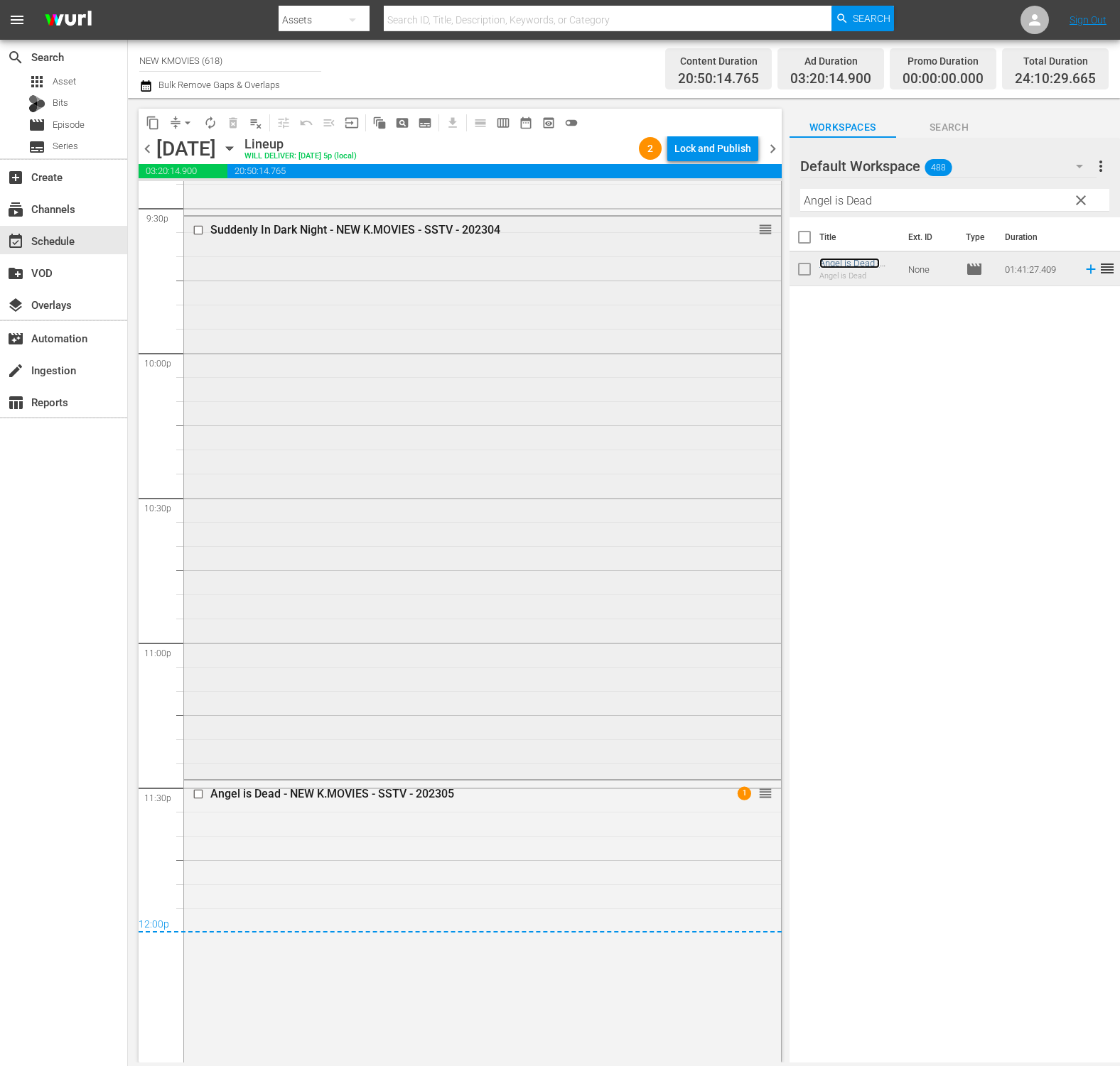
scroll to position [6409, 0]
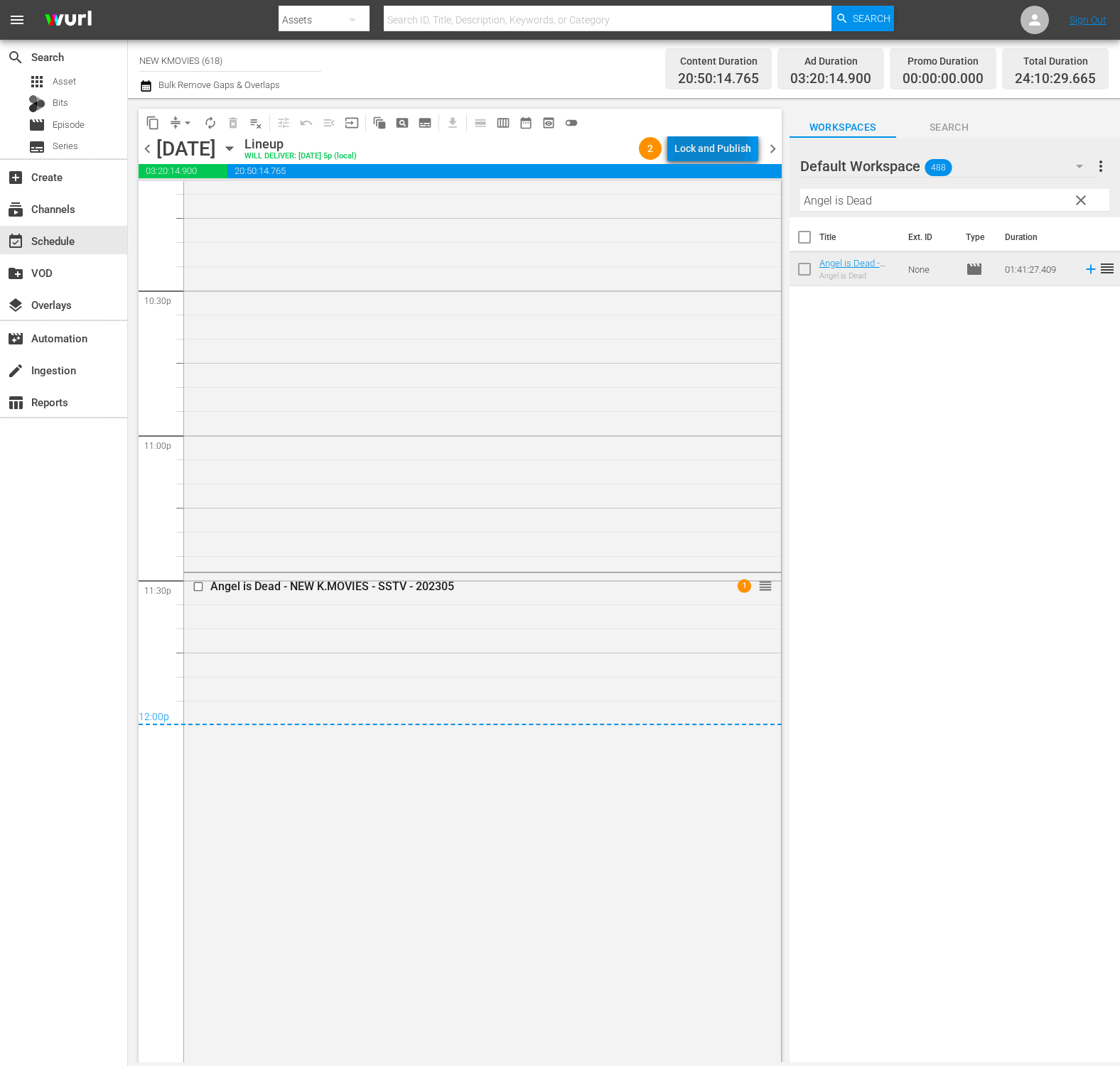
click at [692, 141] on div "Lock and Publish" at bounding box center [712, 148] width 77 height 26
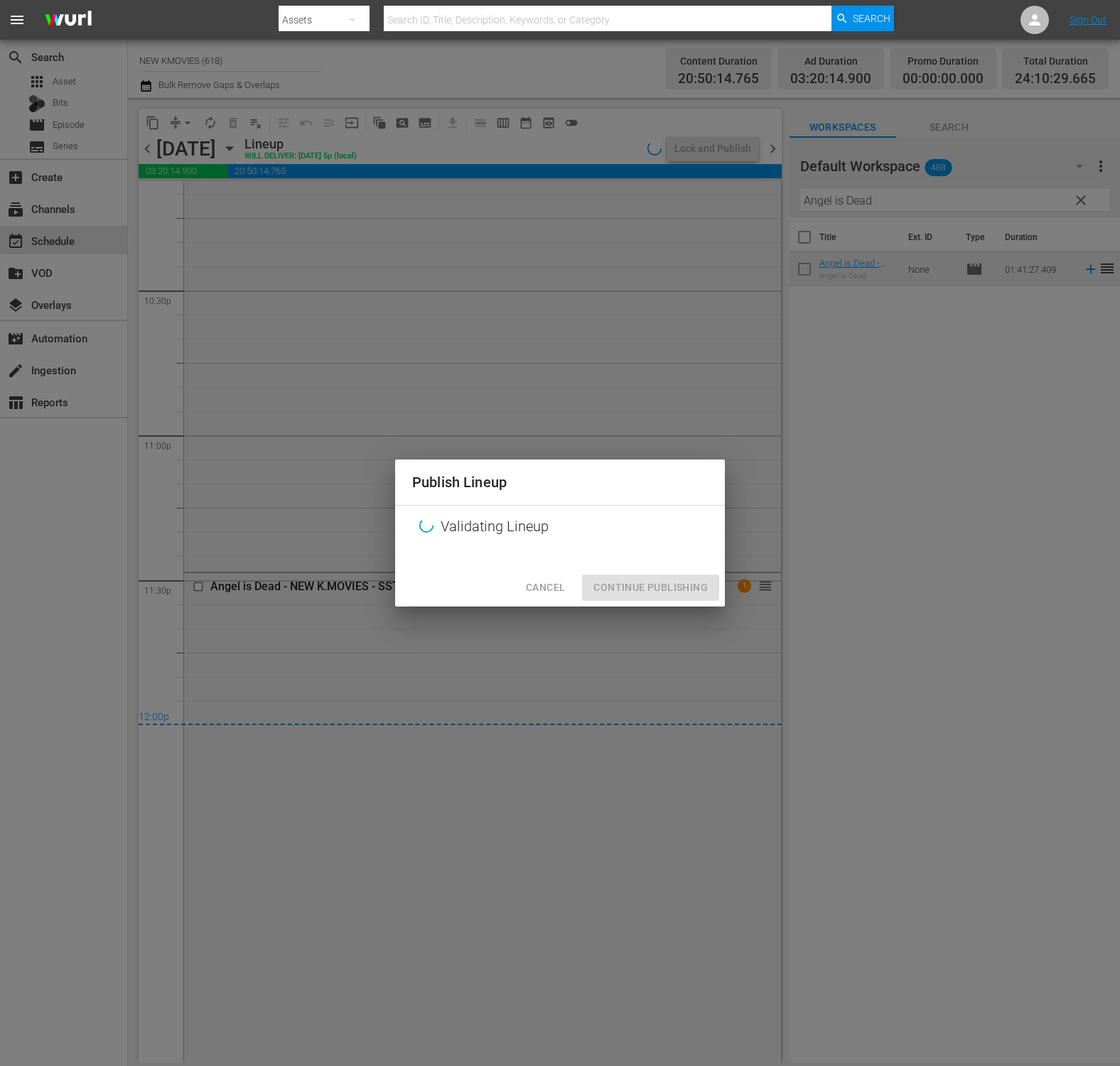
click at [539, 589] on span "Cancel" at bounding box center [546, 587] width 39 height 18
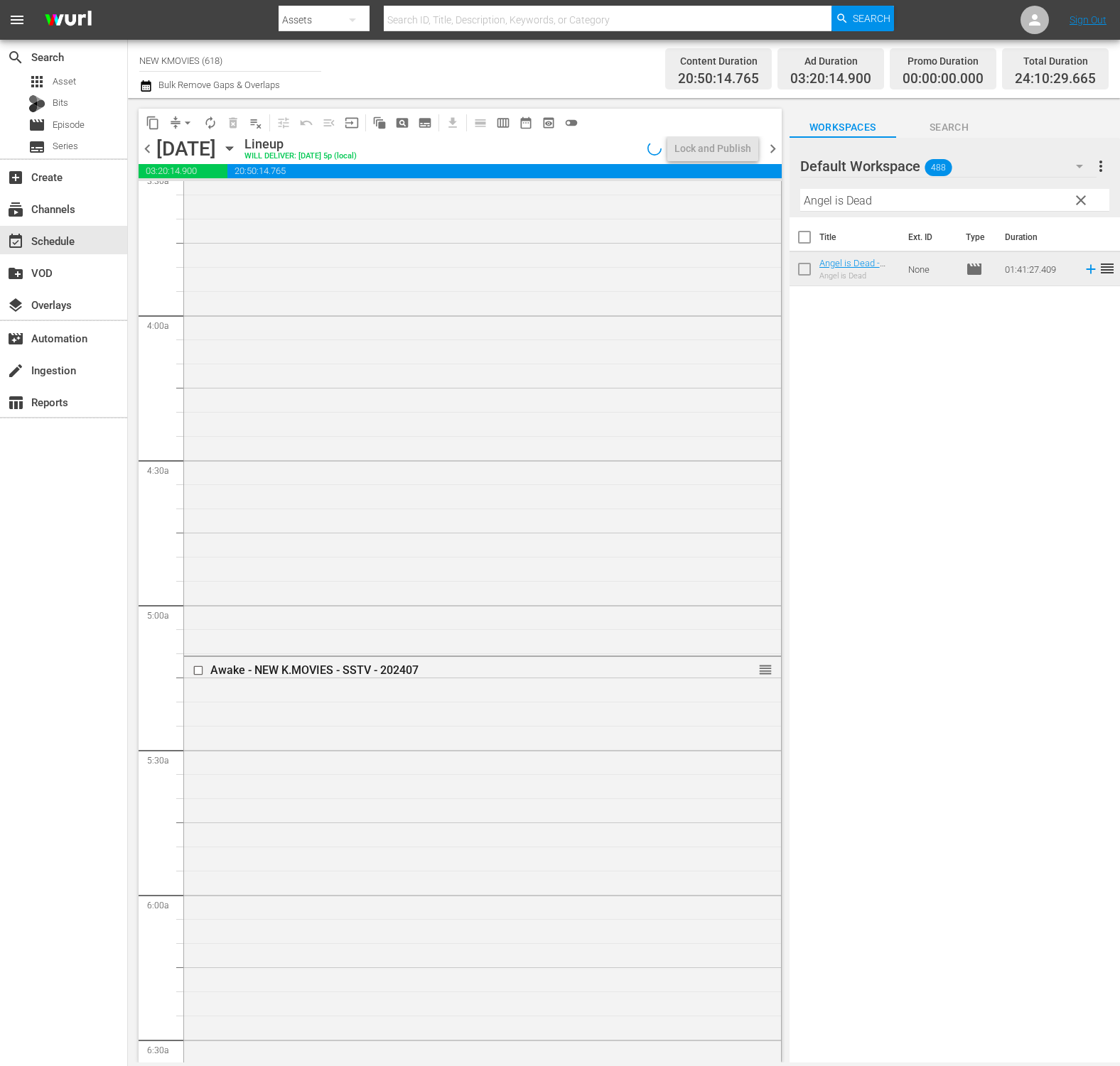
scroll to position [0, 0]
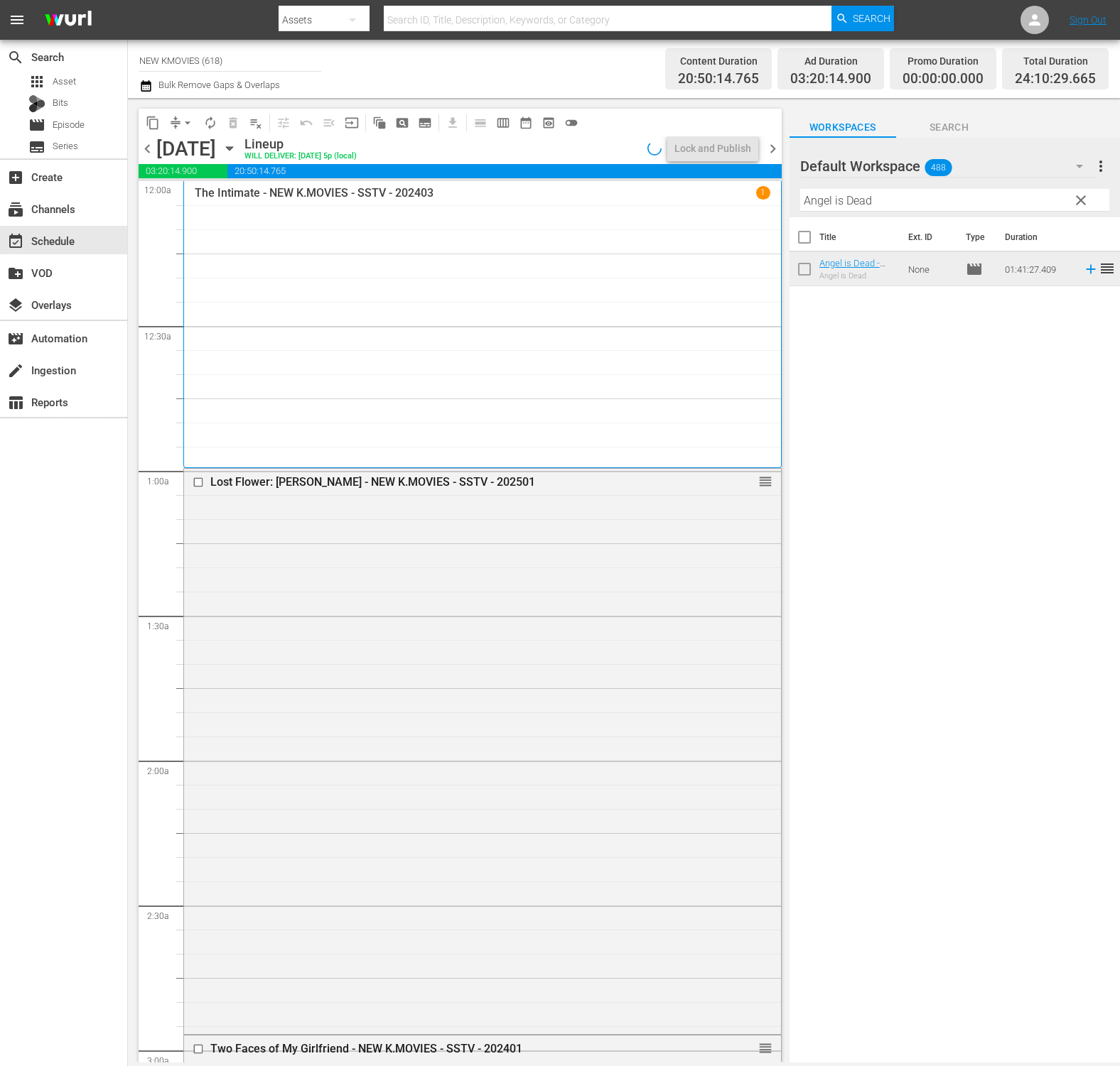
click at [145, 86] on icon "button" at bounding box center [145, 86] width 10 height 12
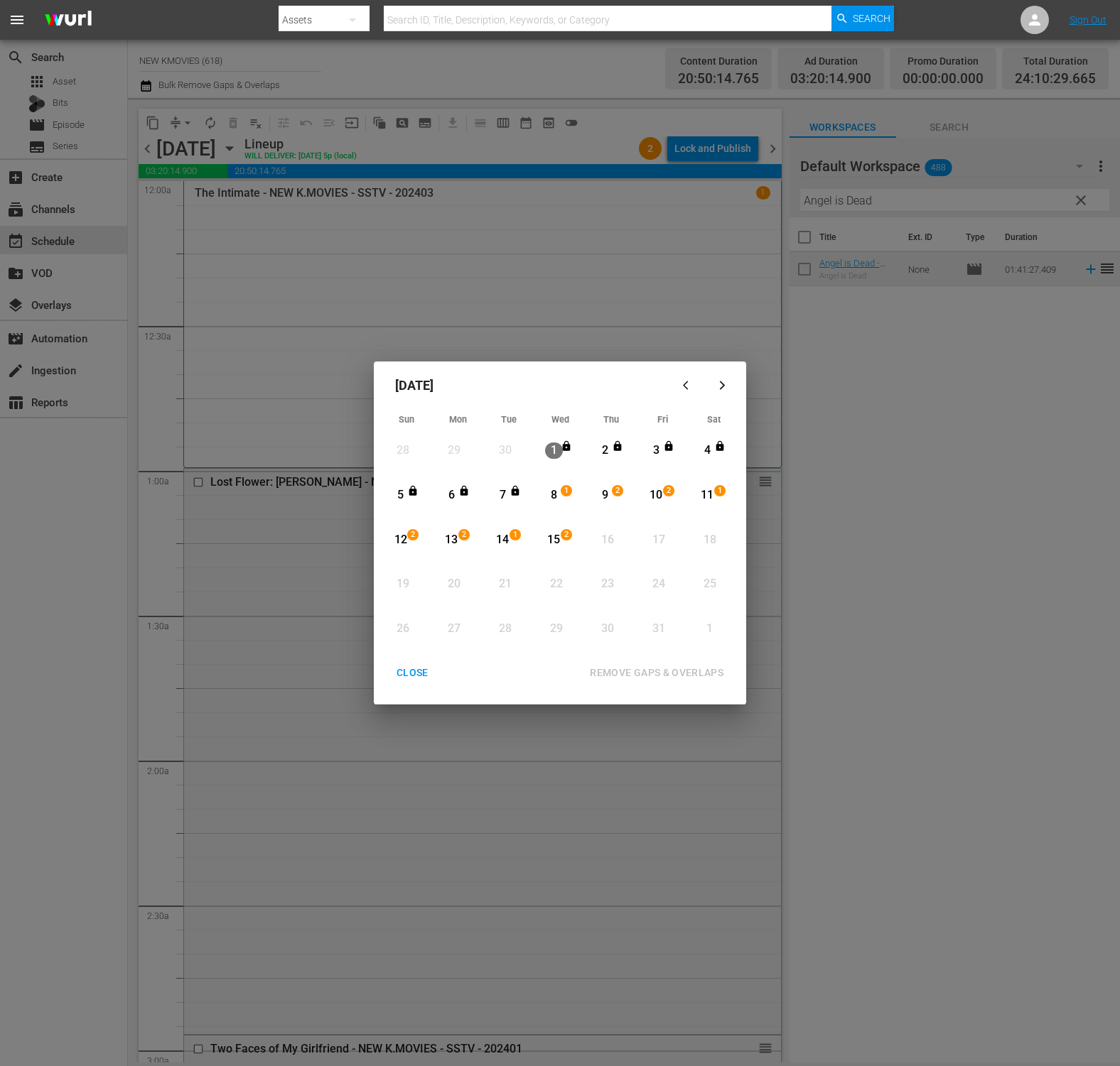
click at [592, 251] on div "[DATE] Sun Mon Tue Wed Thu Fri Sat 28 View Lineup 29 View Lineup 30 View Lineup…" at bounding box center [560, 533] width 1120 height 1066
